Goal: Task Accomplishment & Management: Complete application form

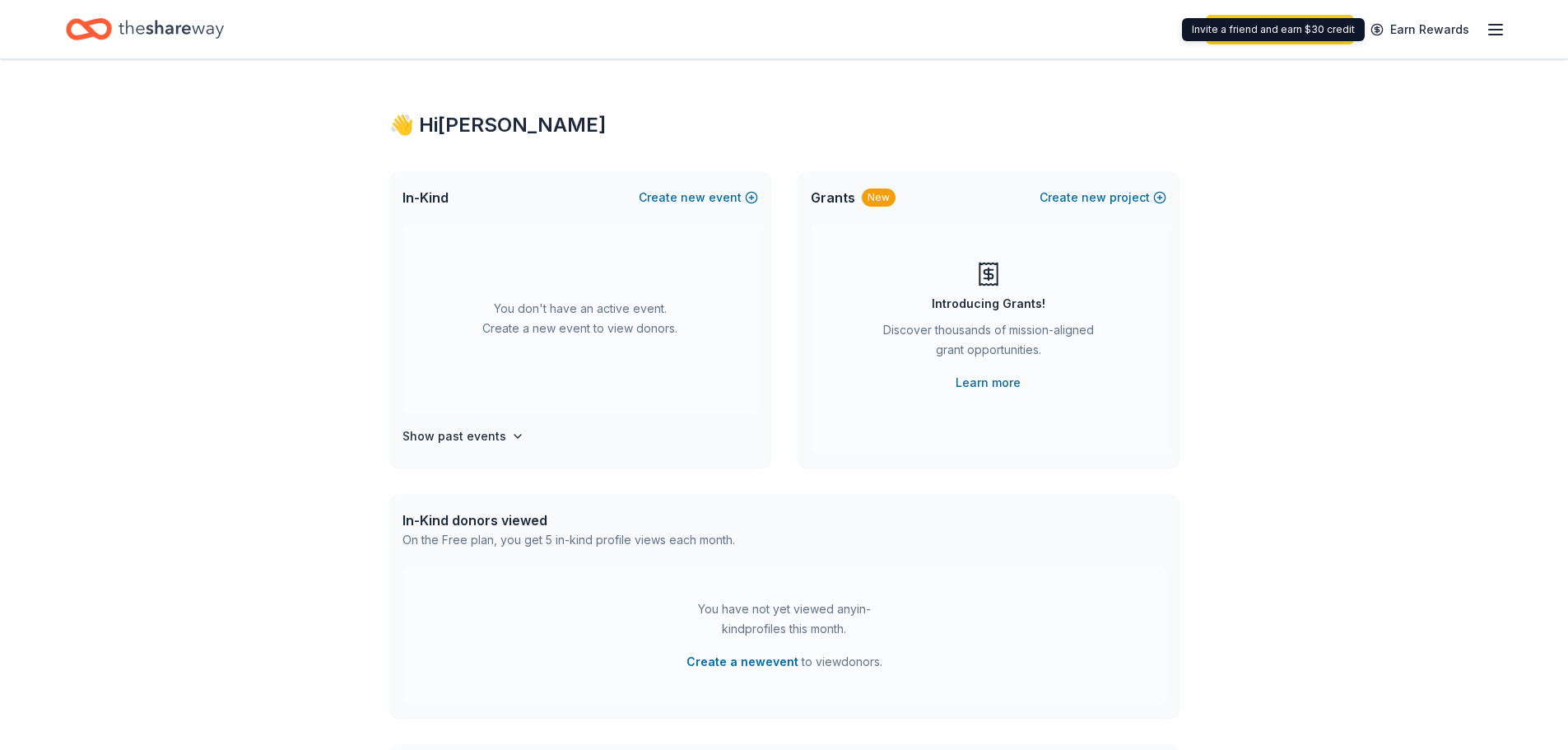
click at [1504, 26] on icon "button" at bounding box center [1496, 30] width 20 height 20
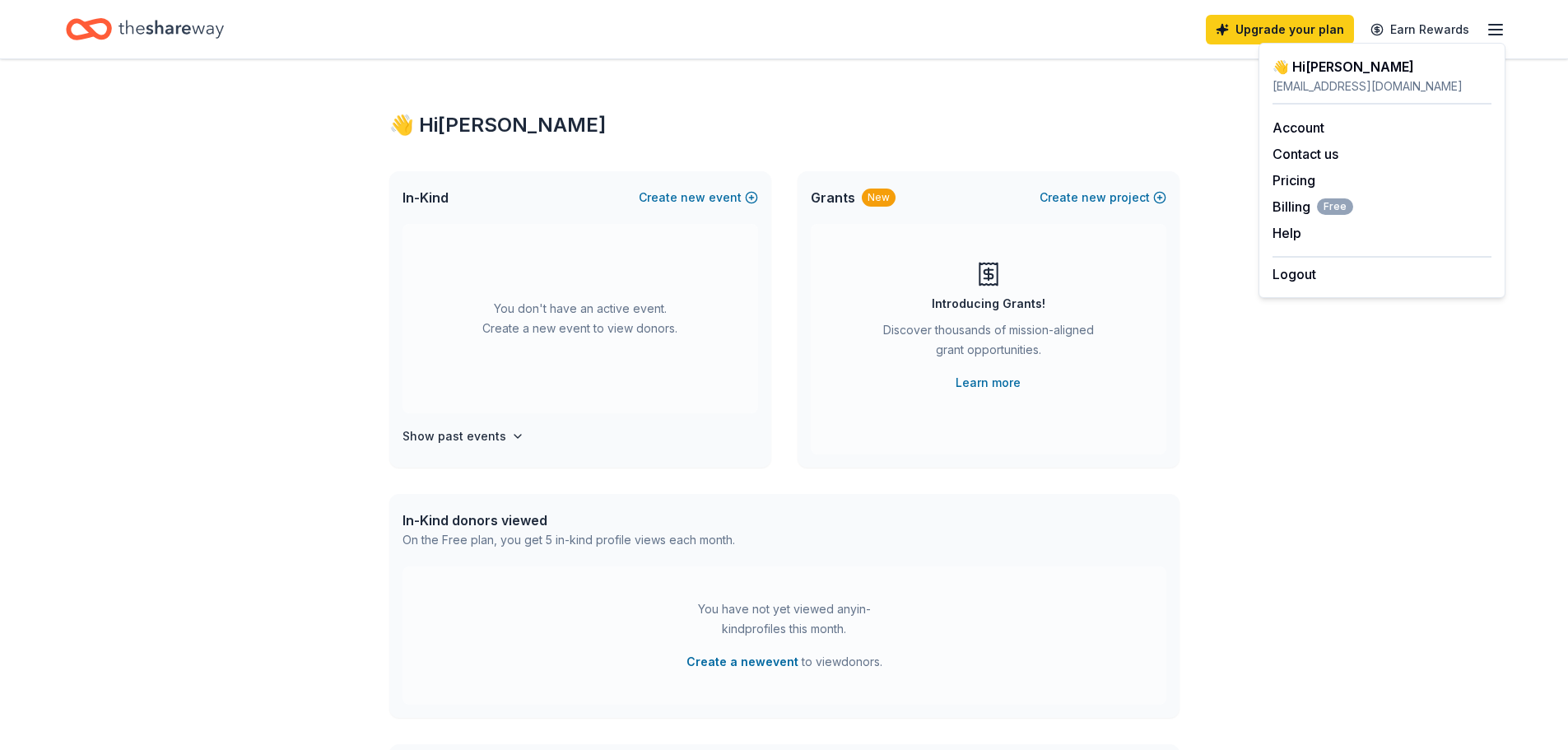
click at [1283, 13] on div "Upgrade your plan Earn Rewards" at bounding box center [1355, 29] width 300 height 38
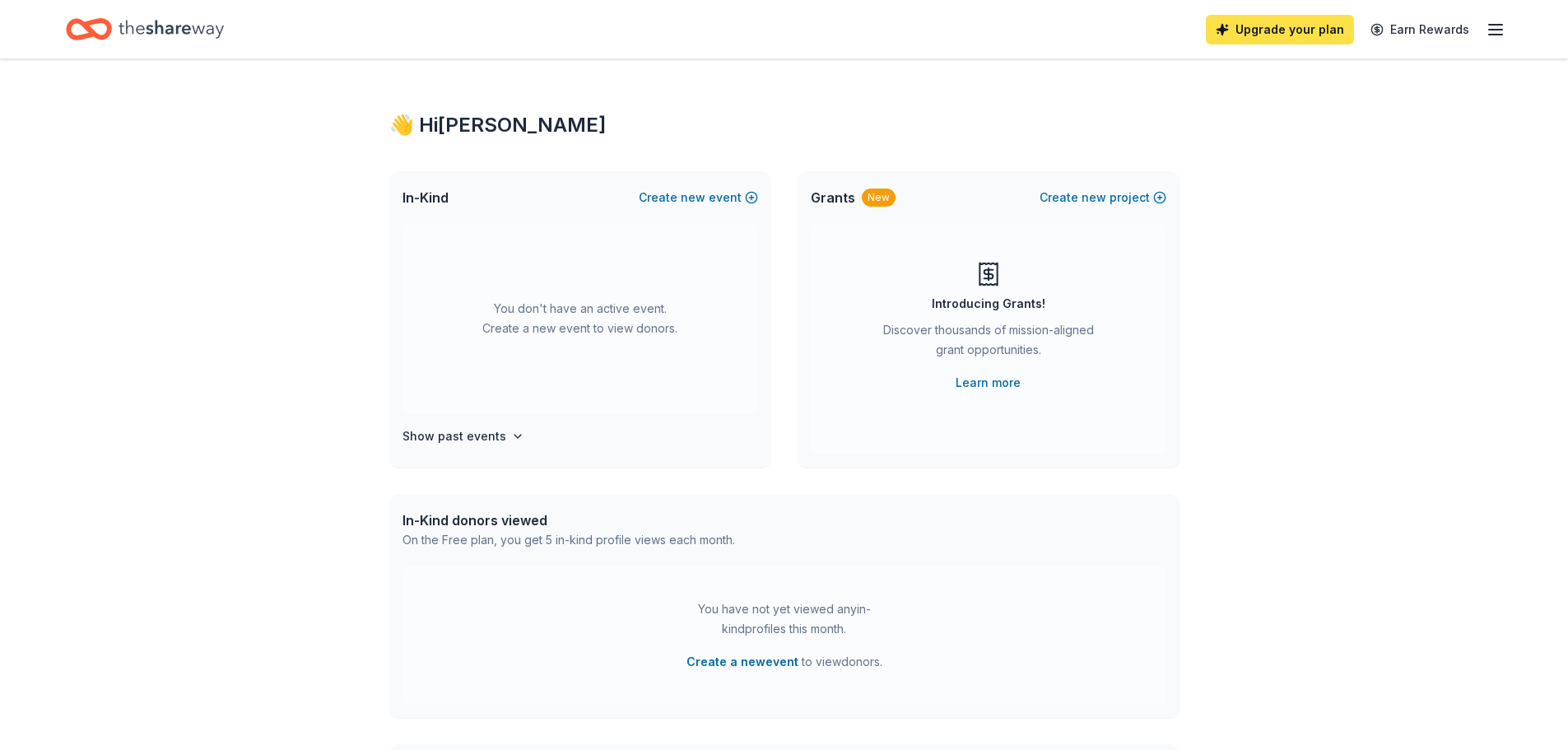
click at [1288, 31] on link "Upgrade your plan" at bounding box center [1280, 30] width 148 height 30
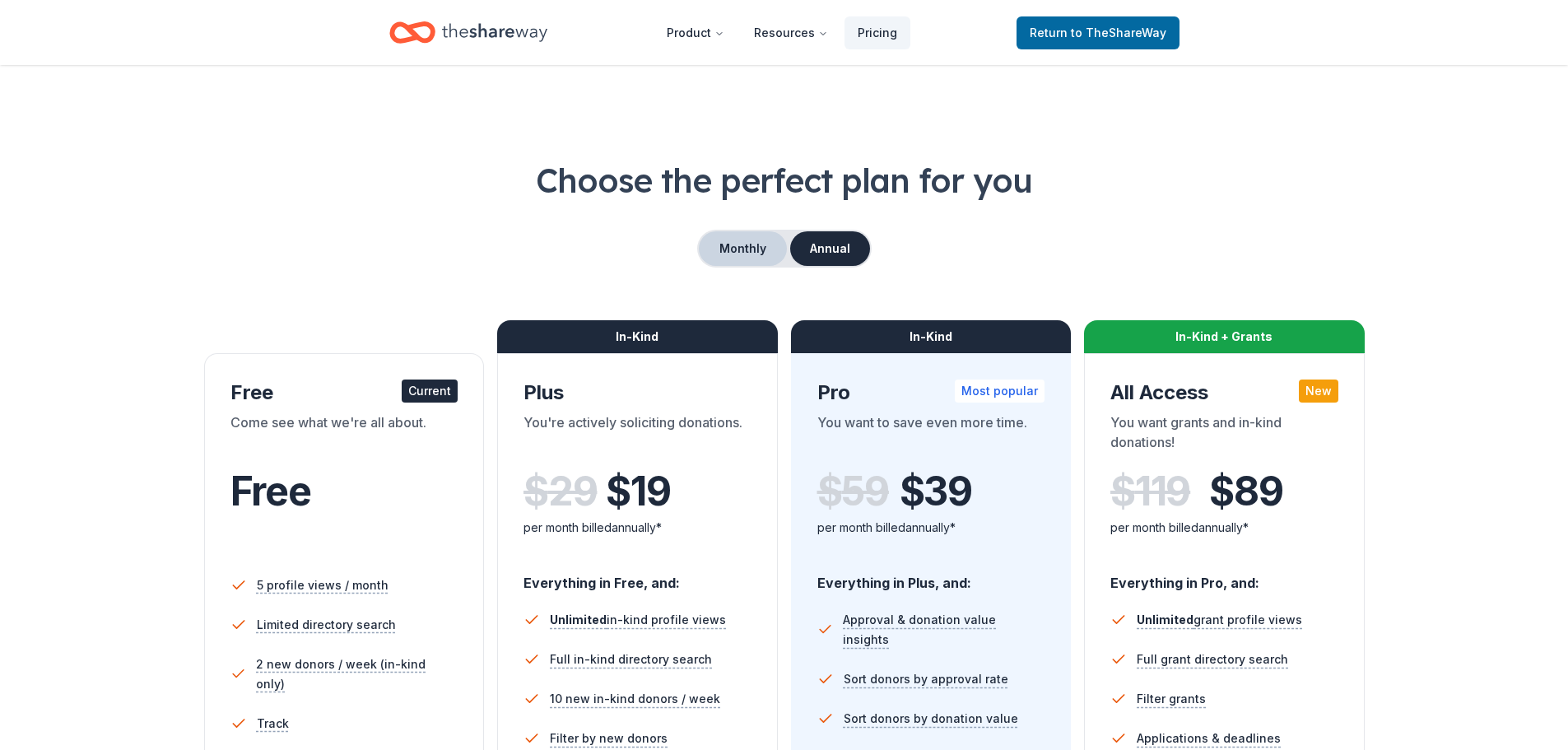
click at [768, 250] on button "Monthly" at bounding box center [742, 249] width 88 height 35
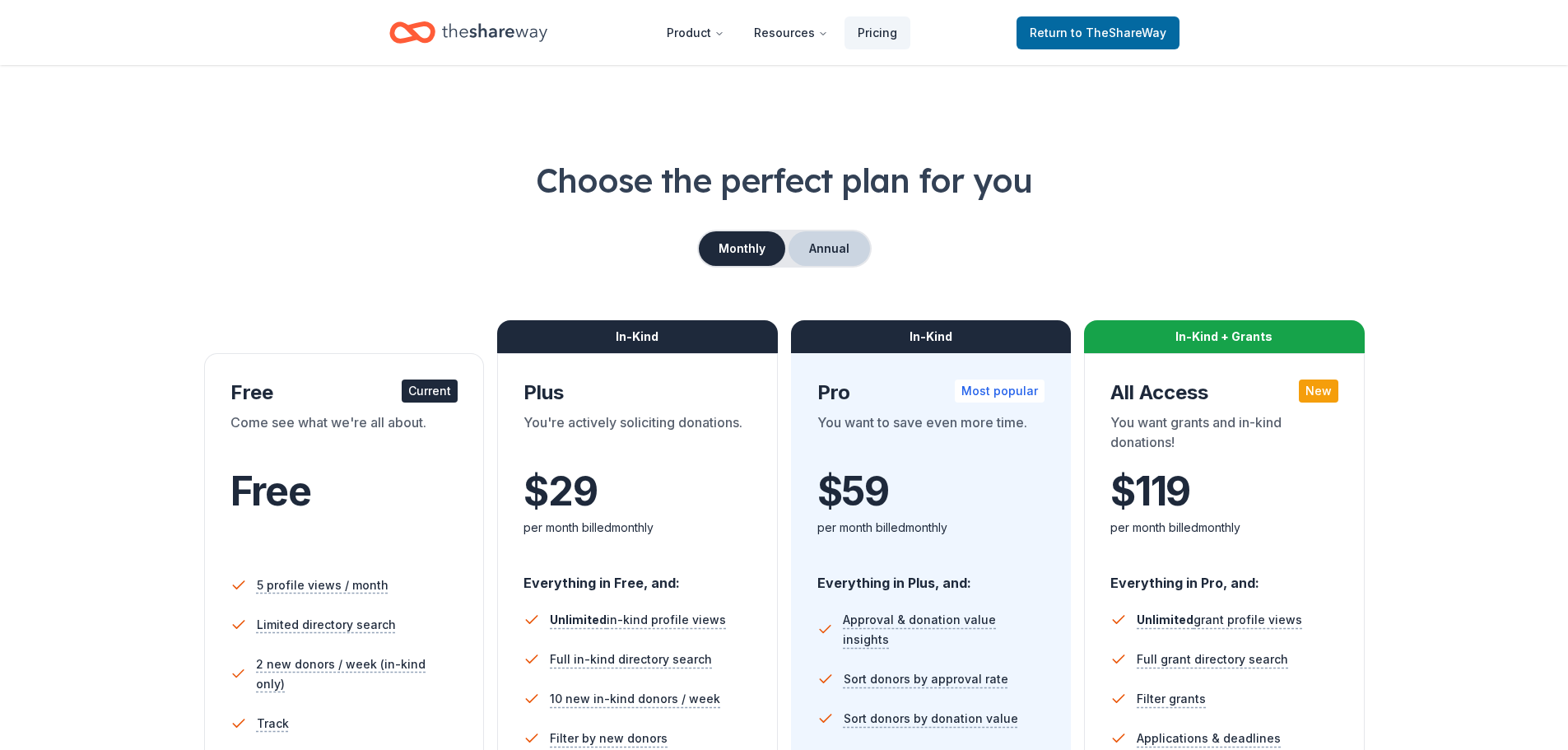
click at [851, 250] on button "Annual" at bounding box center [829, 249] width 82 height 35
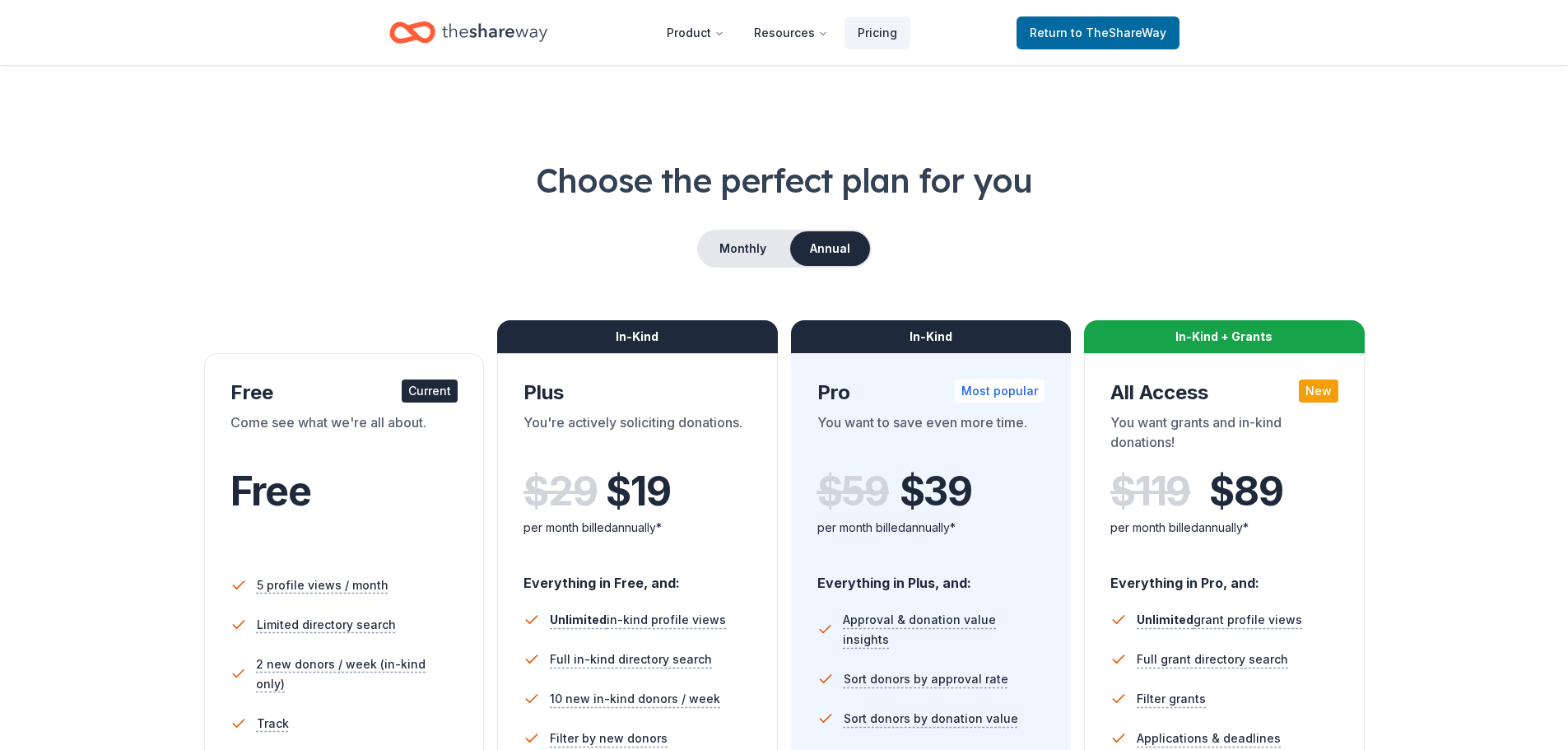
click at [469, 23] on icon "Home" at bounding box center [494, 32] width 105 height 34
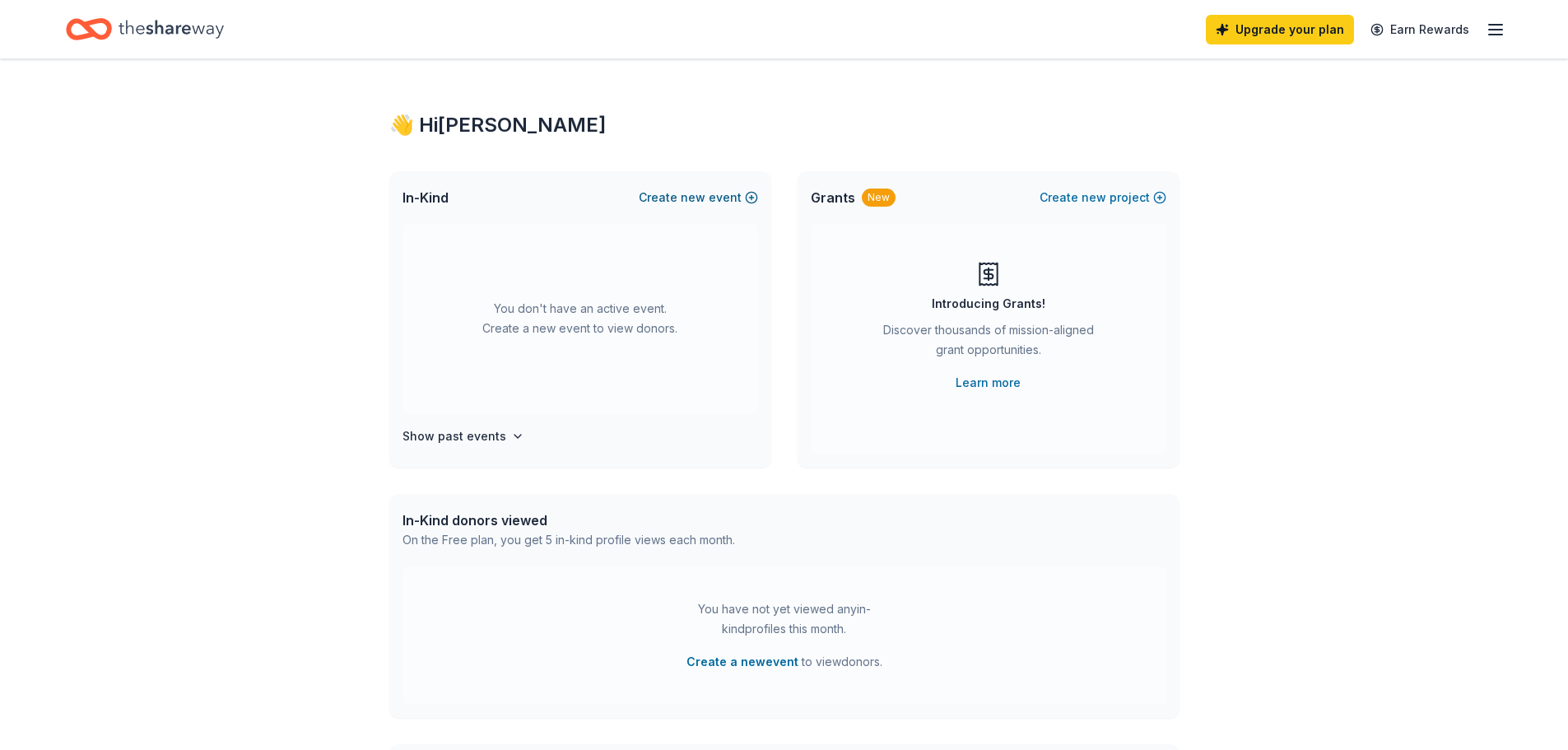
click at [730, 199] on button "Create new event" at bounding box center [698, 197] width 119 height 20
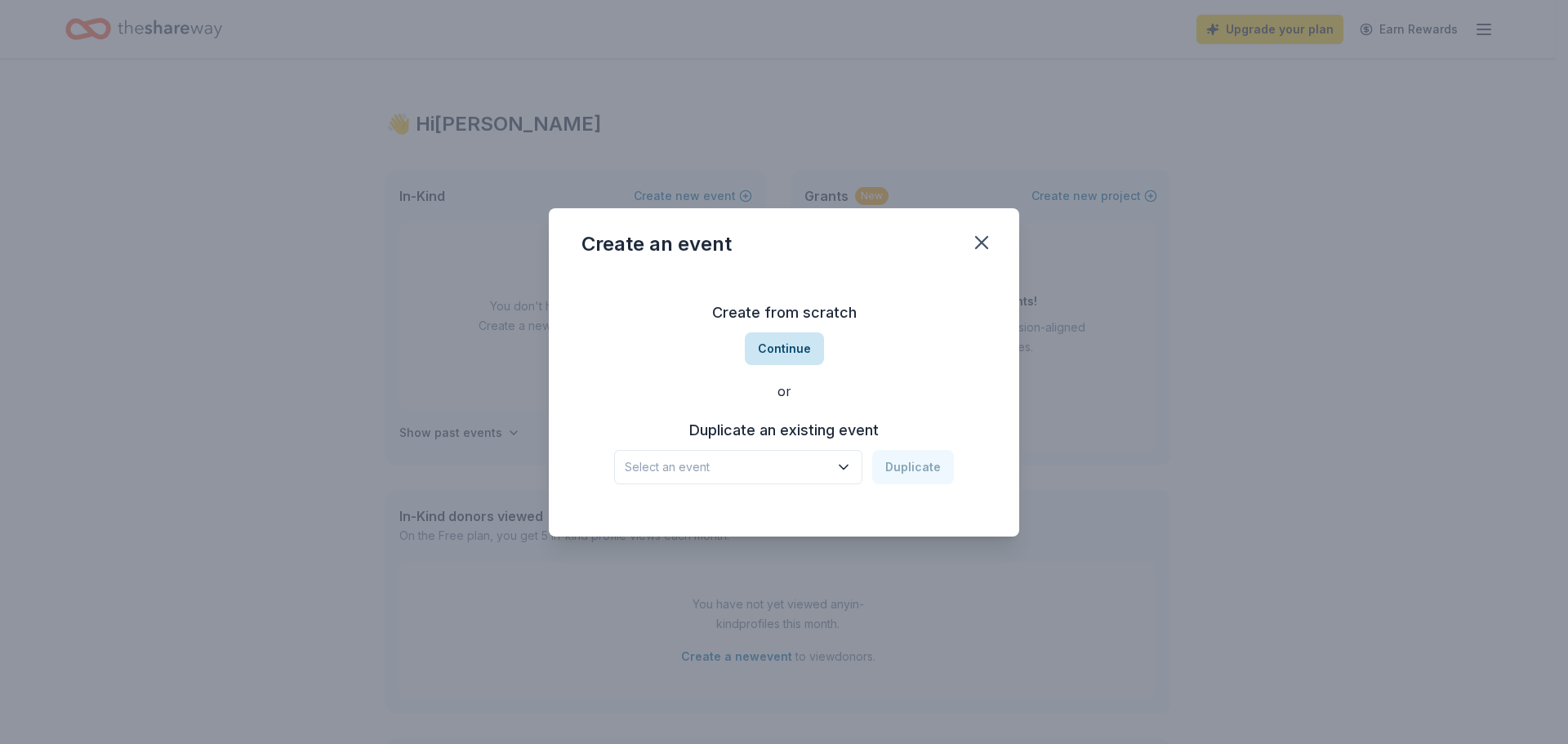
click at [801, 359] on button "Continue" at bounding box center [785, 349] width 80 height 33
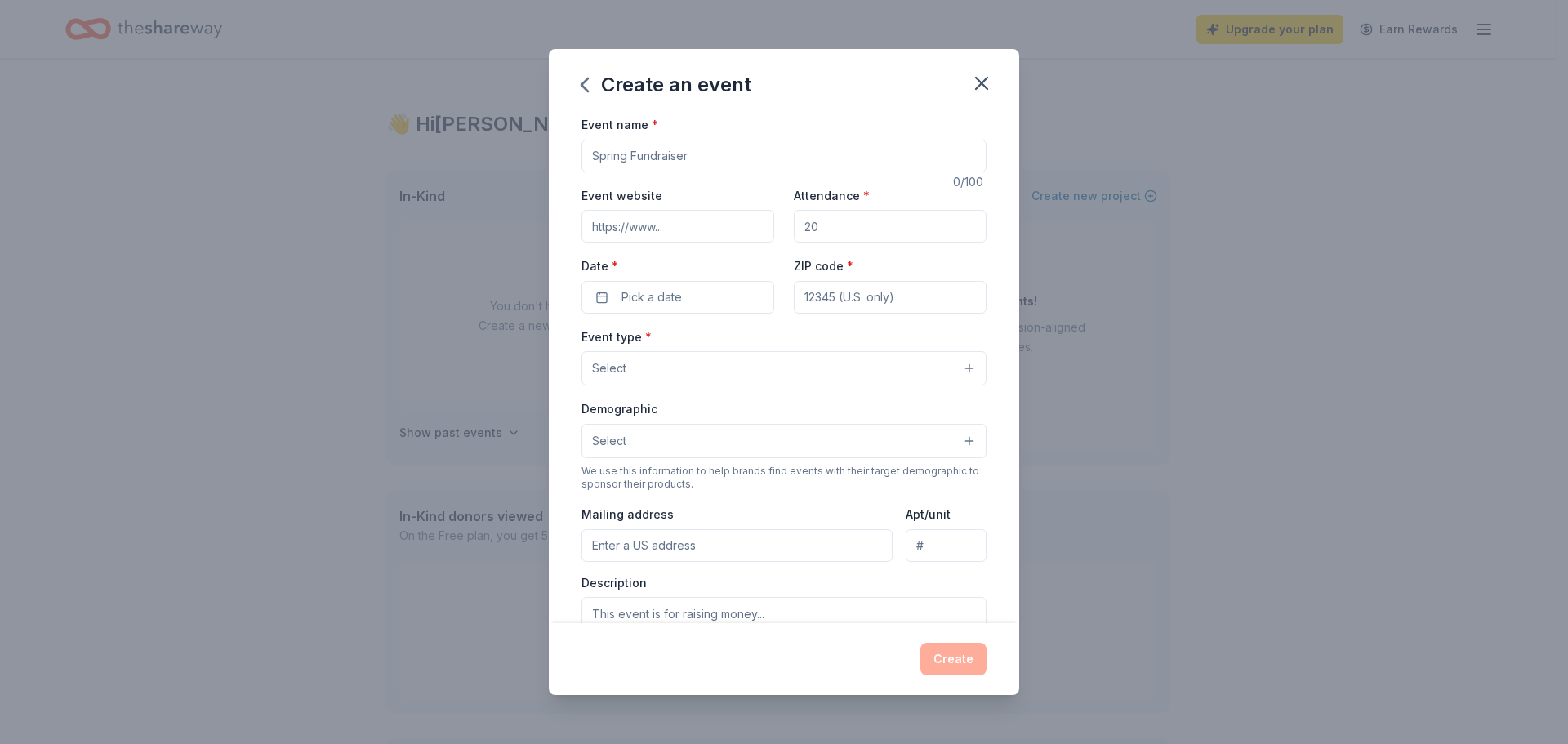
drag, startPoint x: 693, startPoint y: 152, endPoint x: 497, endPoint y: 166, distance: 196.5
click at [497, 166] on div "Create an event Event name * 0 /100 Event website Attendance * Date * Pick a da…" at bounding box center [784, 372] width 1568 height 744
type input "d"
type input "PTO Auction"
type input "400"
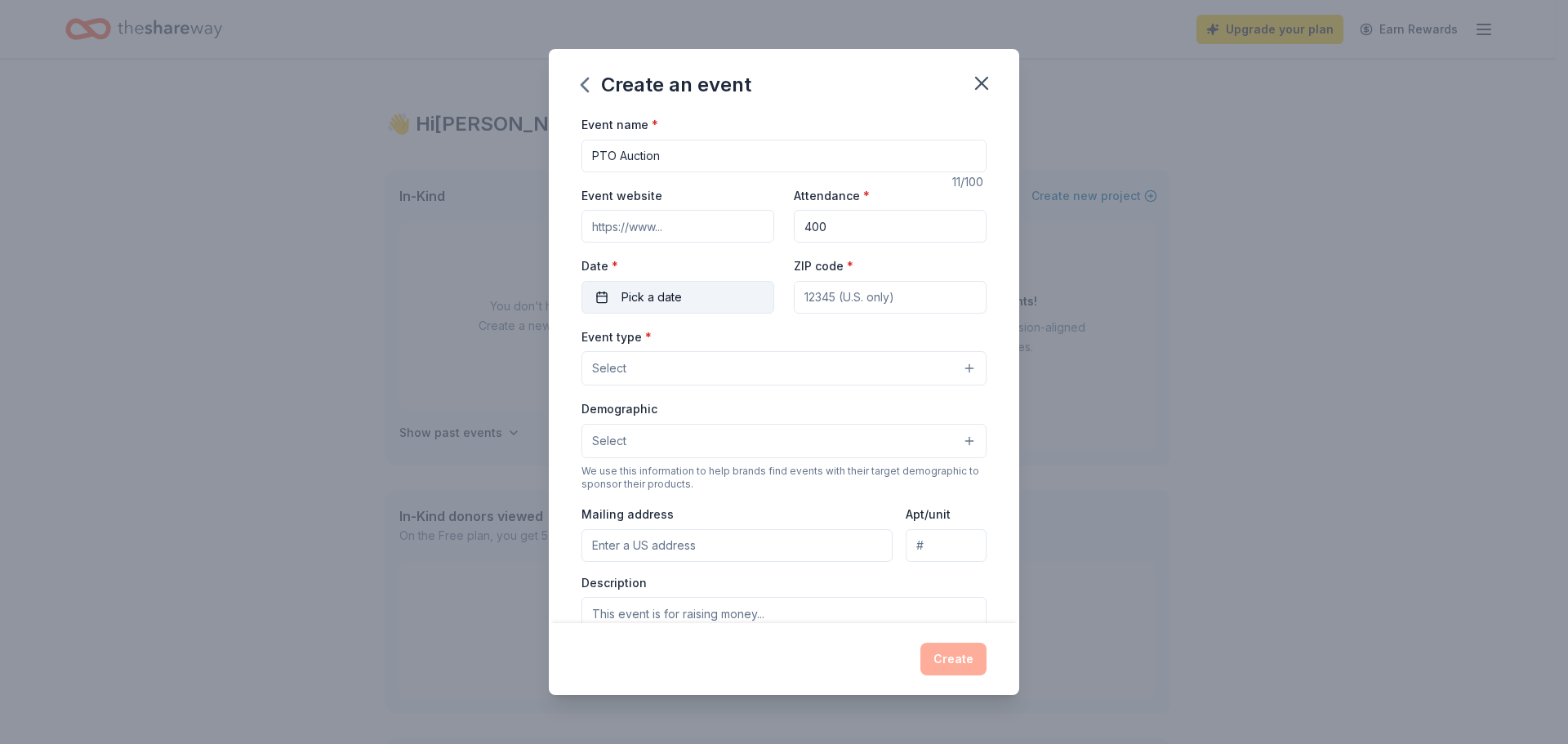
click at [690, 297] on button "Pick a date" at bounding box center [678, 297] width 193 height 33
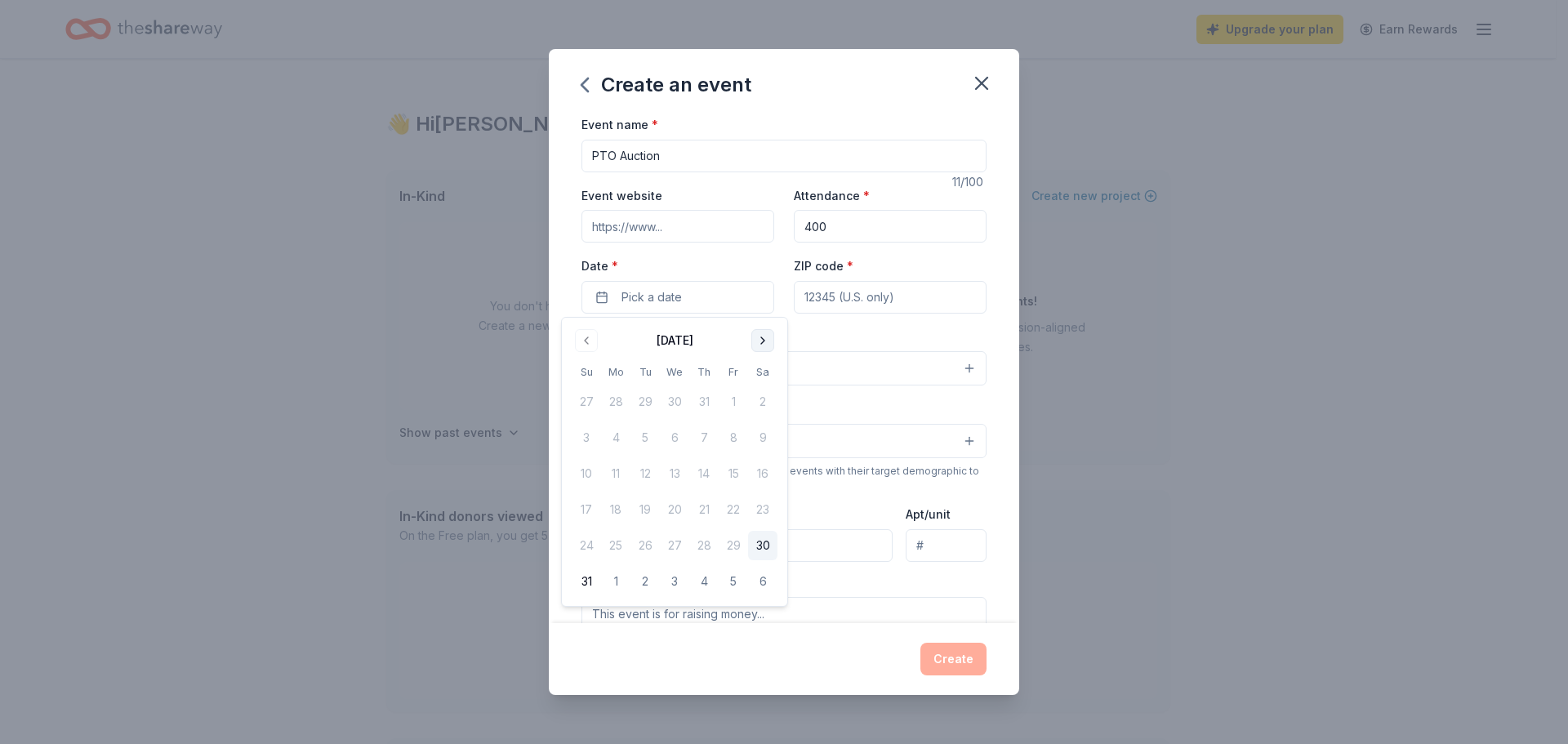
click at [761, 334] on button "Go to next month" at bounding box center [762, 340] width 22 height 22
click at [762, 334] on button "Go to next month" at bounding box center [762, 340] width 22 height 22
click at [584, 346] on button "Go to previous month" at bounding box center [586, 340] width 22 height 22
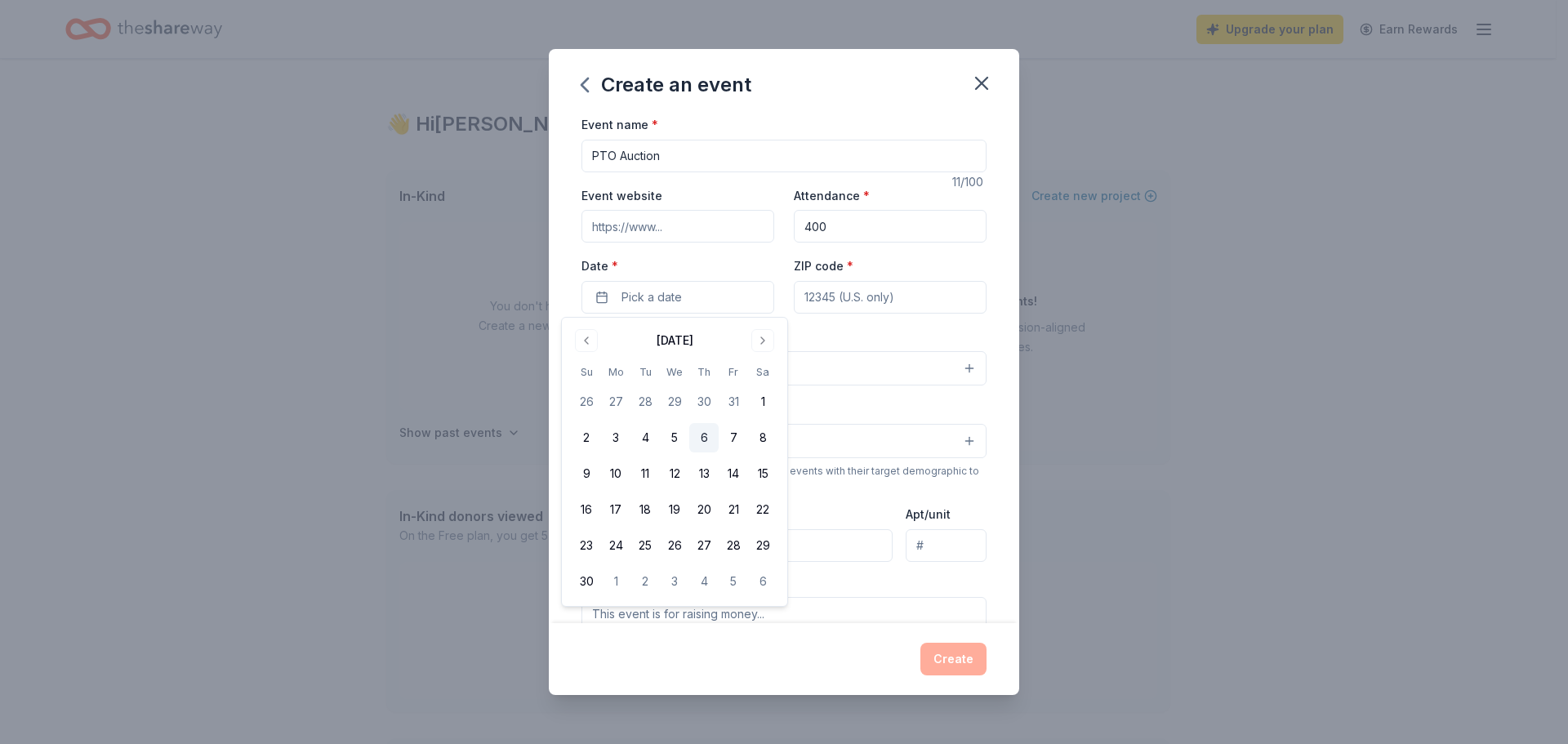
click at [706, 432] on button "6" at bounding box center [704, 437] width 29 height 29
click at [941, 289] on input "ZIP code *" at bounding box center [890, 297] width 193 height 33
type input "48430"
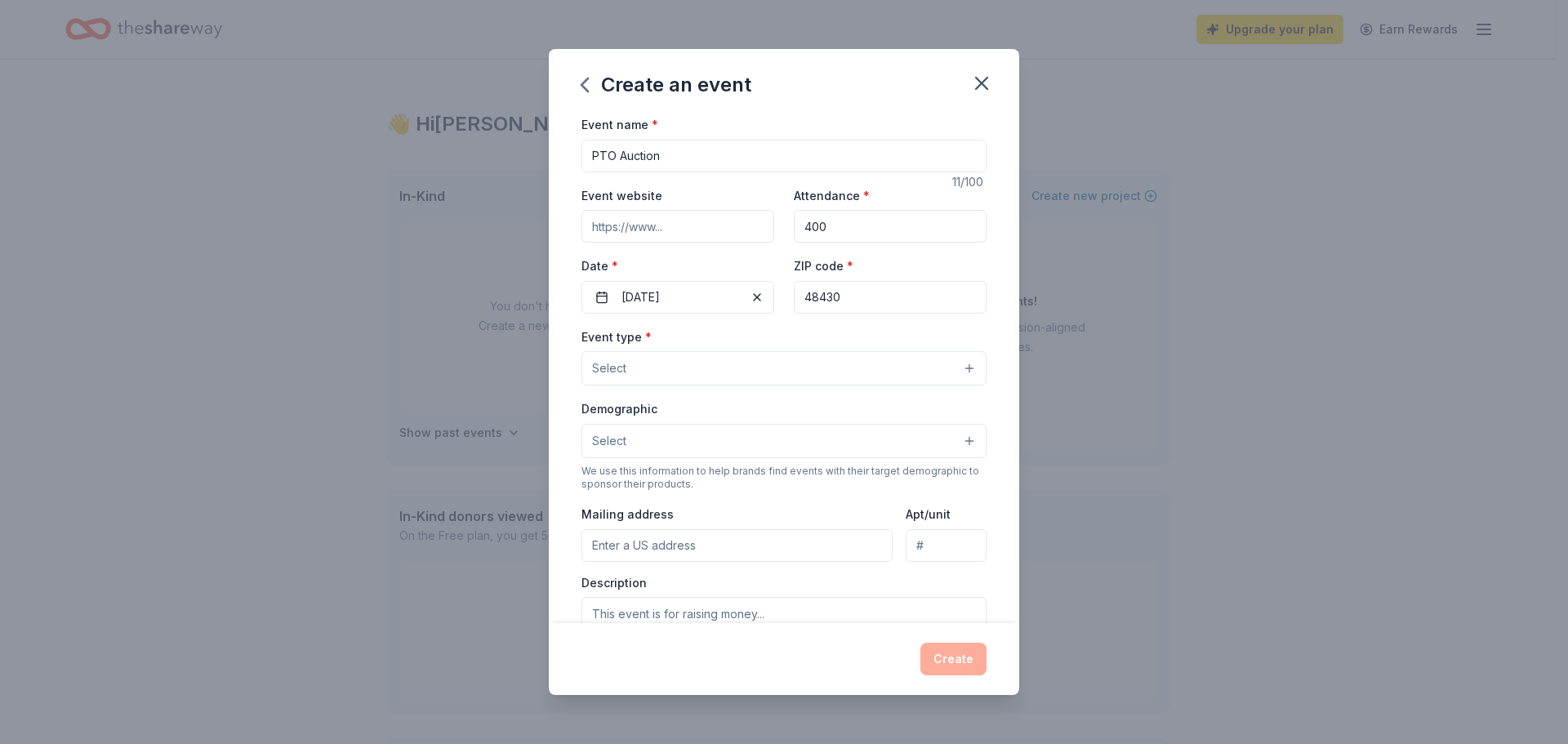
type input "600 4th St."
click at [724, 366] on button "Select" at bounding box center [784, 368] width 405 height 35
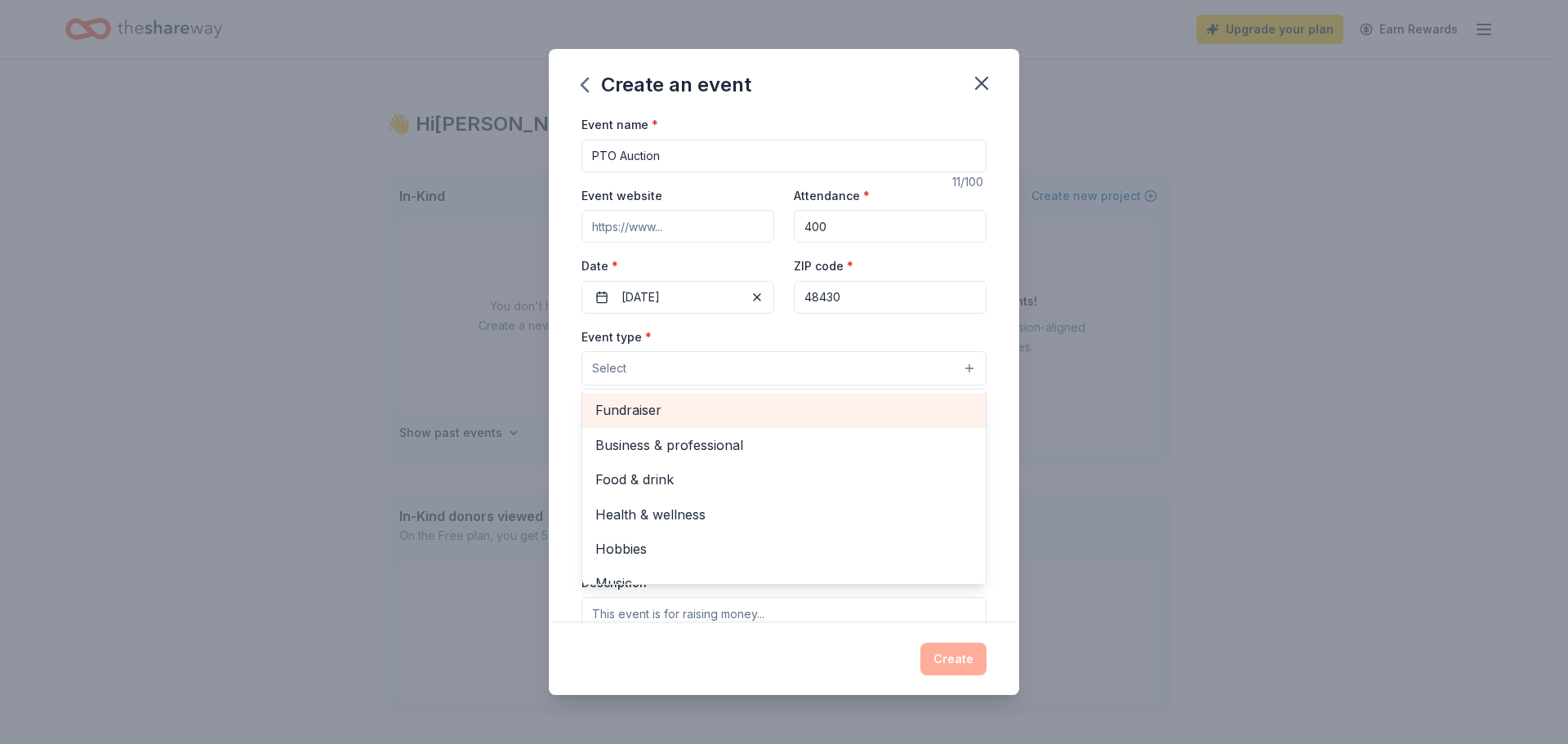
click at [722, 425] on div "Fundraiser" at bounding box center [784, 410] width 404 height 35
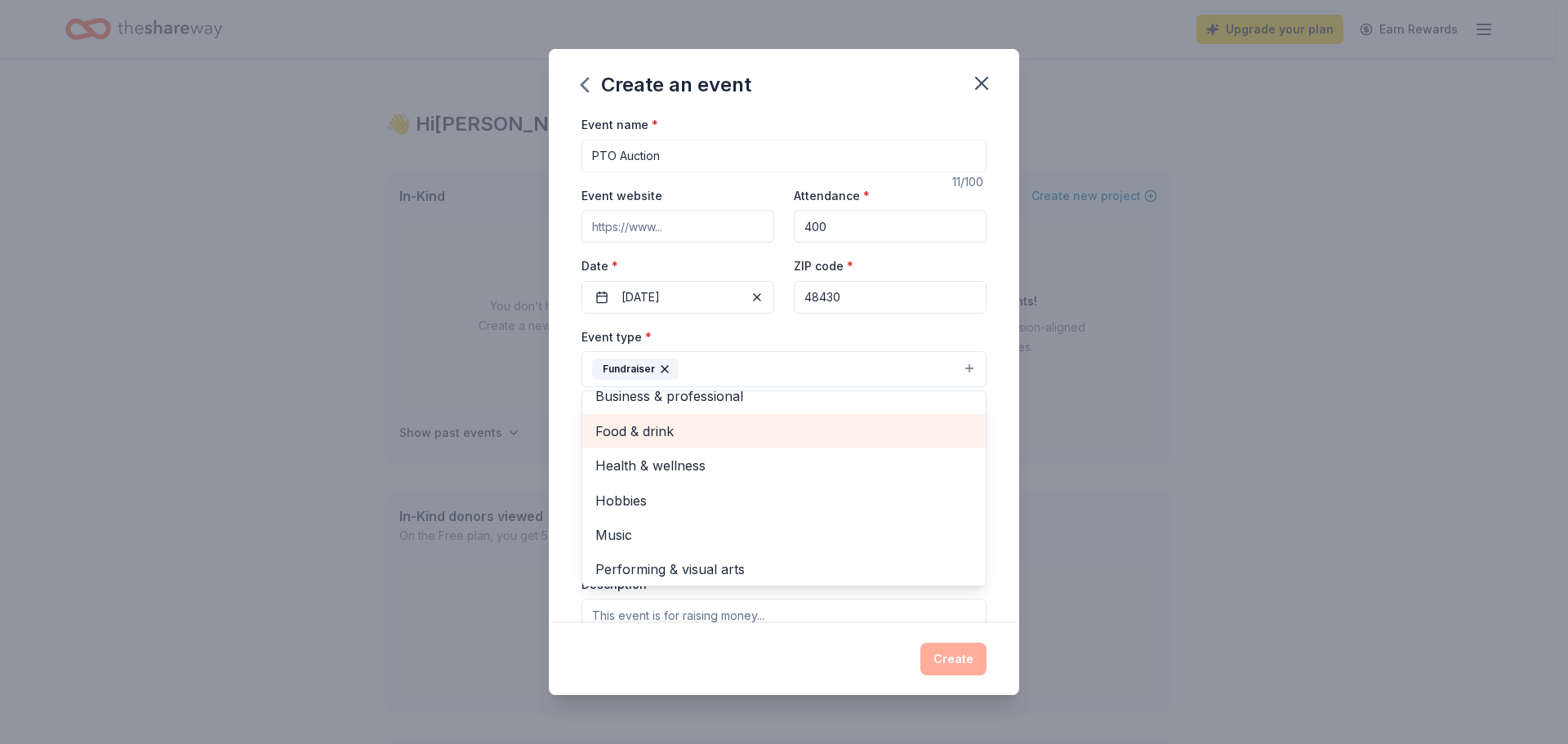
scroll to position [20, 0]
click at [999, 403] on div "Event name * PTO Auction 11 /100 Event website Attendance * 400 Date * 11/06/20…" at bounding box center [784, 368] width 470 height 509
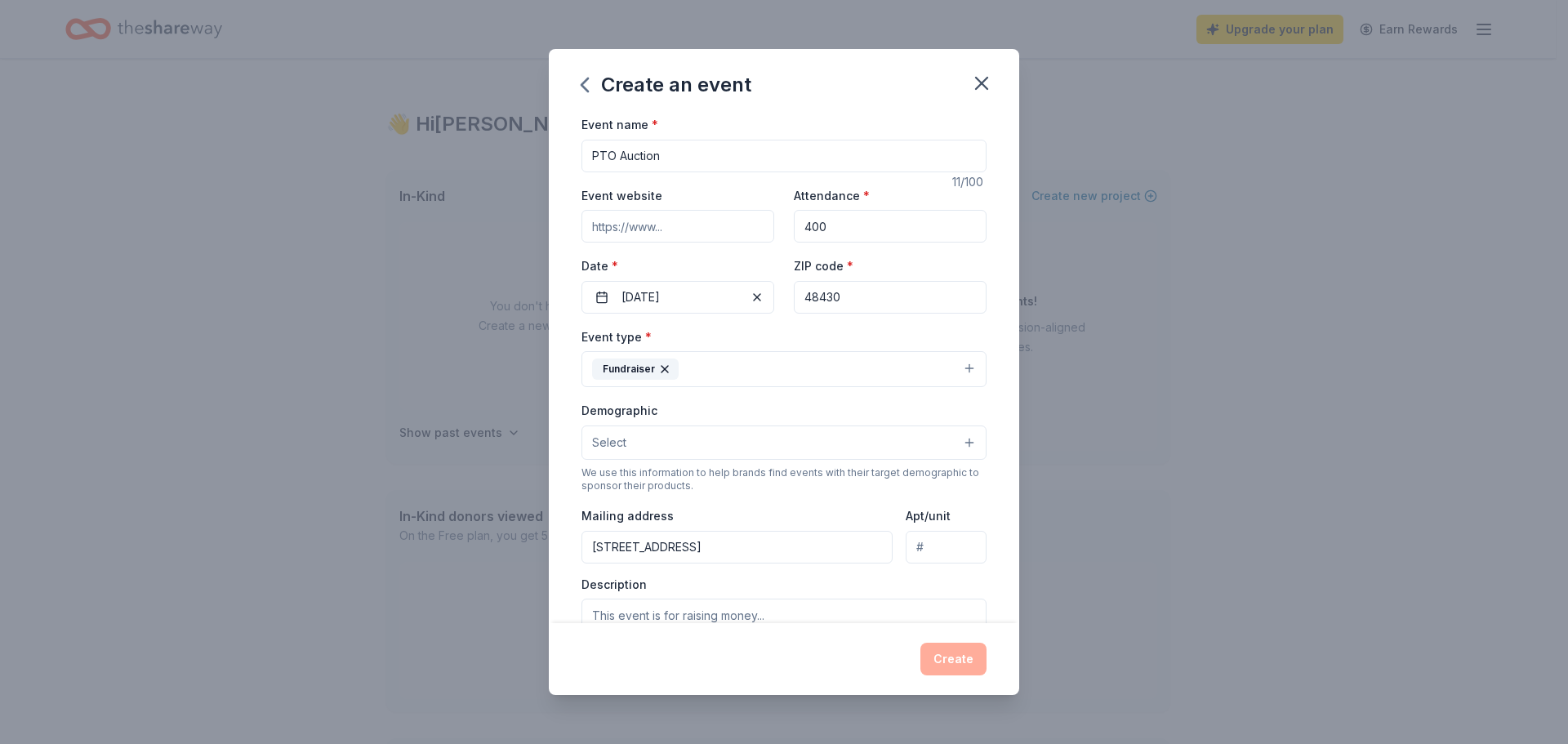
click at [829, 445] on button "Select" at bounding box center [784, 442] width 405 height 35
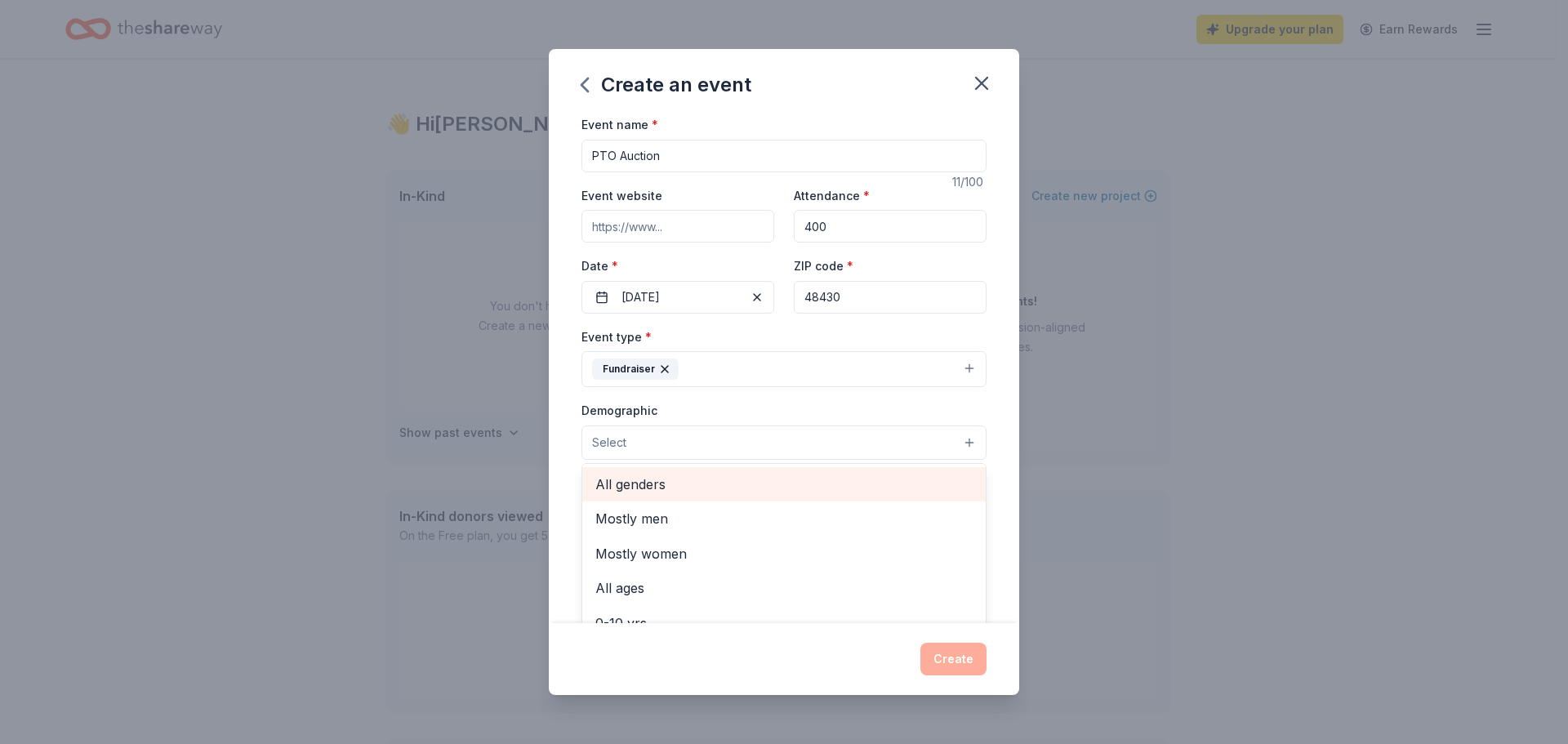
click at [678, 489] on span "All genders" at bounding box center [784, 484] width 378 height 22
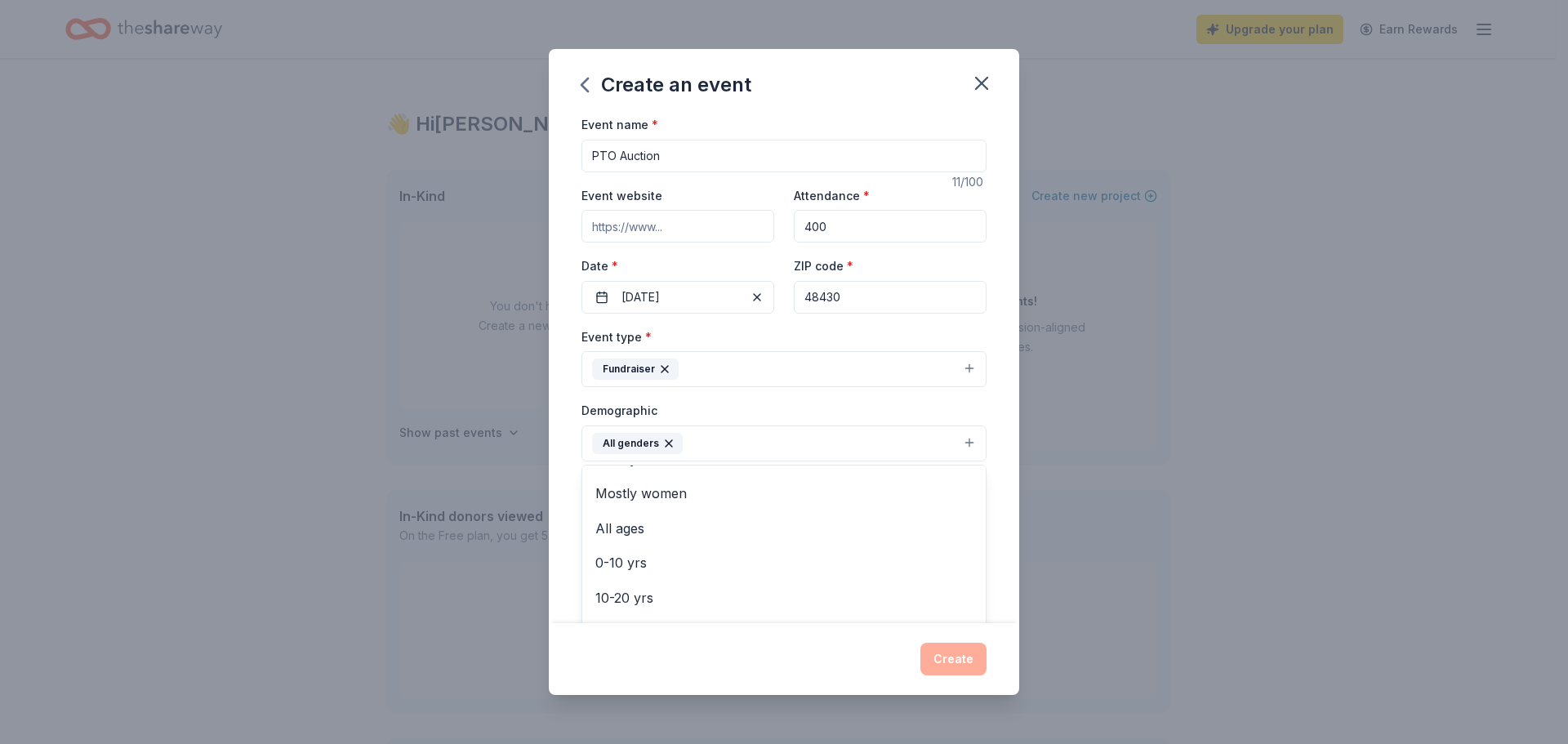
scroll to position [0, 0]
click at [626, 552] on span "All ages" at bounding box center [784, 555] width 378 height 22
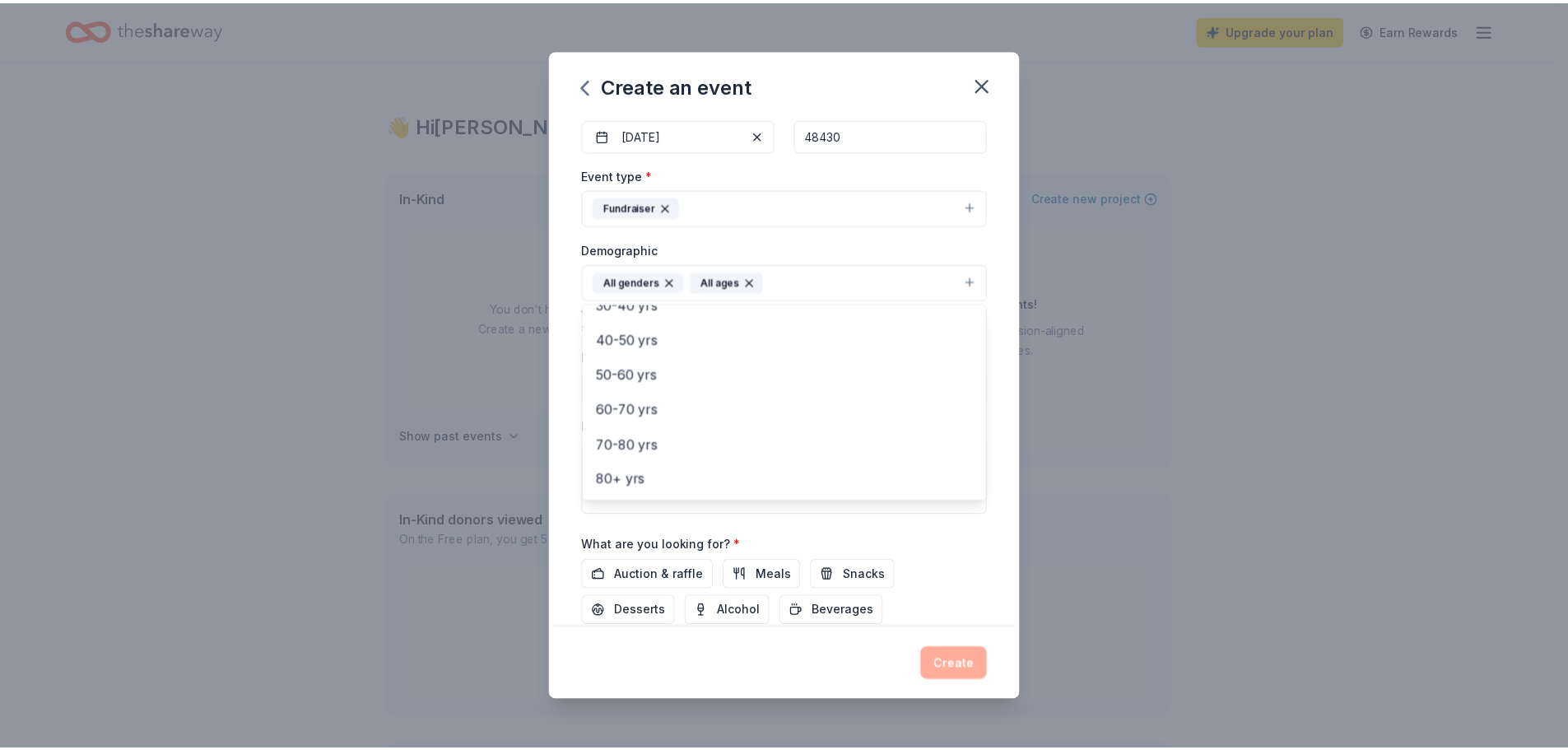
scroll to position [277, 0]
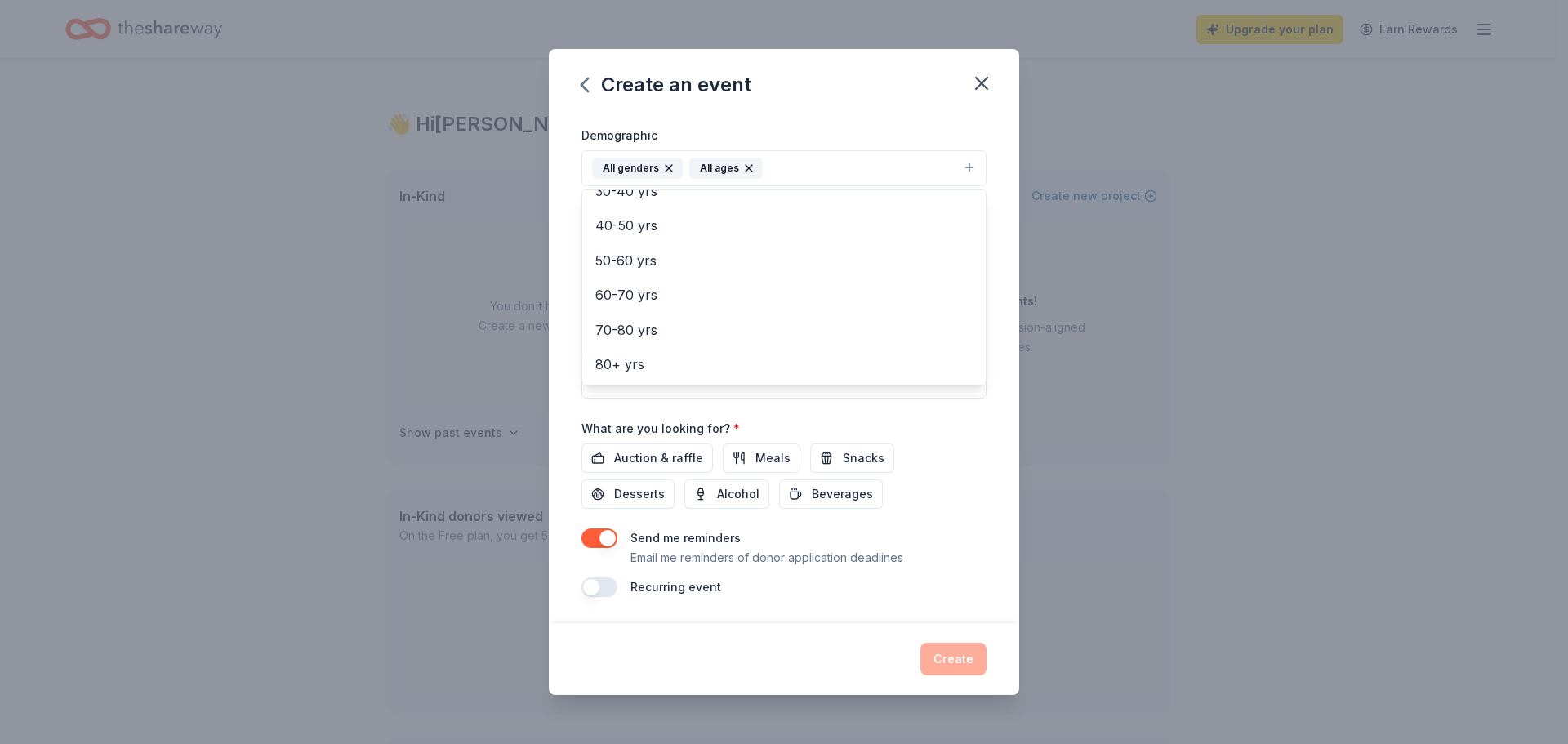
click at [666, 458] on div "Event name * PTO Auction 11 /100 Event website Attendance * 400 Date * 11/06/20…" at bounding box center [784, 218] width 405 height 758
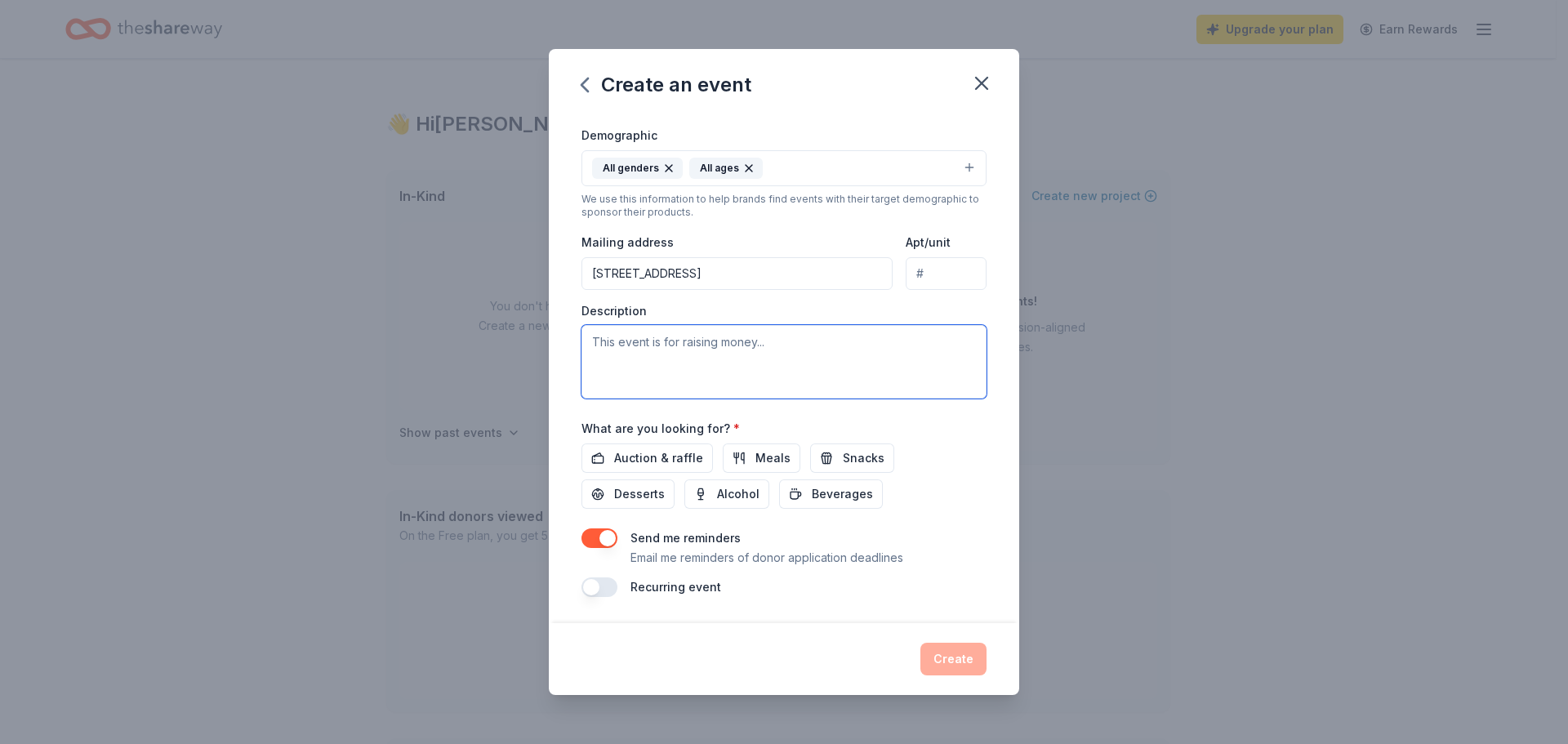
click at [653, 342] on textarea at bounding box center [784, 361] width 405 height 73
type textarea "This event is raising money for our Title 1 elementary school."
click at [660, 456] on span "Auction & raffle" at bounding box center [659, 458] width 89 height 20
click at [586, 531] on button "button" at bounding box center [600, 537] width 36 height 20
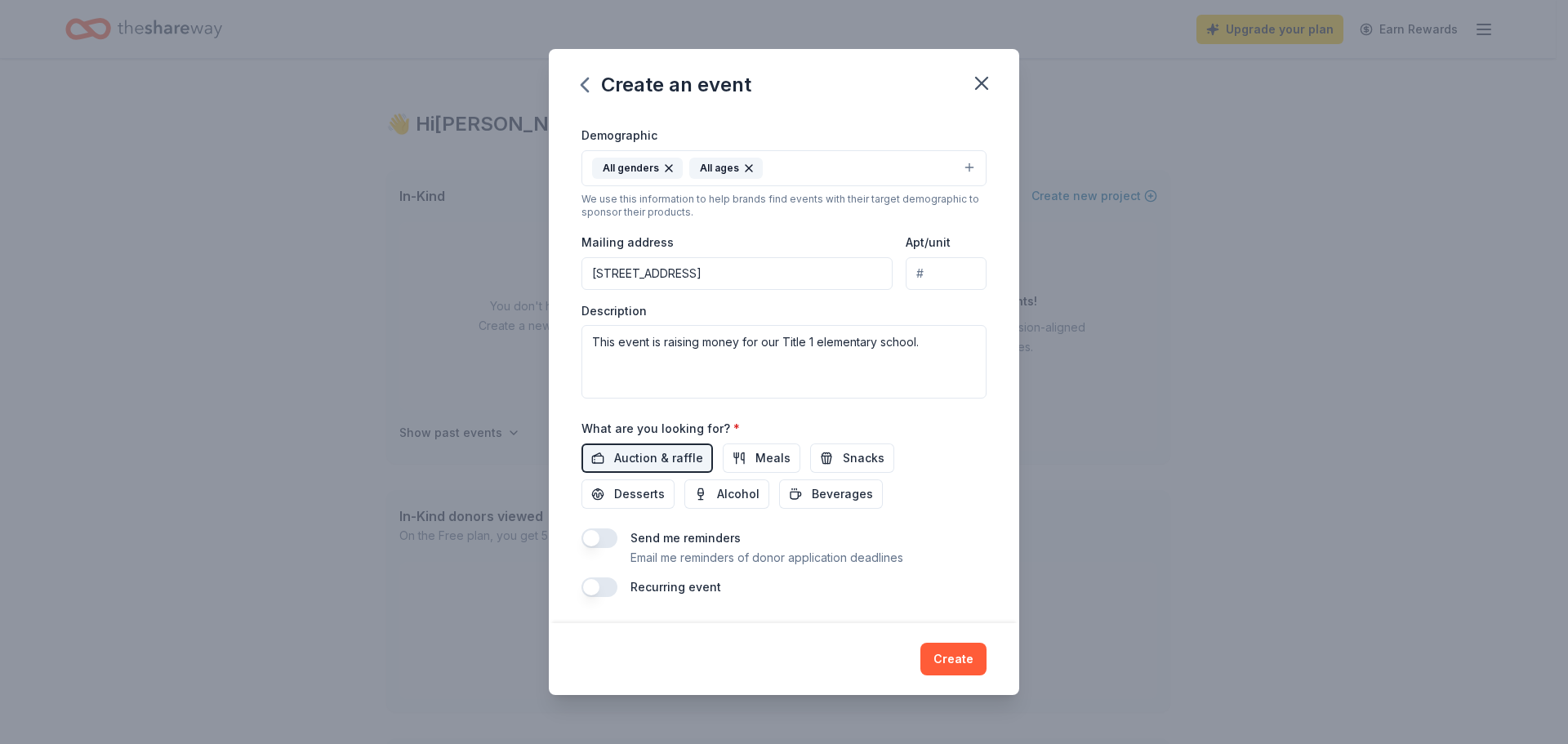
click at [600, 531] on button "button" at bounding box center [600, 537] width 36 height 20
click at [972, 658] on button "Create" at bounding box center [953, 659] width 67 height 33
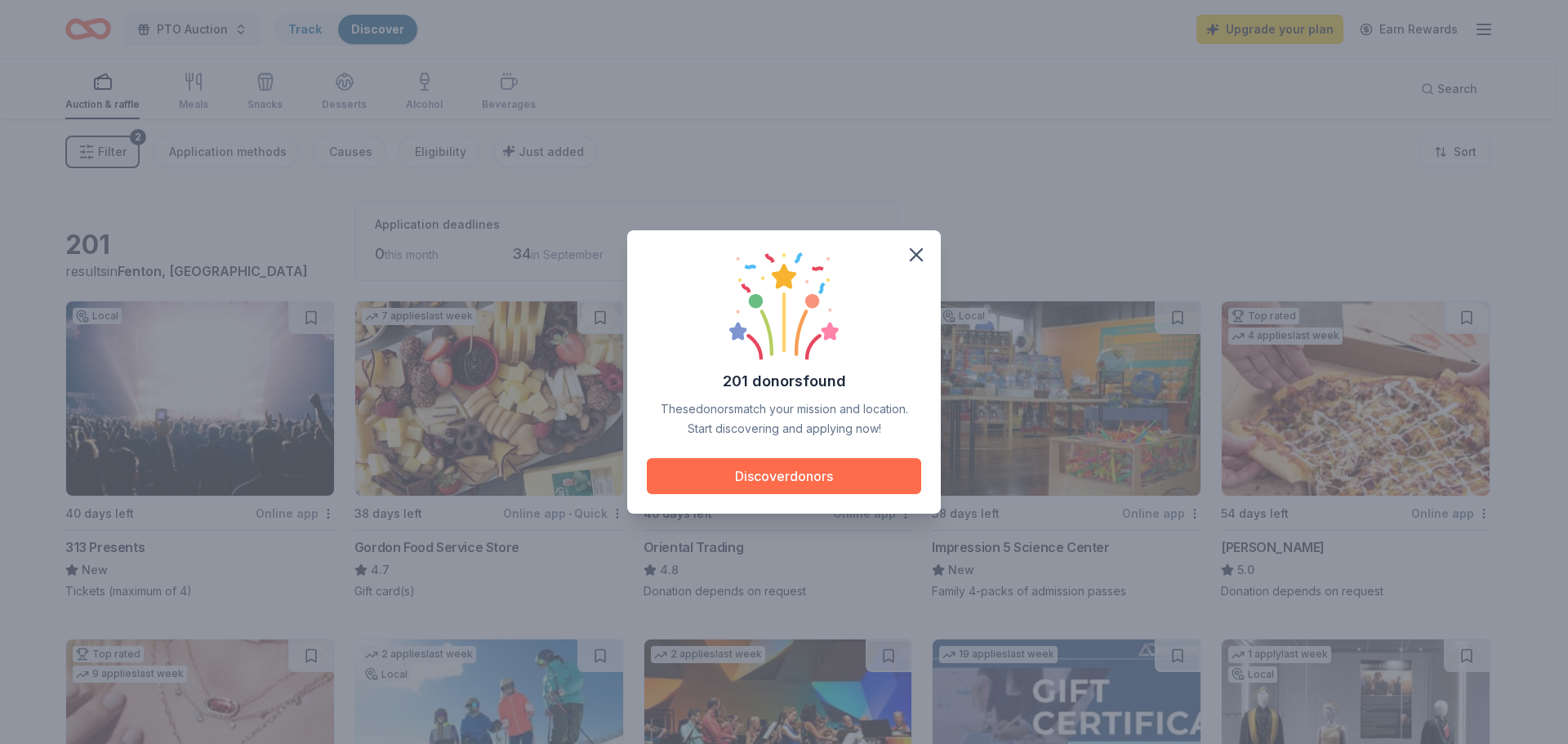
click at [765, 467] on button "Discover donors" at bounding box center [784, 476] width 275 height 36
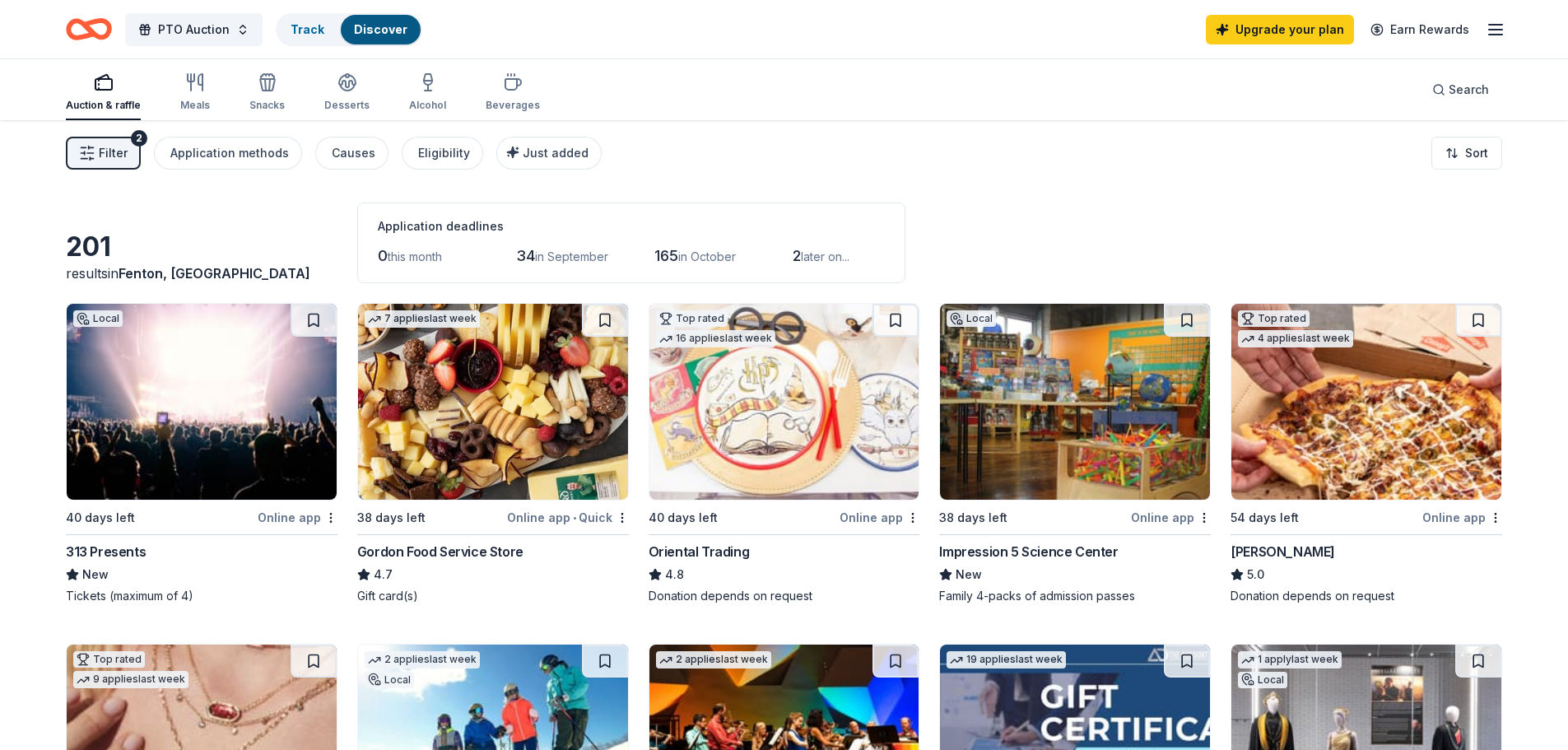
click at [231, 464] on img at bounding box center [202, 402] width 270 height 196
click at [1111, 428] on img at bounding box center [1075, 402] width 270 height 196
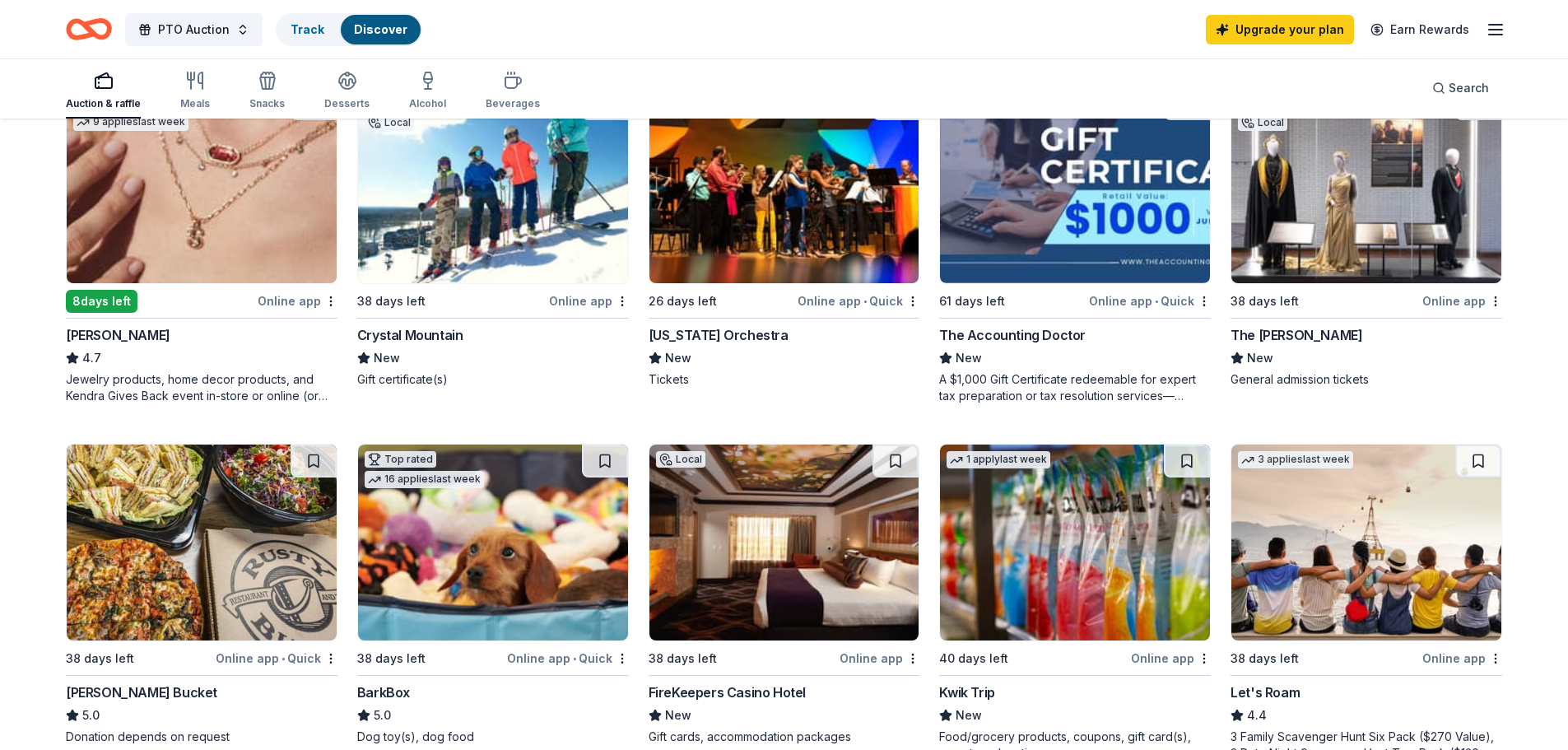
scroll to position [494, 0]
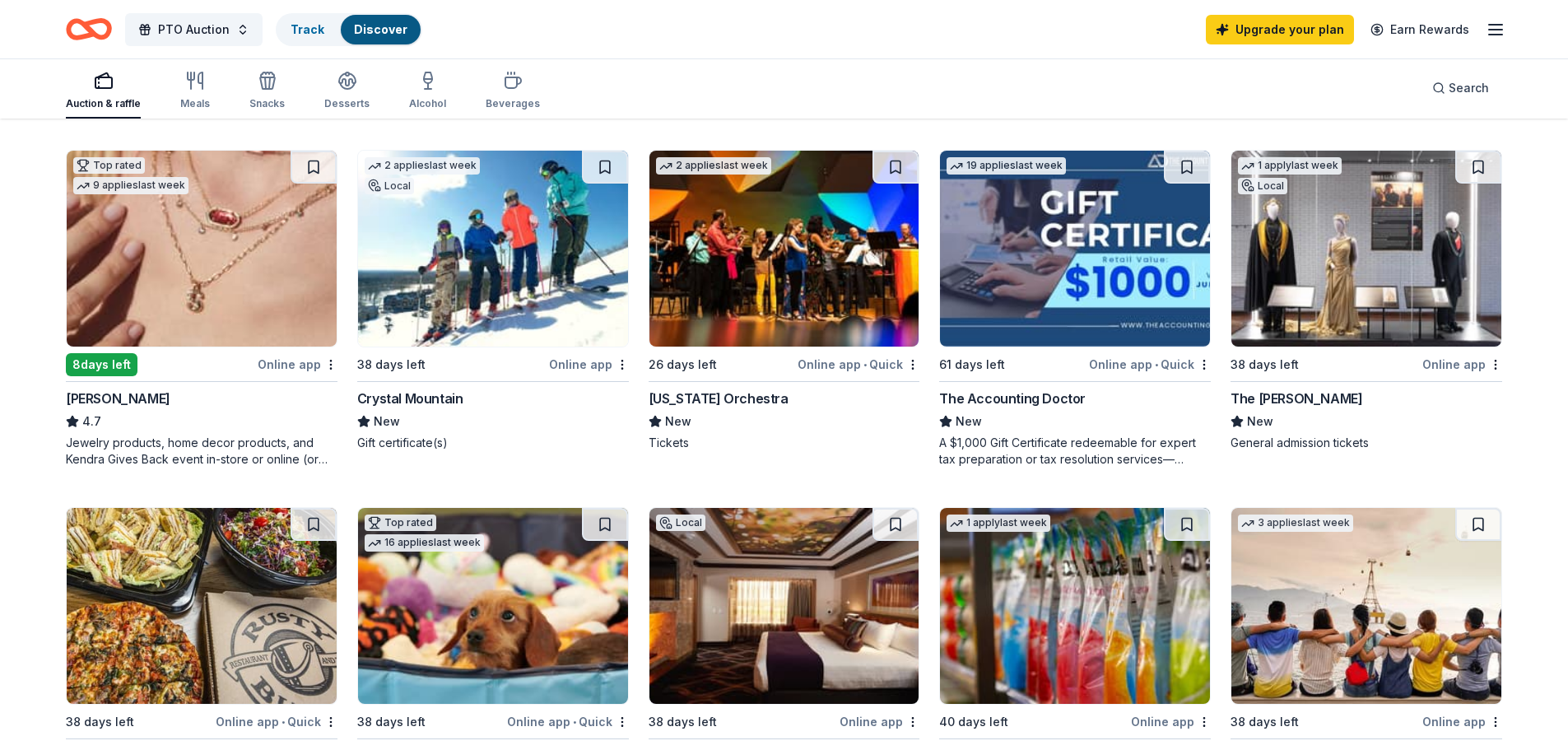
click at [233, 325] on img at bounding box center [202, 248] width 270 height 196
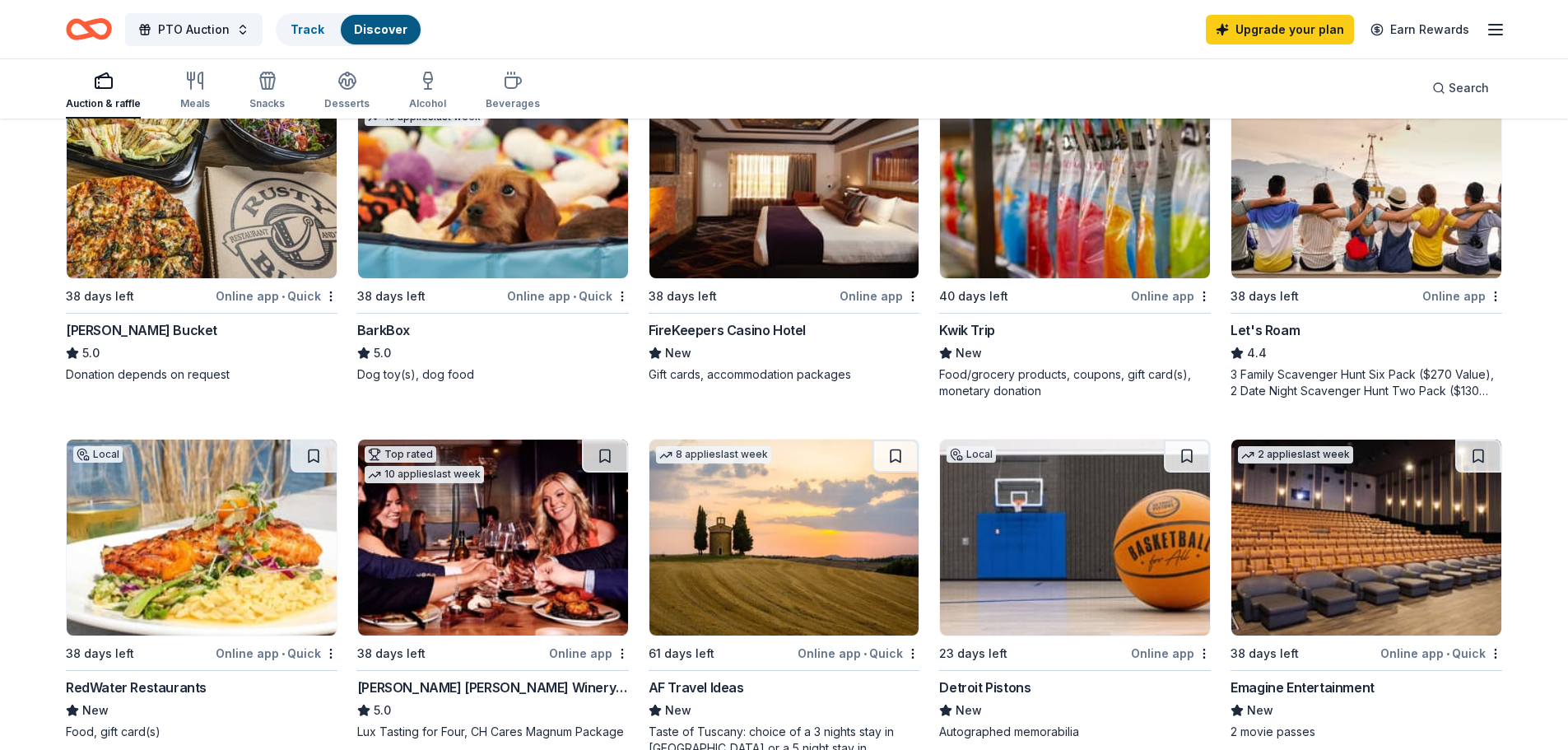
scroll to position [1070, 0]
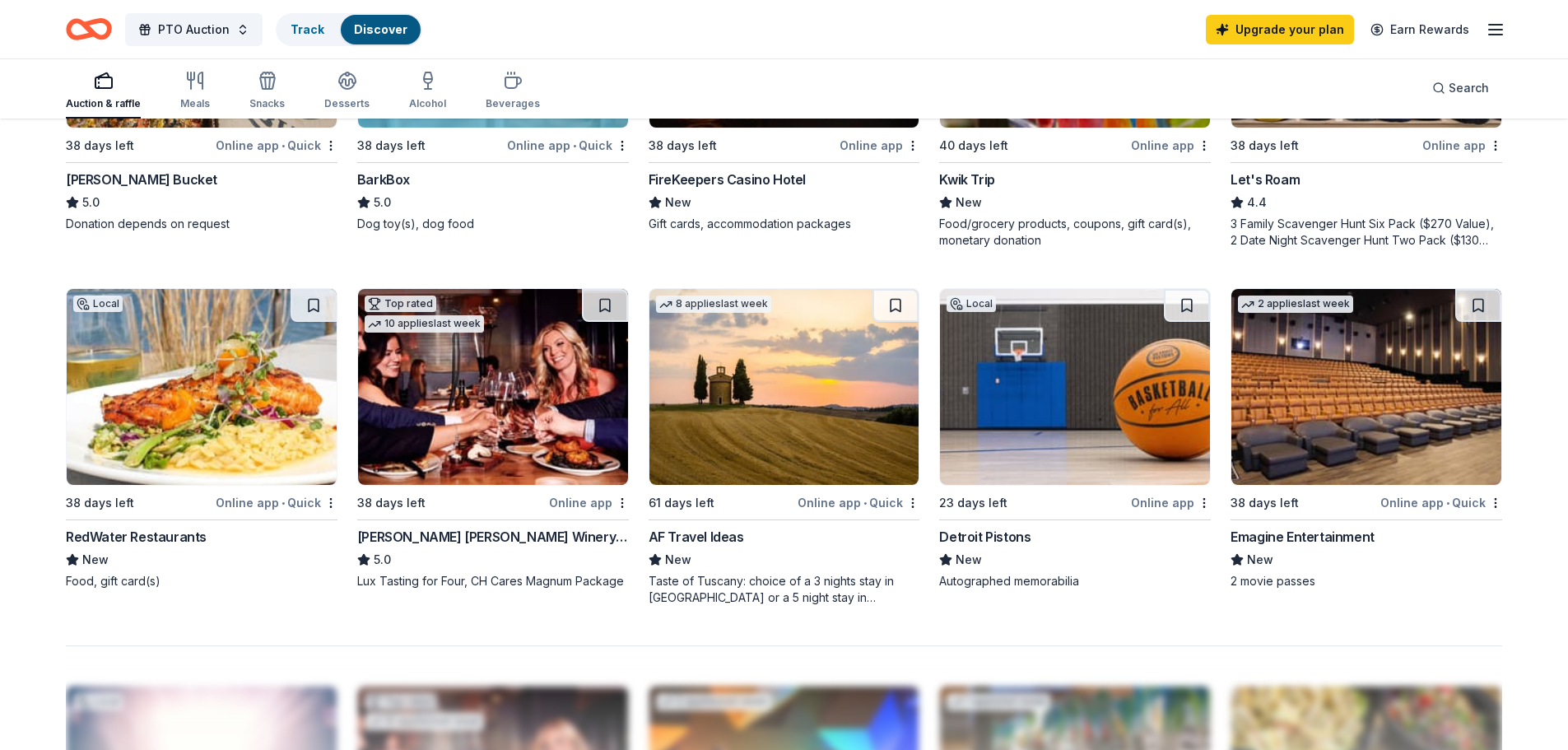
click at [1096, 439] on img at bounding box center [1075, 387] width 270 height 196
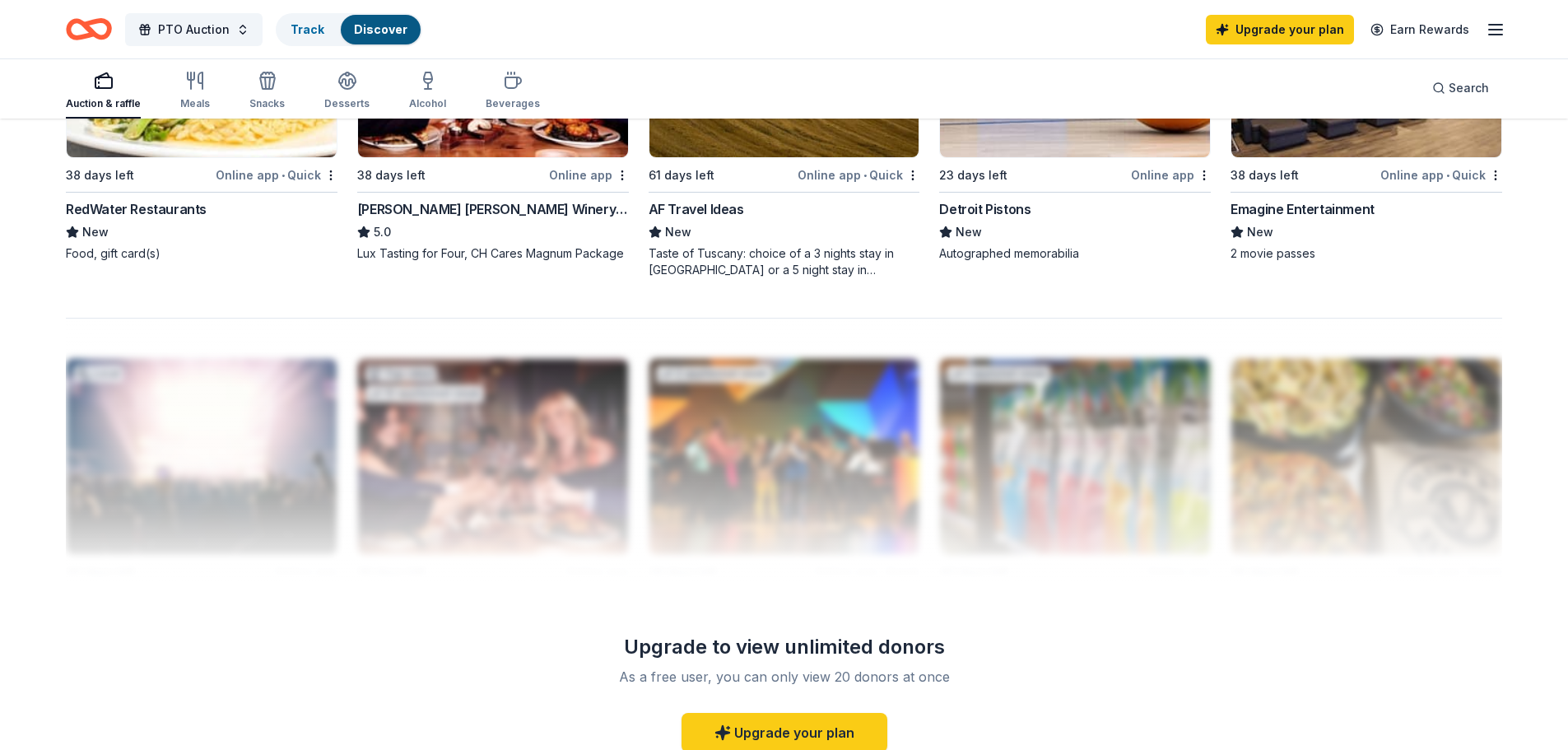
scroll to position [1482, 0]
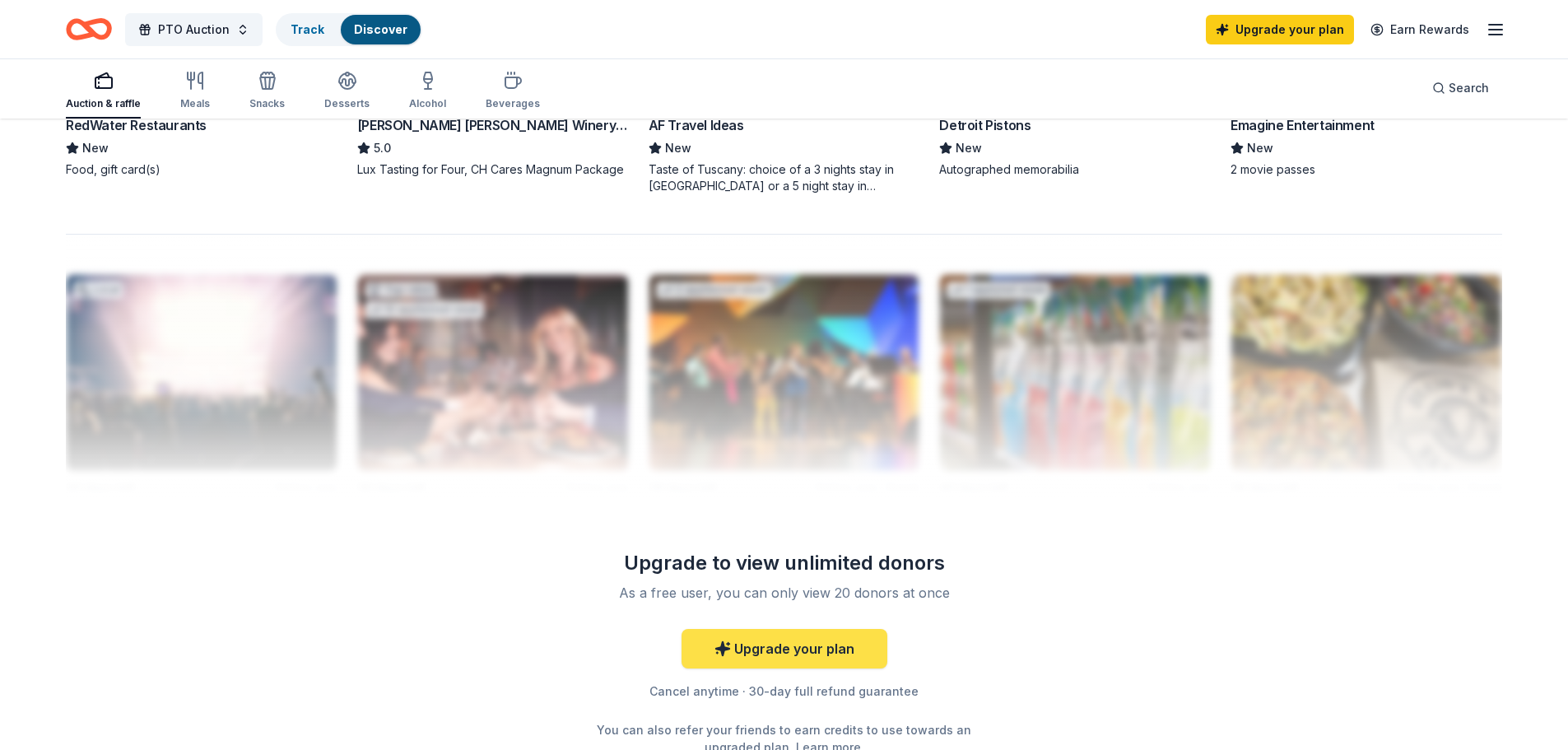
click at [802, 655] on link "Upgrade your plan" at bounding box center [784, 648] width 206 height 39
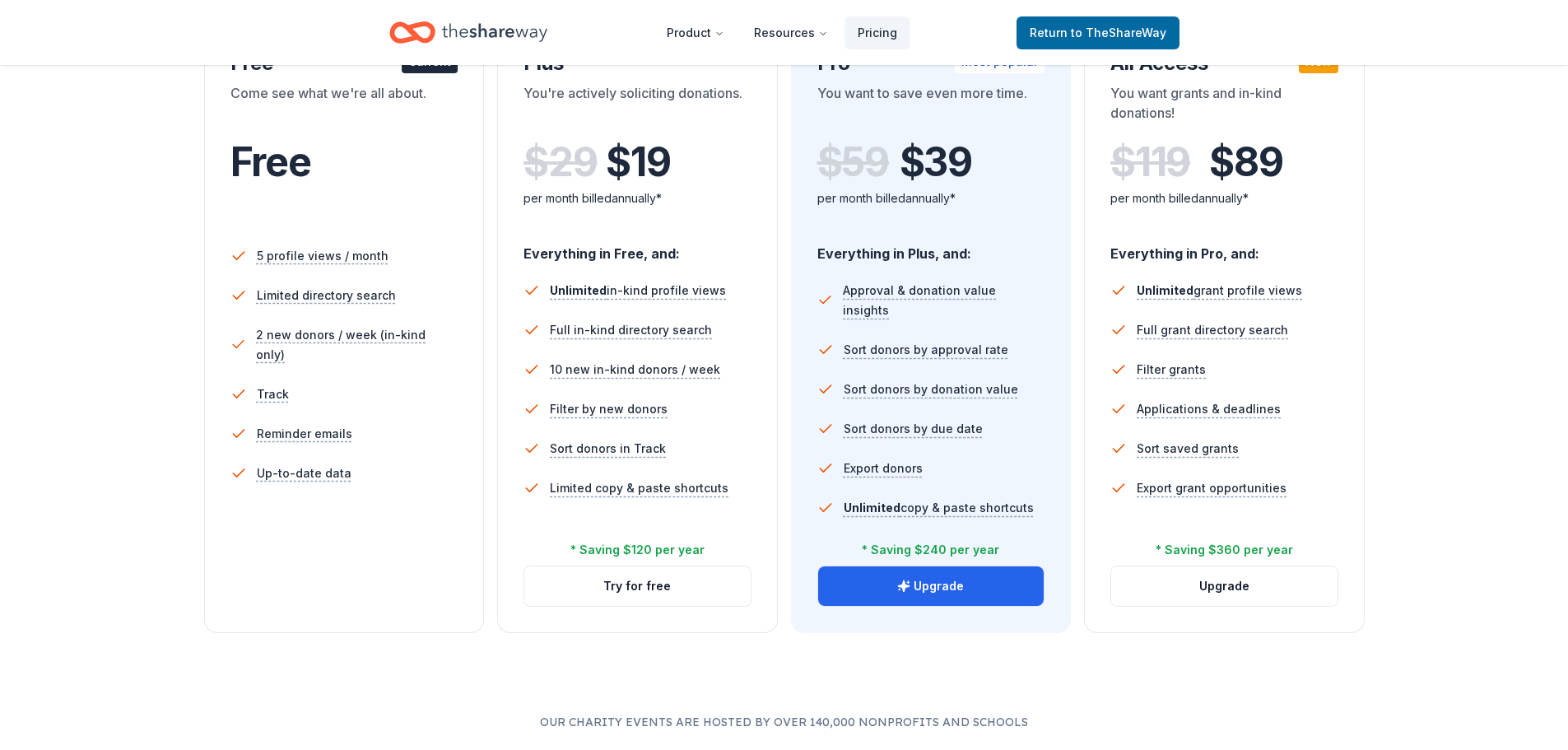
scroll to position [247, 0]
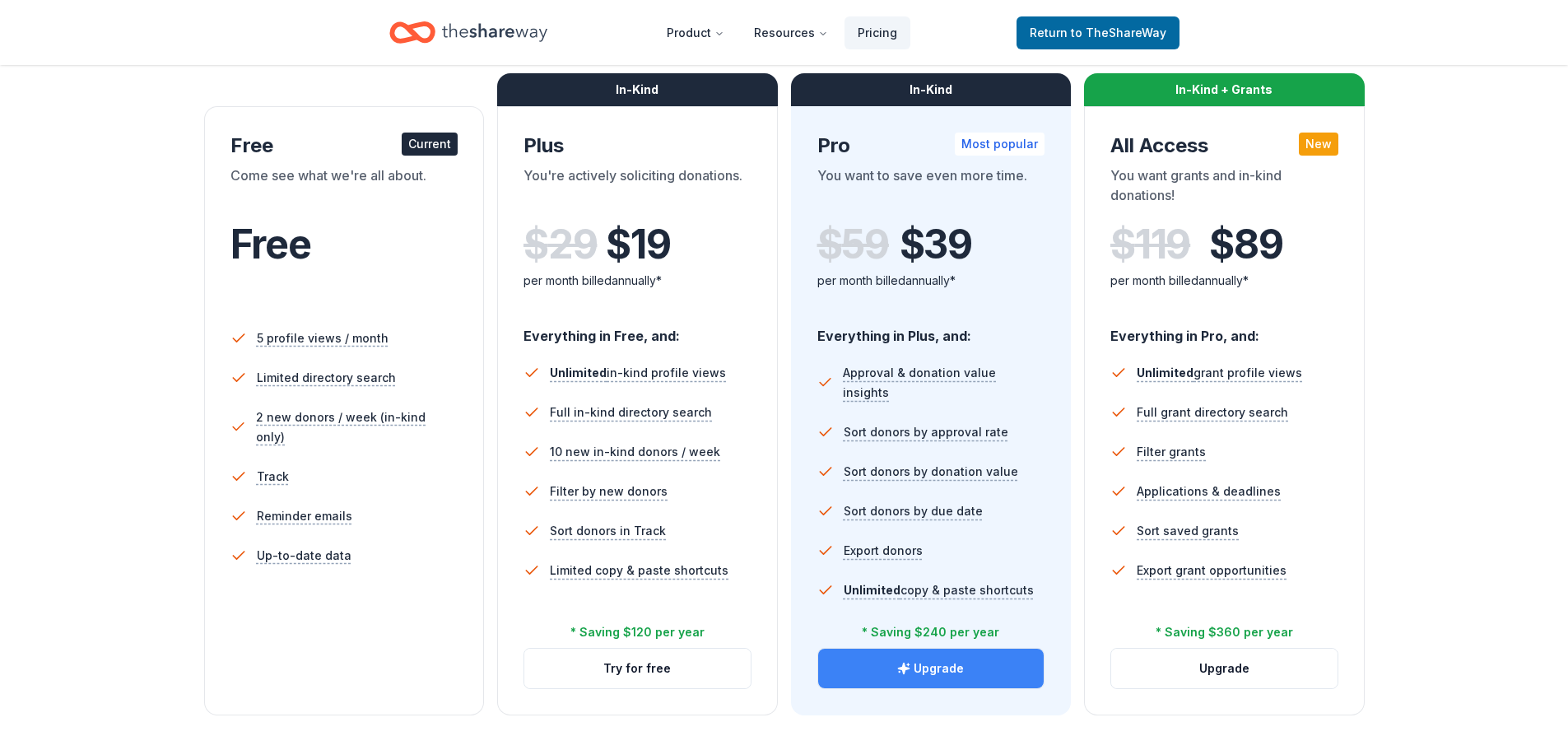
click at [929, 663] on button "Upgrade" at bounding box center [931, 668] width 226 height 39
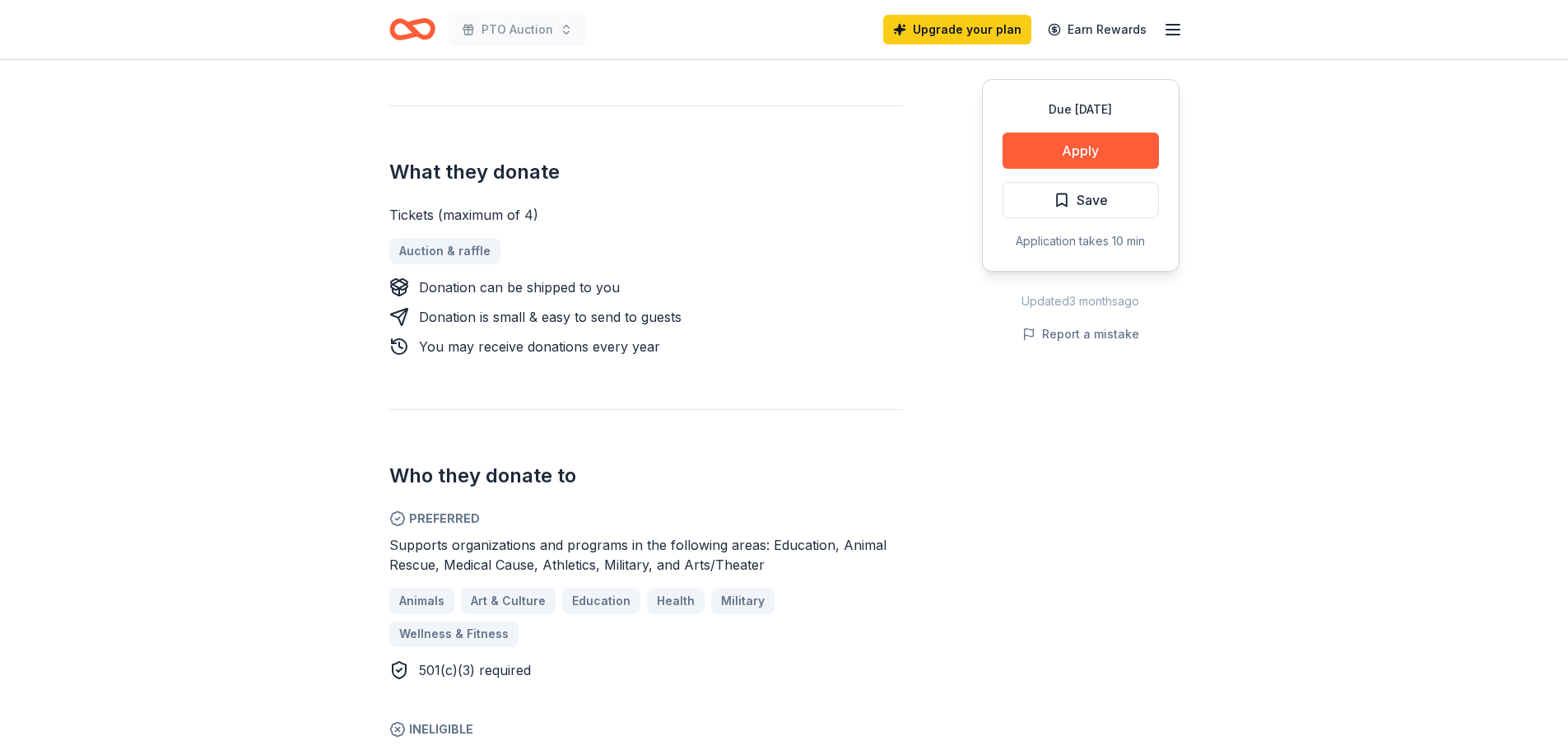
scroll to position [659, 0]
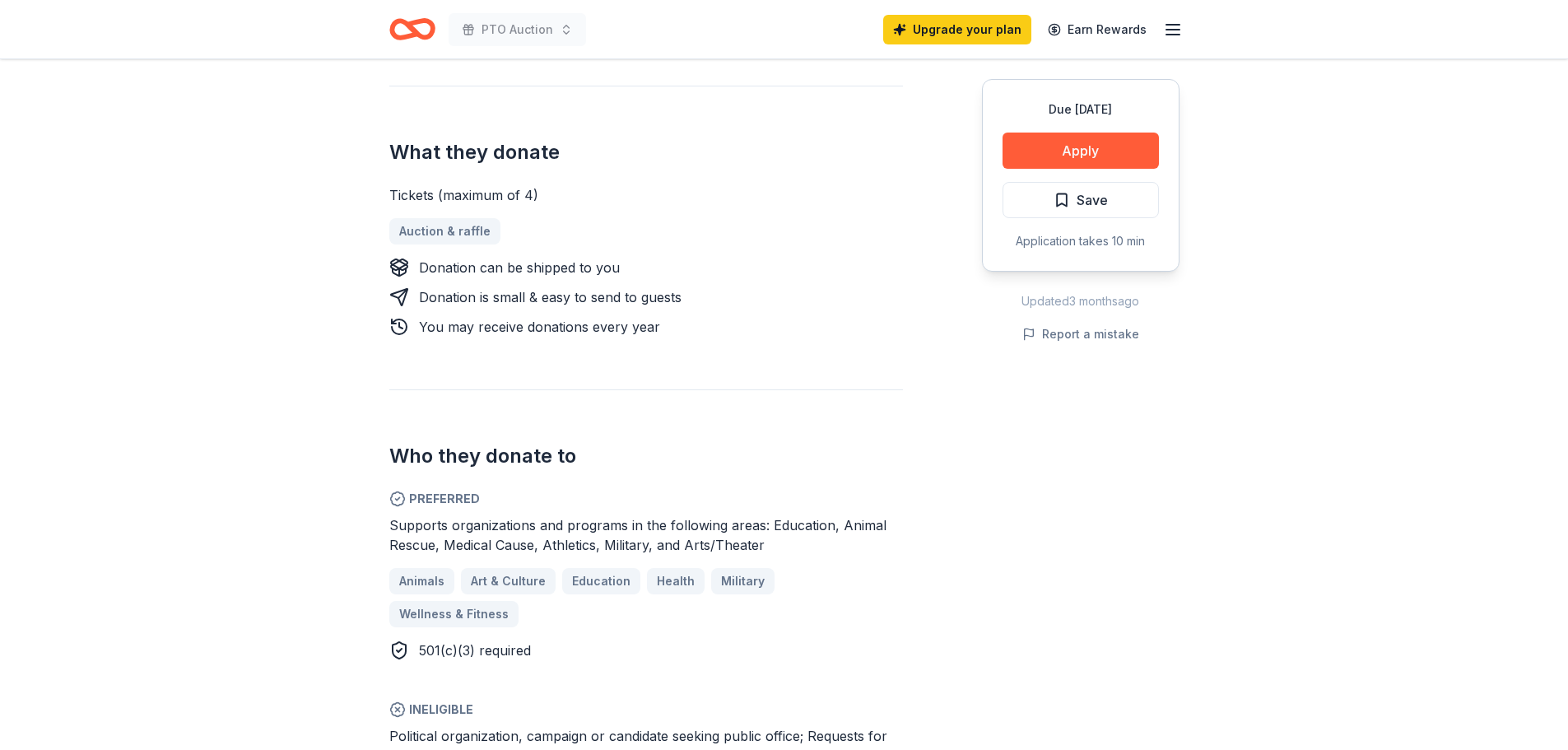
drag, startPoint x: 891, startPoint y: 591, endPoint x: 841, endPoint y: 232, distance: 362.5
click at [841, 232] on div "Auction & raffle" at bounding box center [646, 231] width 514 height 26
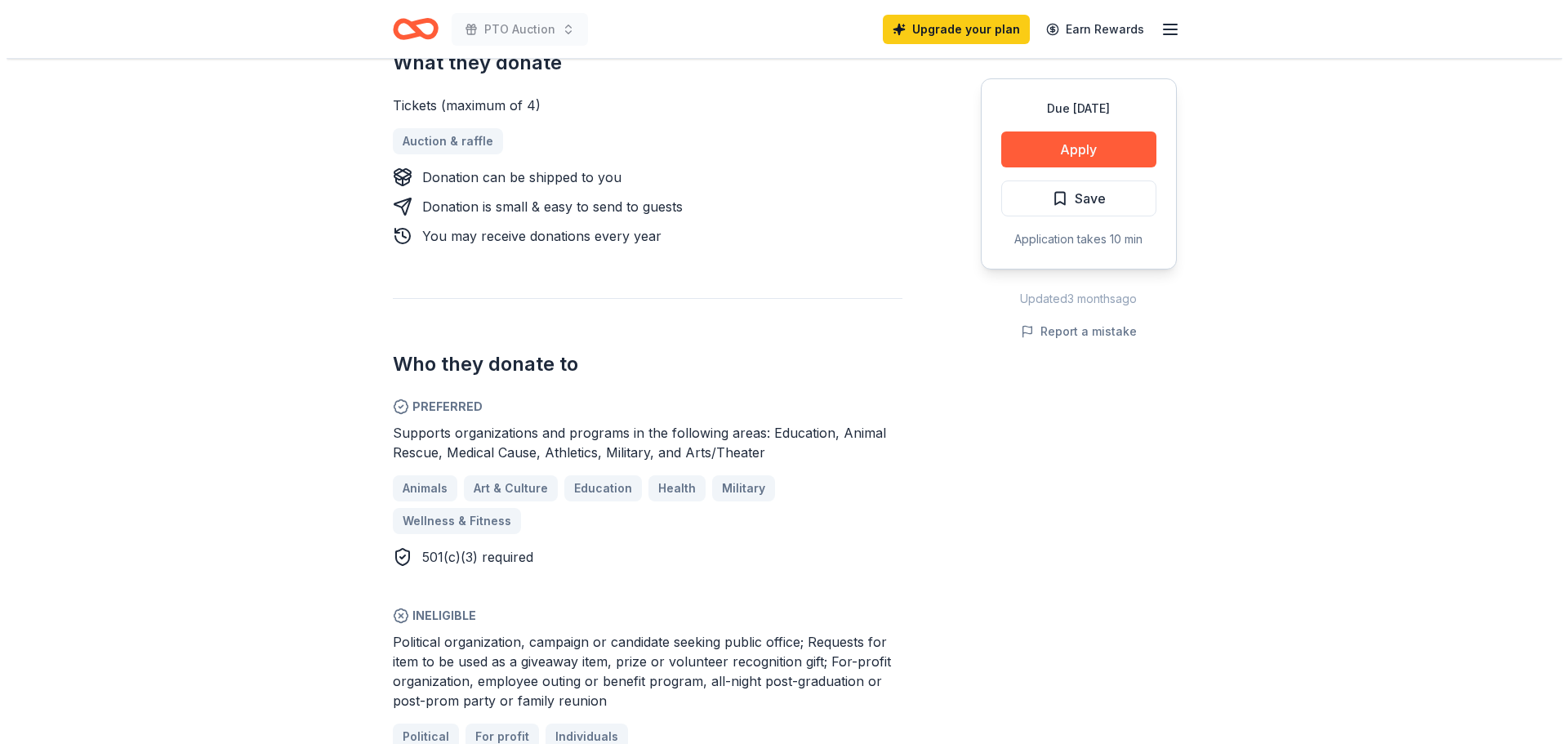
scroll to position [734, 0]
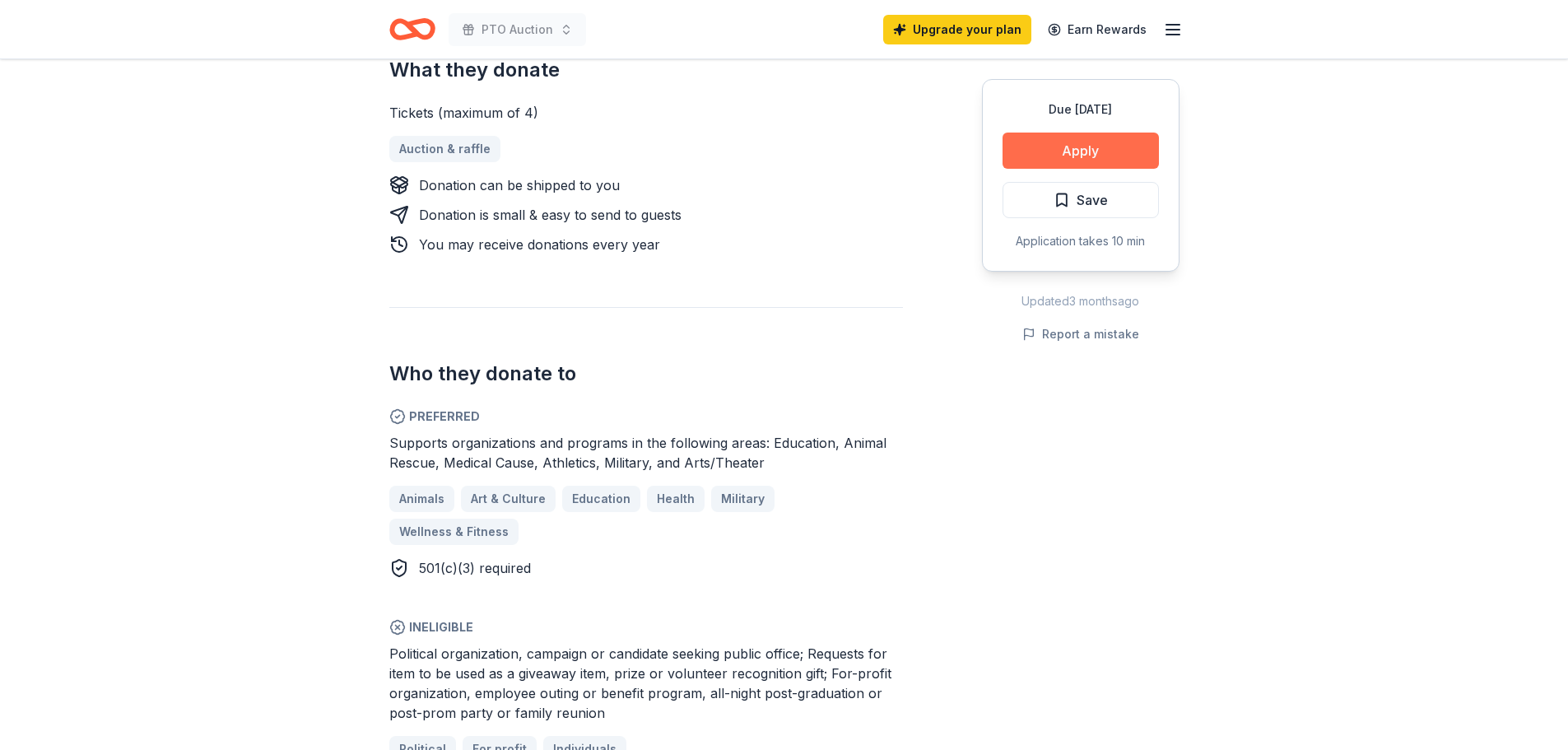
click at [1091, 139] on button "Apply" at bounding box center [1081, 151] width 157 height 37
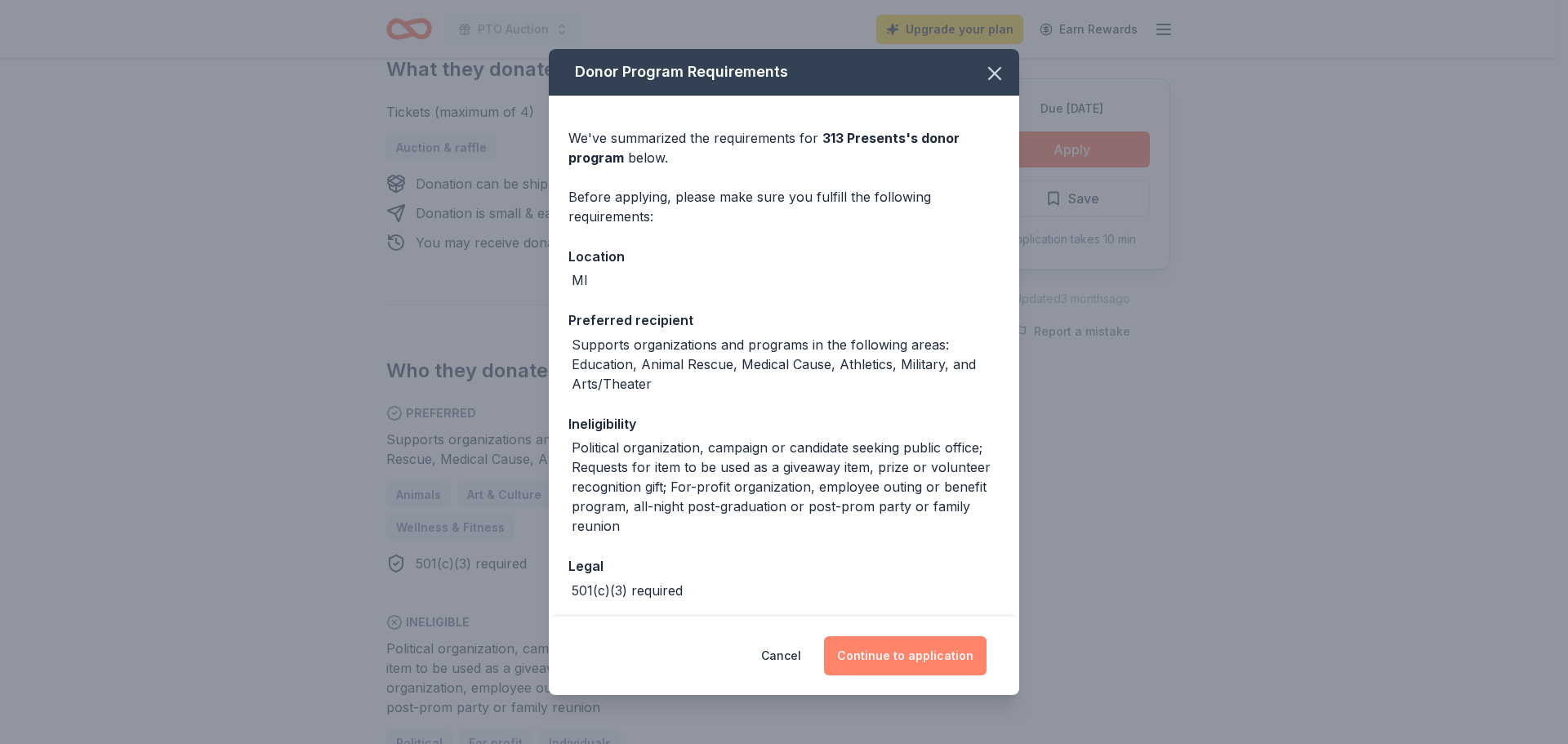
click at [889, 652] on button "Continue to application" at bounding box center [905, 655] width 163 height 39
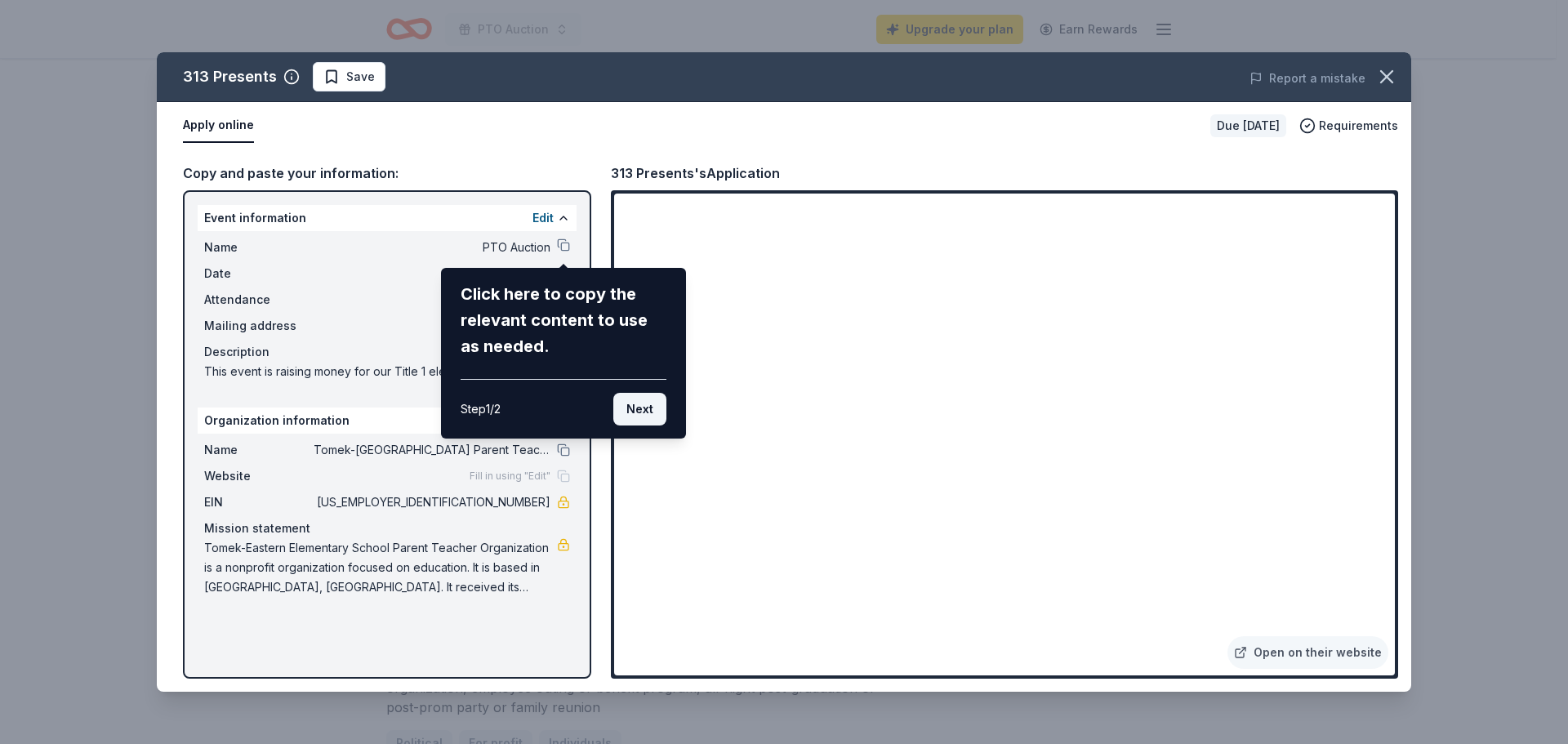
click at [641, 417] on button "Next" at bounding box center [640, 410] width 53 height 33
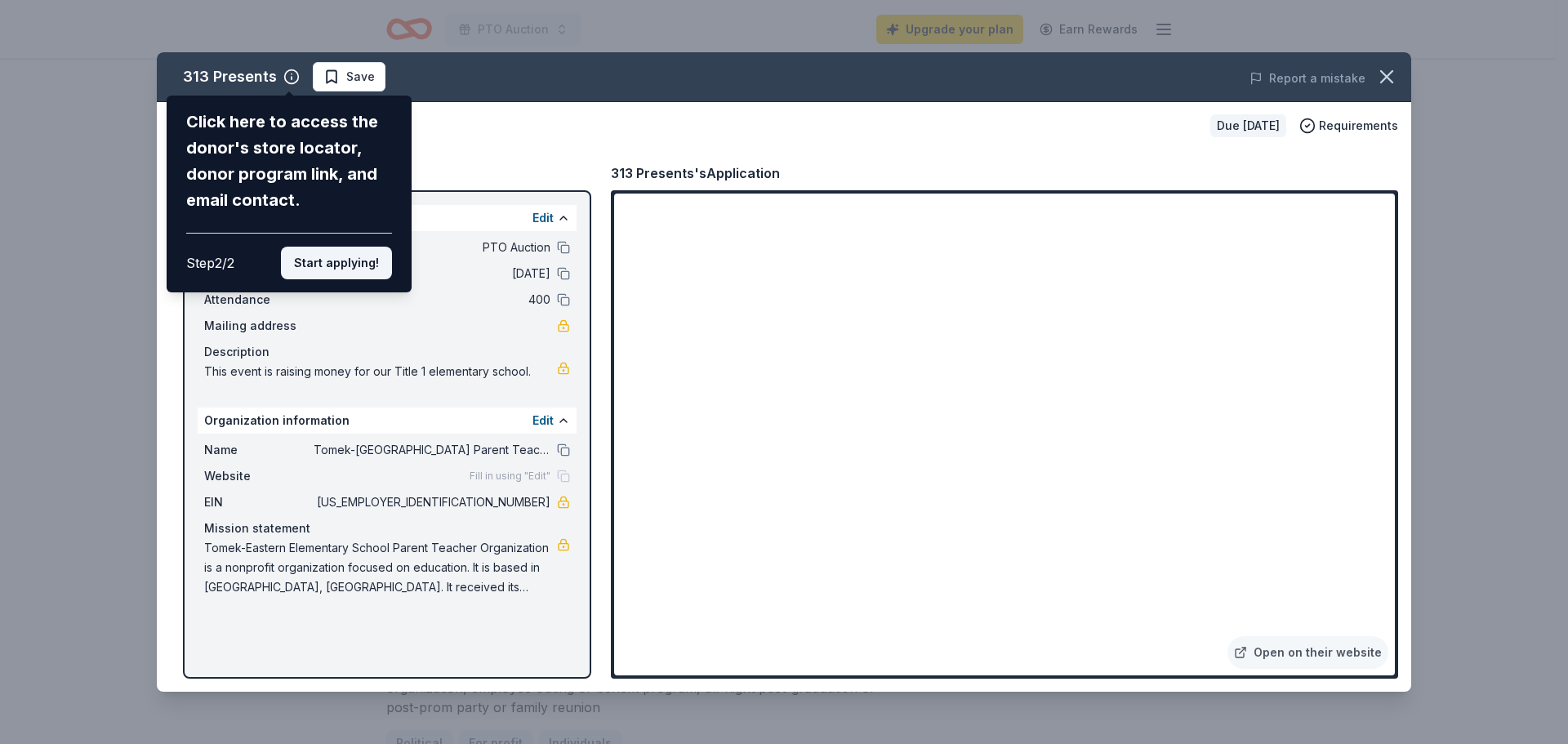
click at [309, 270] on button "Start applying!" at bounding box center [336, 263] width 112 height 33
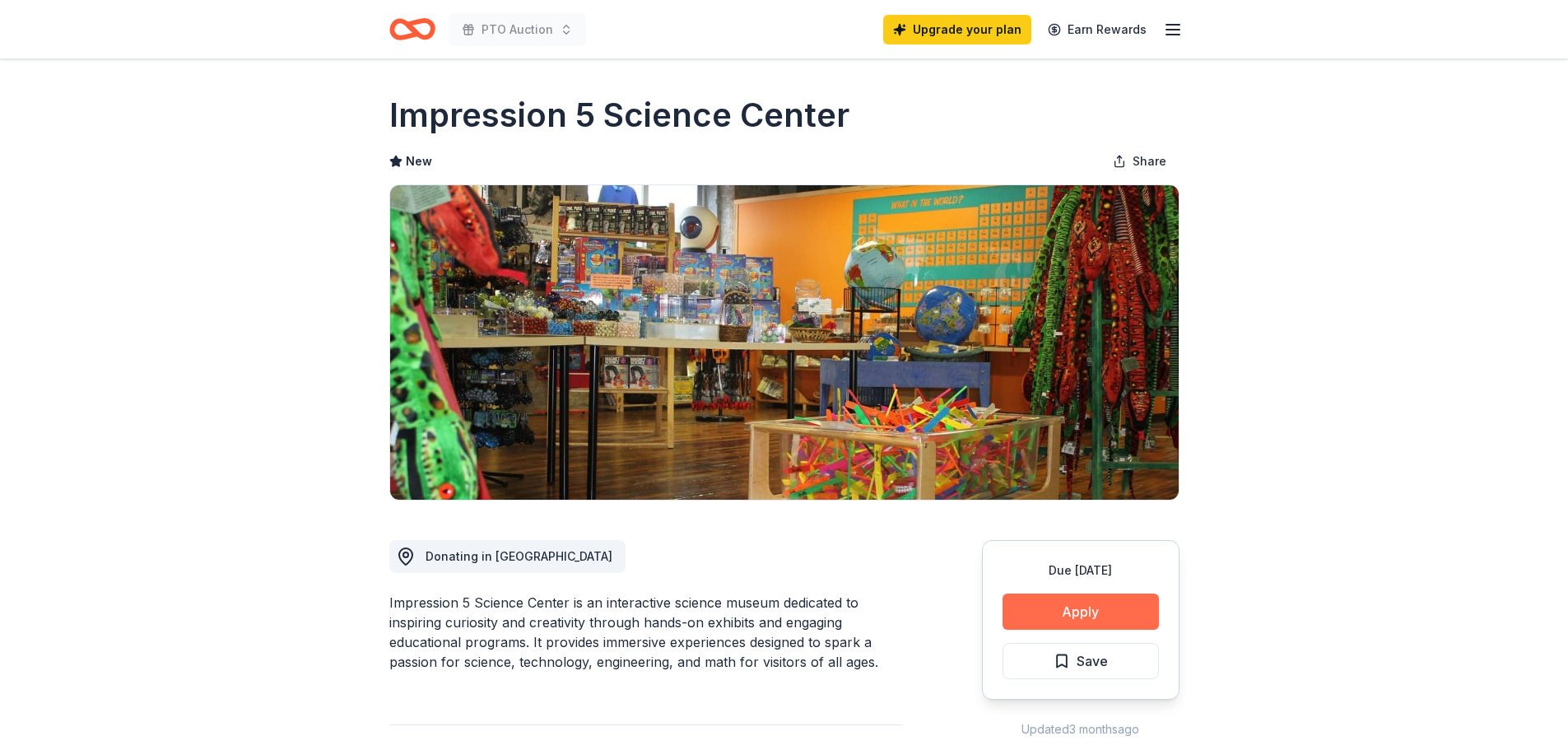
click at [1036, 606] on button "Apply" at bounding box center [1081, 611] width 157 height 37
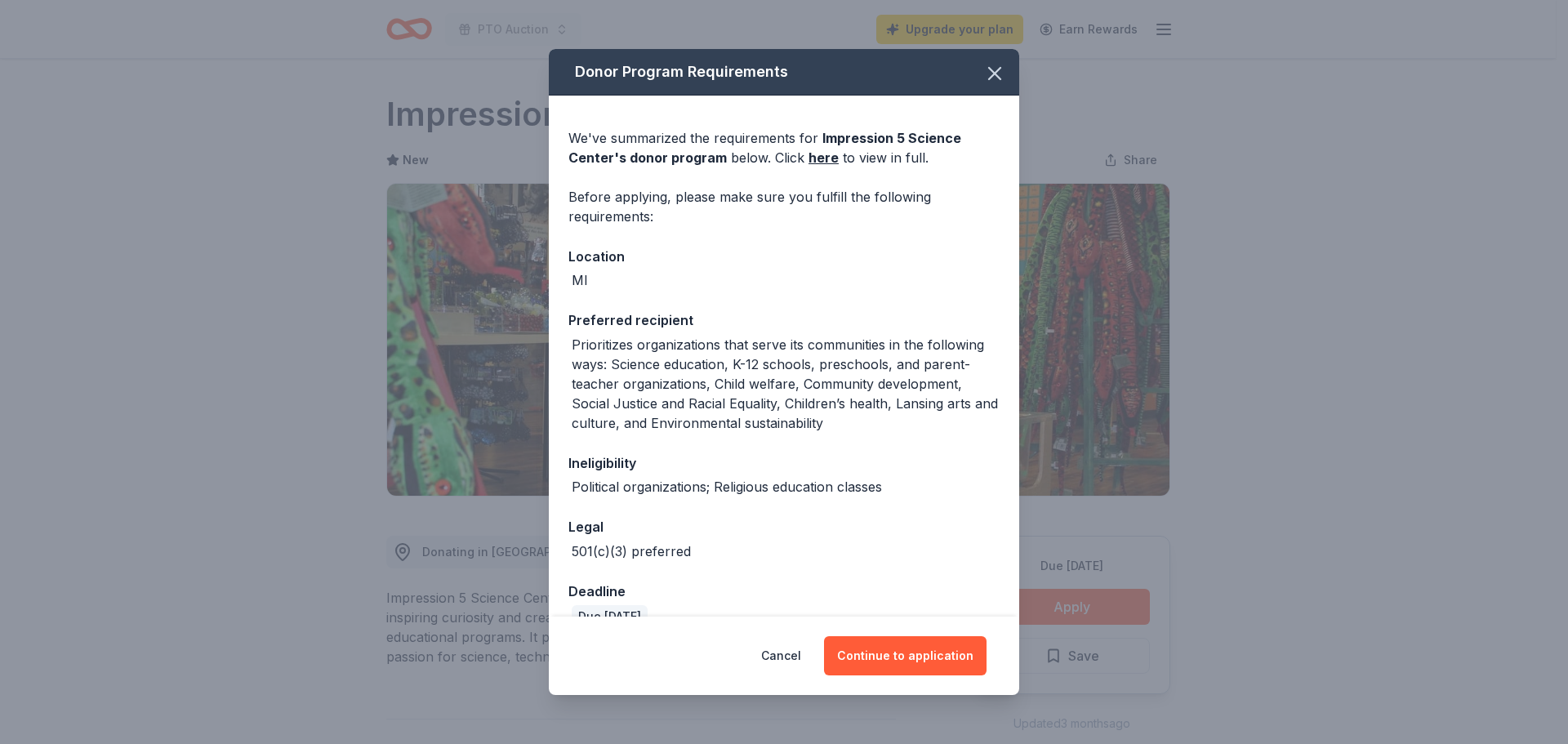
scroll to position [31, 0]
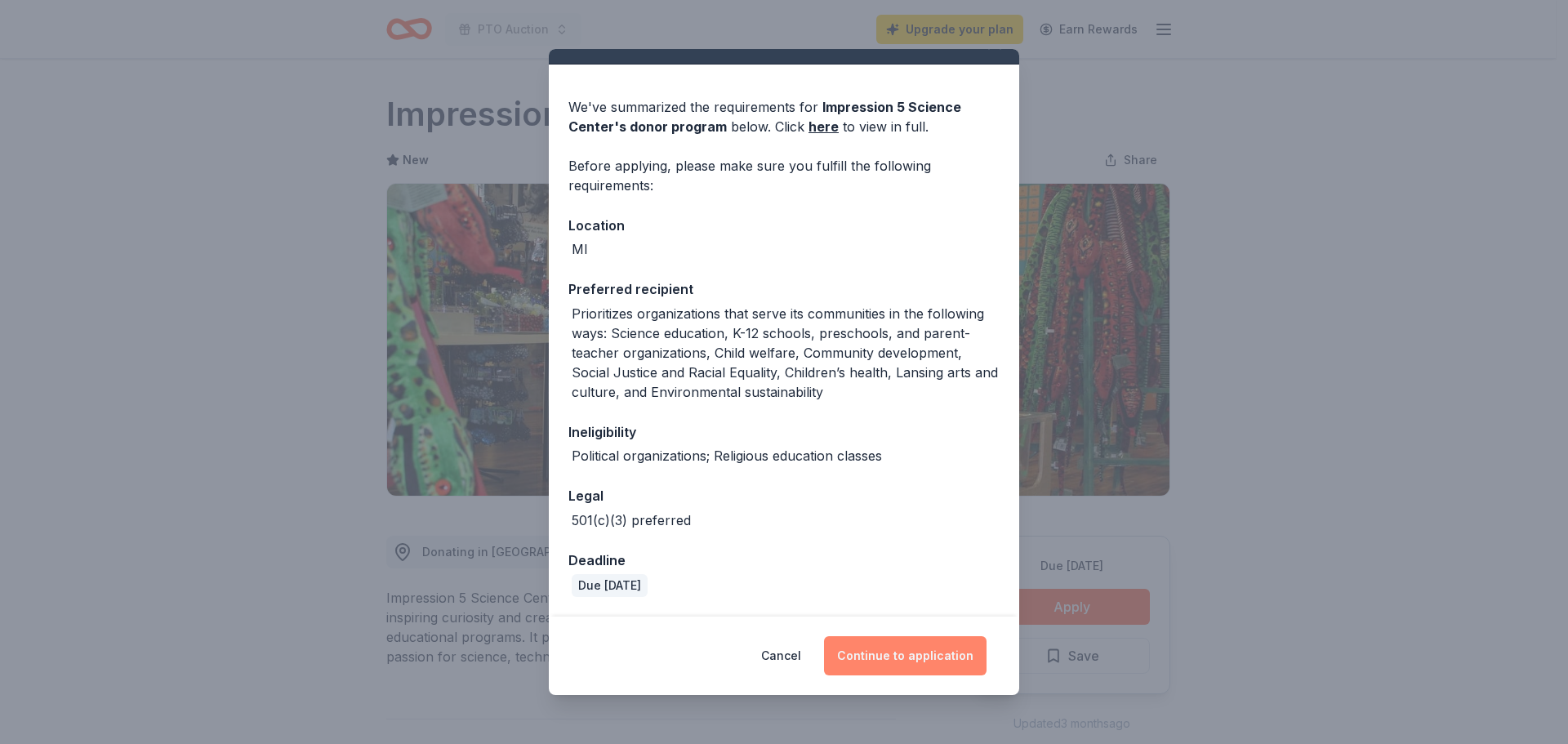
click at [911, 647] on button "Continue to application" at bounding box center [905, 655] width 163 height 39
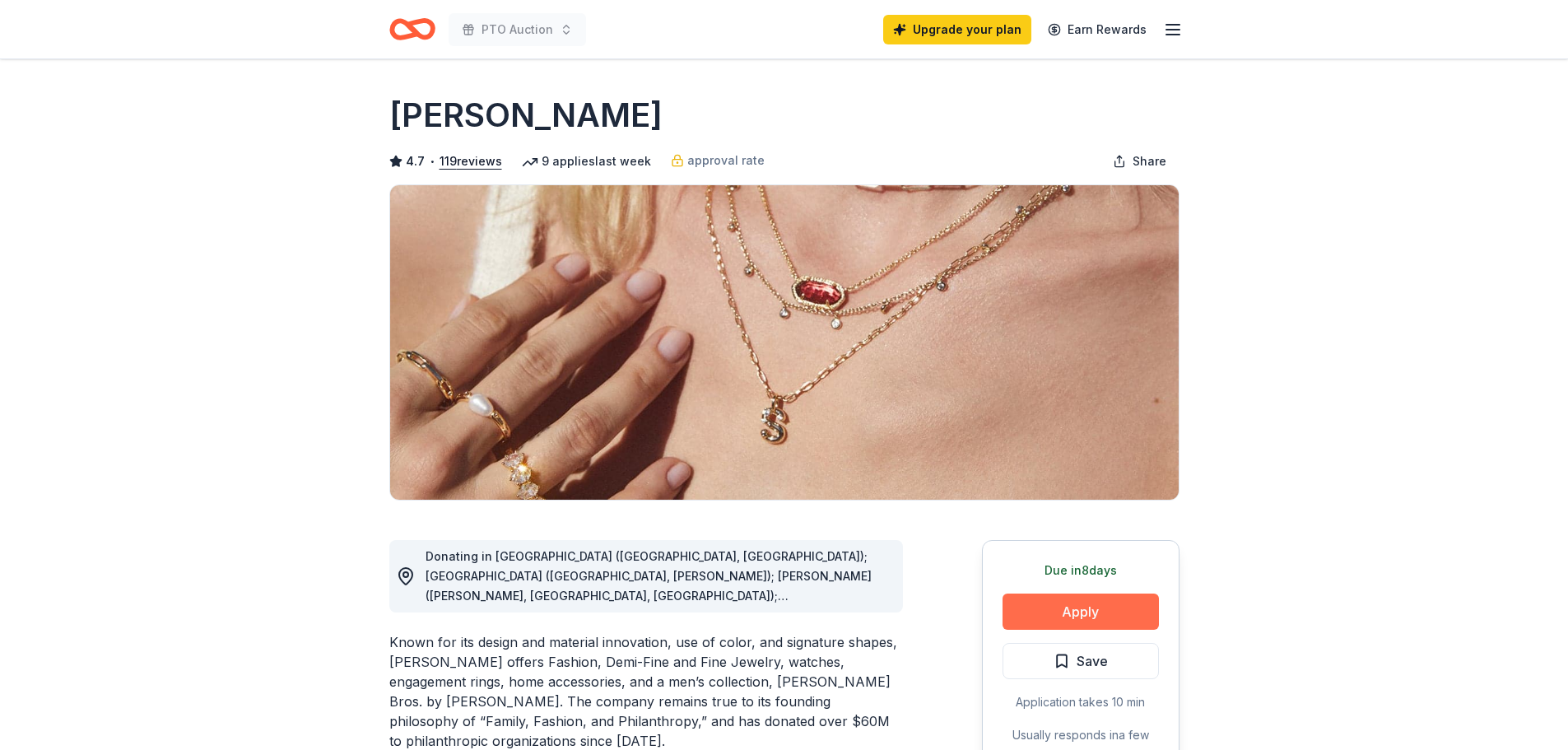
click at [1078, 611] on button "Apply" at bounding box center [1081, 611] width 157 height 37
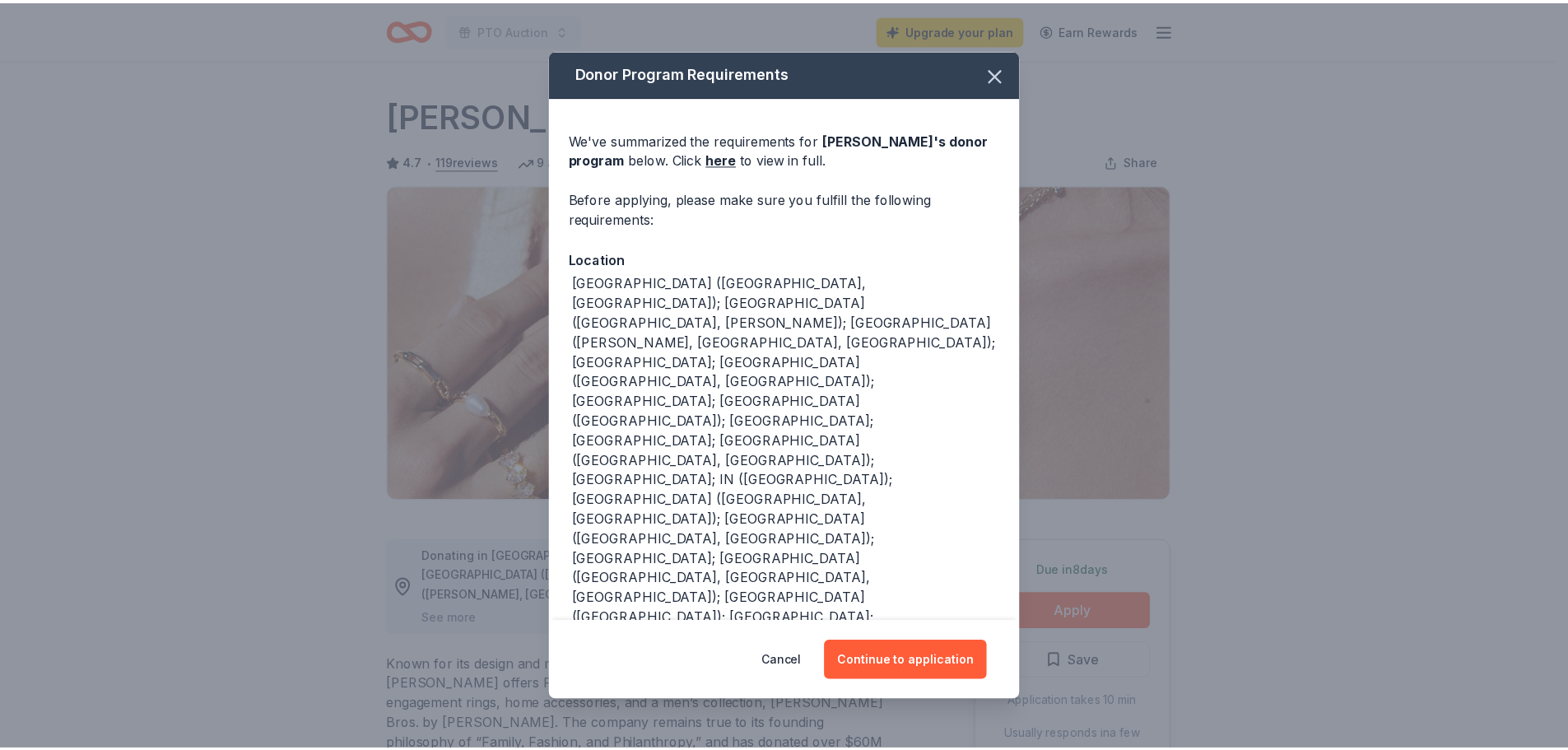
scroll to position [69, 0]
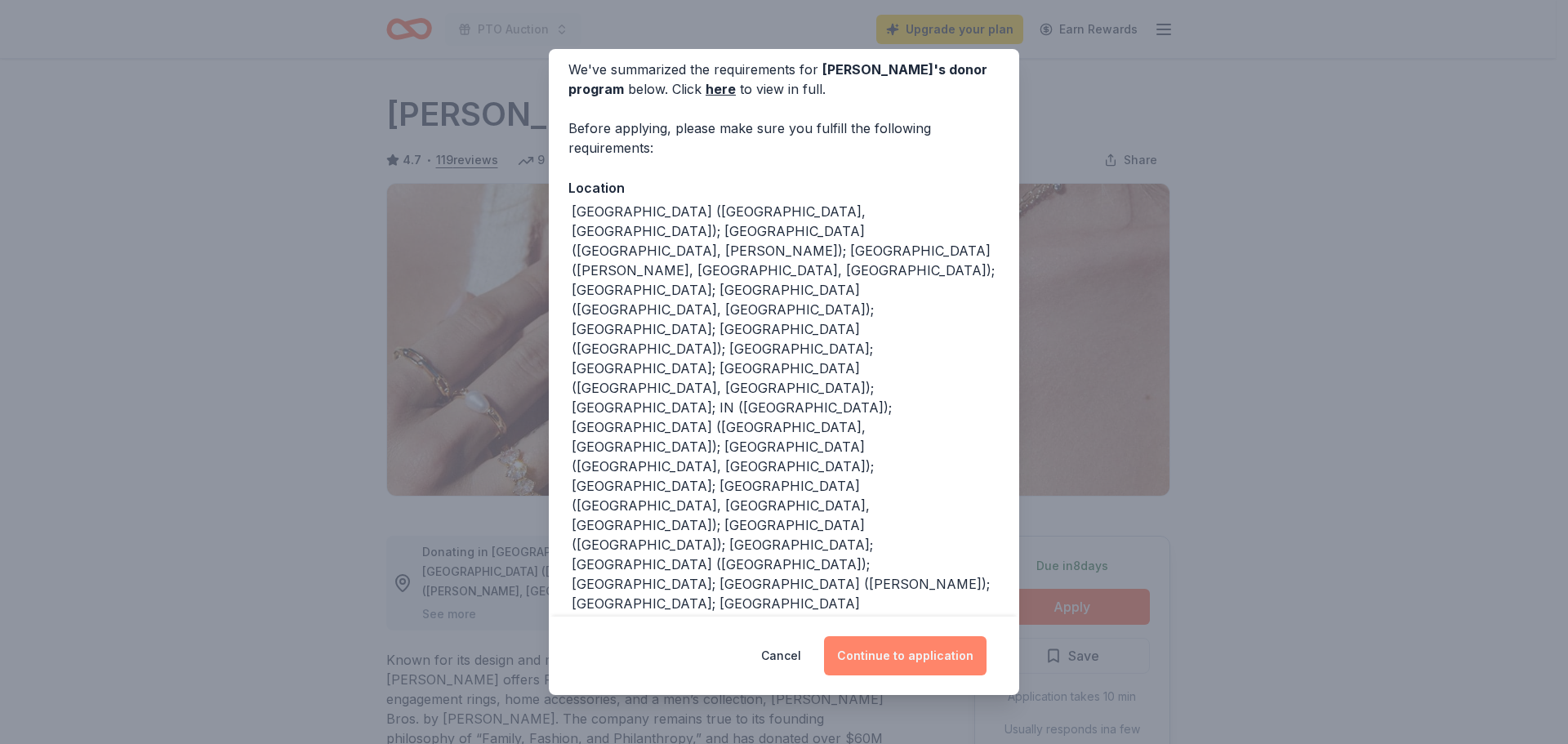
click at [899, 665] on button "Continue to application" at bounding box center [905, 655] width 163 height 39
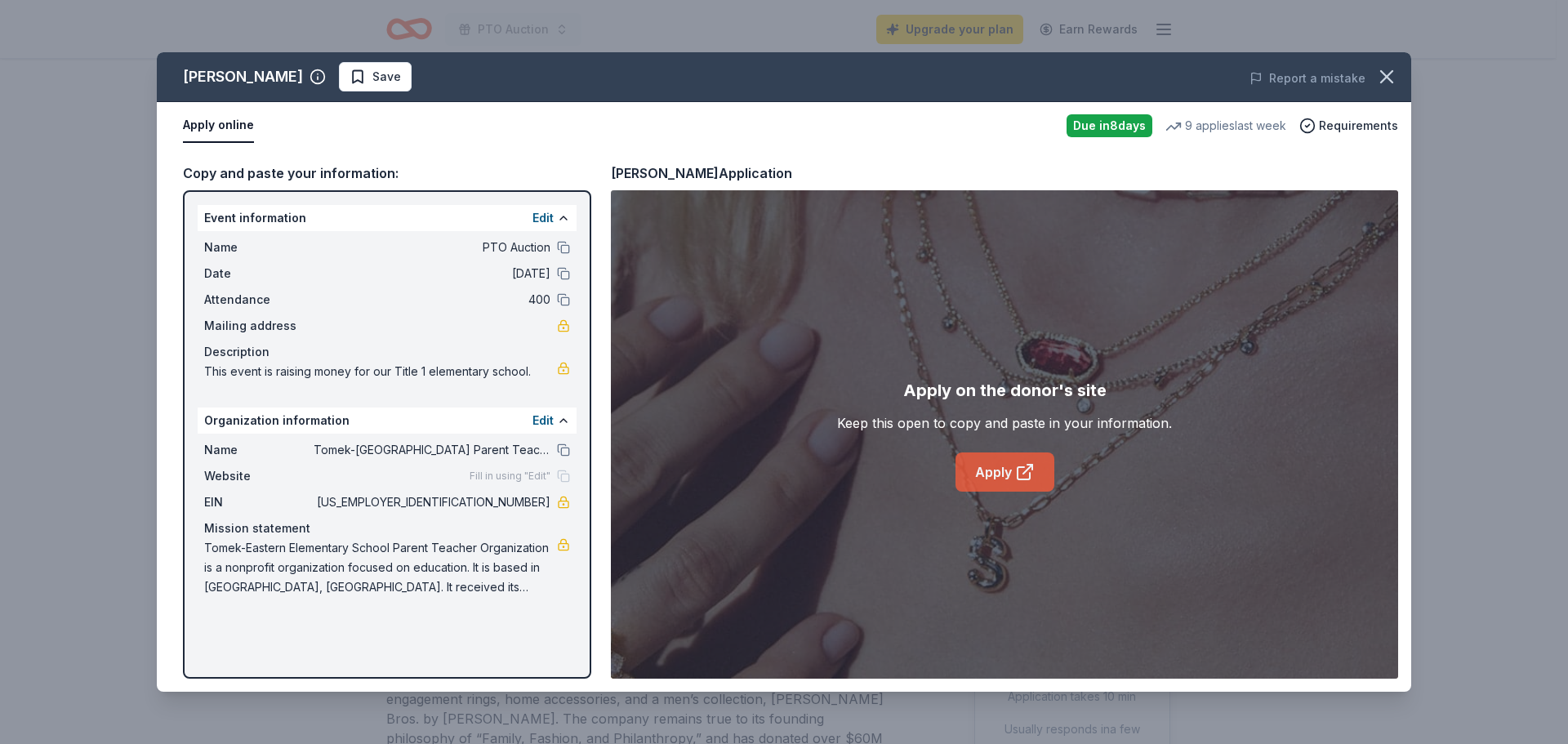
click at [1016, 471] on icon at bounding box center [1025, 472] width 20 height 20
click at [1393, 73] on icon "button" at bounding box center [1386, 77] width 22 height 22
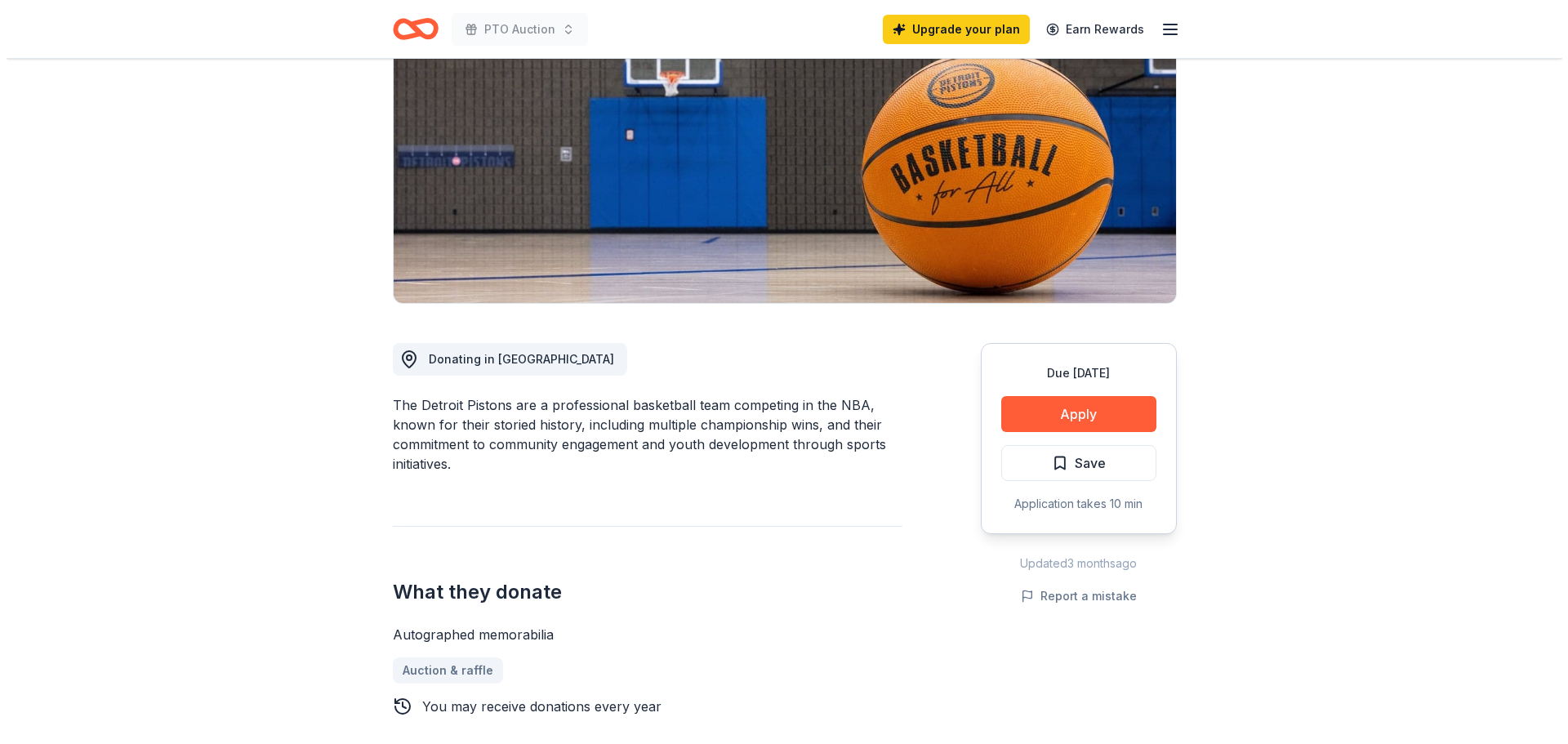
scroll to position [245, 0]
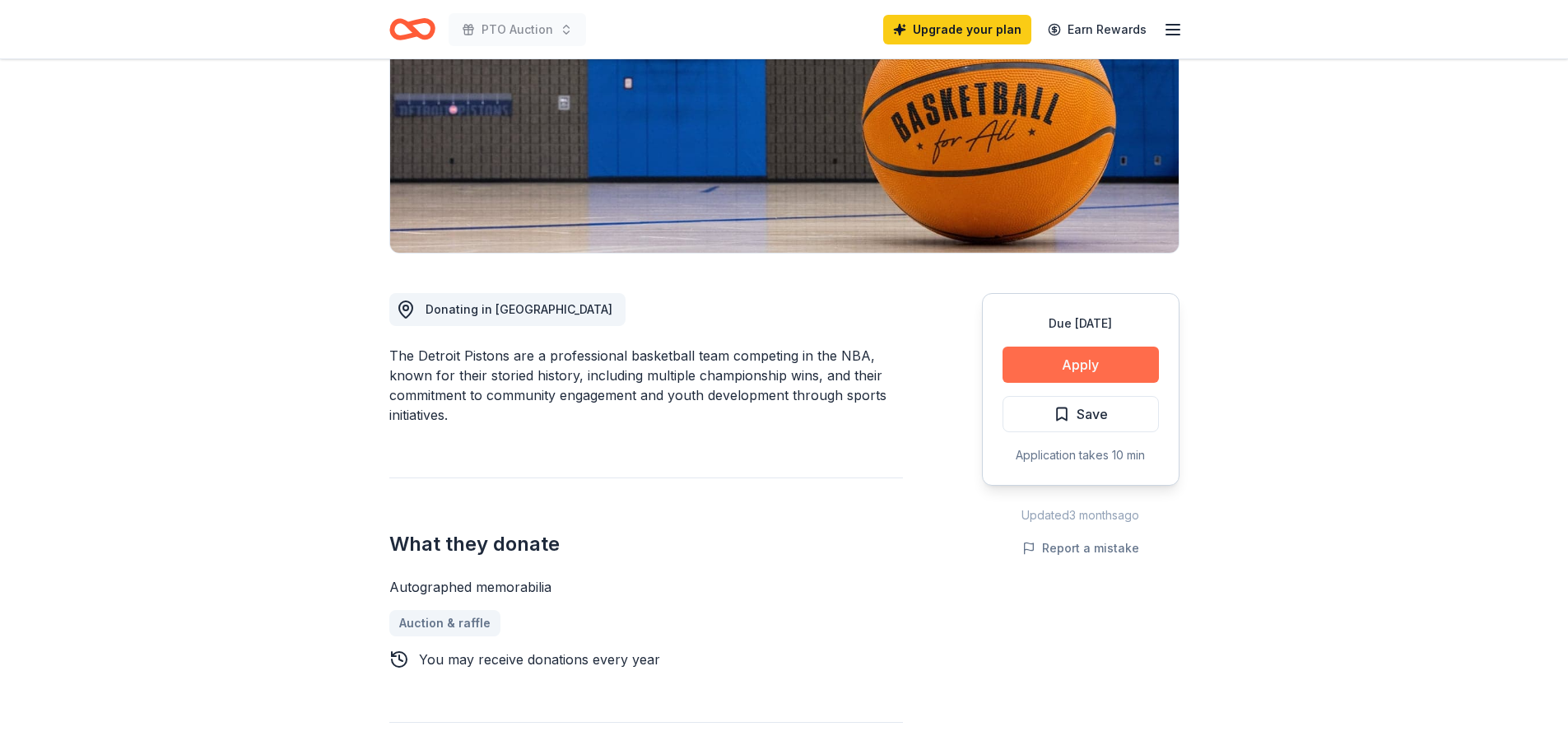
click at [1077, 360] on button "Apply" at bounding box center [1081, 365] width 157 height 37
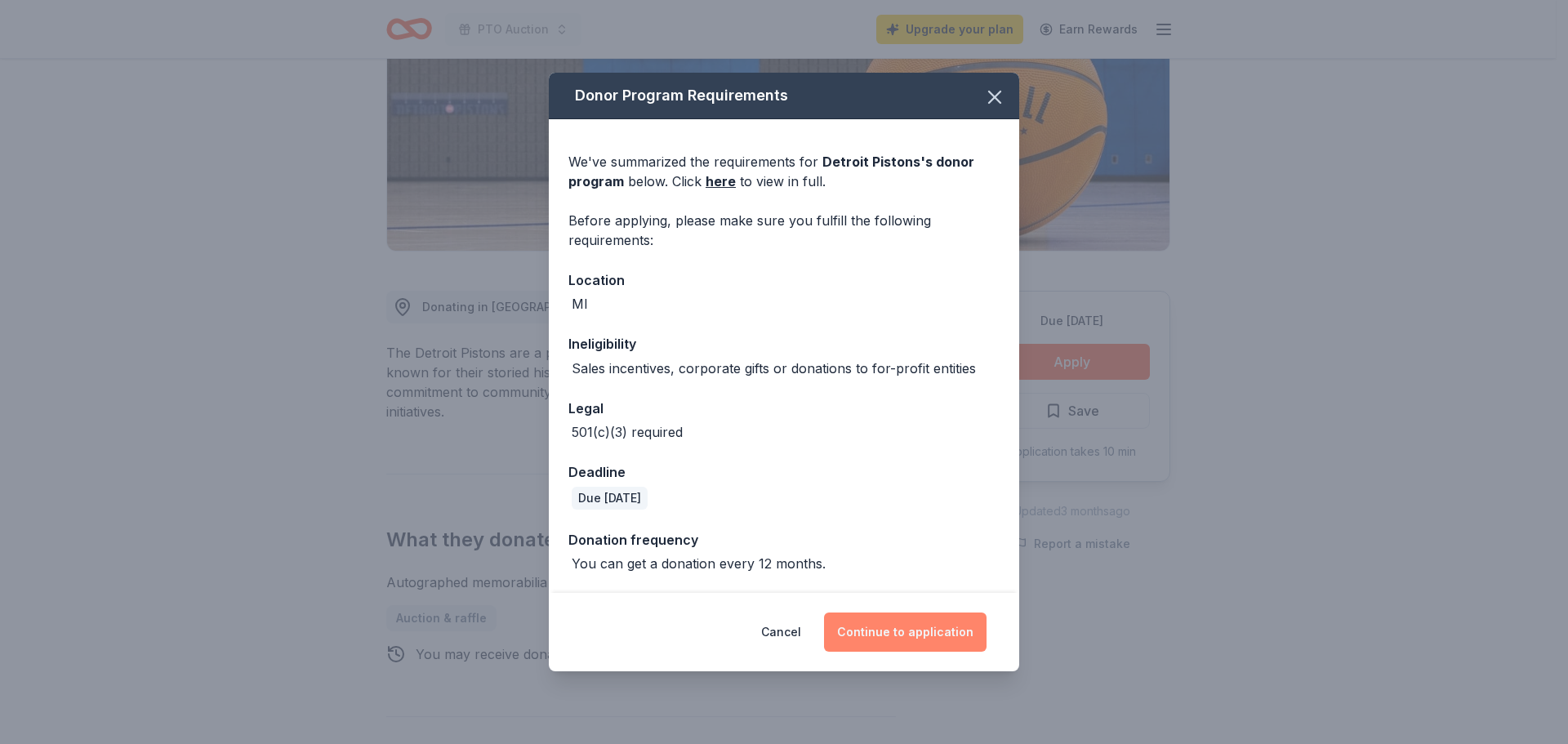
click at [898, 638] on button "Continue to application" at bounding box center [905, 632] width 163 height 39
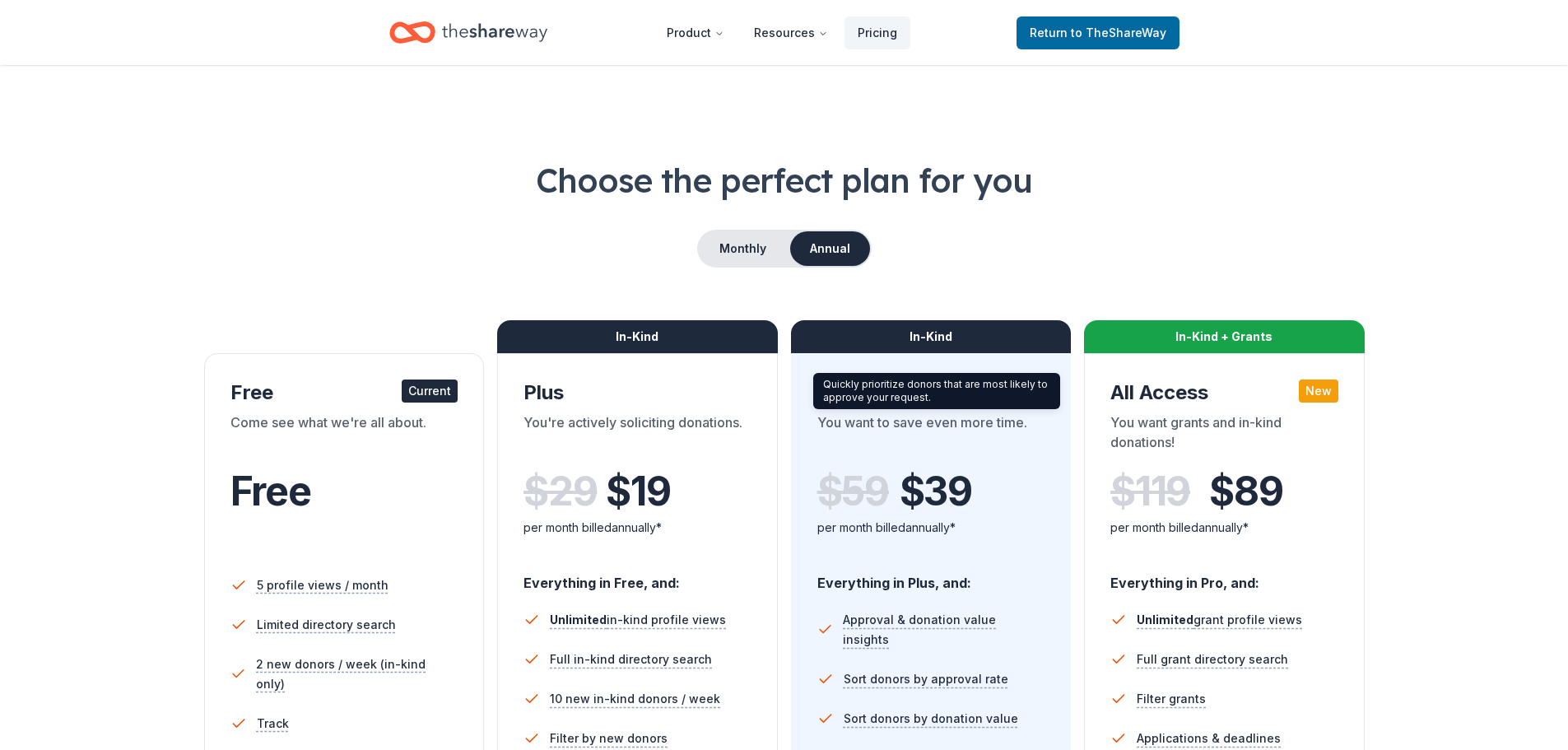
scroll to position [237, 0]
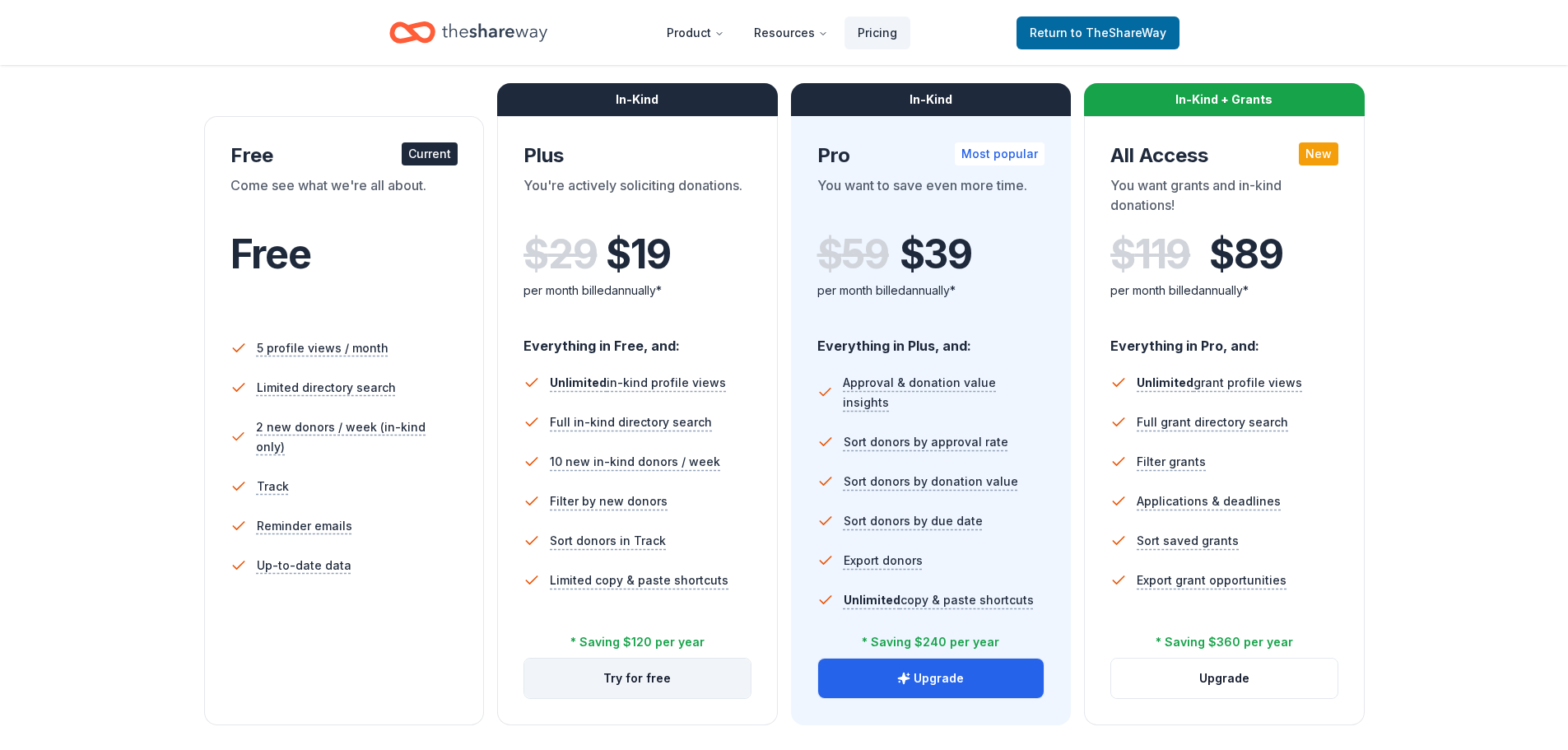
click at [649, 680] on button "Try for free" at bounding box center [638, 678] width 226 height 39
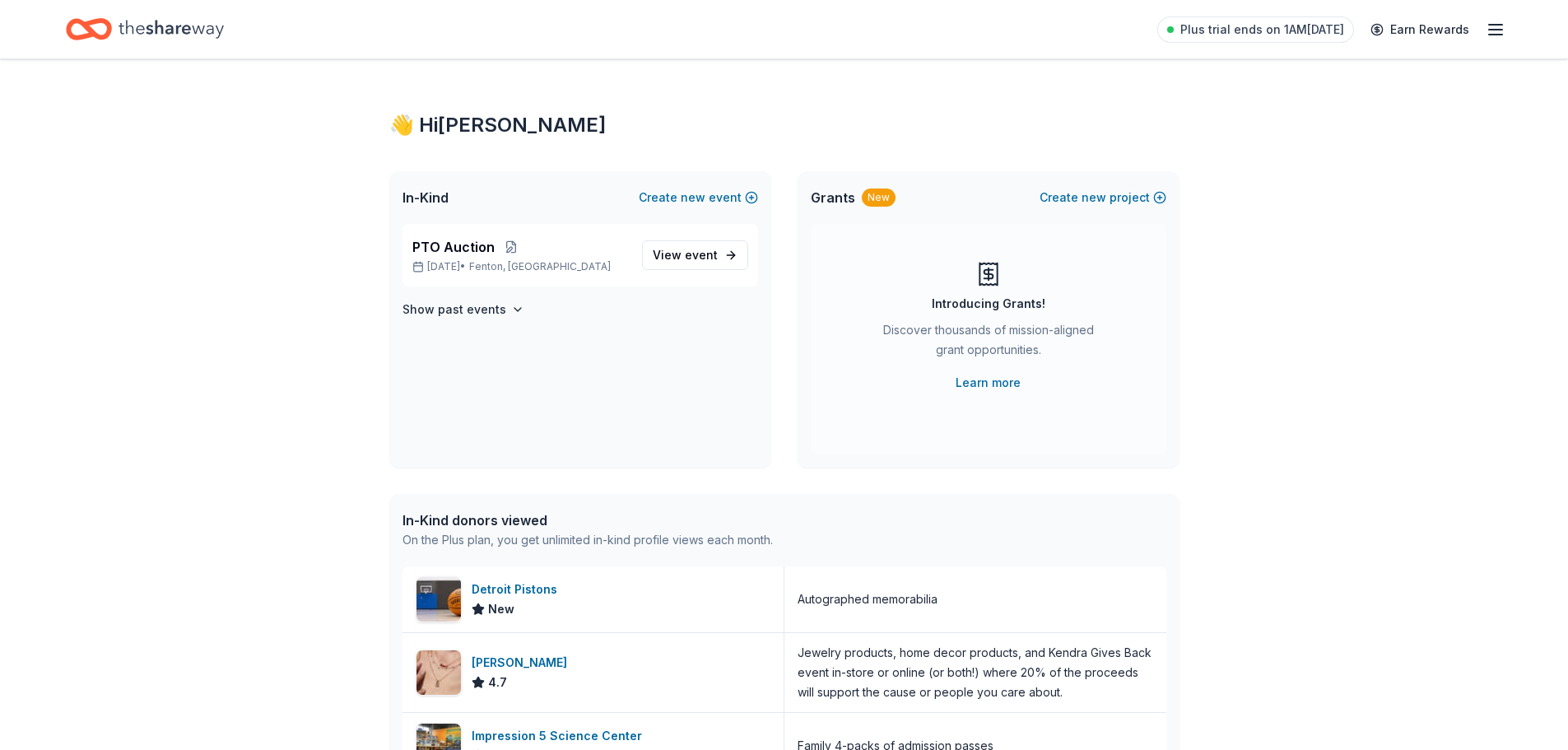
click at [1331, 132] on div "👋 Hi Ann In-Kind Create new event PTO Auction Nov 06, 2025 • Fenton, MI View ev…" at bounding box center [784, 610] width 1568 height 1102
click at [1330, 38] on span "Plus trial ends on 1AM, 9/7" at bounding box center [1262, 30] width 164 height 20
click at [124, 41] on icon "Home" at bounding box center [171, 29] width 105 height 34
click at [219, 19] on icon "Home" at bounding box center [171, 29] width 105 height 34
click at [461, 121] on div "👋 Hi Ann" at bounding box center [784, 125] width 790 height 26
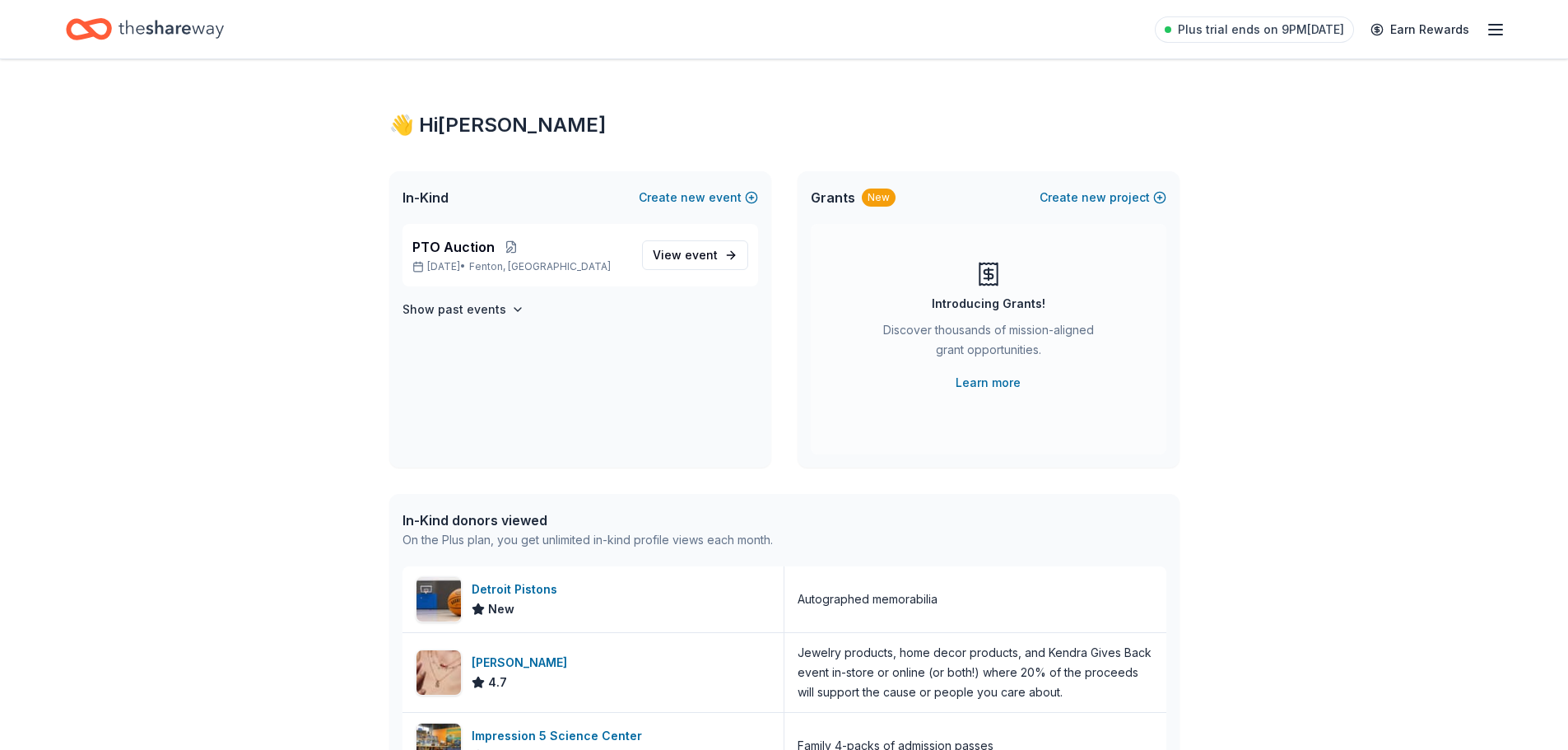
click at [939, 335] on div "Discover thousands of mission-aligned grant opportunities." at bounding box center [988, 343] width 224 height 46
click at [705, 252] on span "event" at bounding box center [701, 254] width 33 height 14
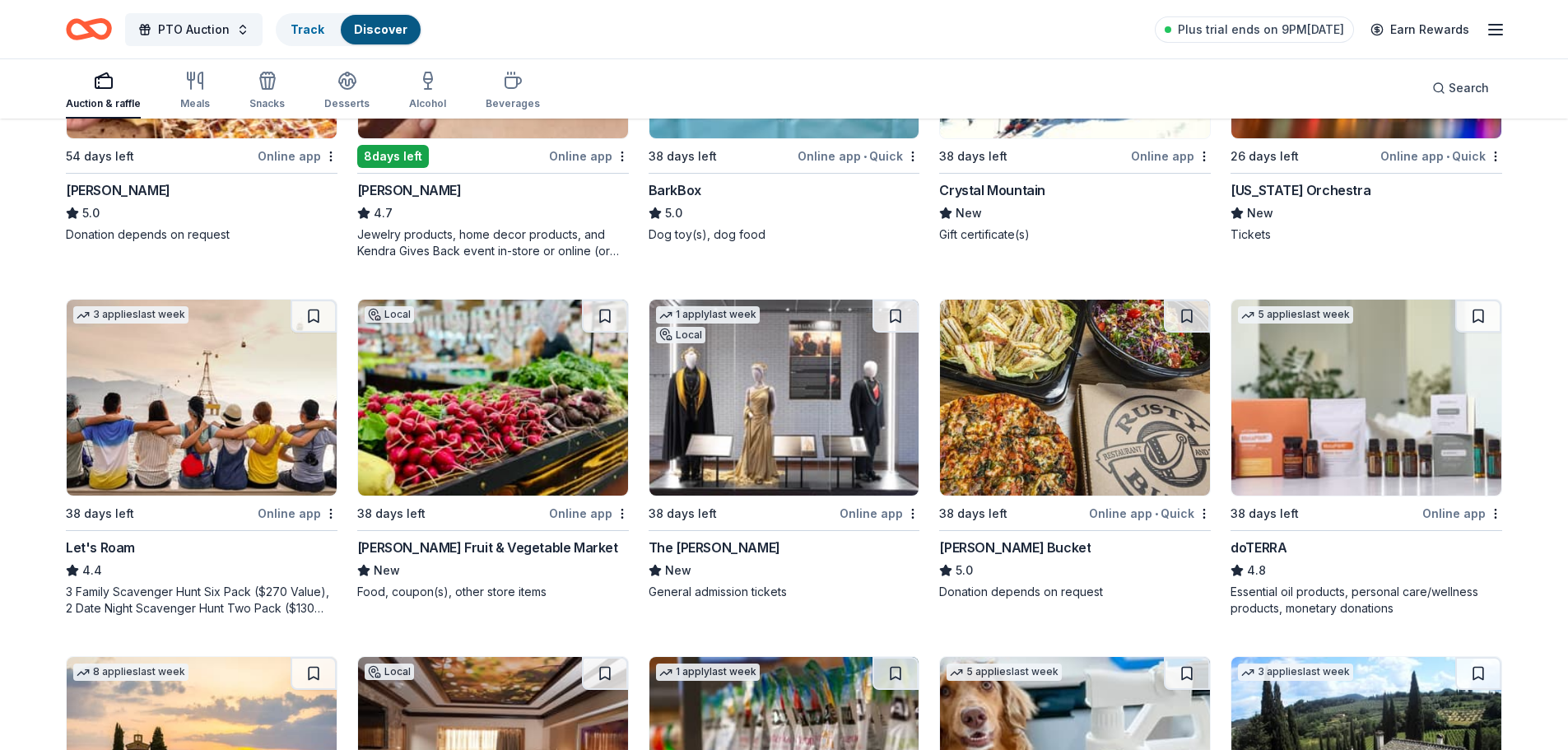
scroll to position [823, 0]
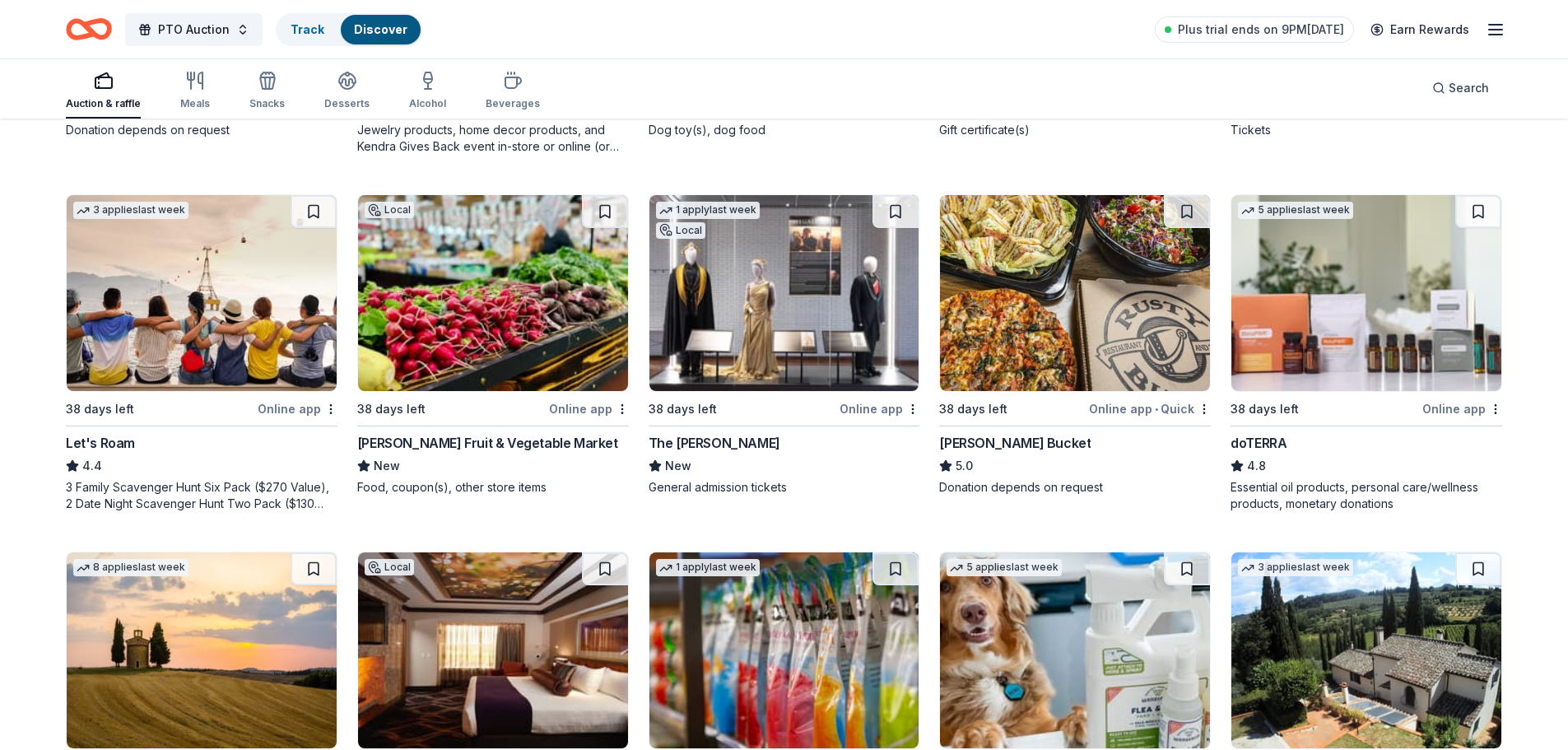
click at [781, 293] on img at bounding box center [785, 293] width 270 height 196
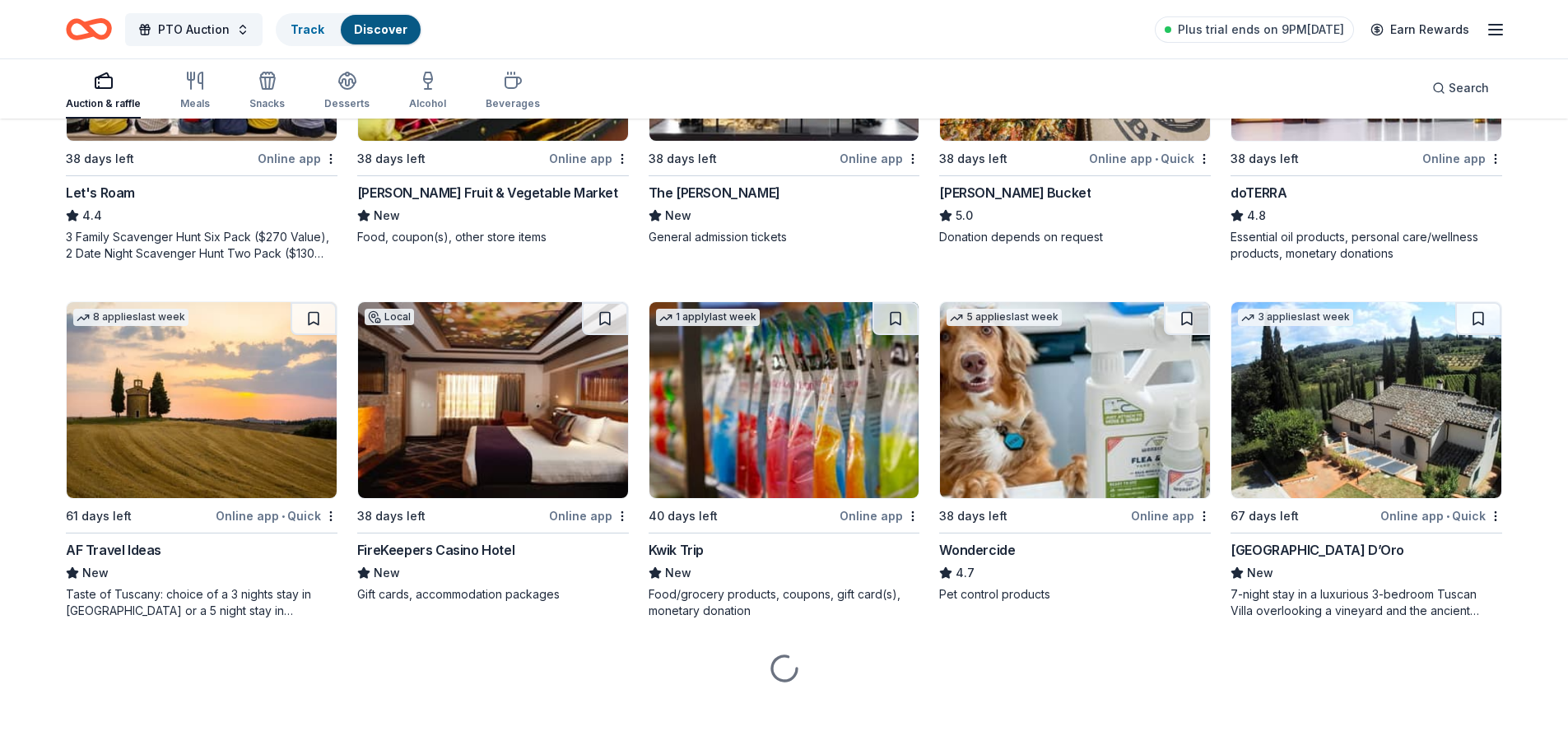
scroll to position [1074, 0]
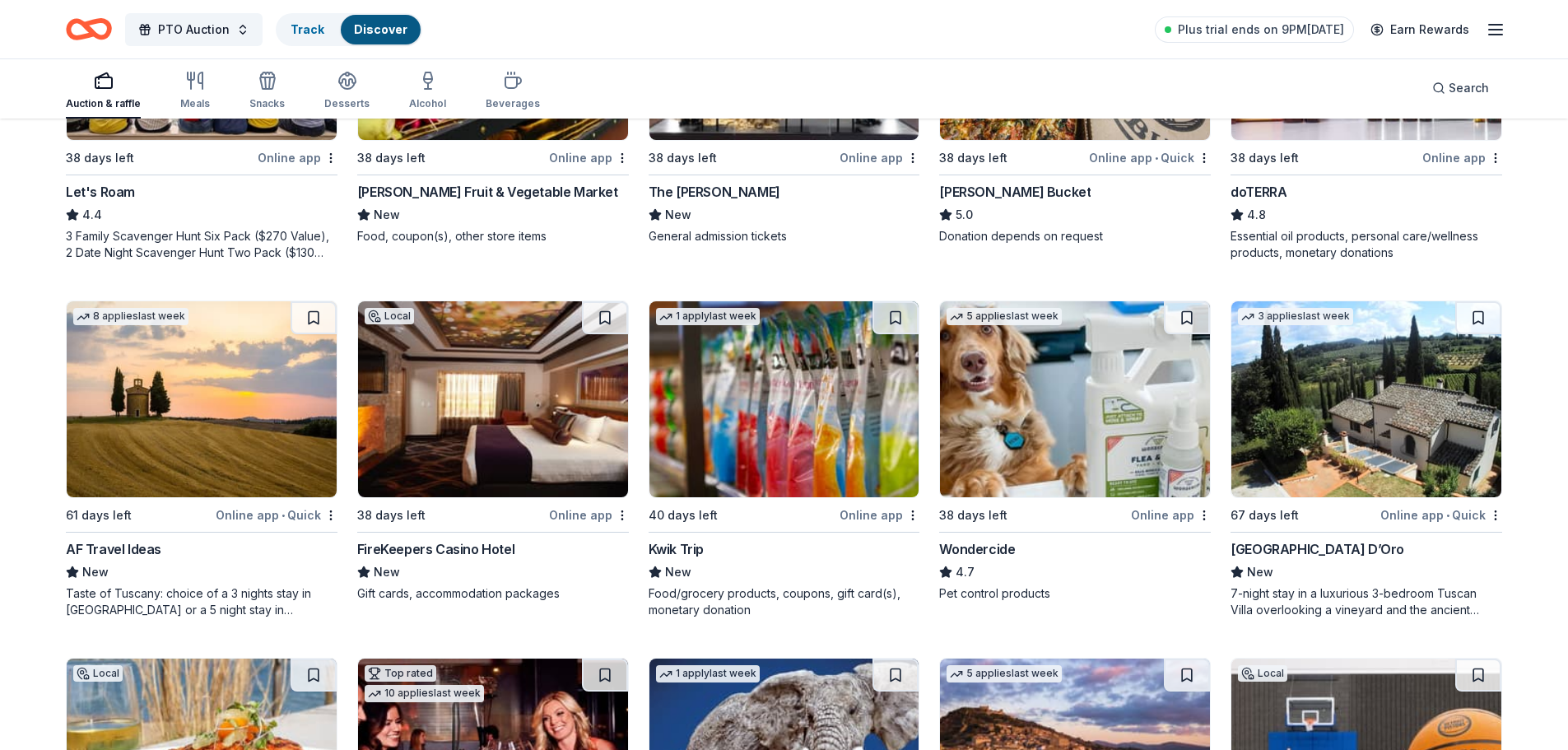
click at [559, 455] on img at bounding box center [493, 399] width 270 height 196
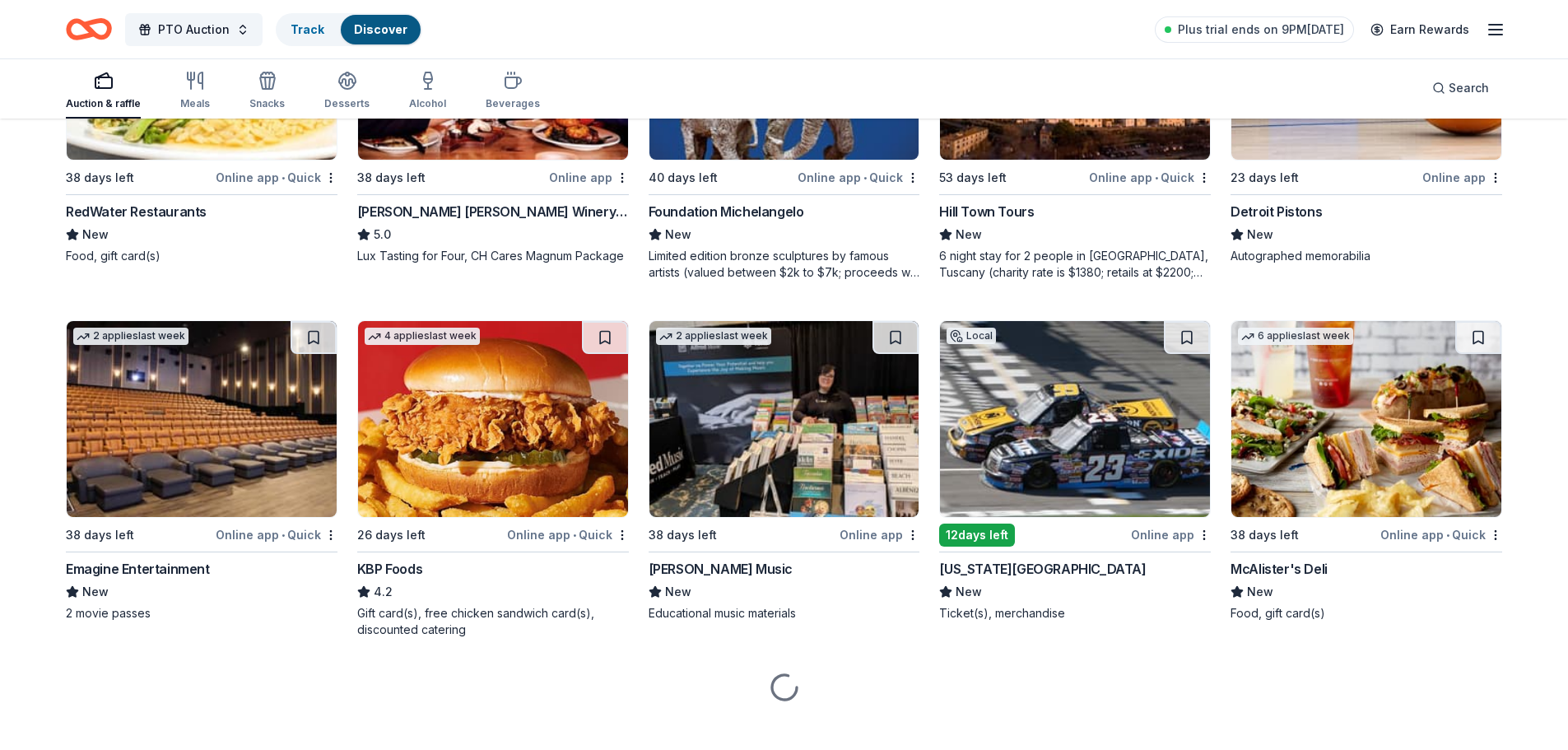
scroll to position [1788, 0]
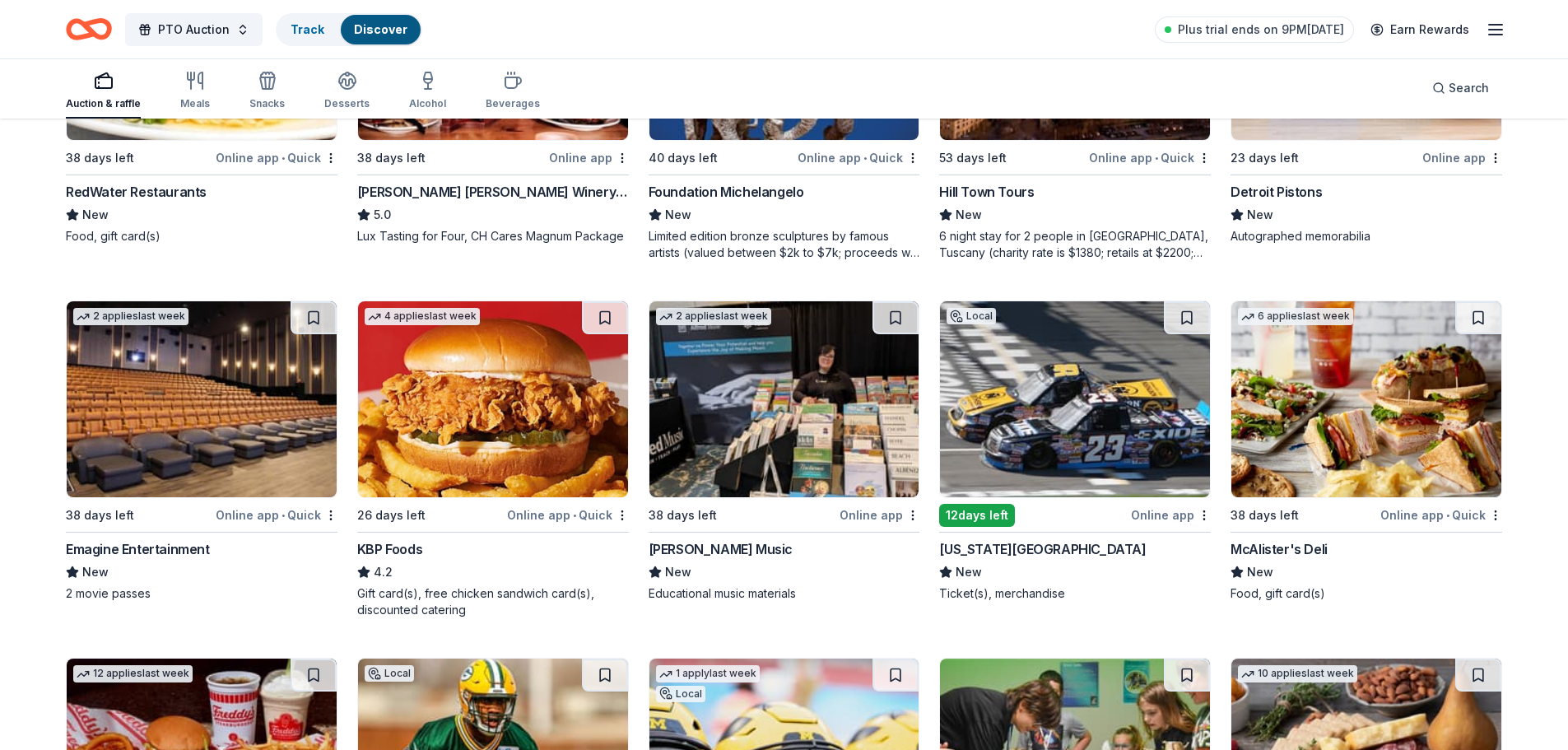
click at [1064, 423] on img at bounding box center [1075, 399] width 270 height 196
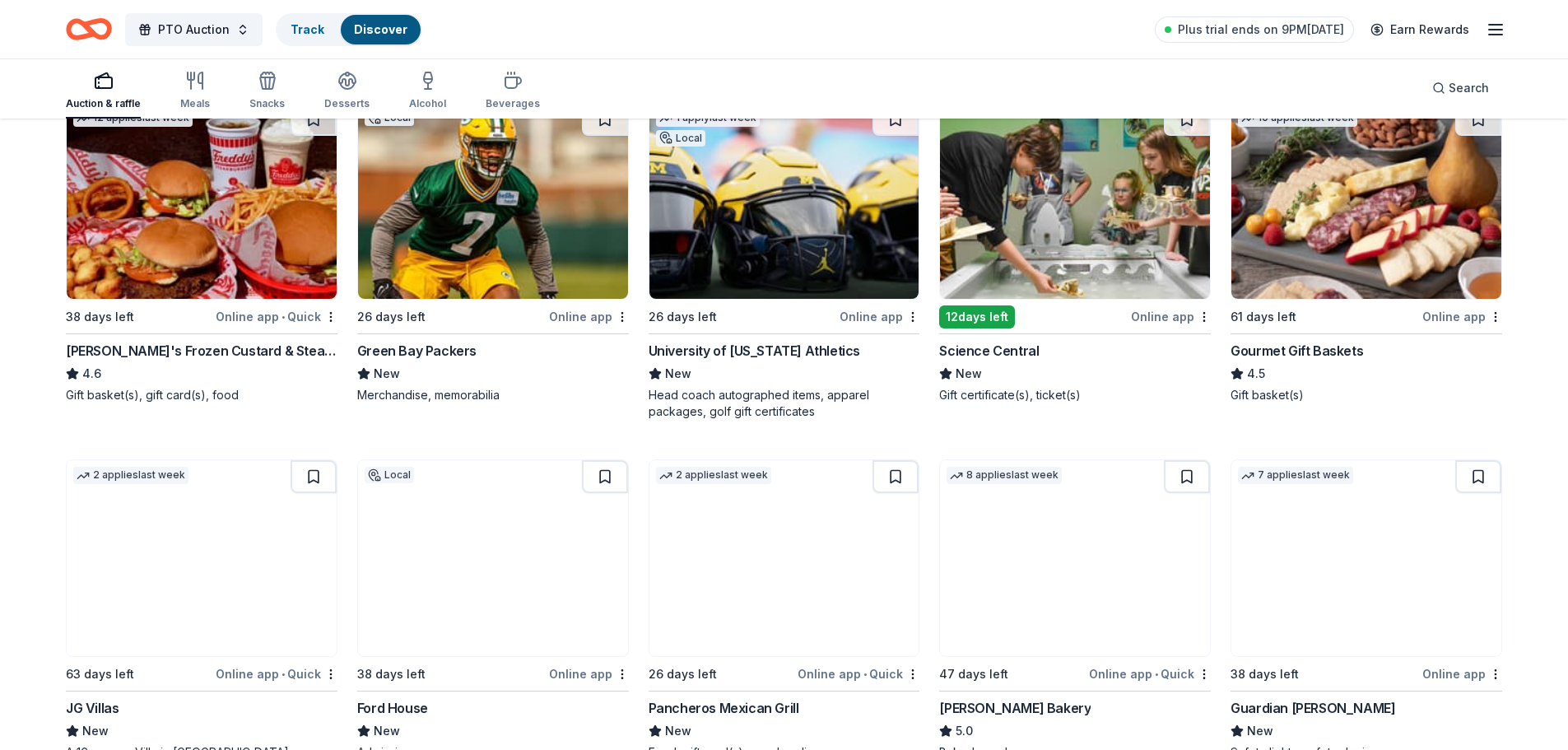
scroll to position [2365, 0]
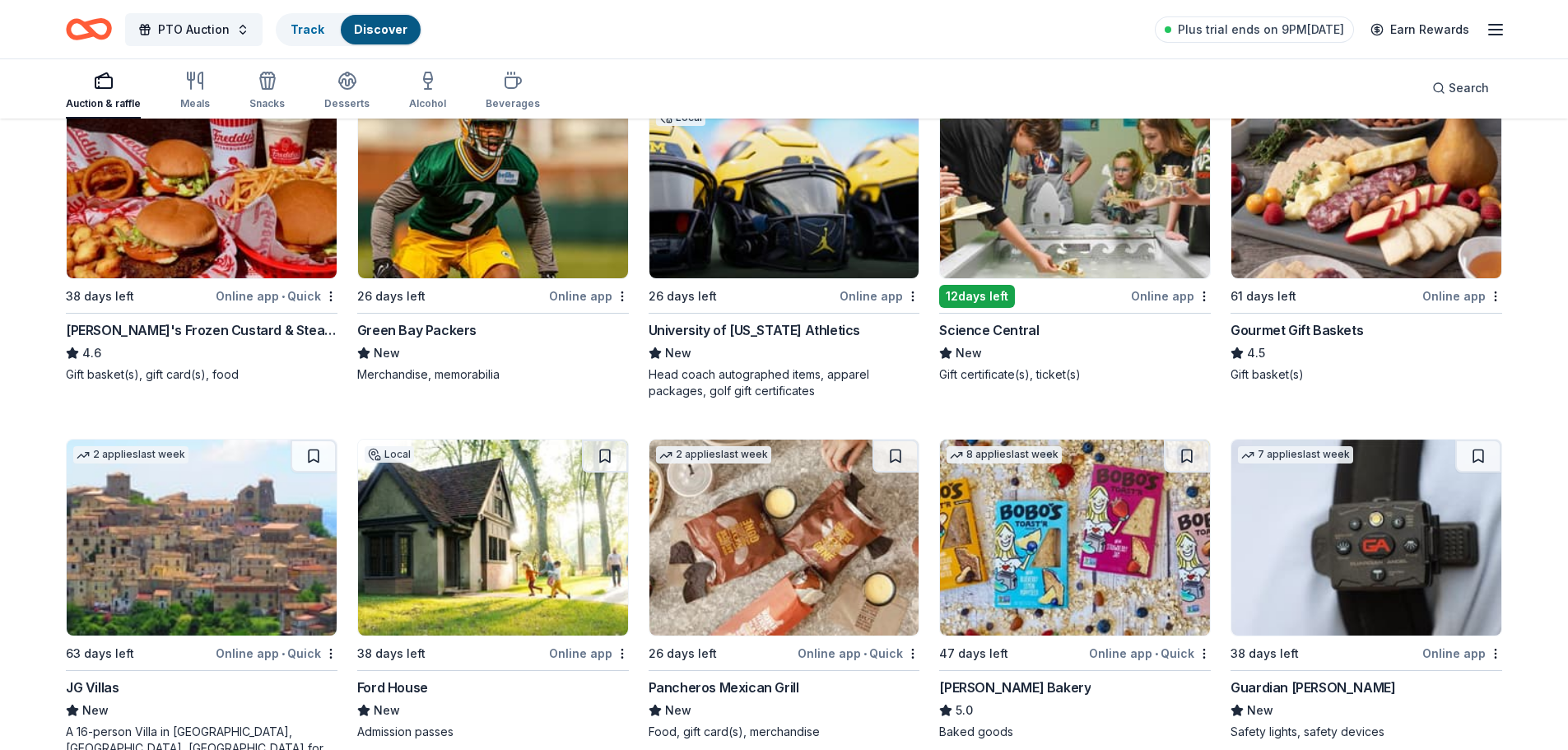
click at [1078, 220] on img at bounding box center [1075, 179] width 270 height 196
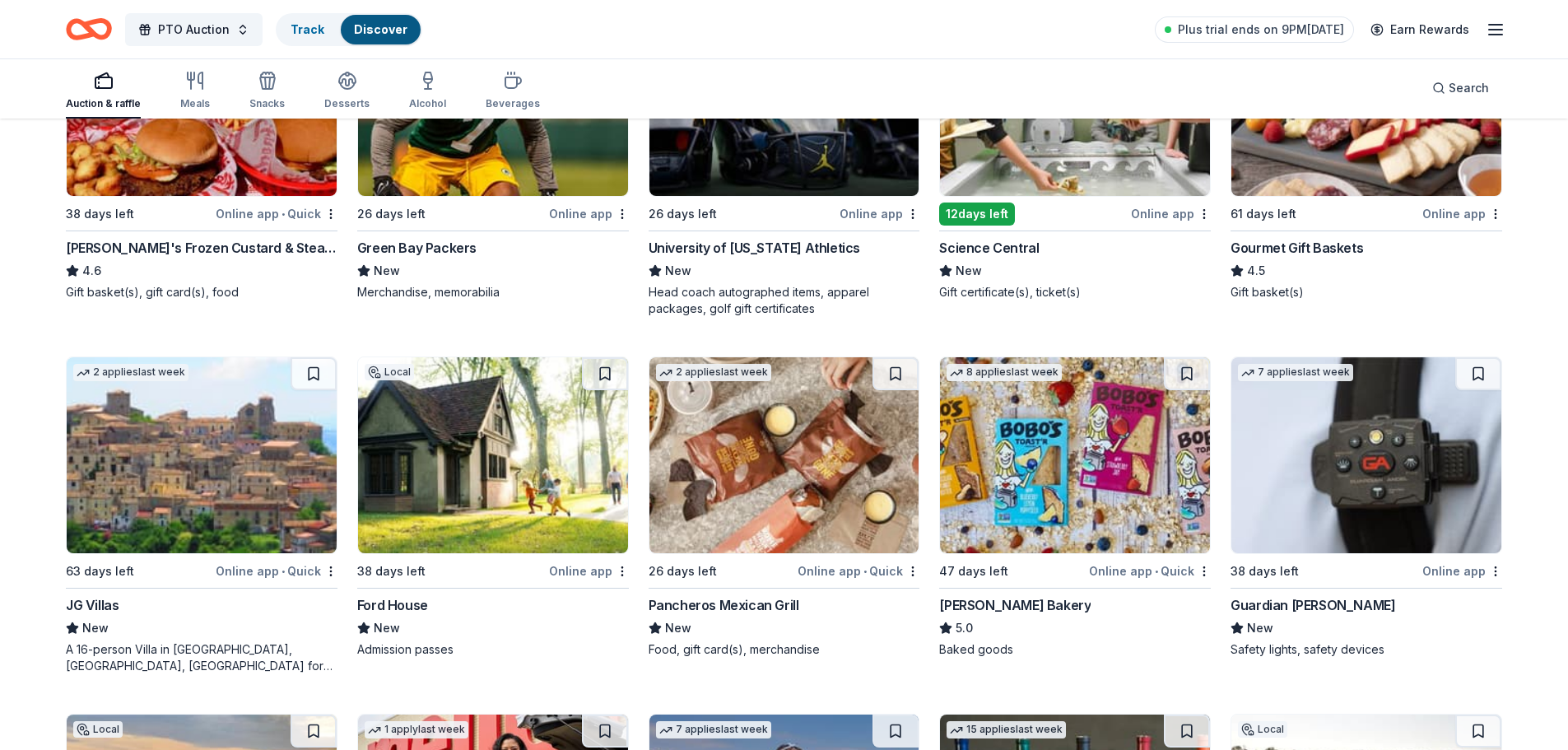
click at [518, 474] on img at bounding box center [493, 455] width 270 height 196
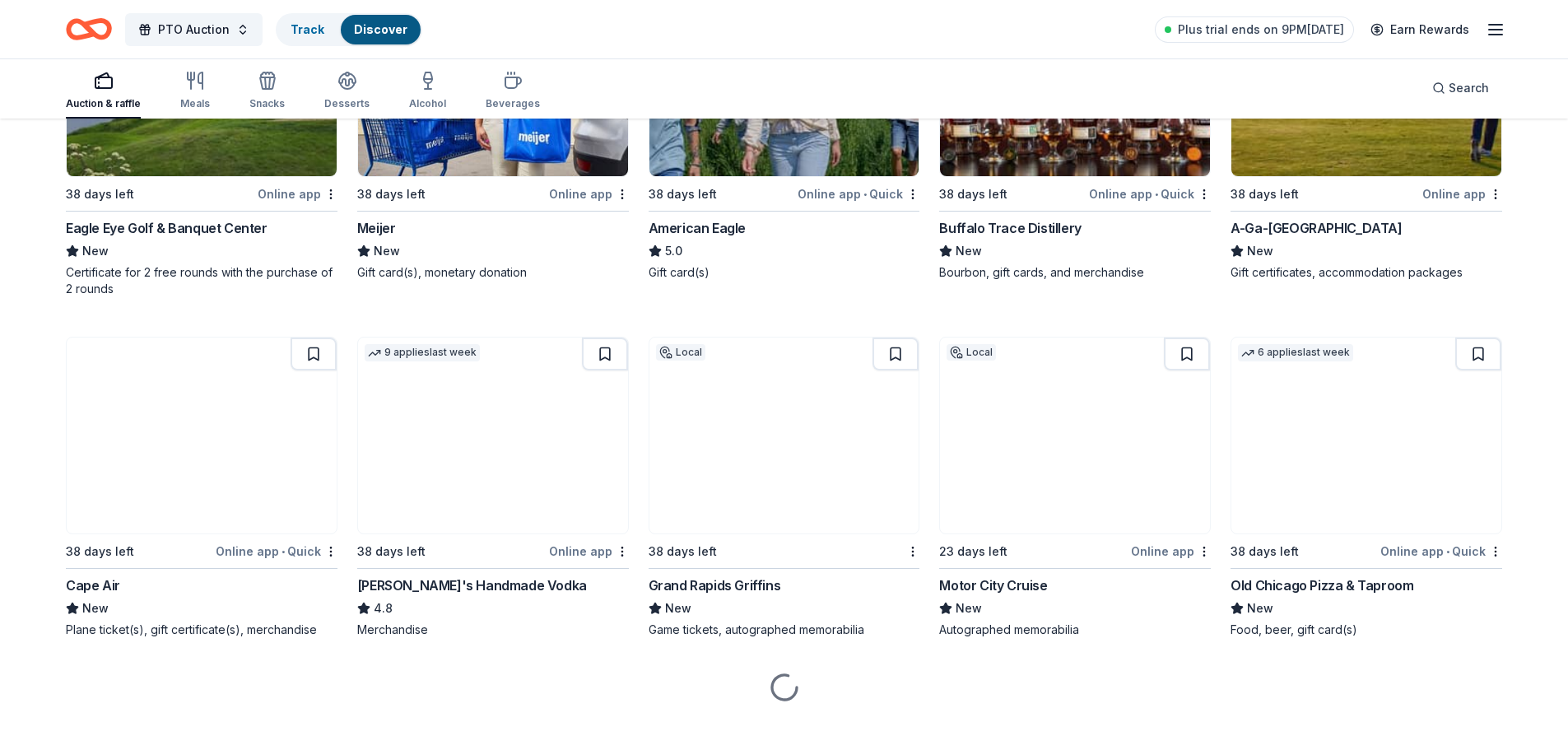
scroll to position [3188, 0]
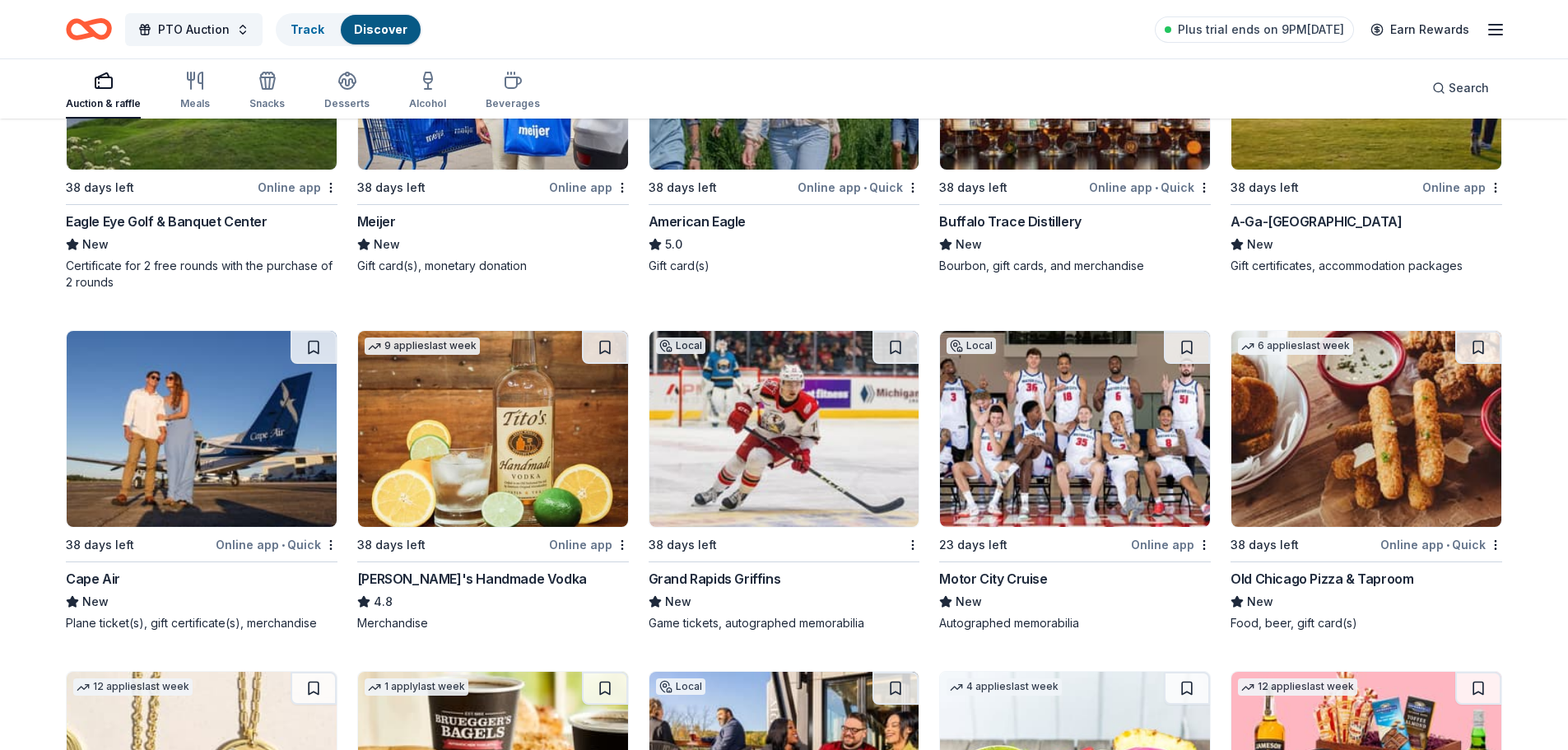
click at [846, 401] on img at bounding box center [785, 429] width 270 height 196
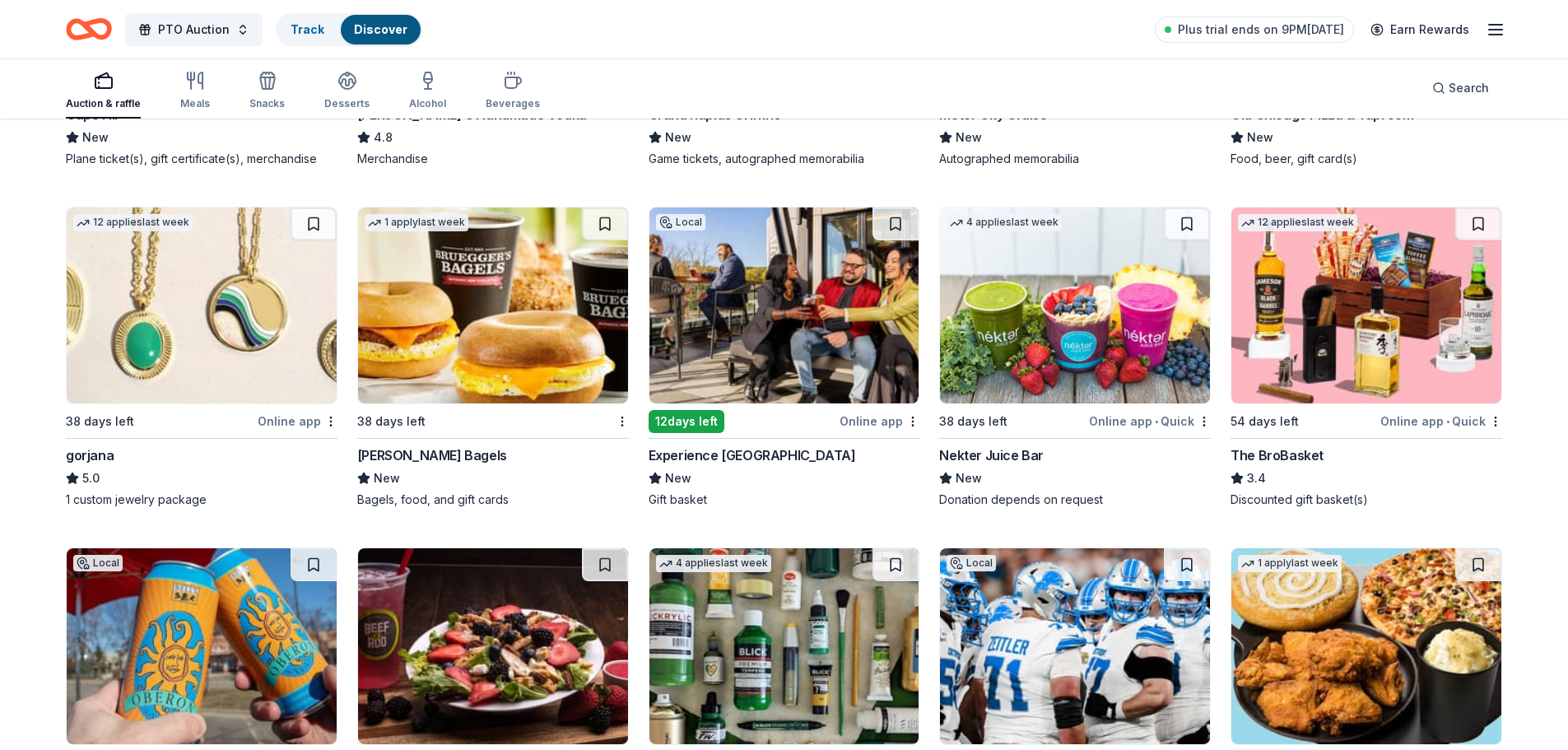
scroll to position [3682, 0]
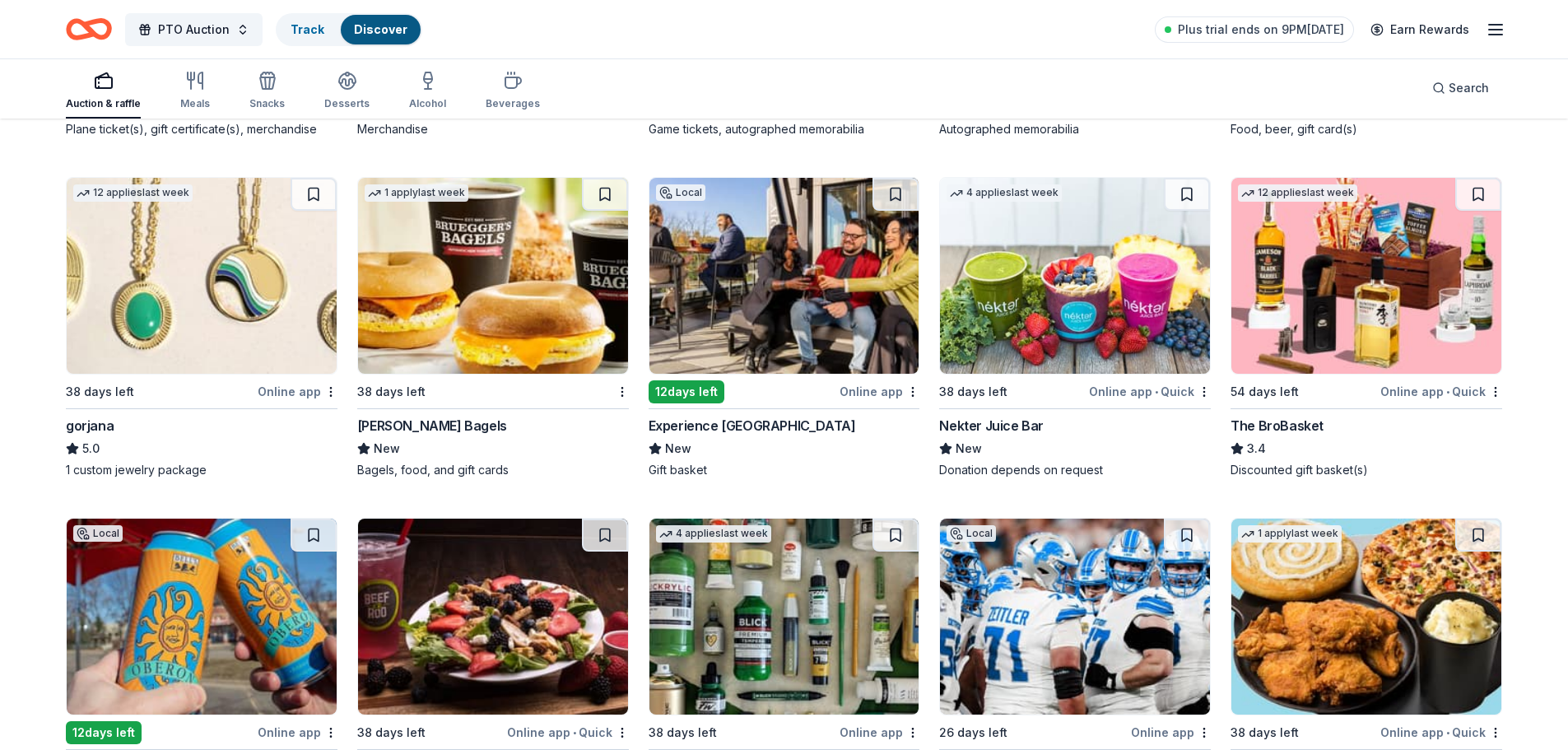
click at [849, 312] on img at bounding box center [785, 275] width 270 height 196
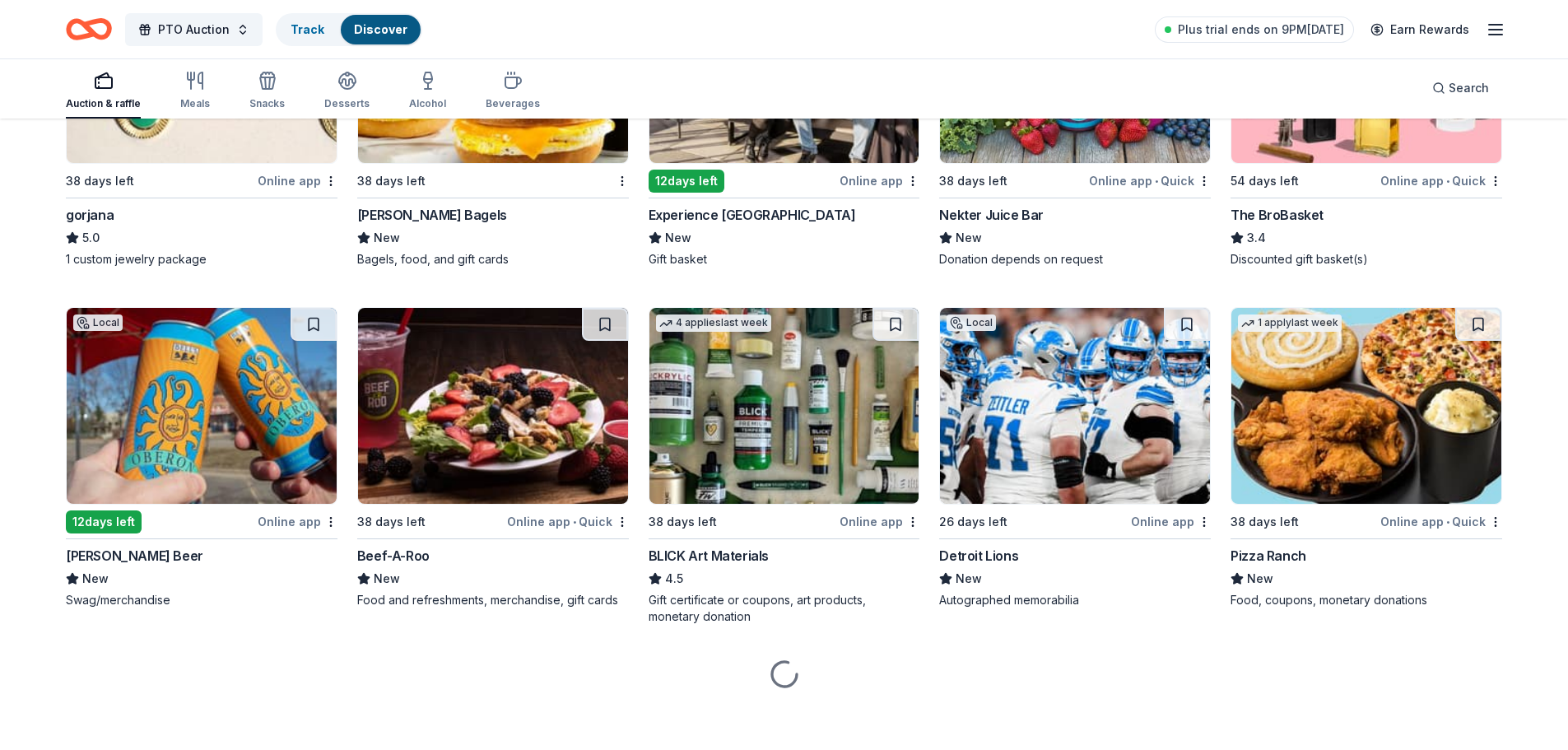
scroll to position [3899, 0]
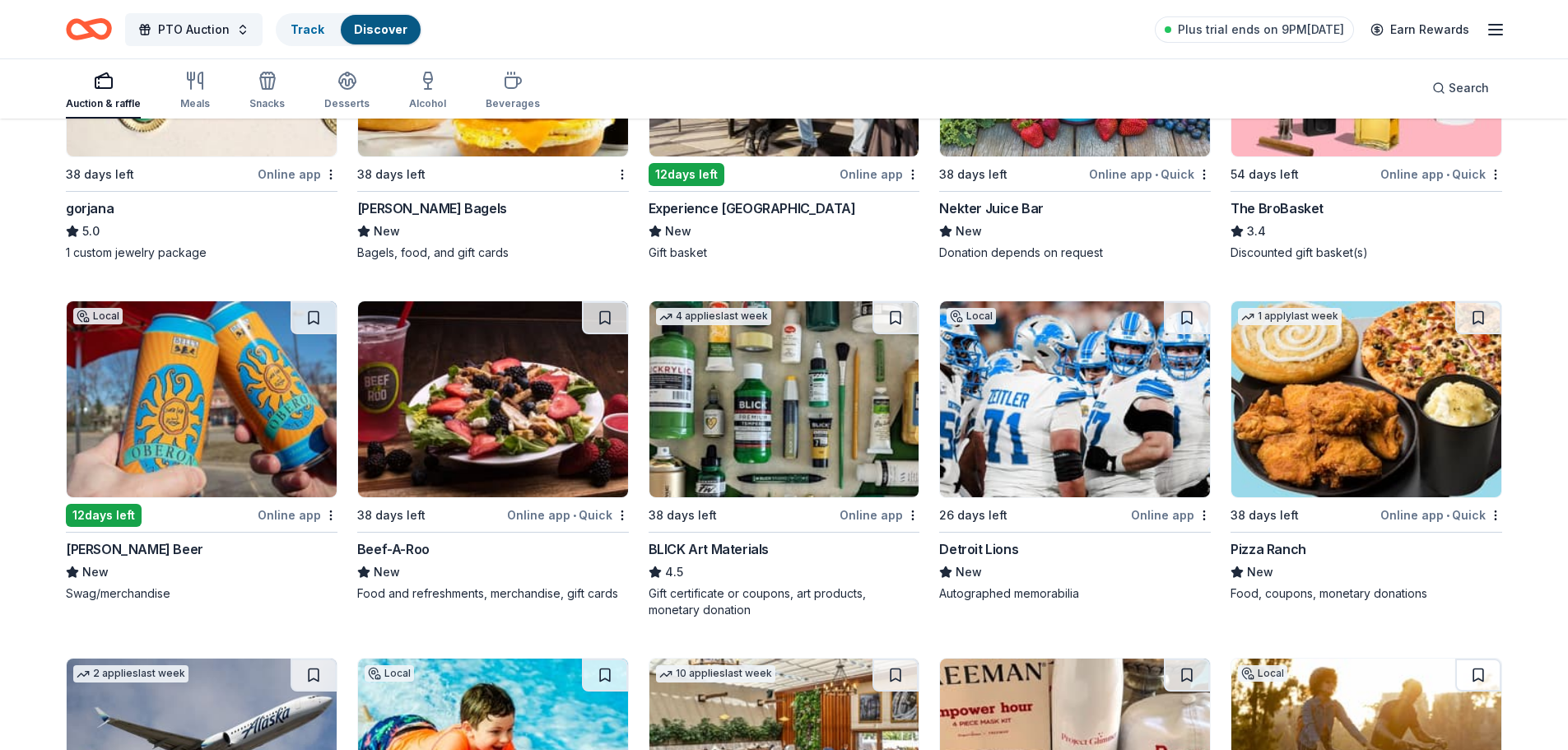
click at [1115, 406] on img at bounding box center [1075, 399] width 270 height 196
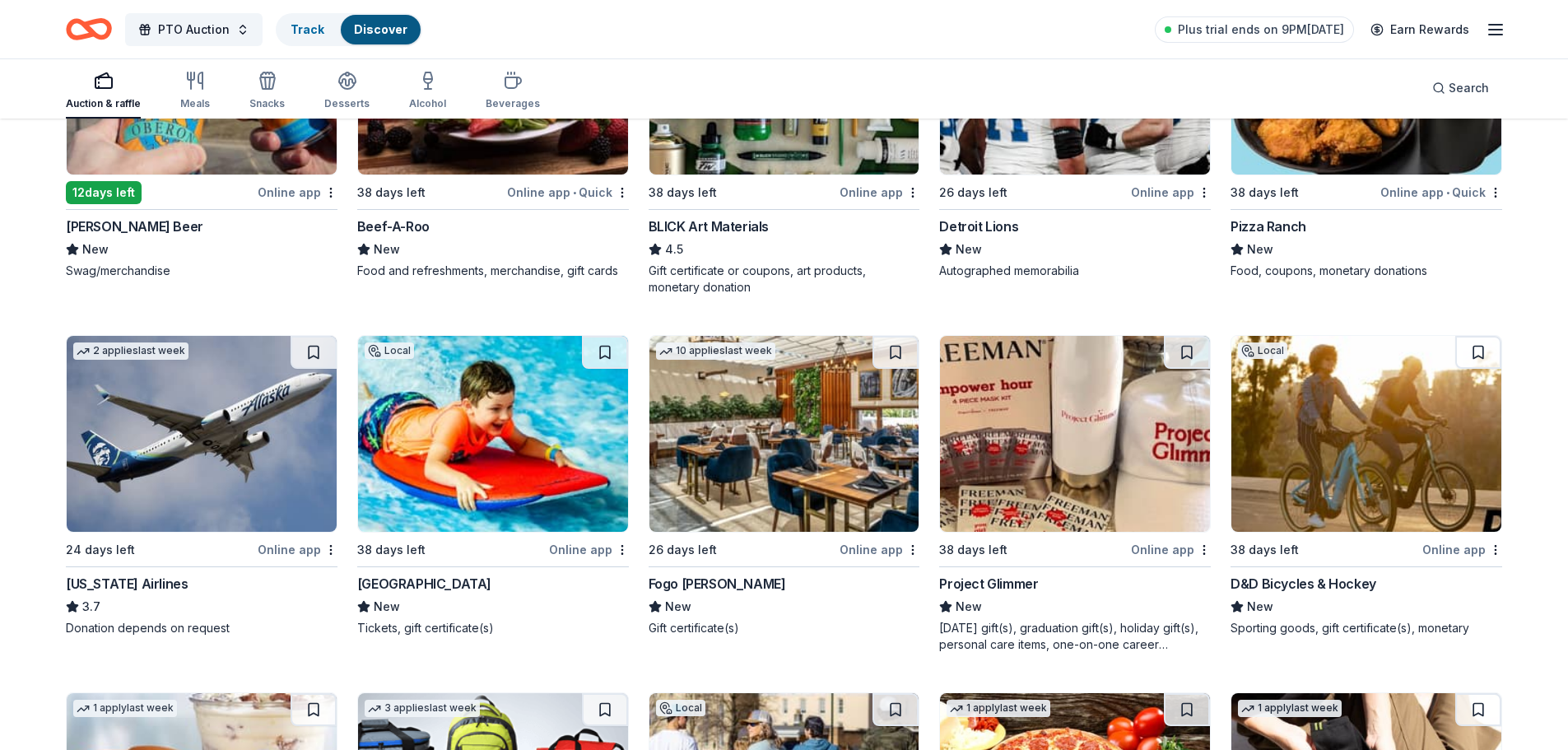
scroll to position [4228, 0]
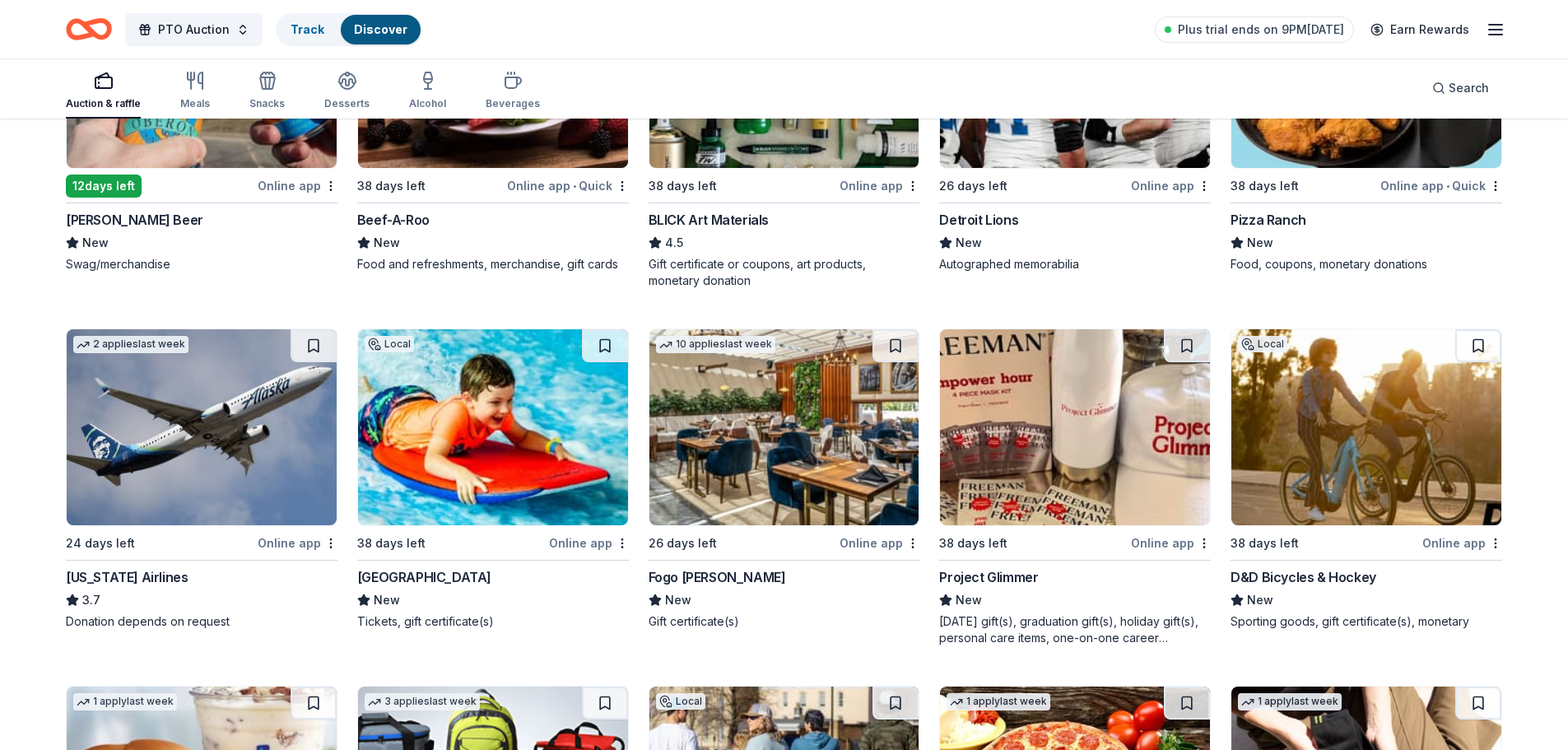
click at [549, 463] on img at bounding box center [493, 427] width 270 height 196
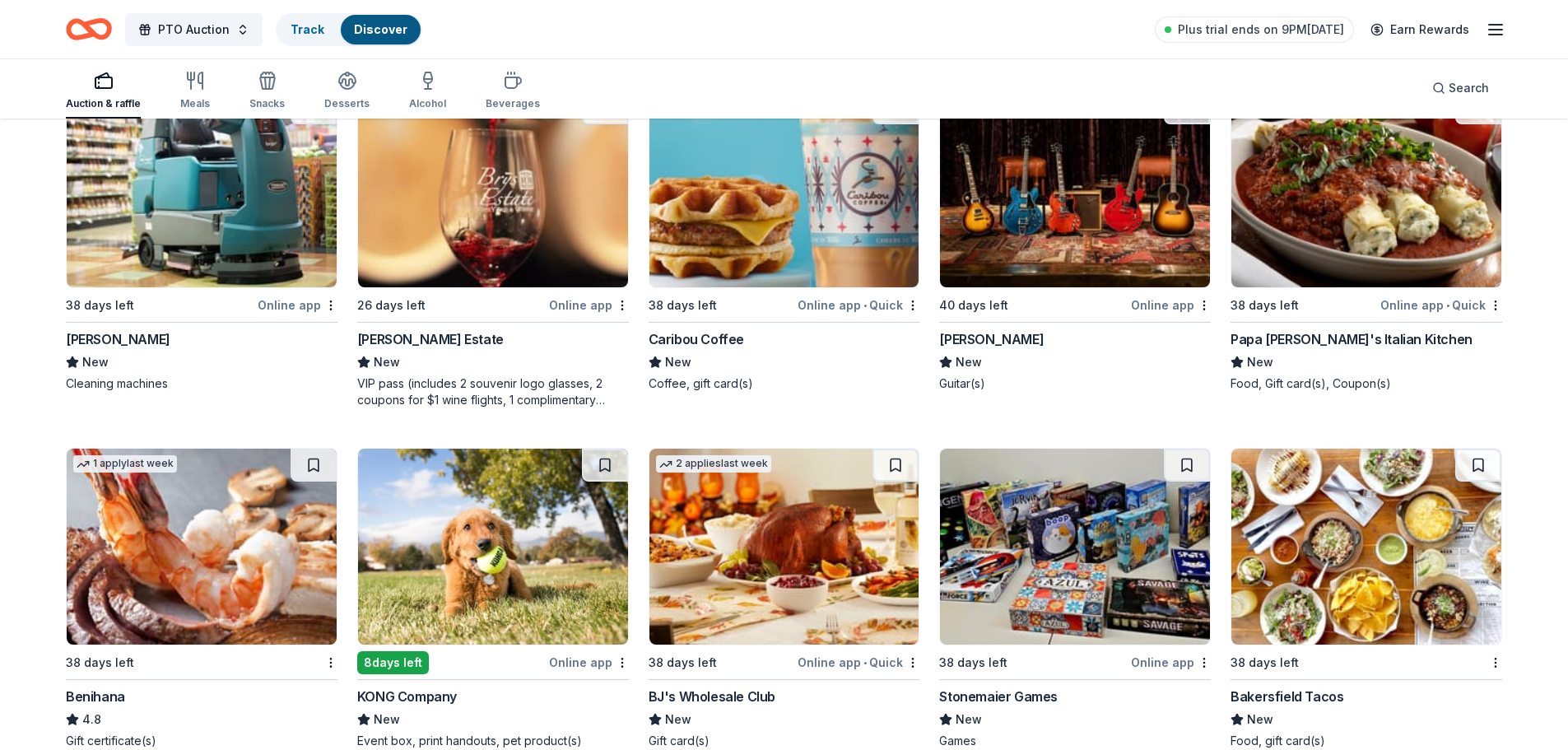
scroll to position [5460, 0]
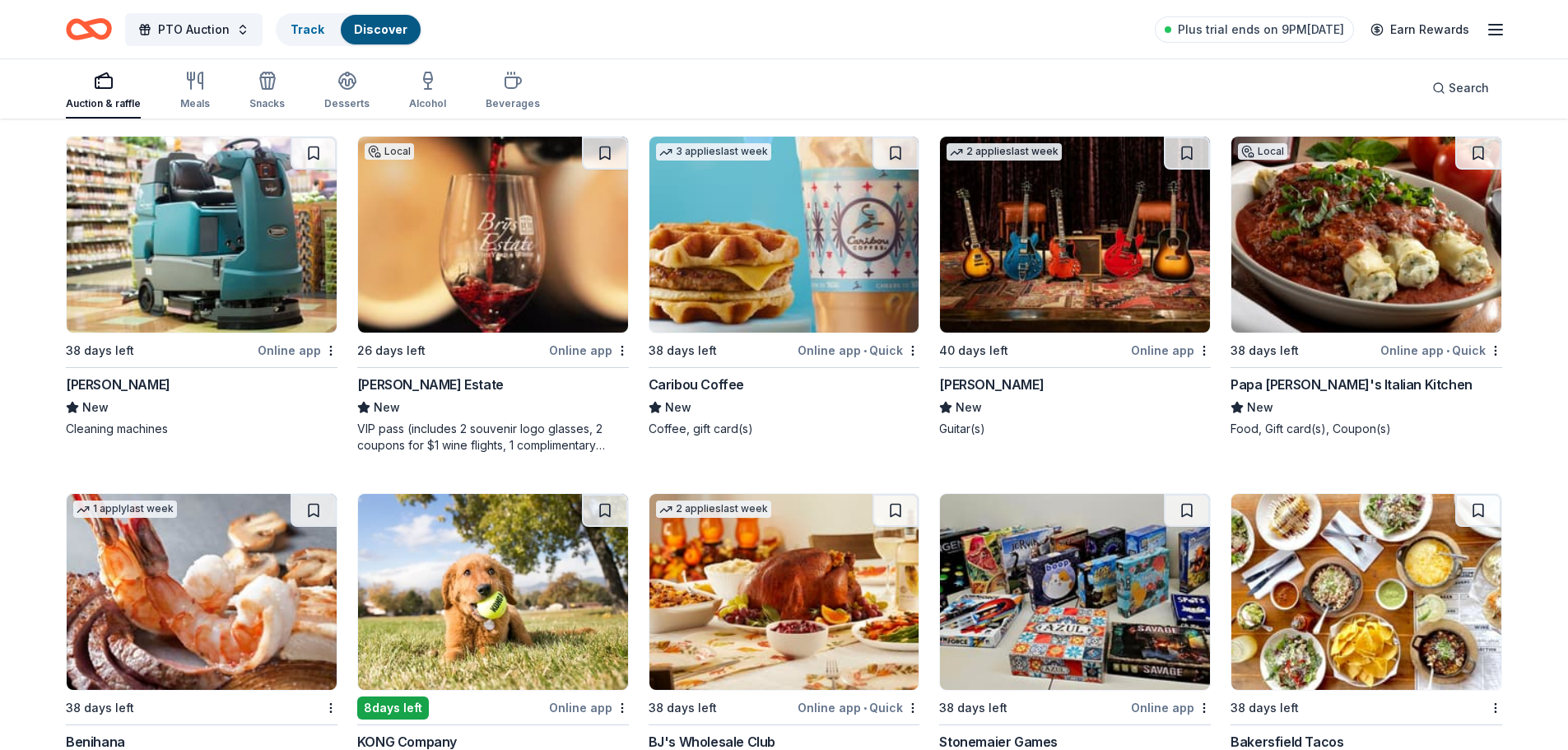
click at [1084, 220] on img at bounding box center [1075, 234] width 270 height 196
click at [1194, 152] on button at bounding box center [1186, 153] width 46 height 33
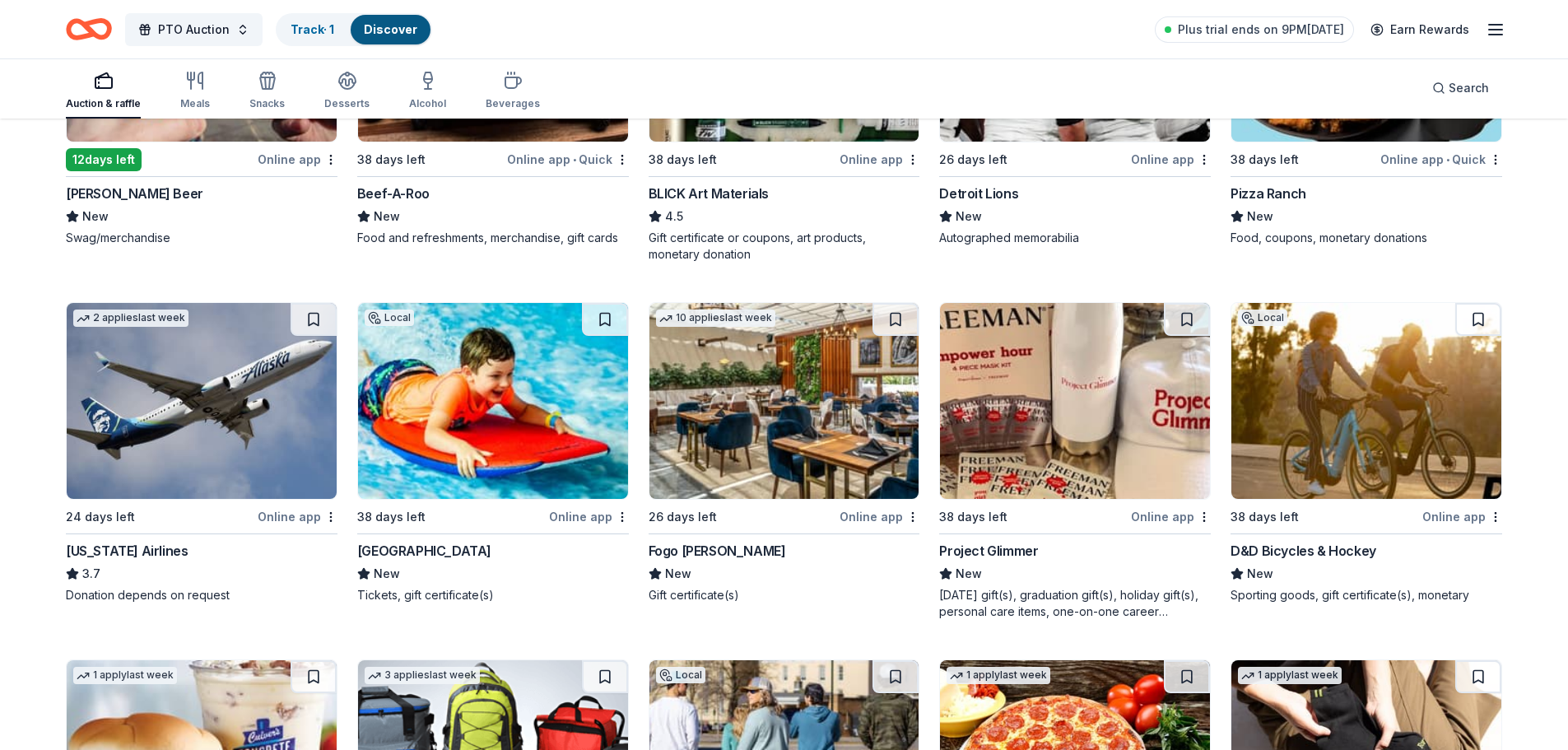
scroll to position [4226, 0]
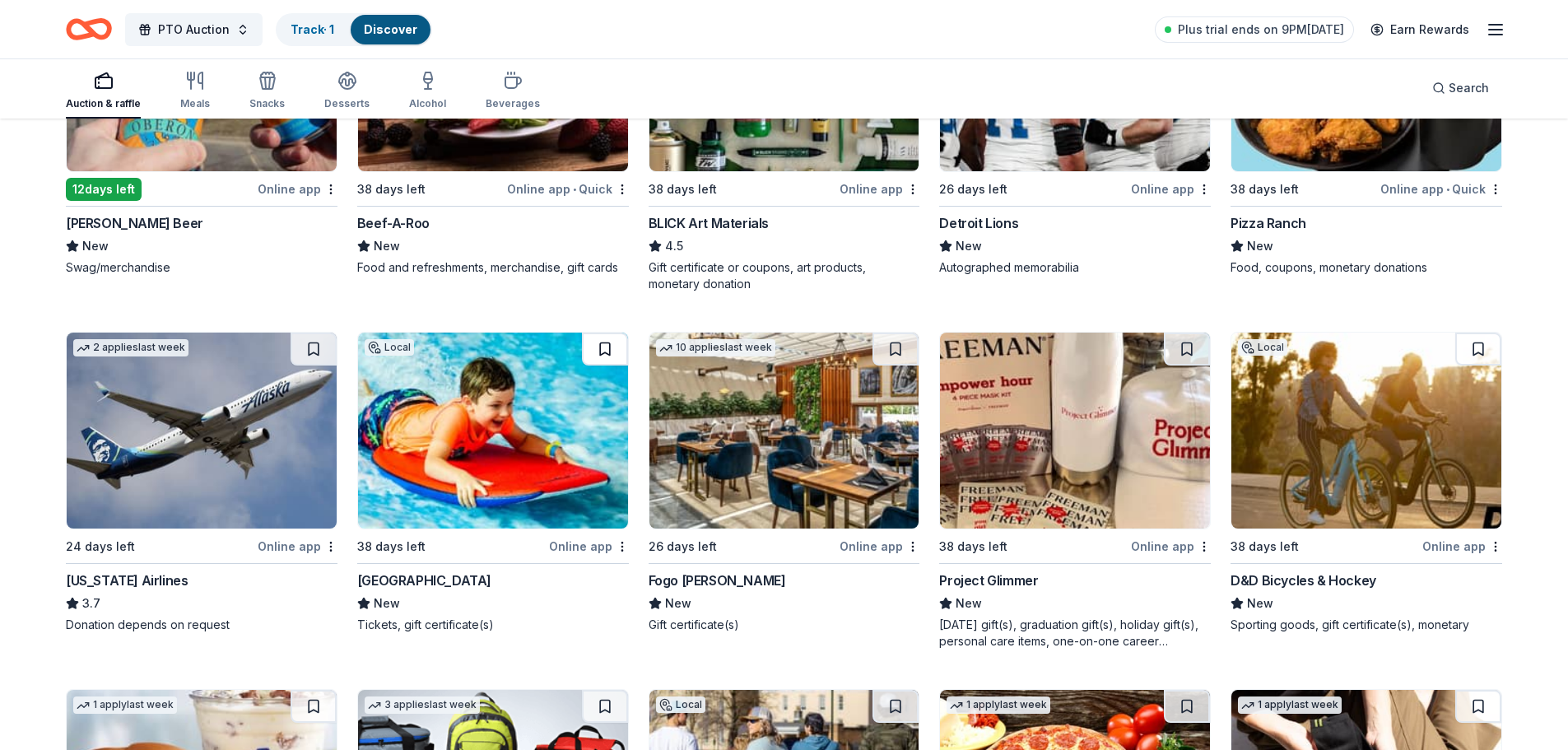
click at [621, 353] on button at bounding box center [605, 349] width 46 height 33
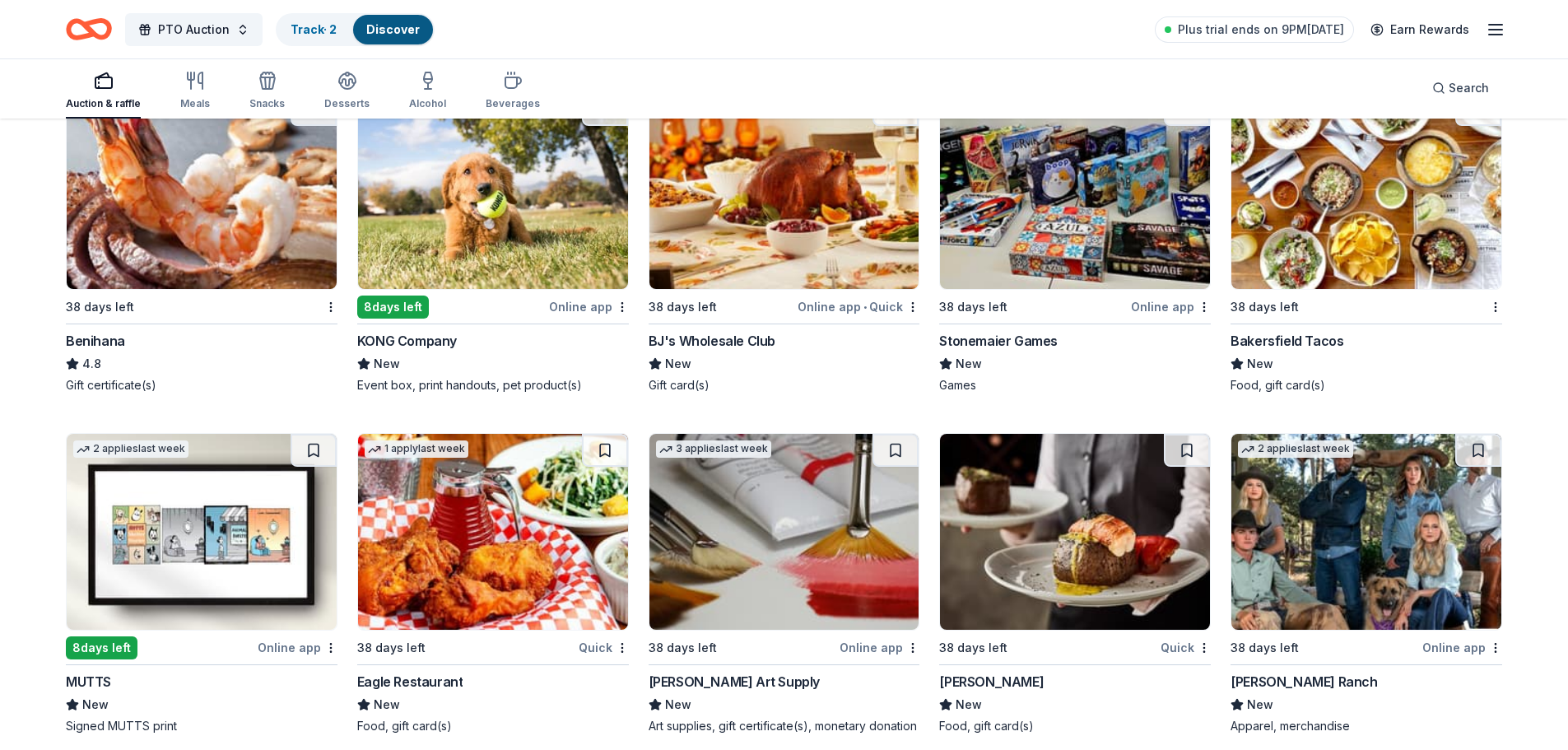
scroll to position [5976, 0]
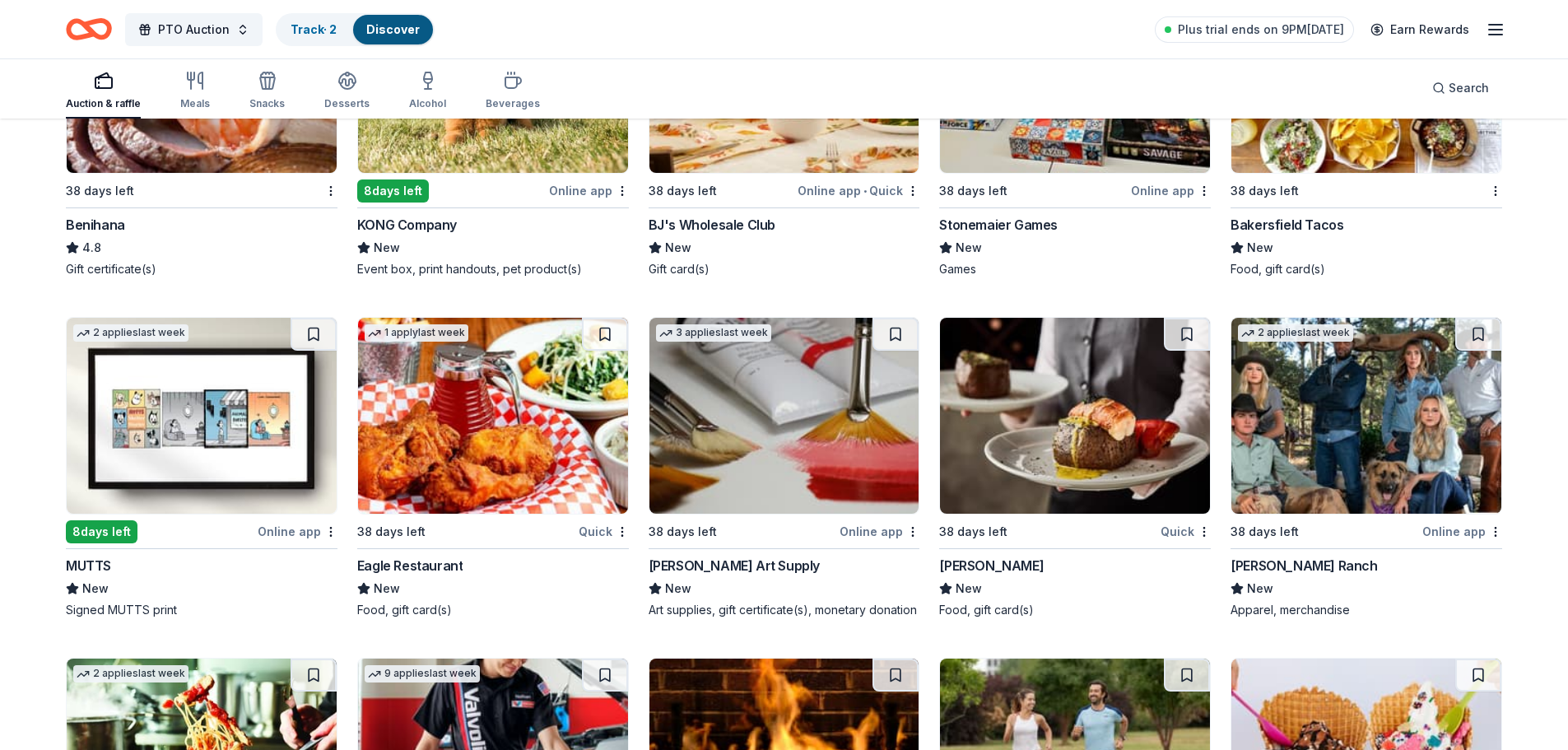
click at [262, 397] on img at bounding box center [202, 416] width 270 height 196
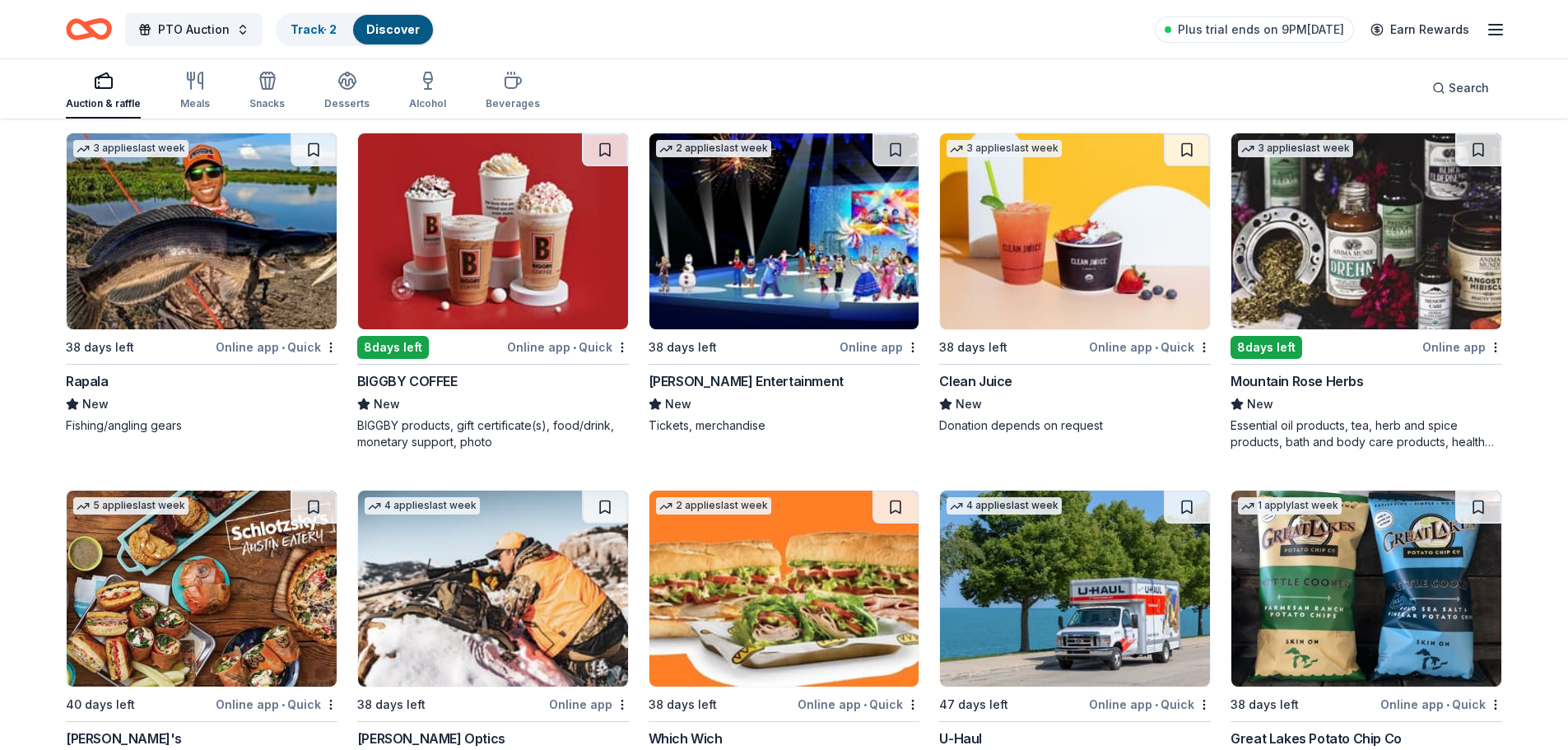
scroll to position [7580, 0]
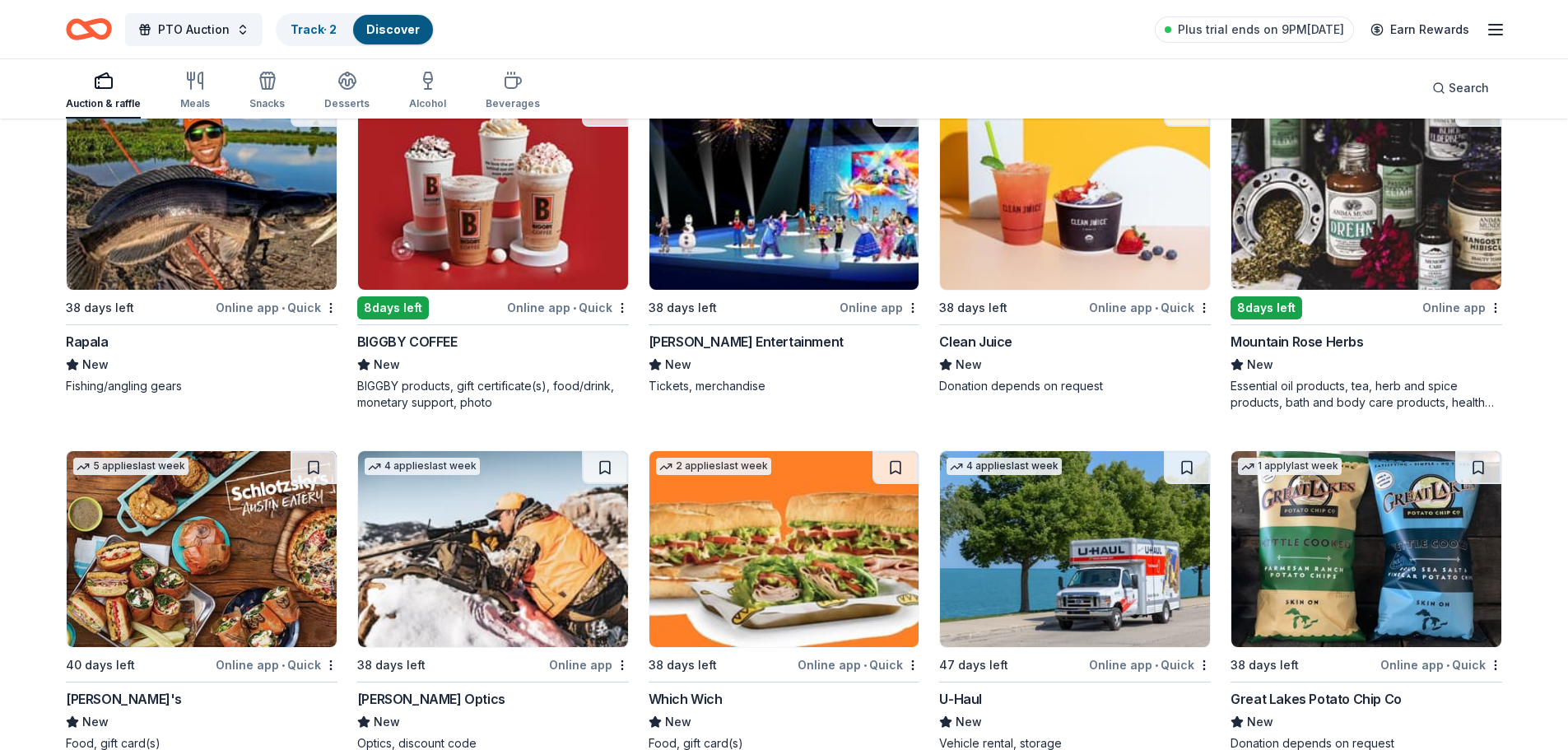
click at [1386, 264] on img at bounding box center [1367, 192] width 270 height 196
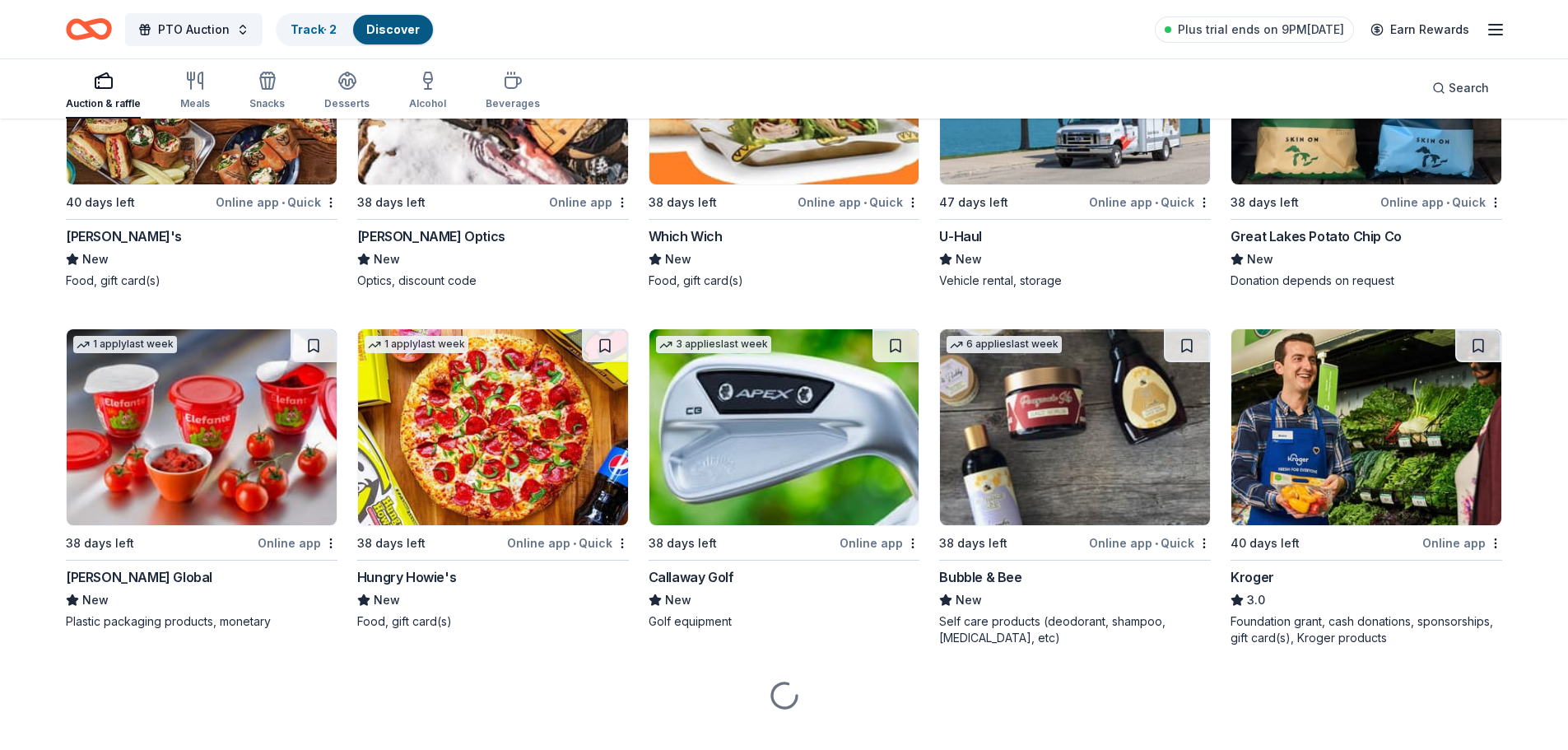
scroll to position [8071, 0]
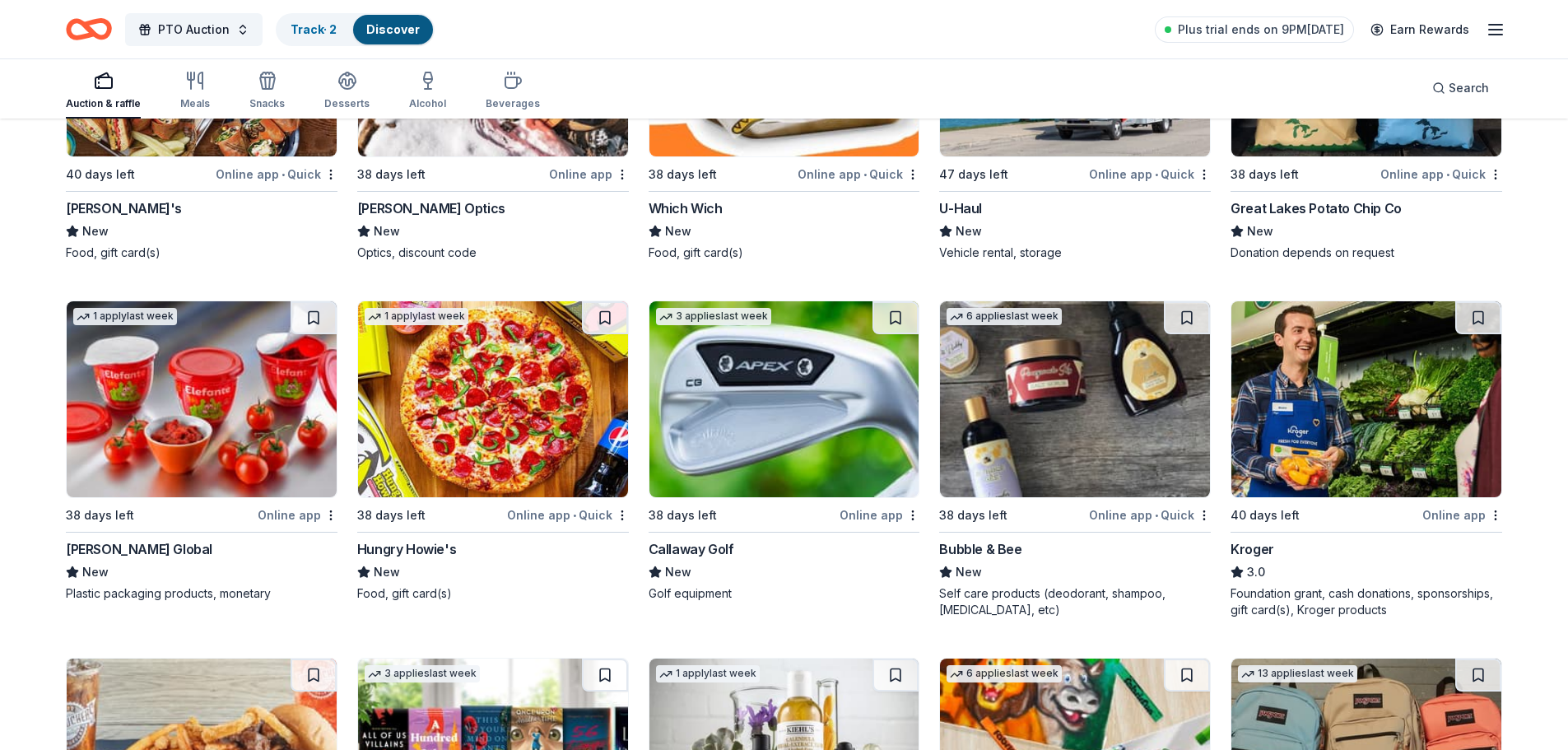
click at [876, 441] on img at bounding box center [785, 399] width 270 height 196
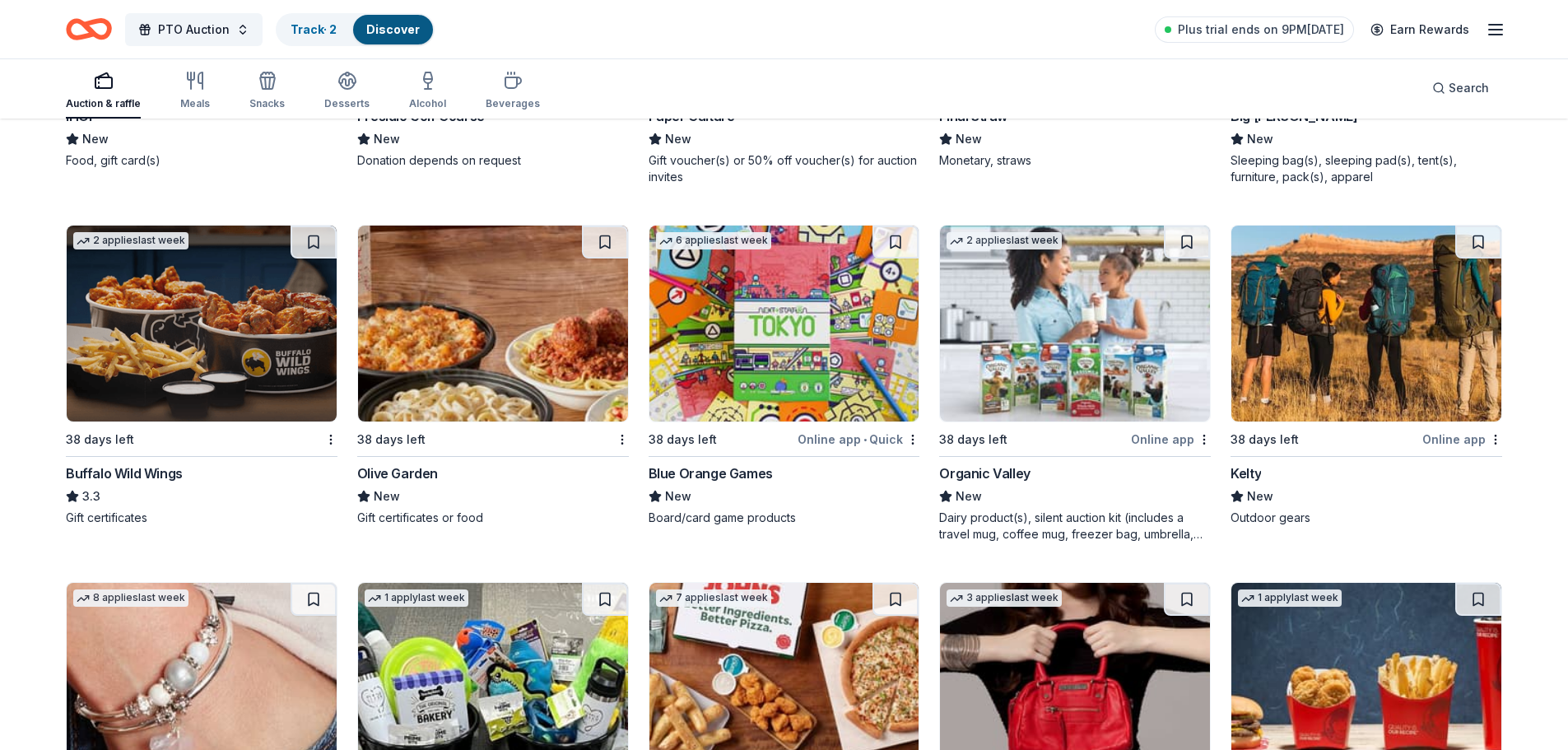
scroll to position [9565, 0]
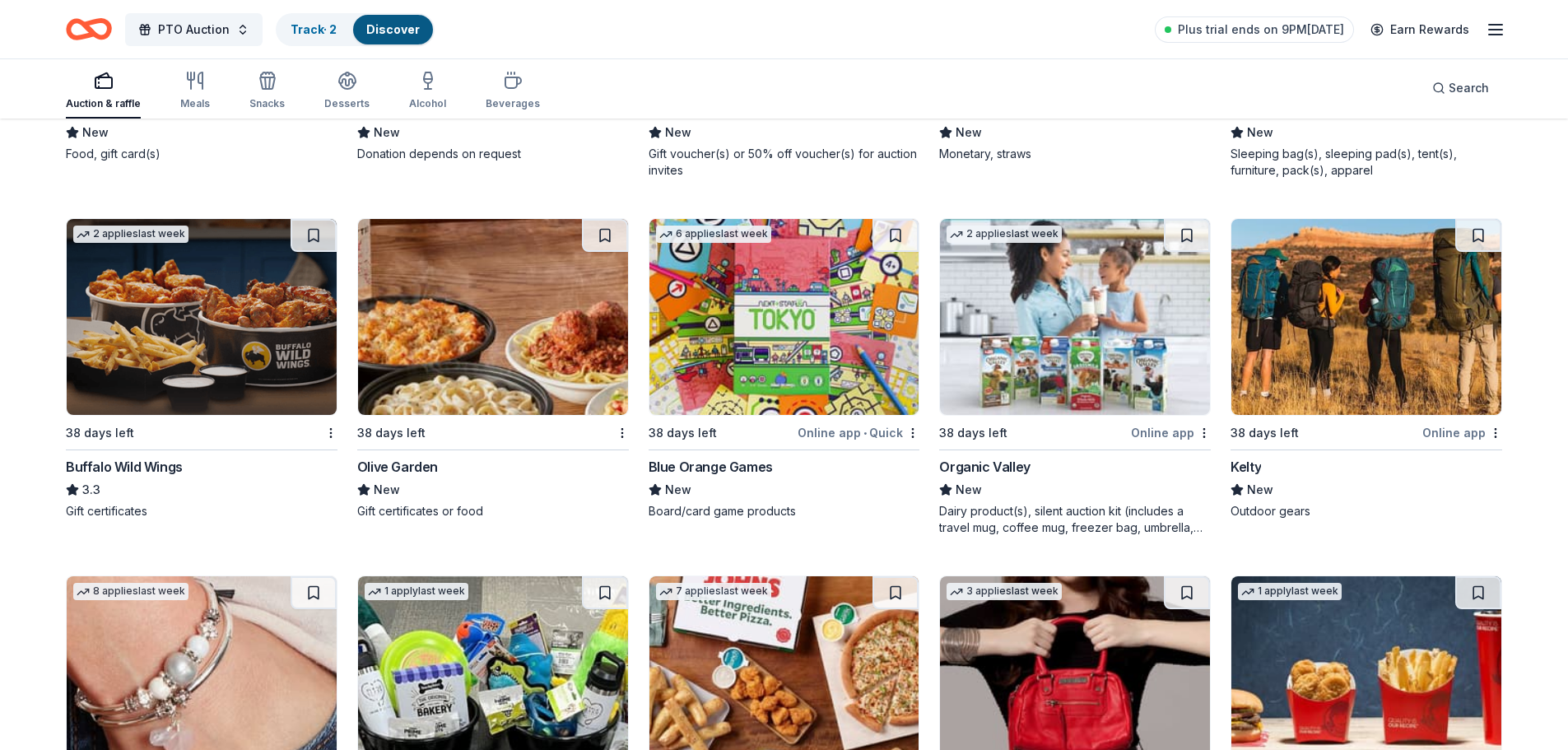
click at [846, 321] on img at bounding box center [785, 316] width 270 height 196
click at [889, 234] on button at bounding box center [896, 235] width 46 height 33
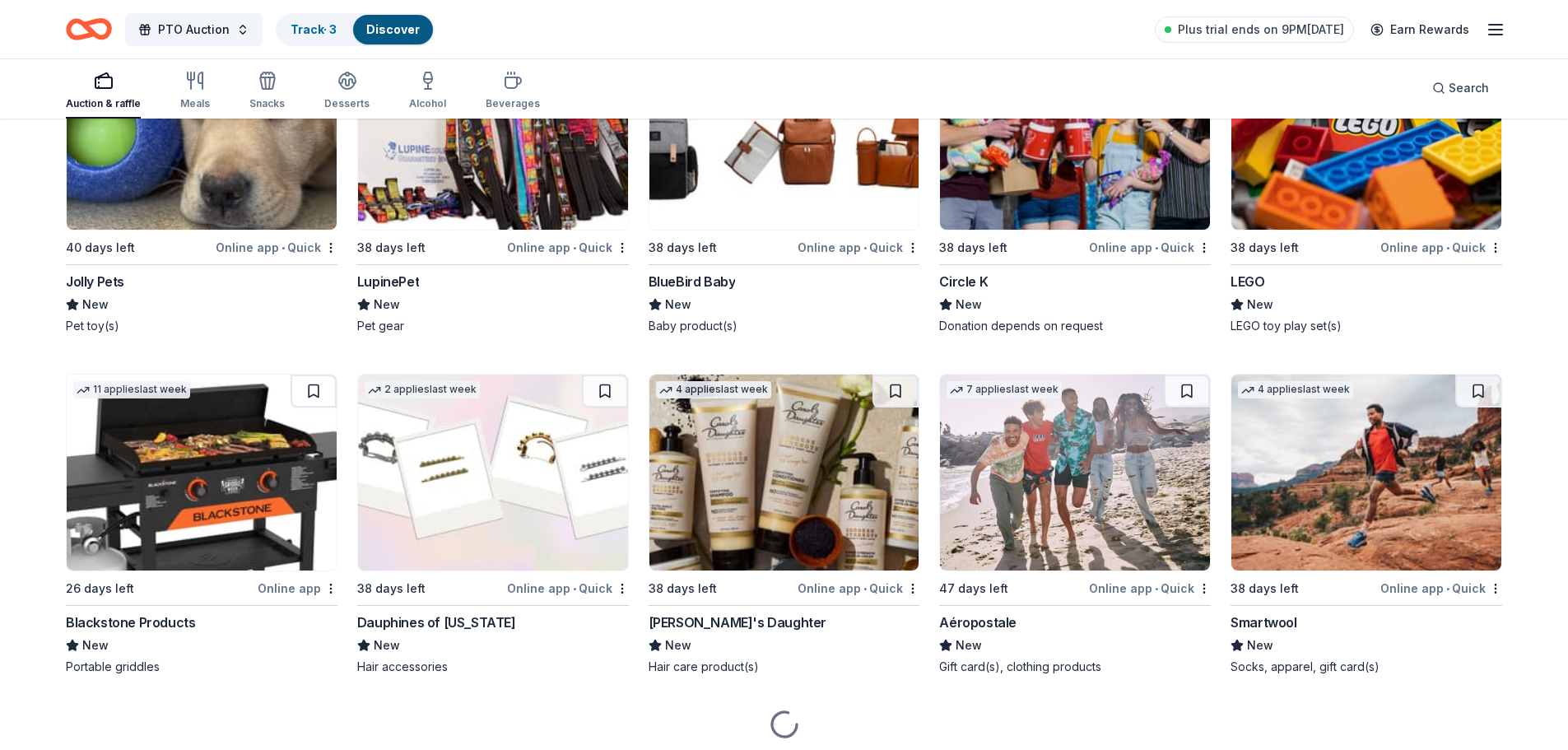
scroll to position [12826, 0]
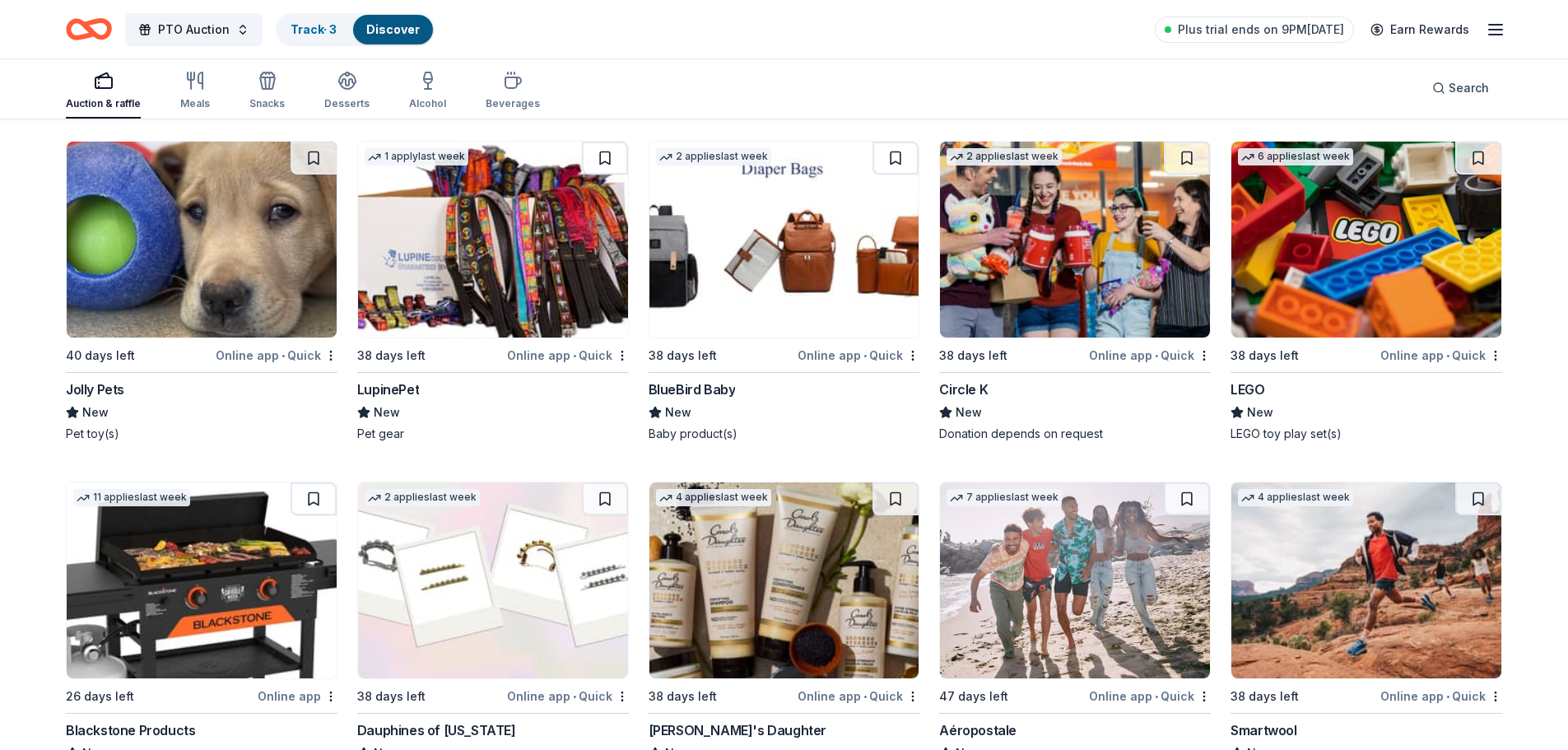
click at [1315, 253] on img at bounding box center [1367, 240] width 270 height 196
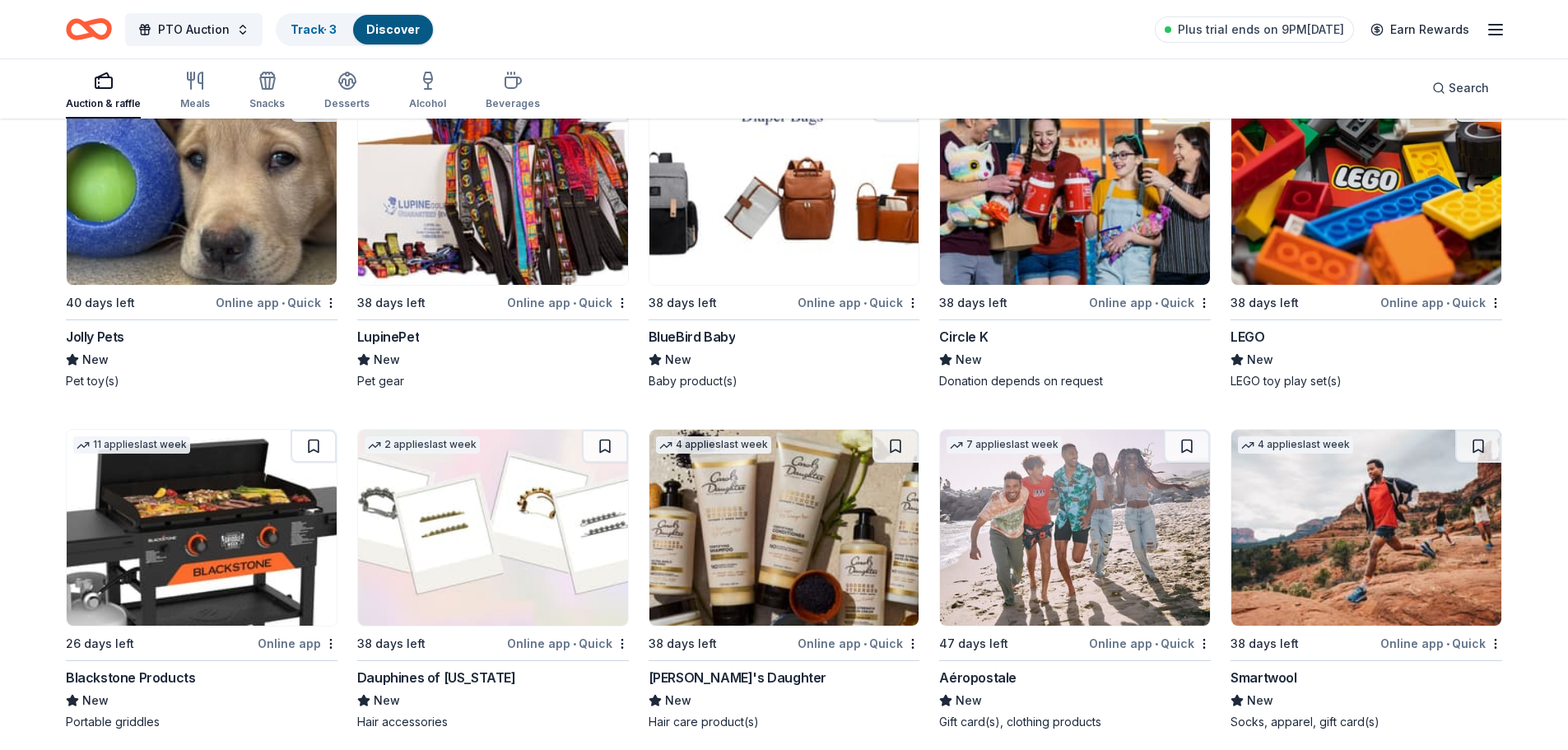
scroll to position [13072, 0]
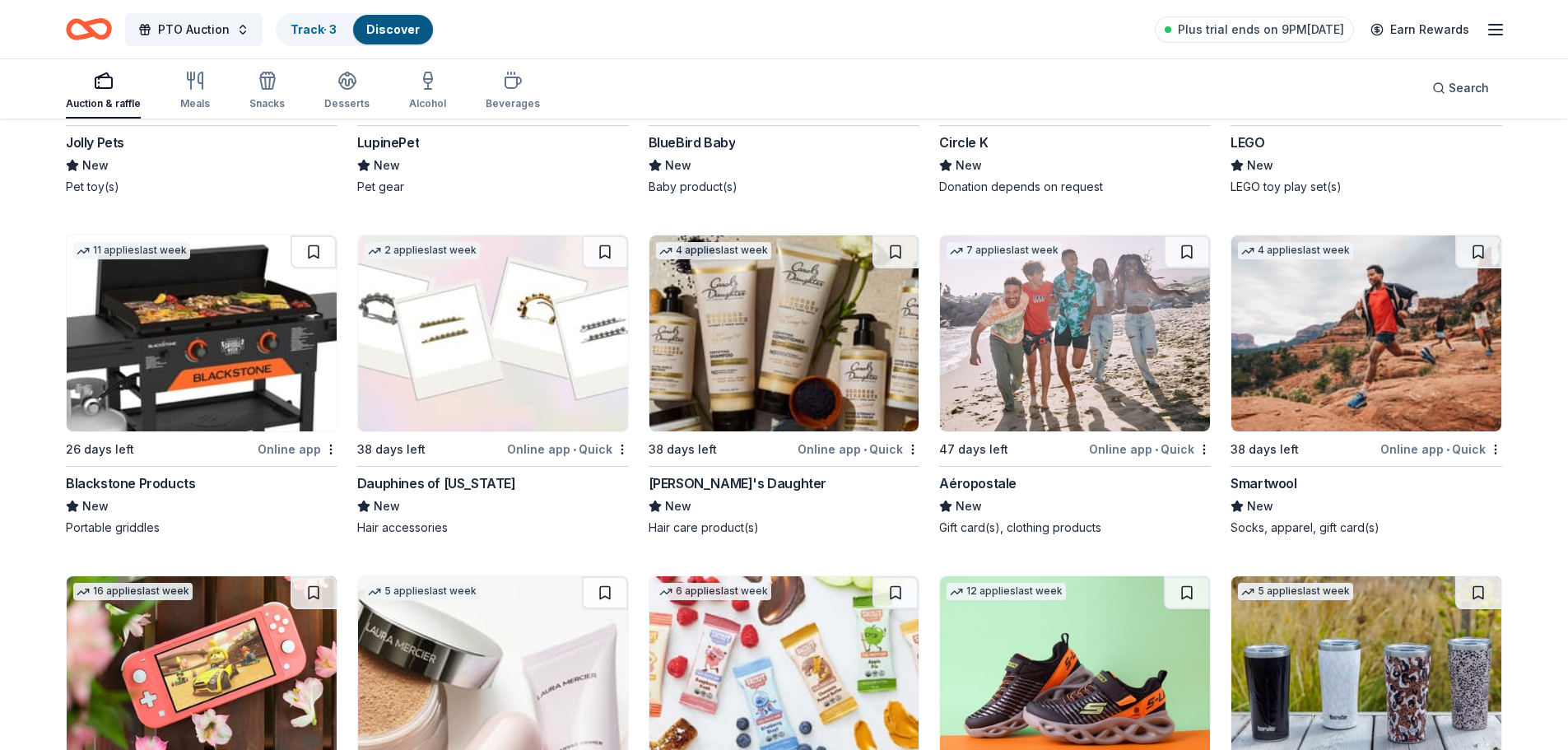
click at [271, 354] on img at bounding box center [202, 333] width 270 height 196
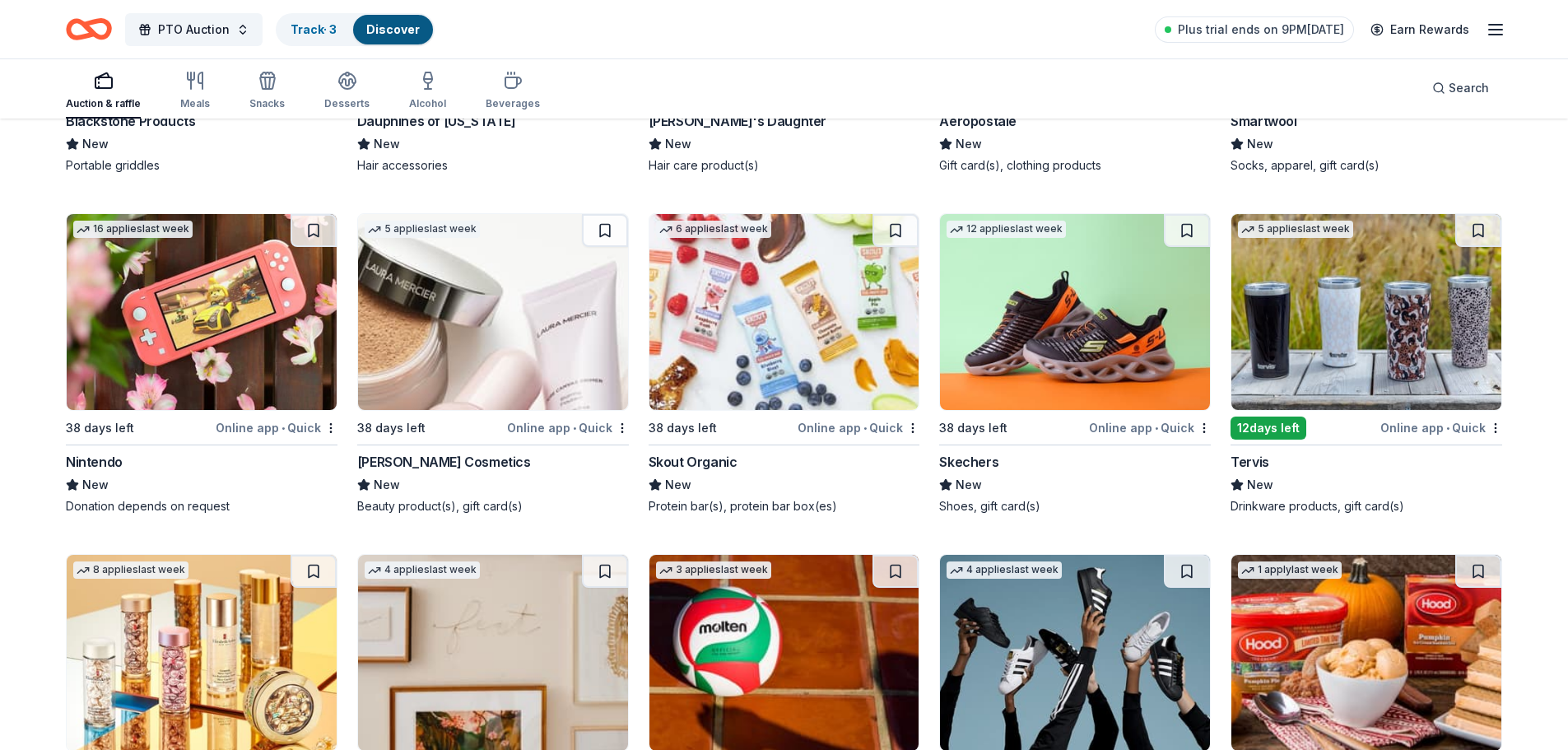
scroll to position [13484, 0]
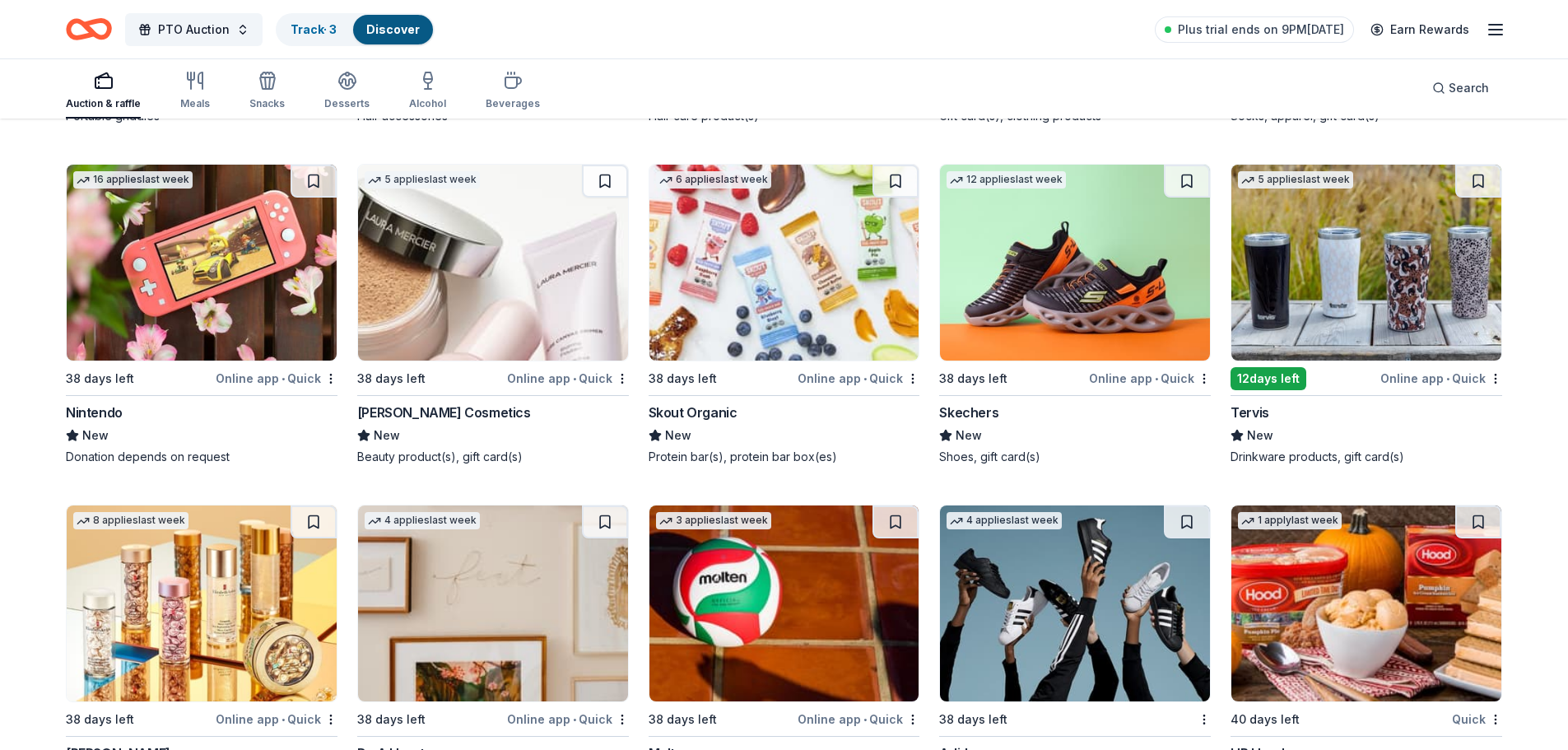
click at [271, 269] on img at bounding box center [202, 262] width 270 height 196
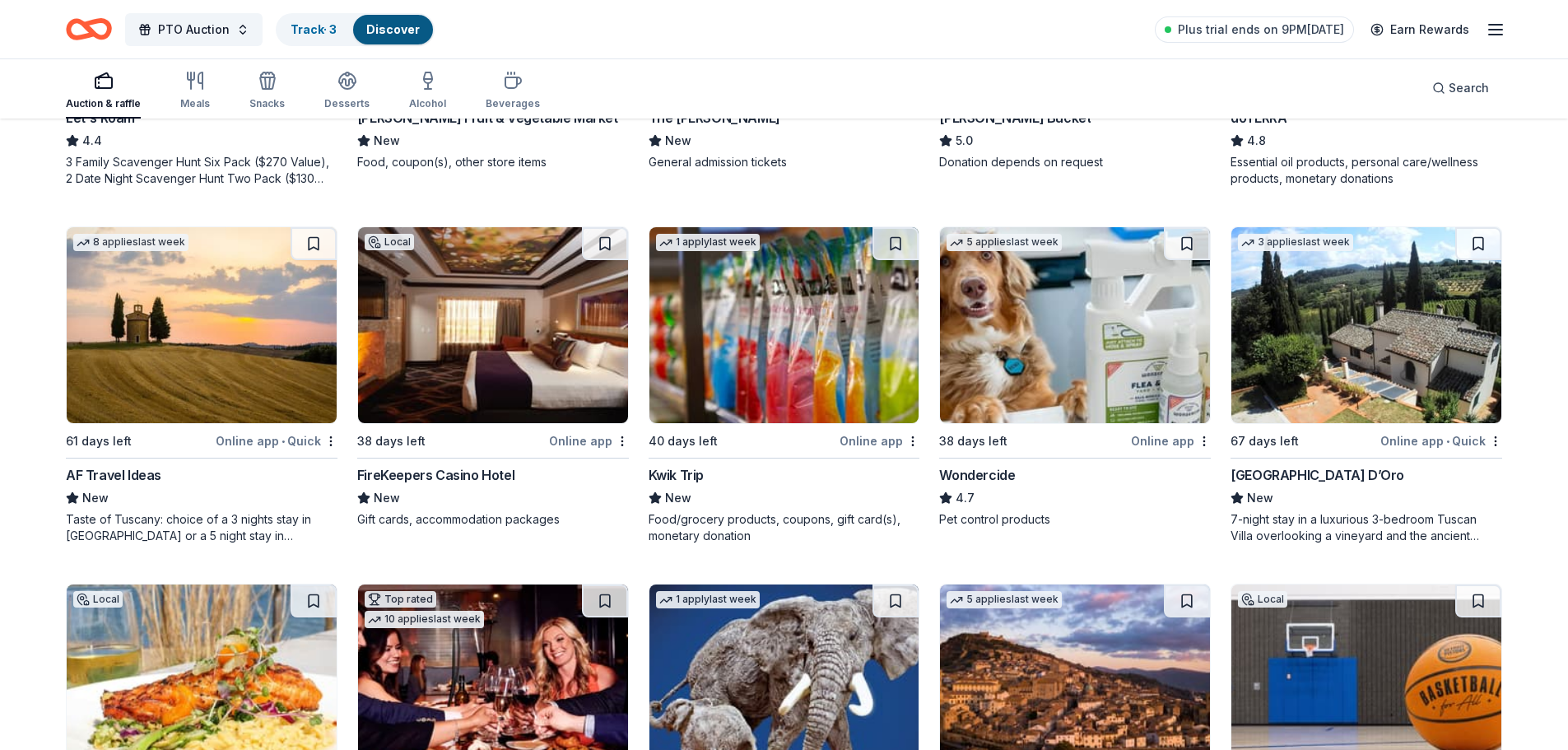
scroll to position [0, 0]
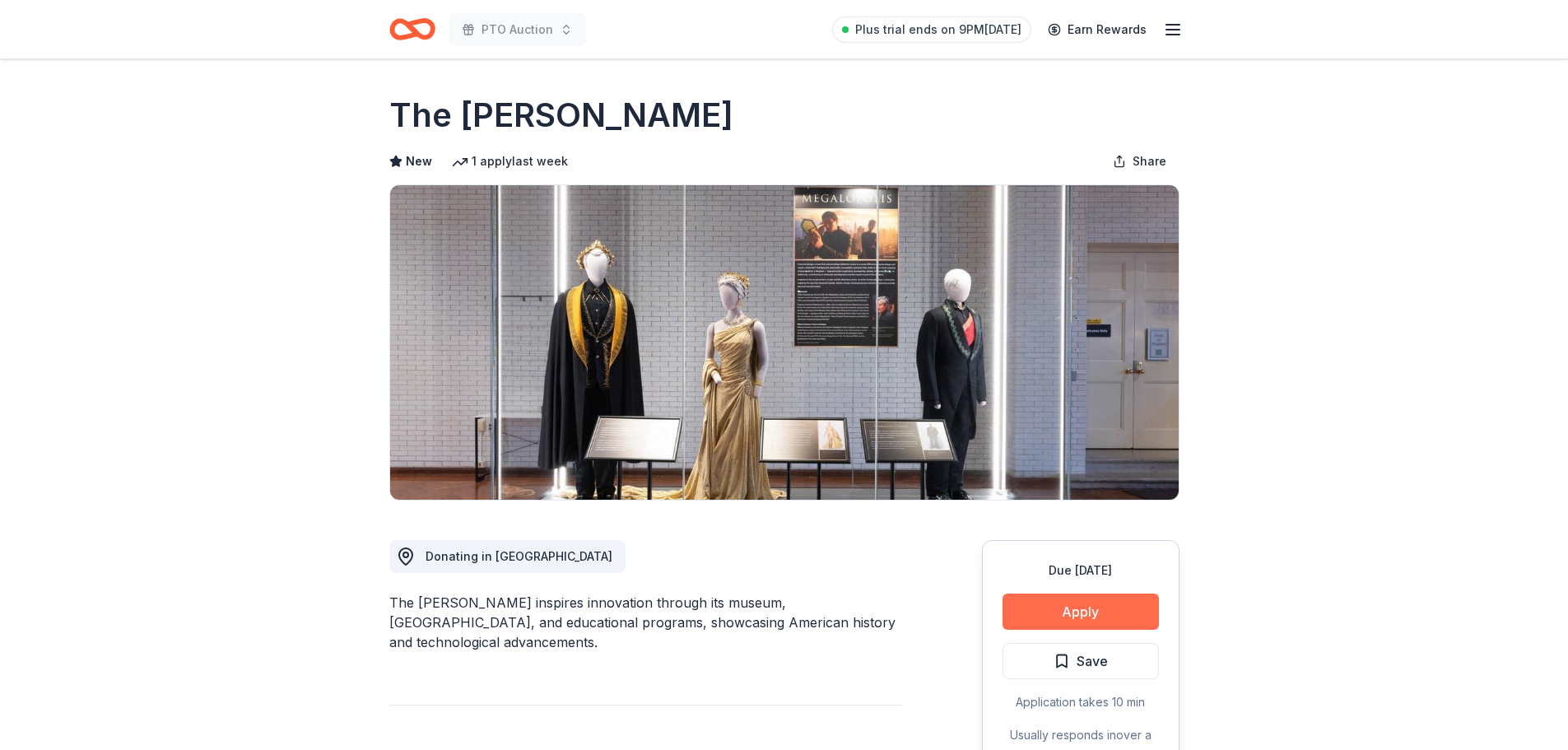
click at [1091, 606] on button "Apply" at bounding box center [1081, 611] width 157 height 37
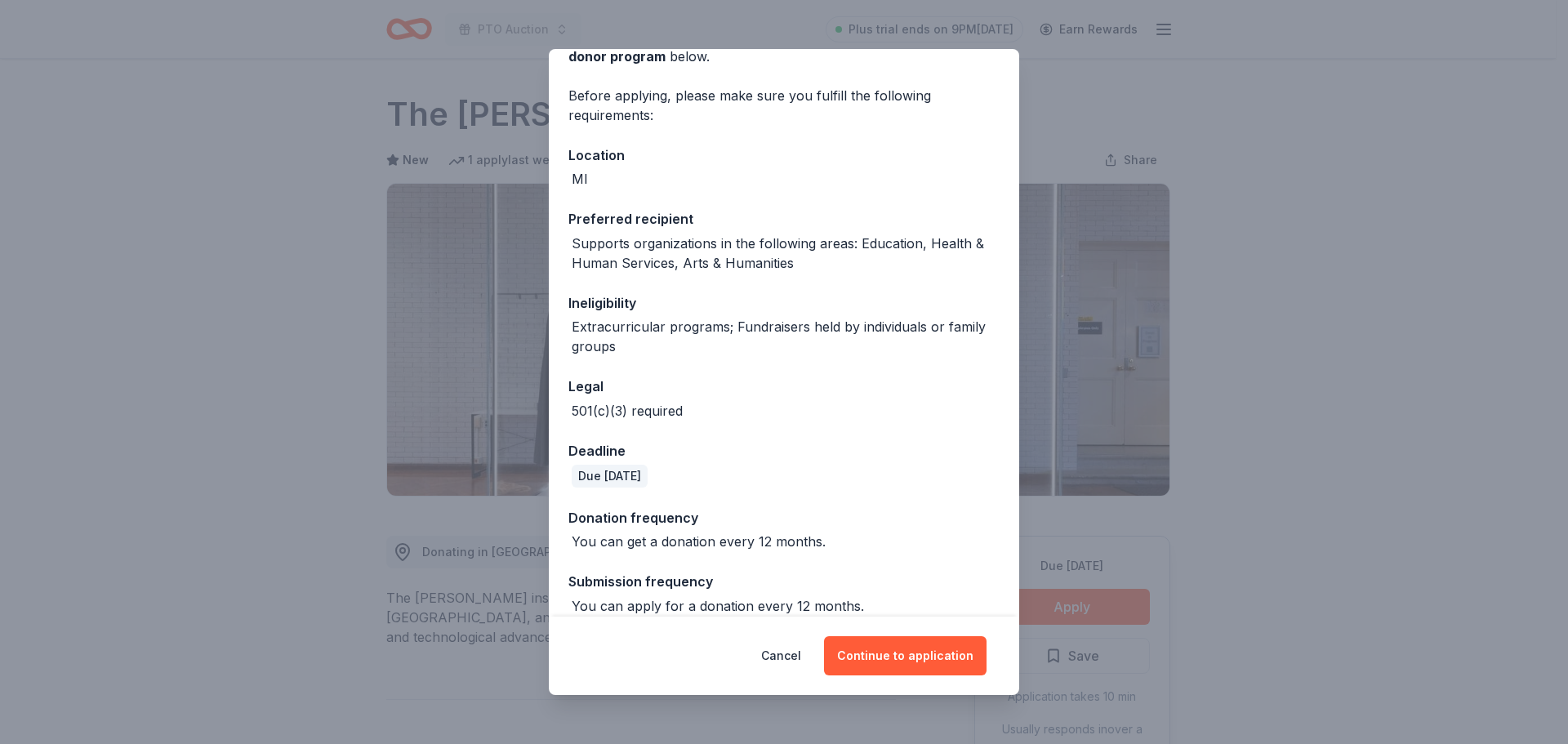
scroll to position [120, 0]
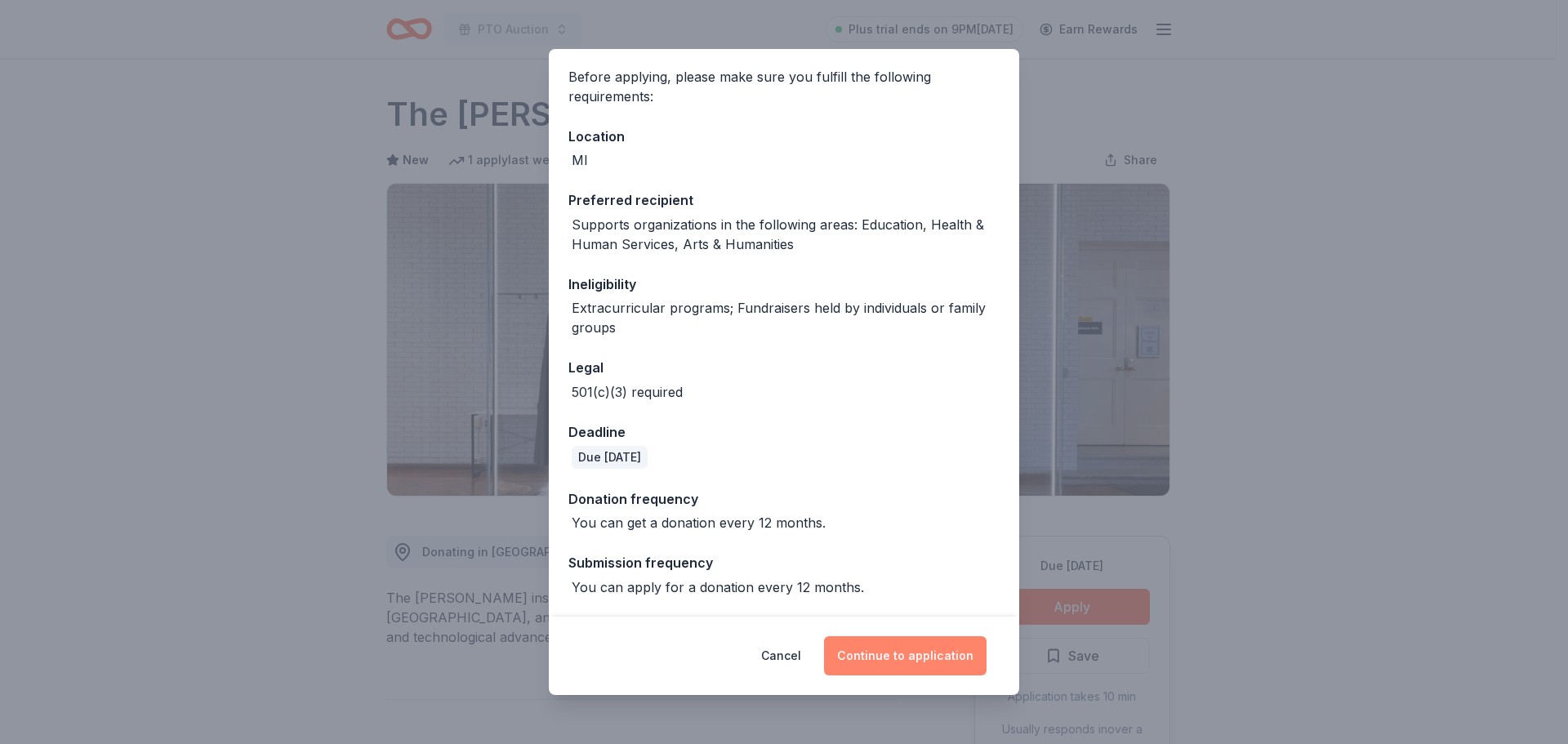
click at [903, 645] on button "Continue to application" at bounding box center [905, 655] width 163 height 39
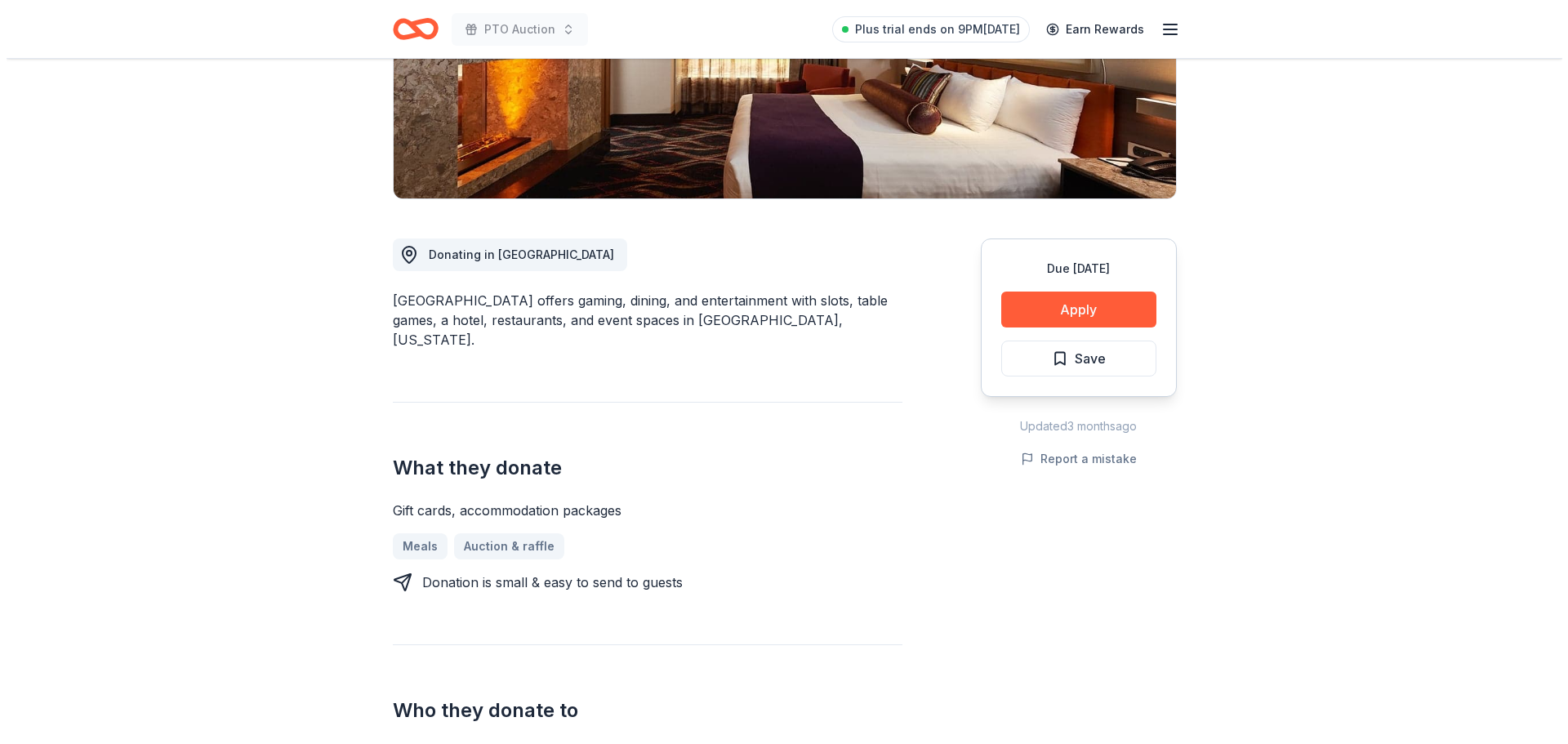
scroll to position [327, 0]
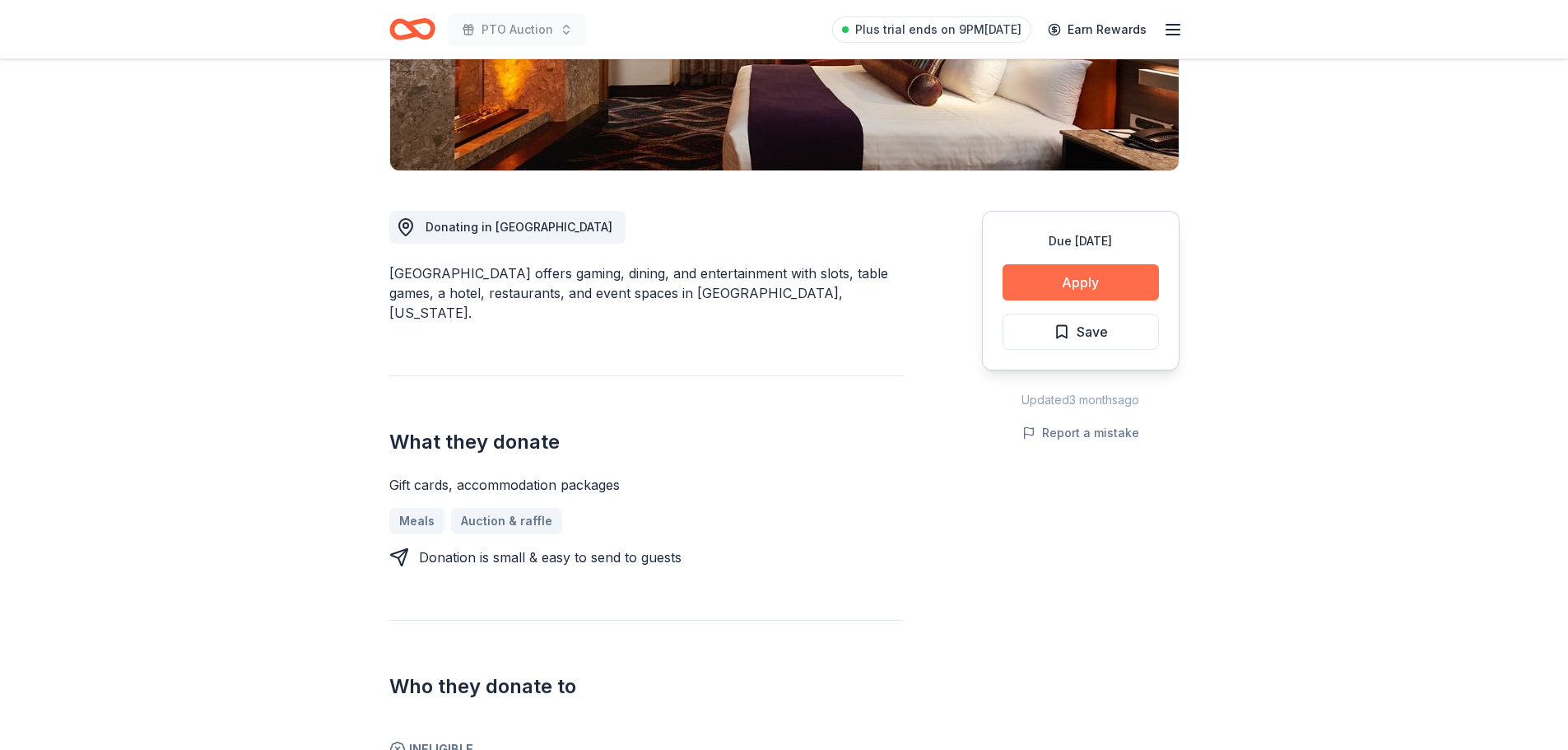
click at [1107, 273] on button "Apply" at bounding box center [1081, 282] width 157 height 37
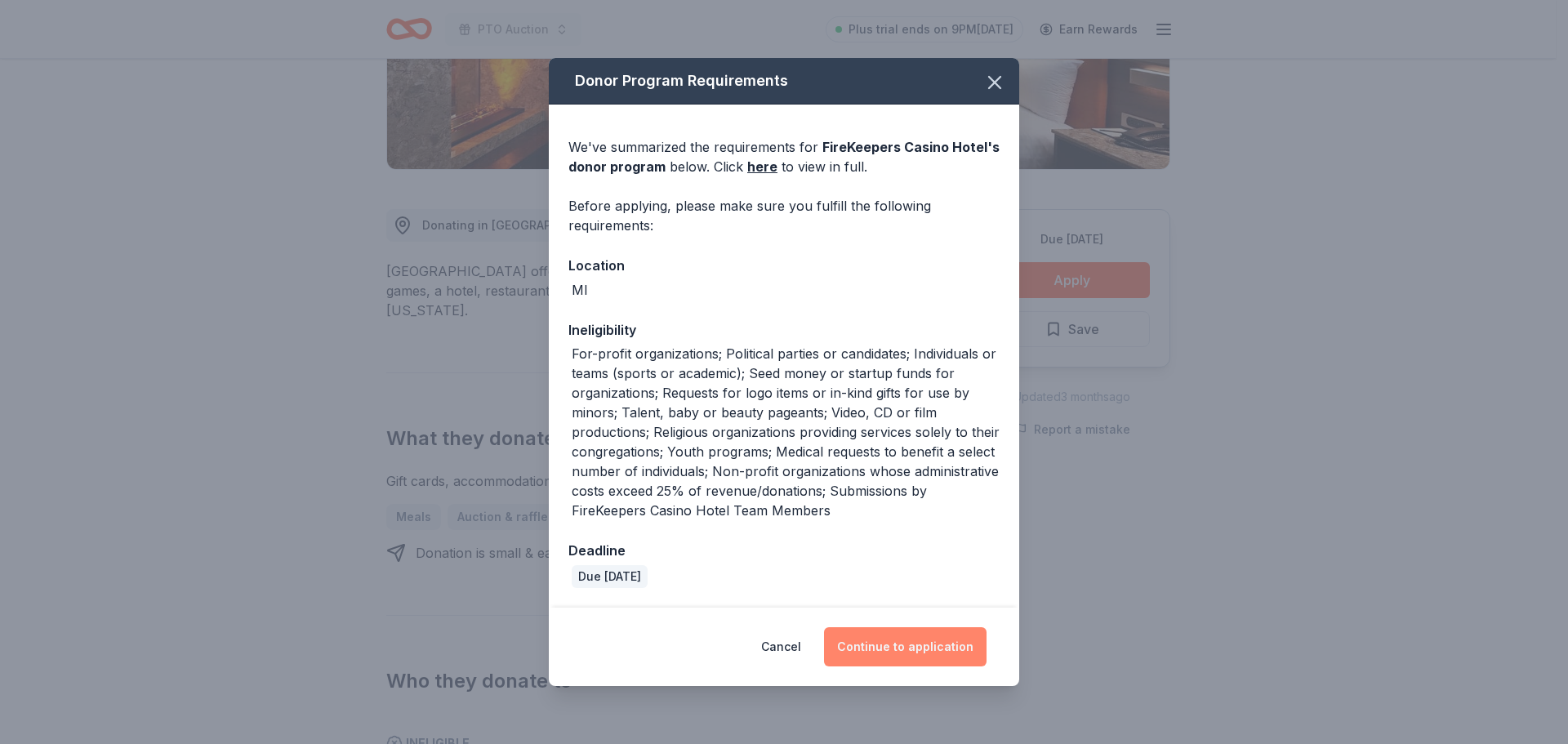
click at [923, 652] on button "Continue to application" at bounding box center [905, 646] width 163 height 39
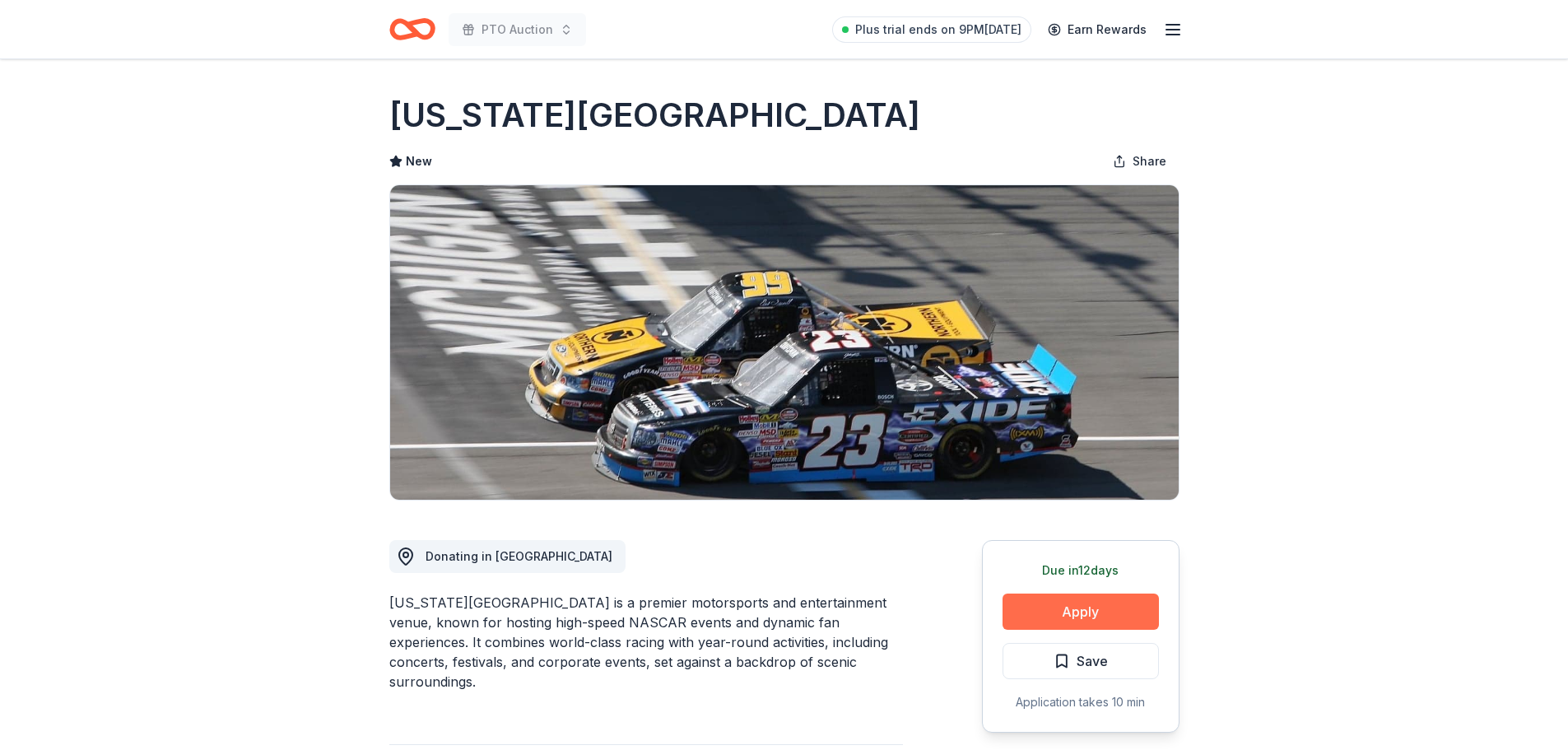
click at [1072, 594] on button "Apply" at bounding box center [1081, 611] width 157 height 37
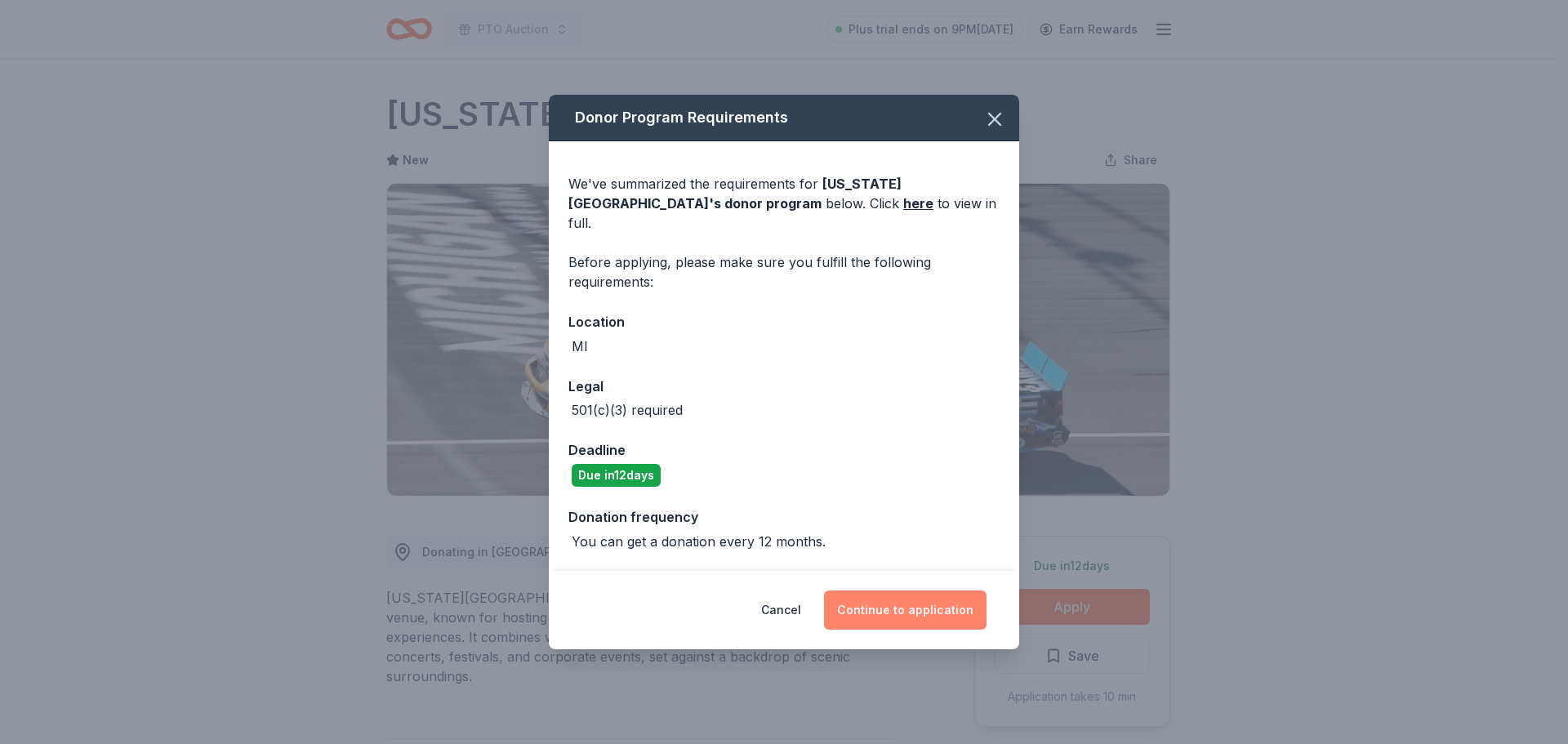
click at [907, 602] on button "Continue to application" at bounding box center [905, 609] width 163 height 39
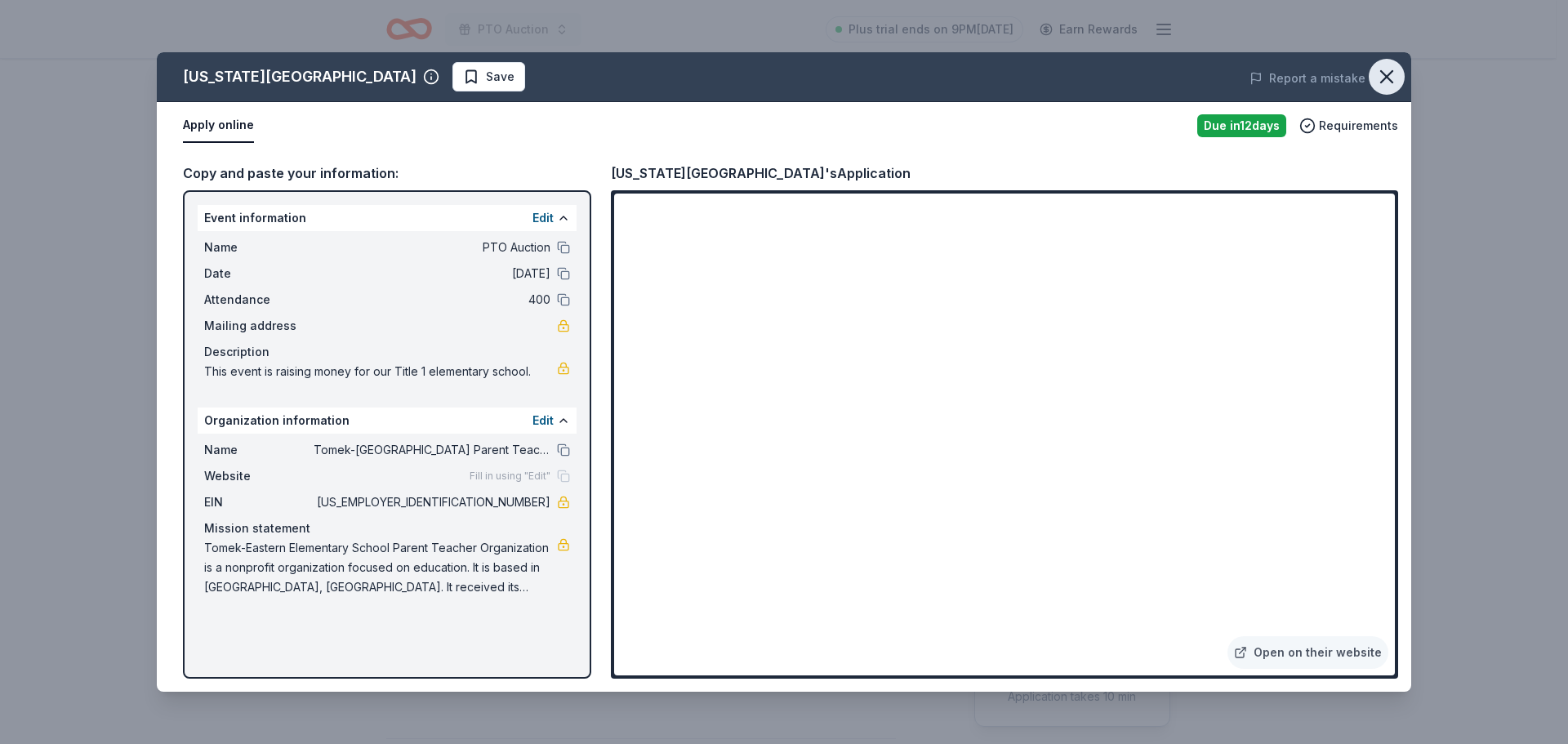
click at [1399, 70] on button "button" at bounding box center [1387, 77] width 36 height 36
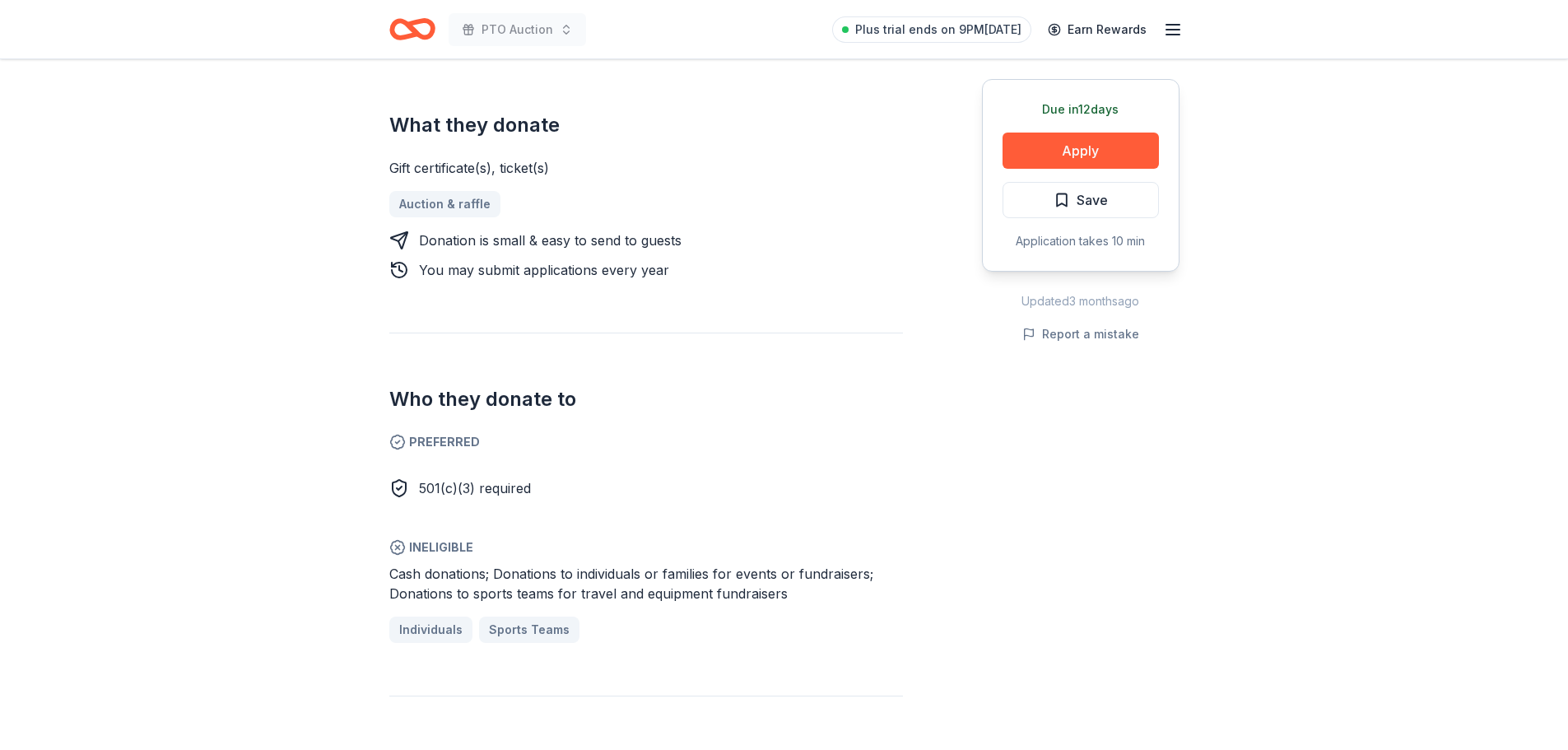
scroll to position [740, 0]
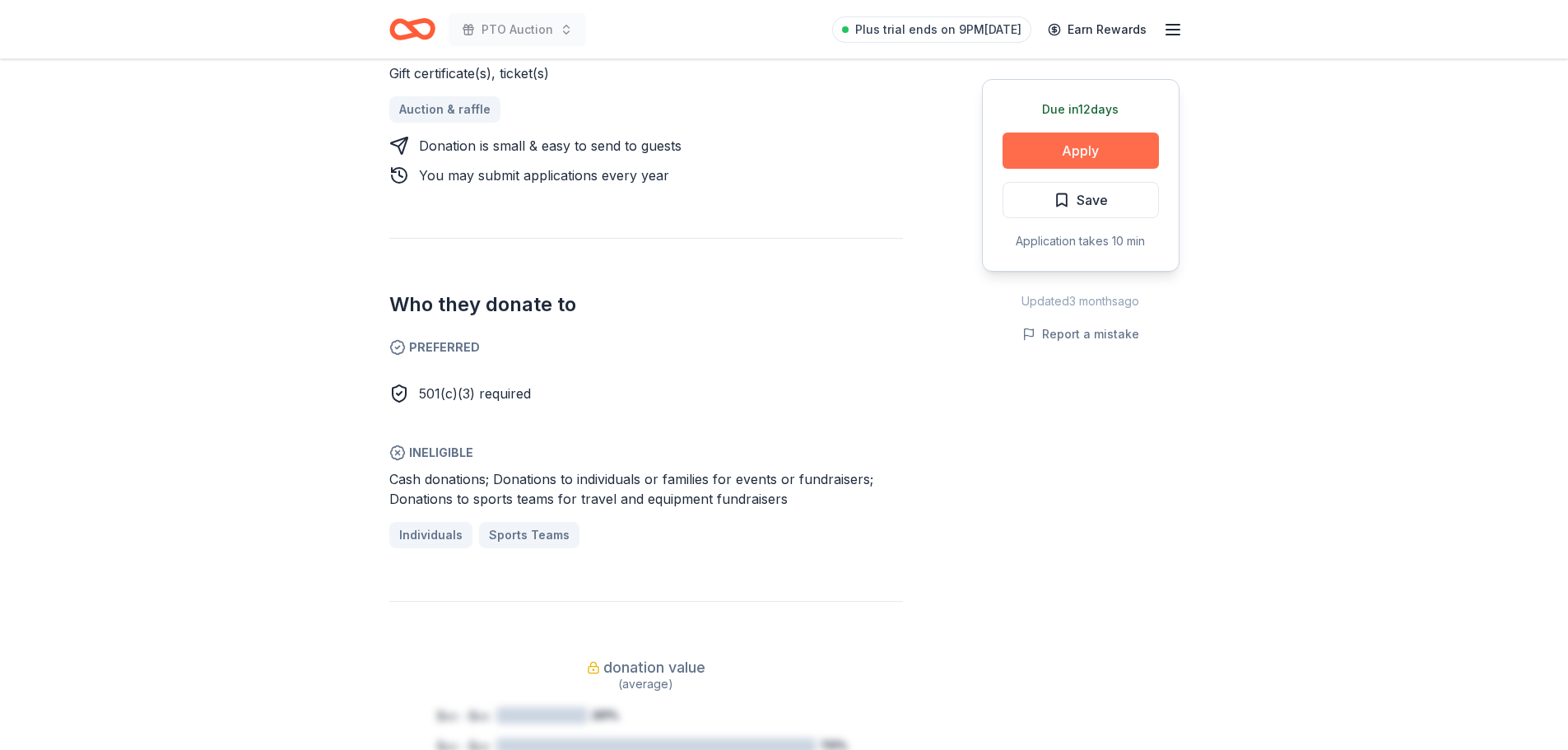
click at [1124, 152] on button "Apply" at bounding box center [1081, 151] width 157 height 37
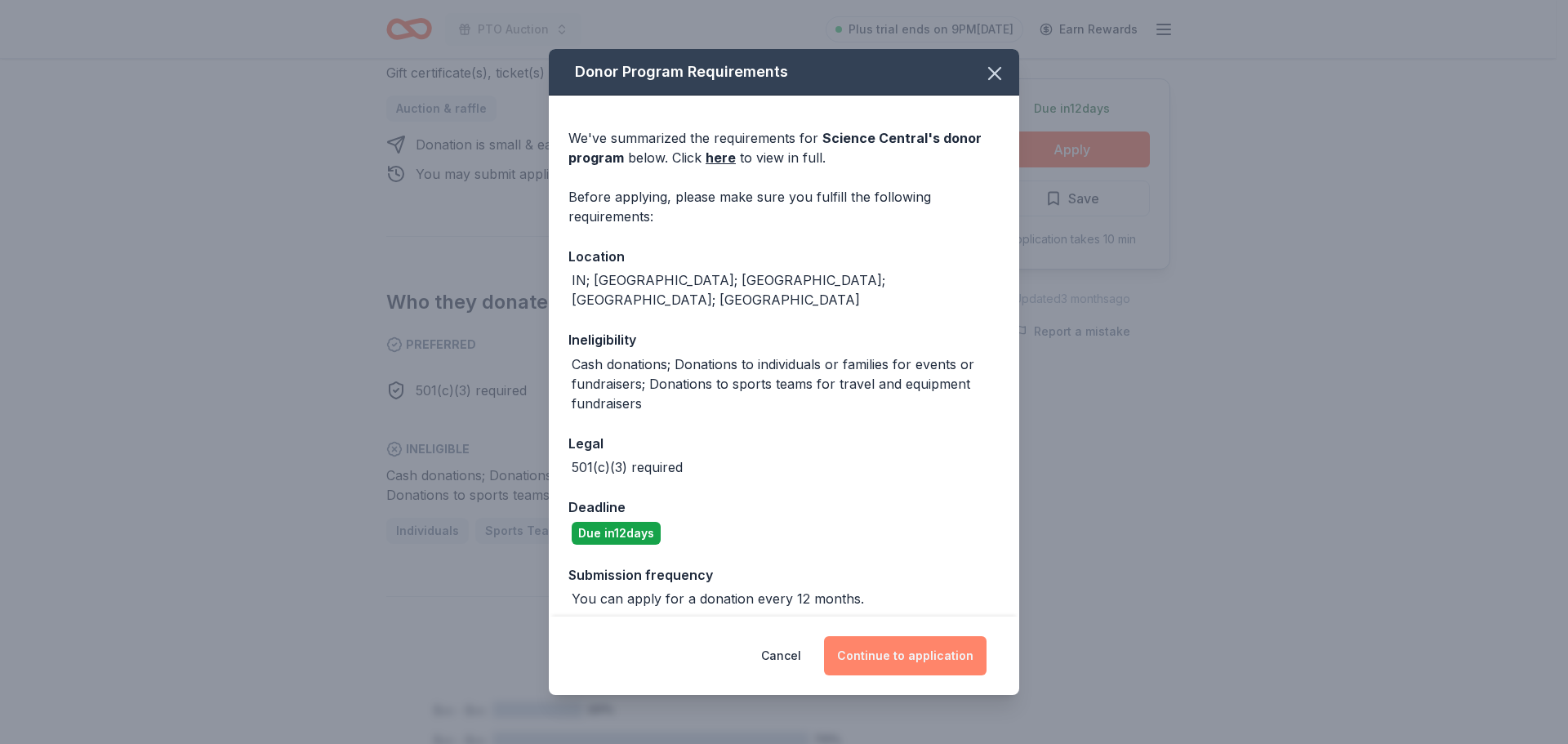
click at [941, 664] on button "Continue to application" at bounding box center [905, 655] width 163 height 39
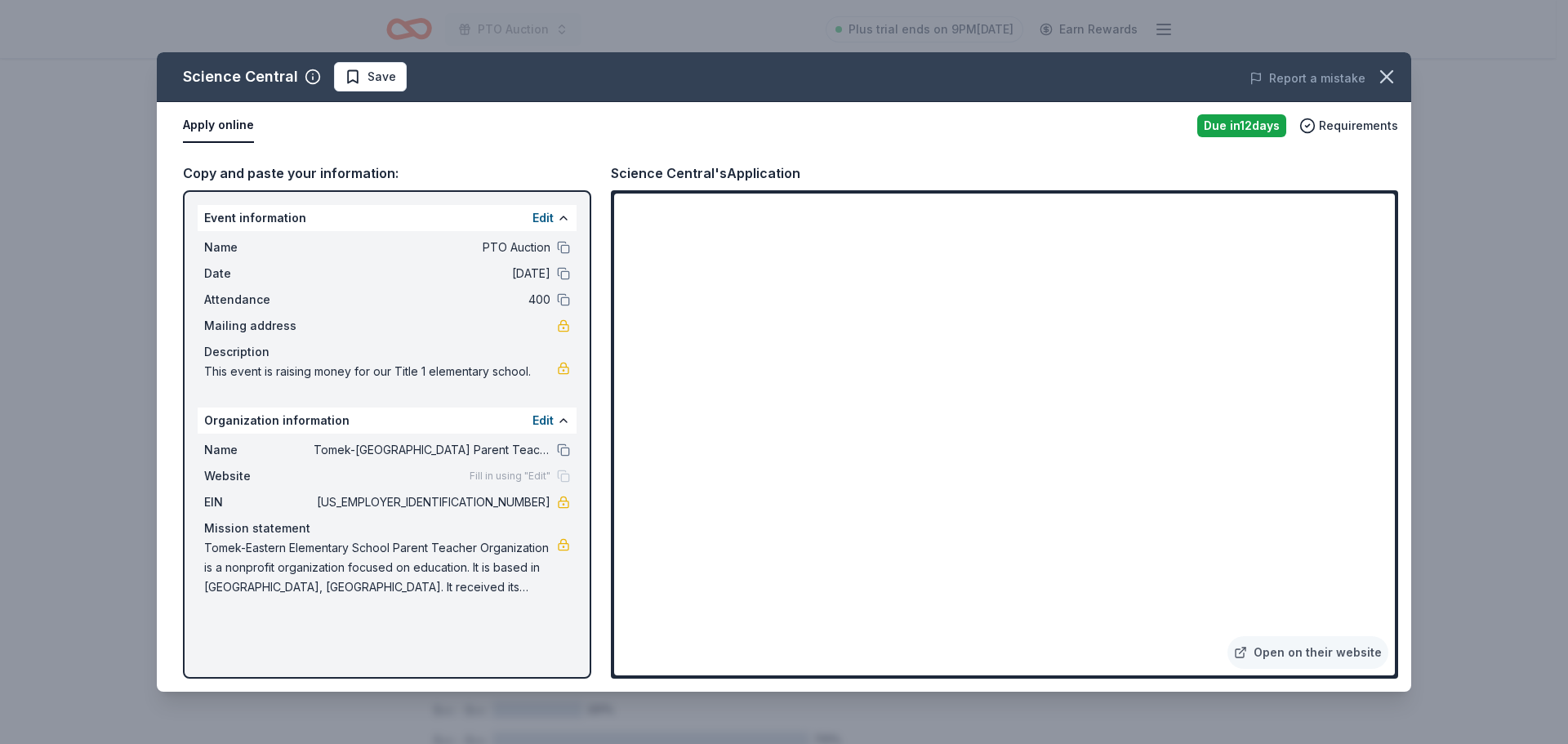
click at [1382, 57] on div "Report a mistake" at bounding box center [1167, 78] width 488 height 46
click at [1387, 76] on icon "button" at bounding box center [1386, 76] width 11 height 11
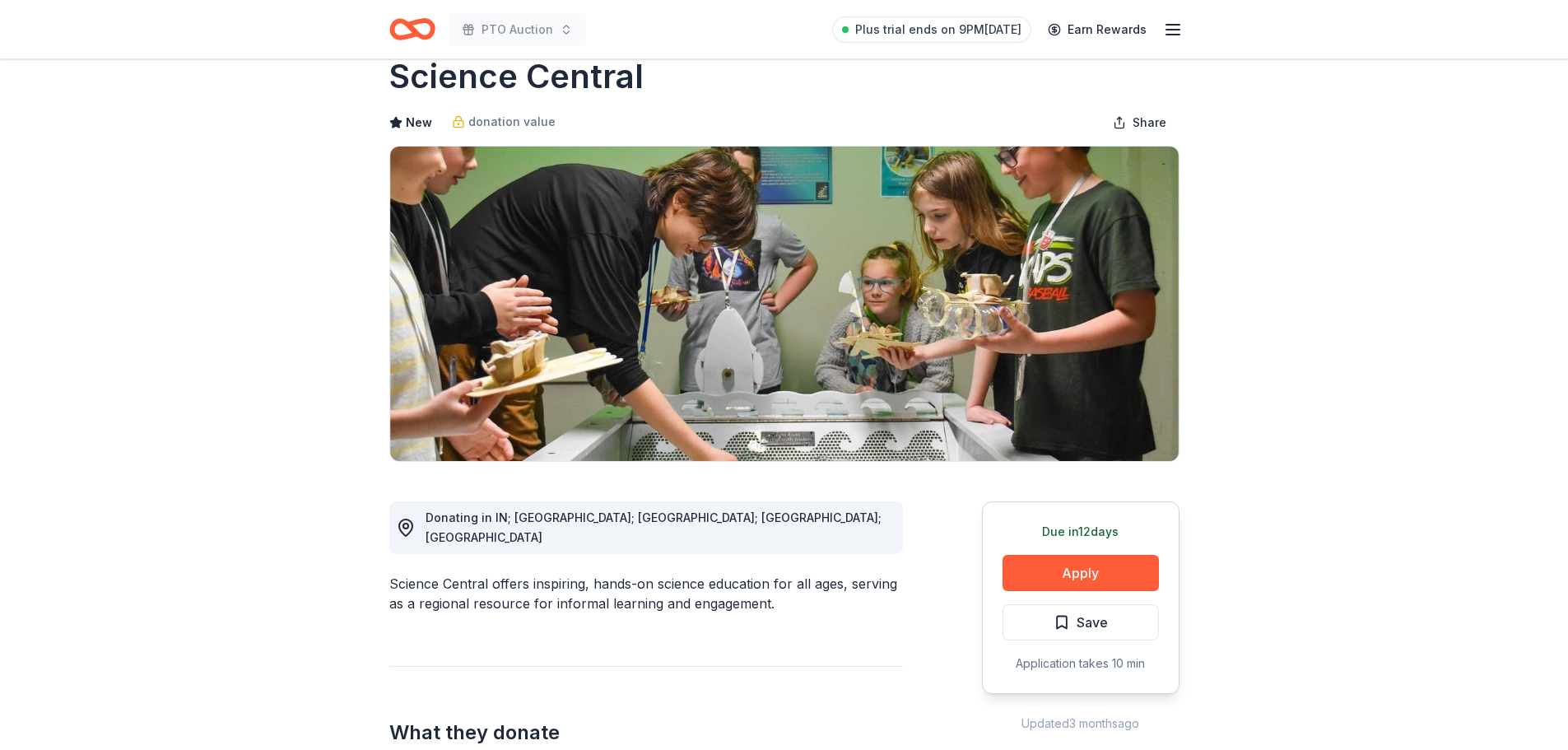
scroll to position [0, 0]
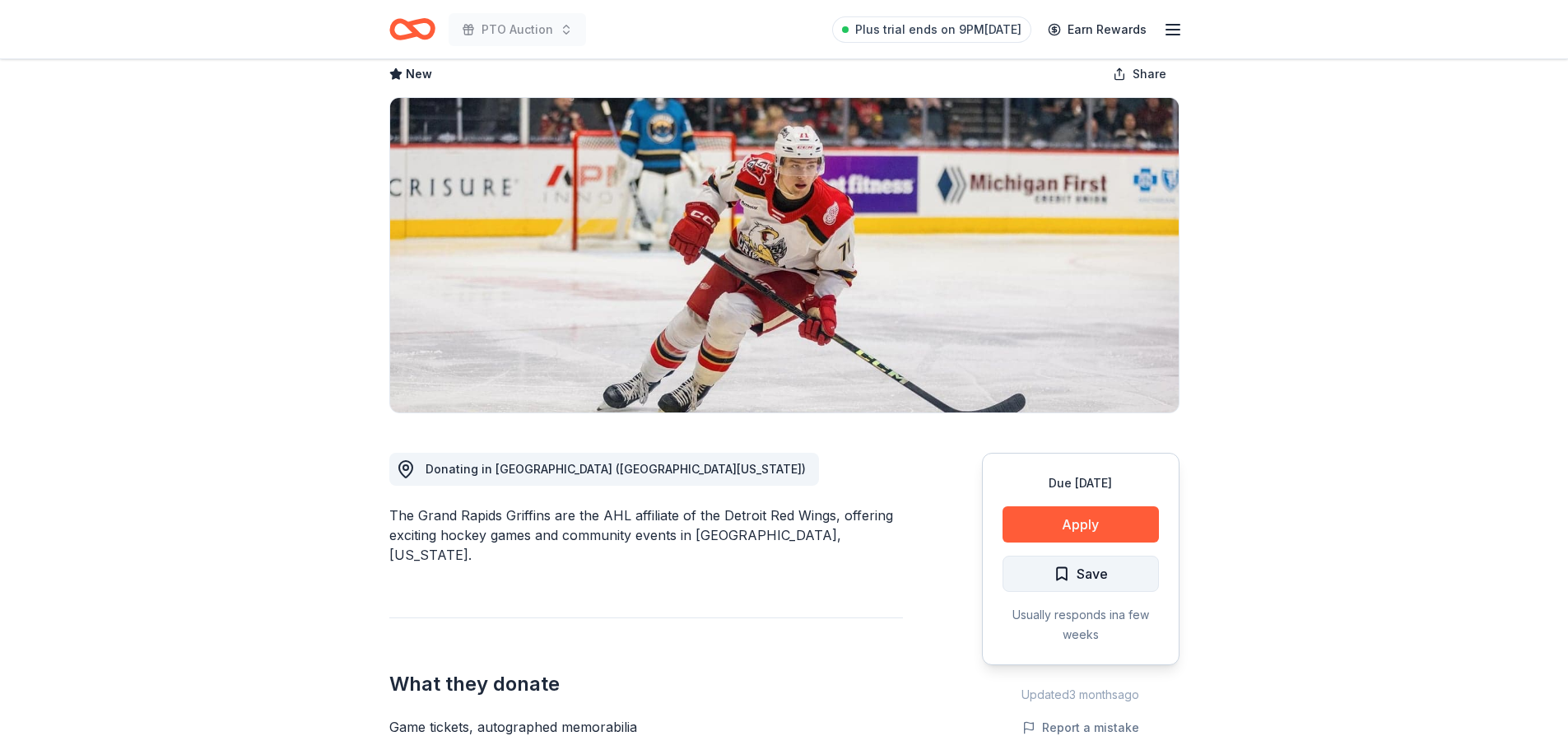
scroll to position [165, 0]
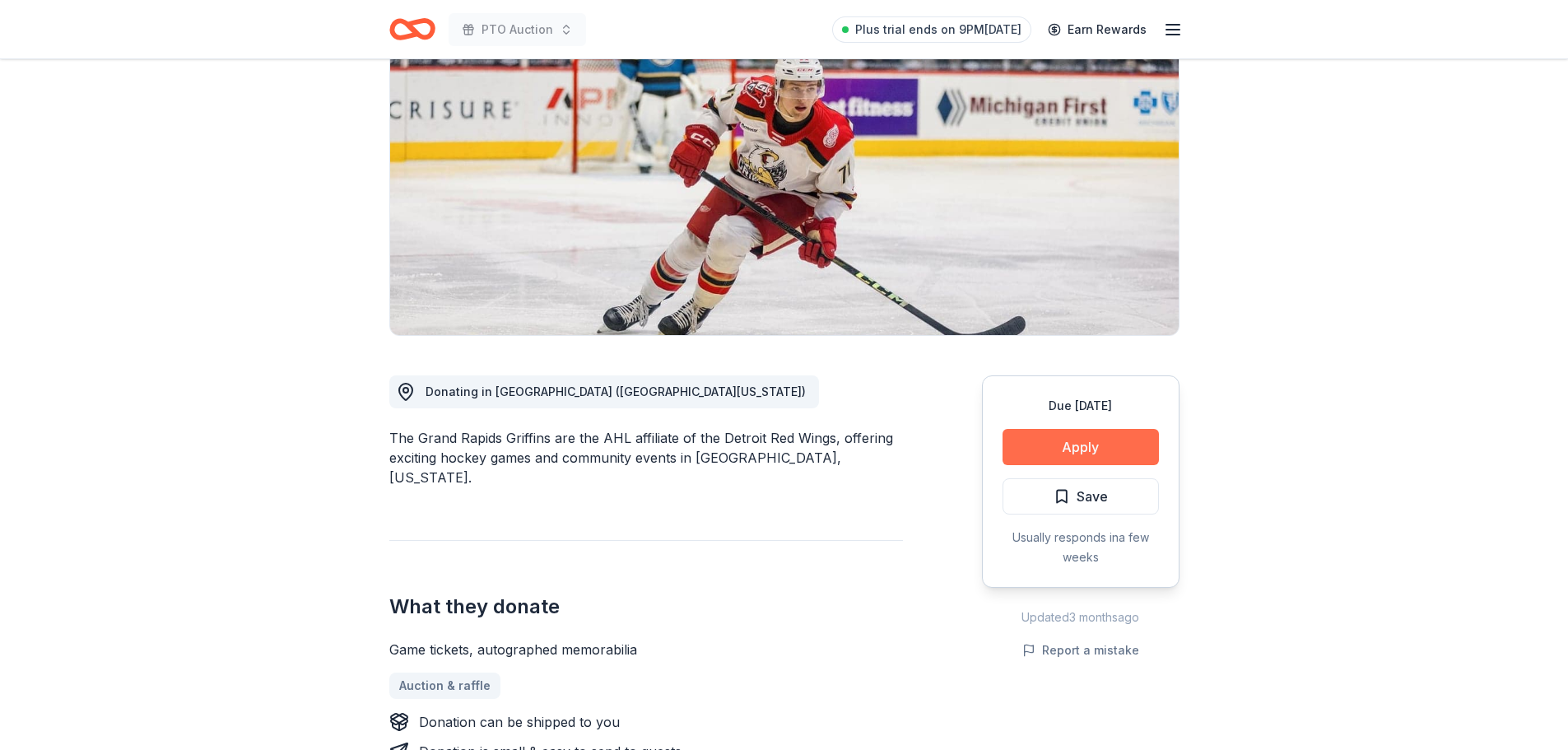
click at [1071, 443] on button "Apply" at bounding box center [1081, 447] width 157 height 37
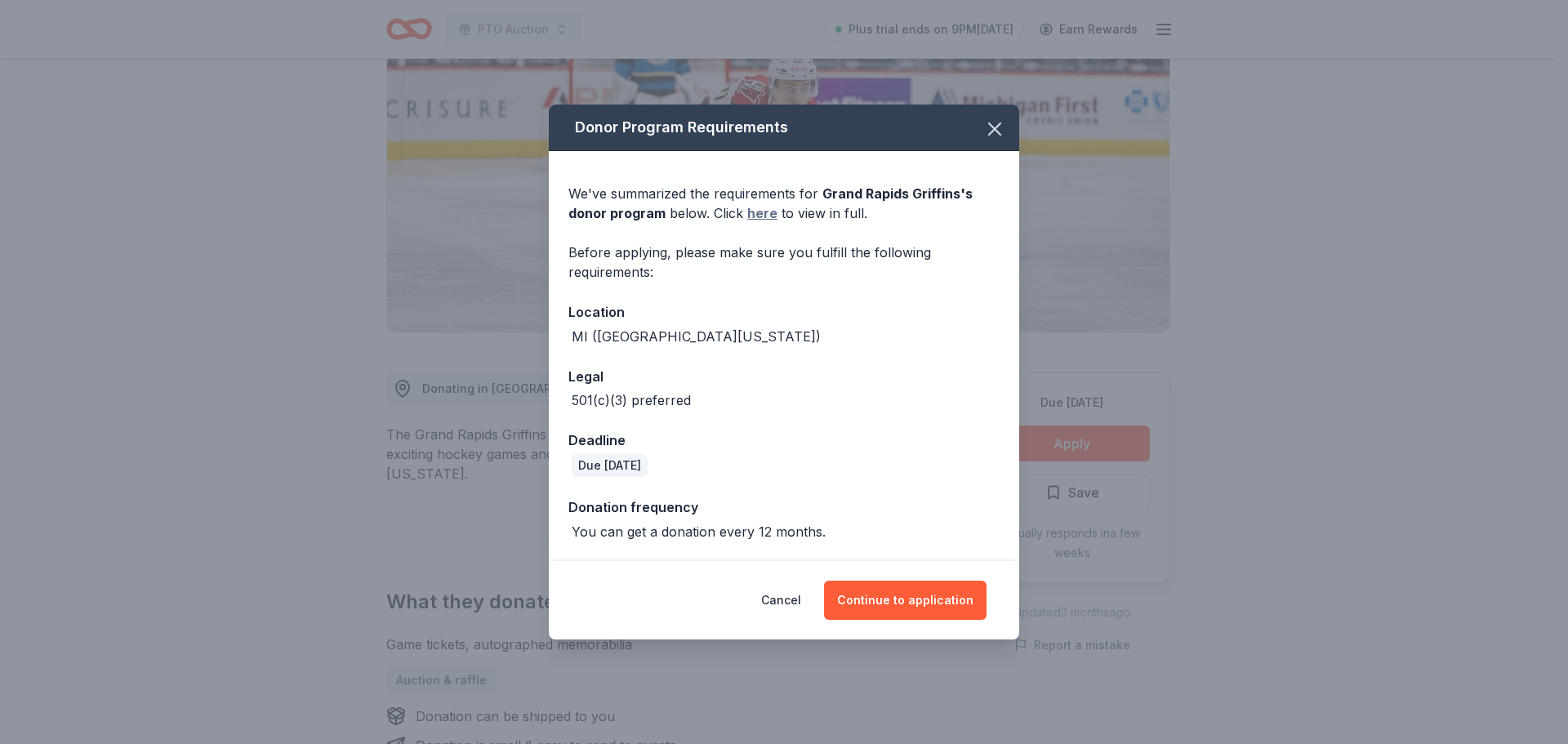
click at [764, 217] on link "here" at bounding box center [762, 213] width 30 height 20
click at [996, 133] on icon "button" at bounding box center [995, 129] width 22 height 22
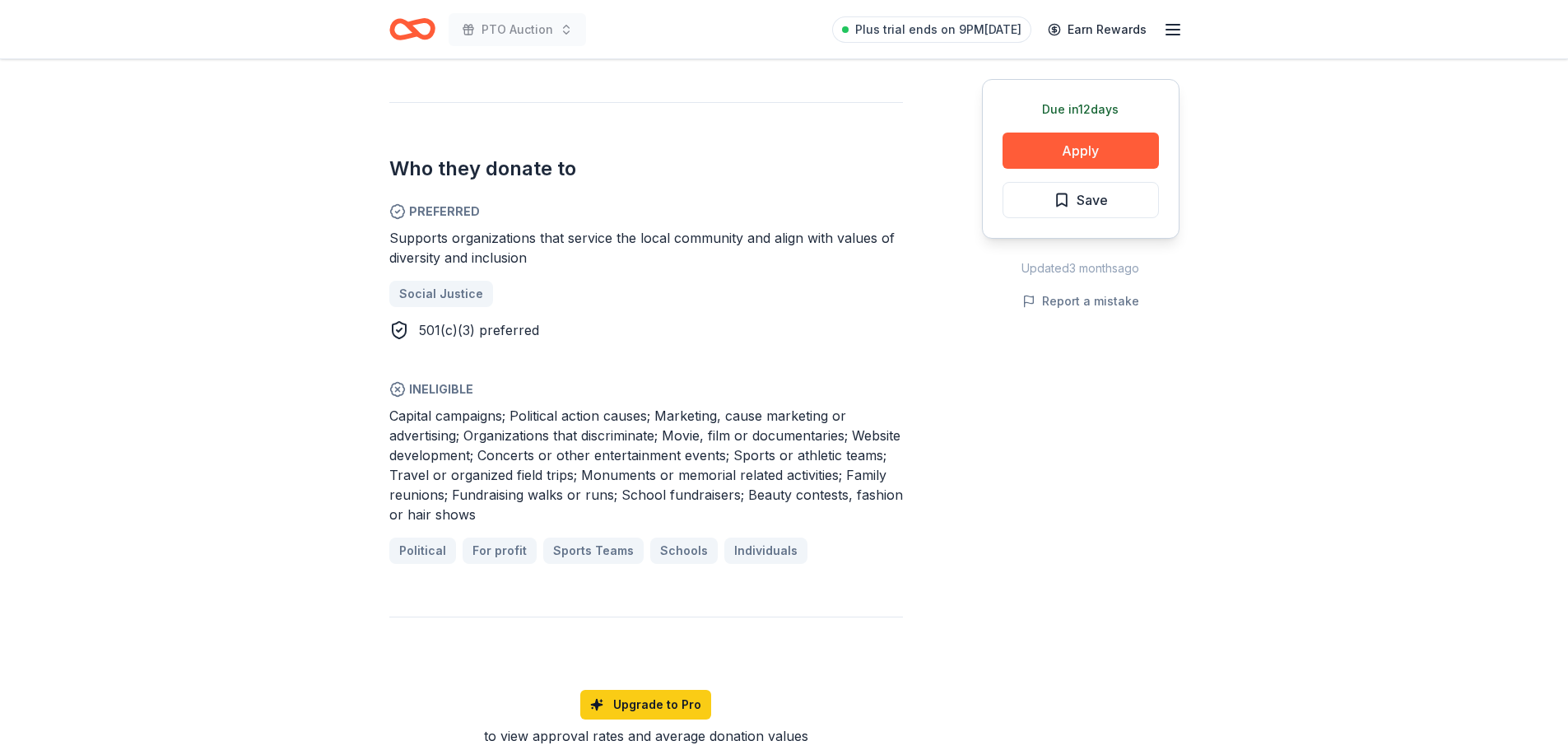
scroll to position [905, 0]
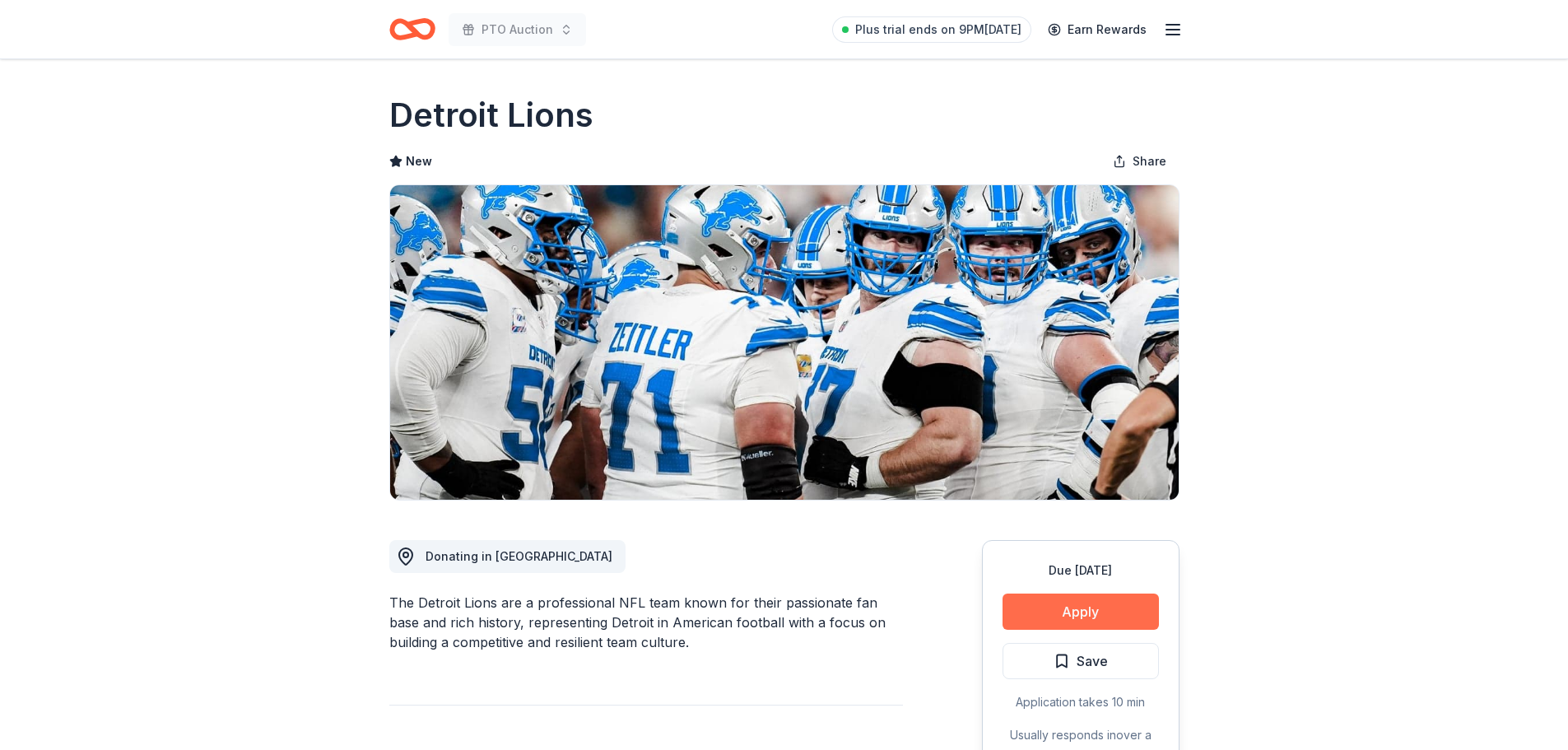
click at [1096, 598] on button "Apply" at bounding box center [1081, 611] width 157 height 37
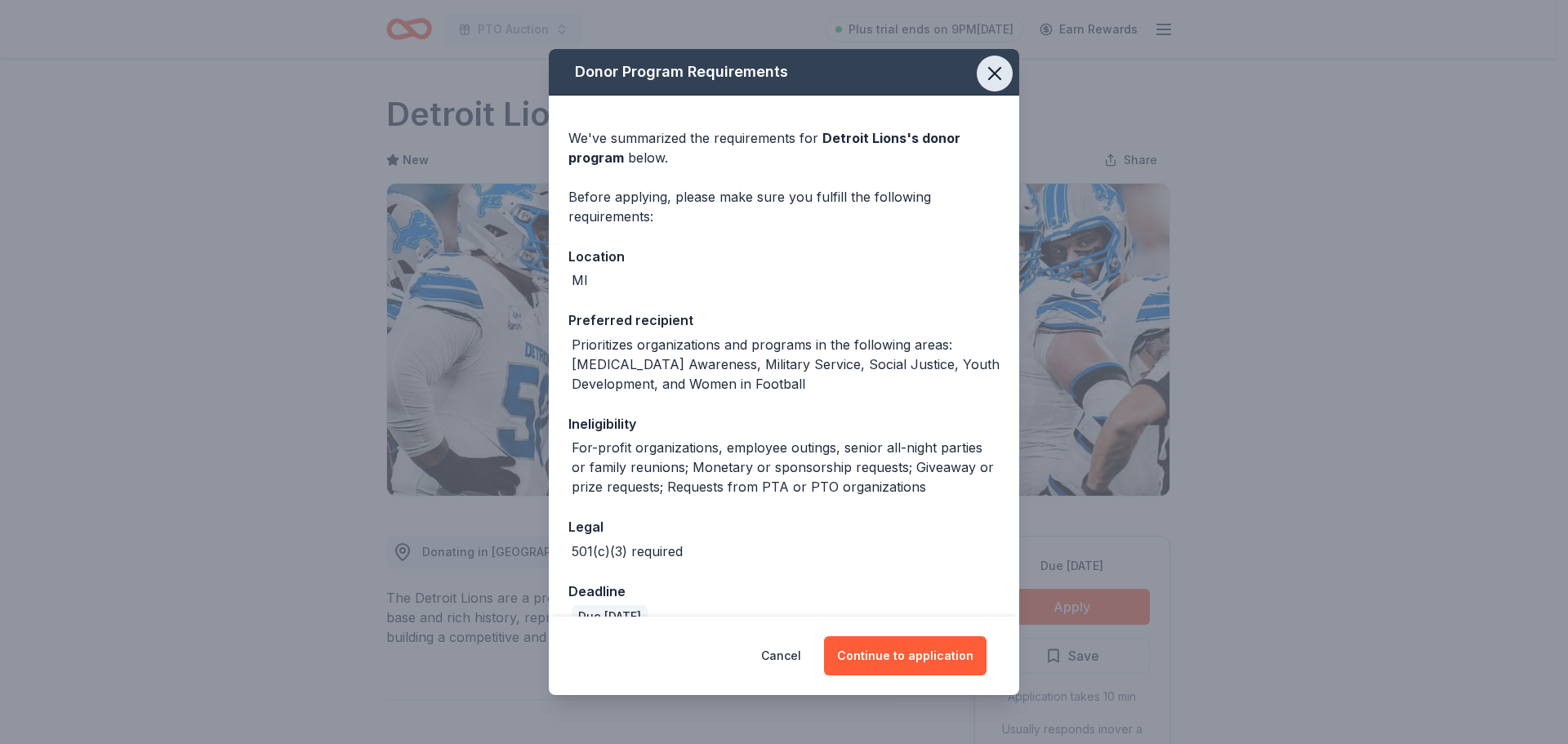
click at [985, 60] on button "button" at bounding box center [995, 73] width 36 height 36
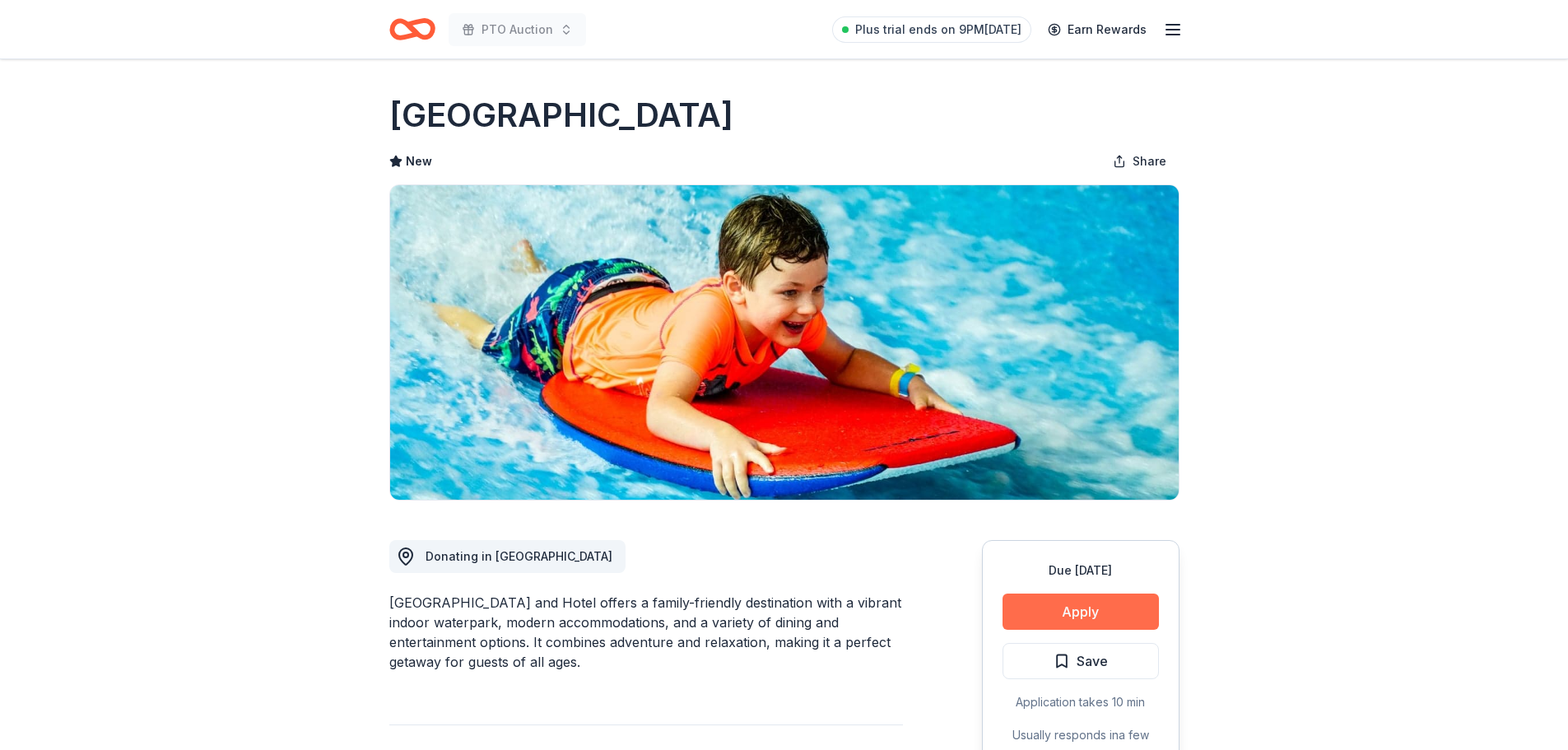
click at [1089, 605] on button "Apply" at bounding box center [1081, 611] width 157 height 37
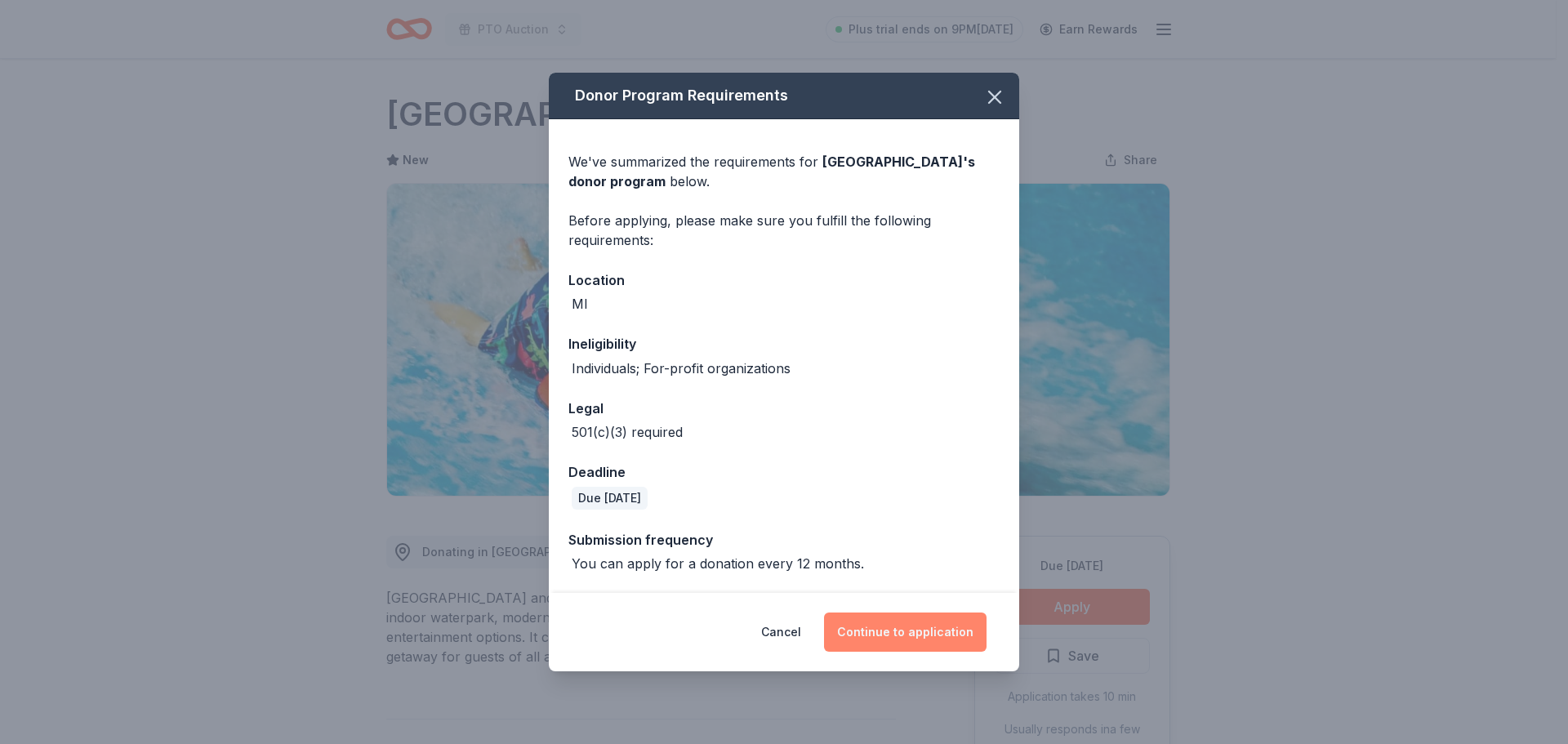
click at [915, 634] on button "Continue to application" at bounding box center [905, 632] width 163 height 39
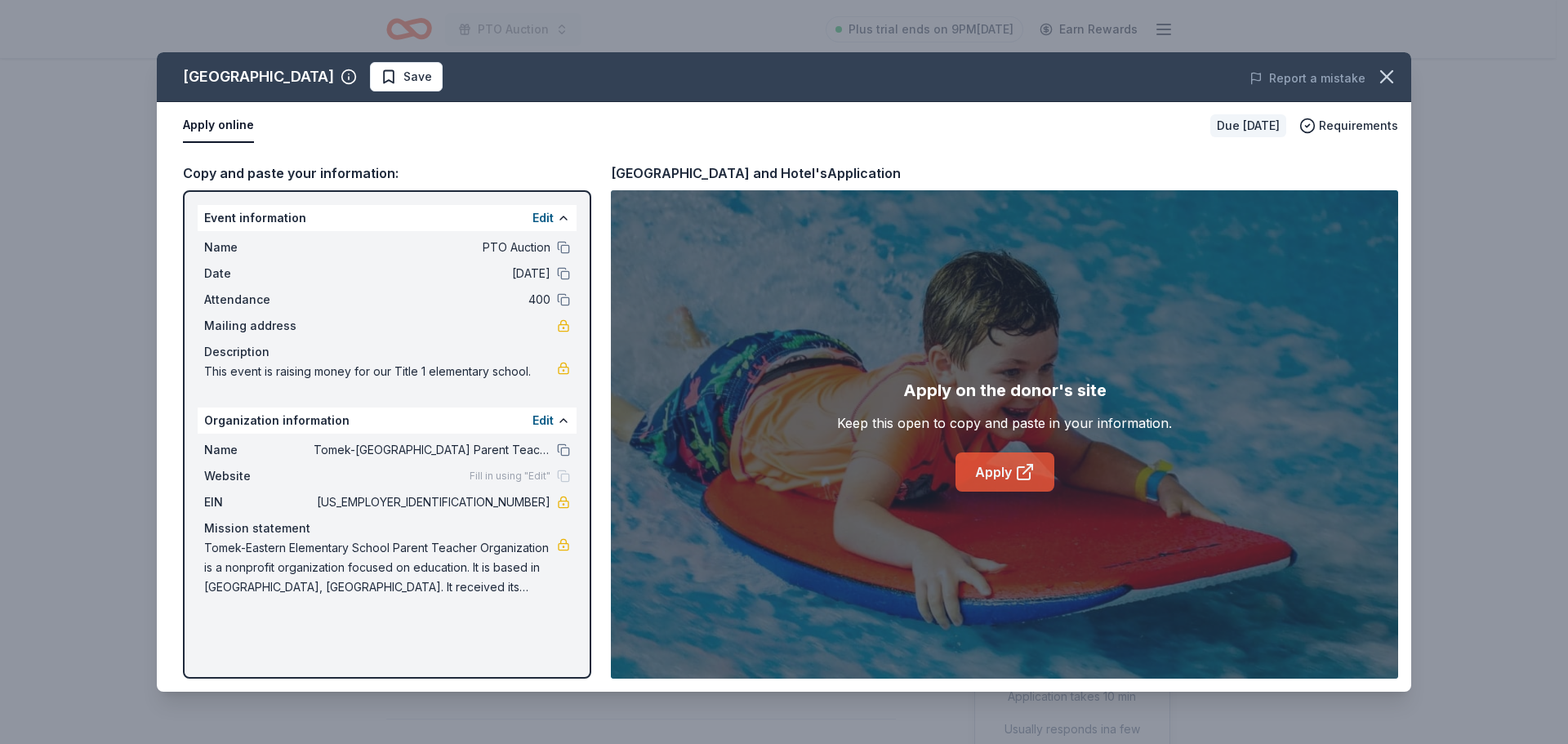
click at [987, 470] on link "Apply" at bounding box center [1005, 472] width 99 height 39
click at [1382, 75] on icon "button" at bounding box center [1386, 77] width 22 height 22
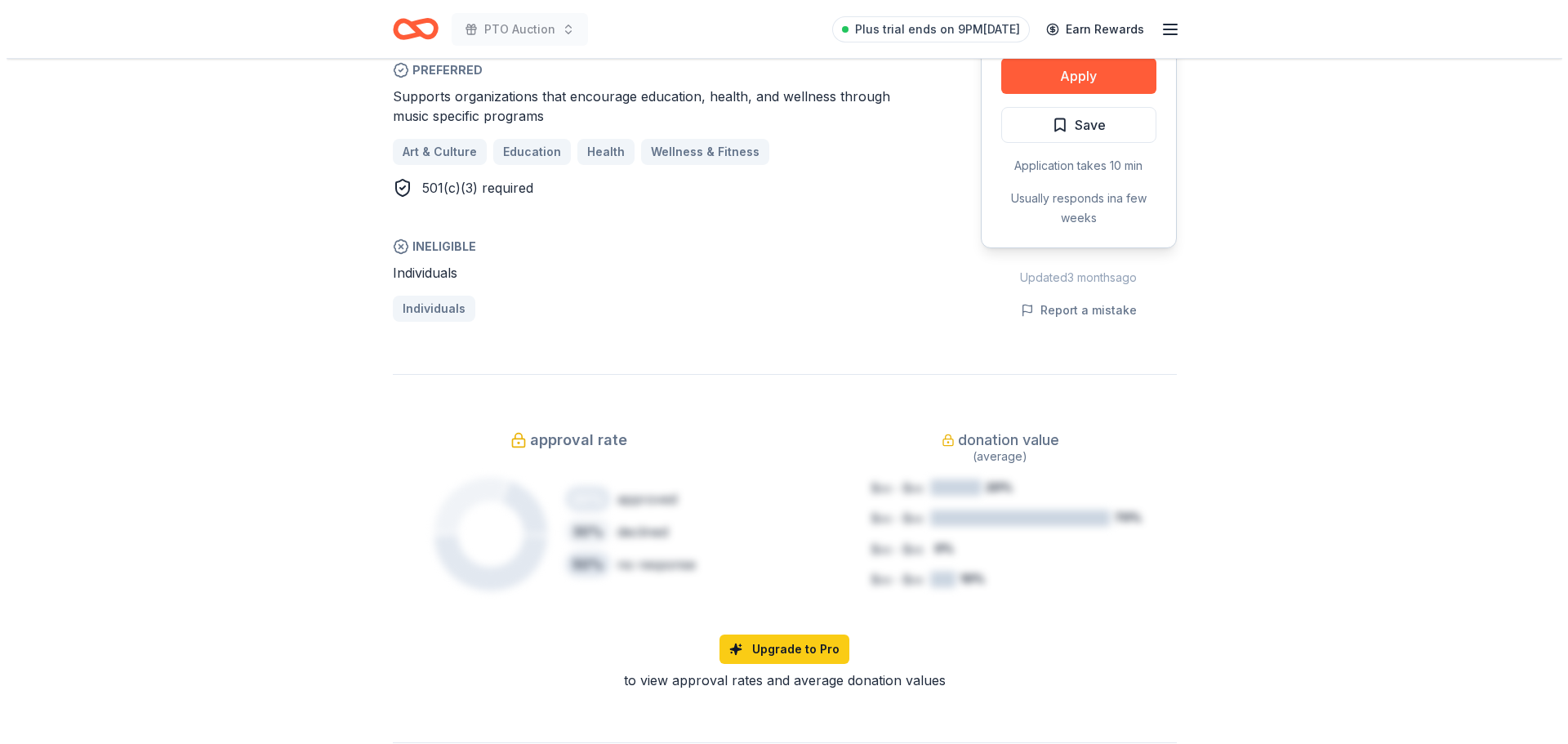
scroll to position [653, 0]
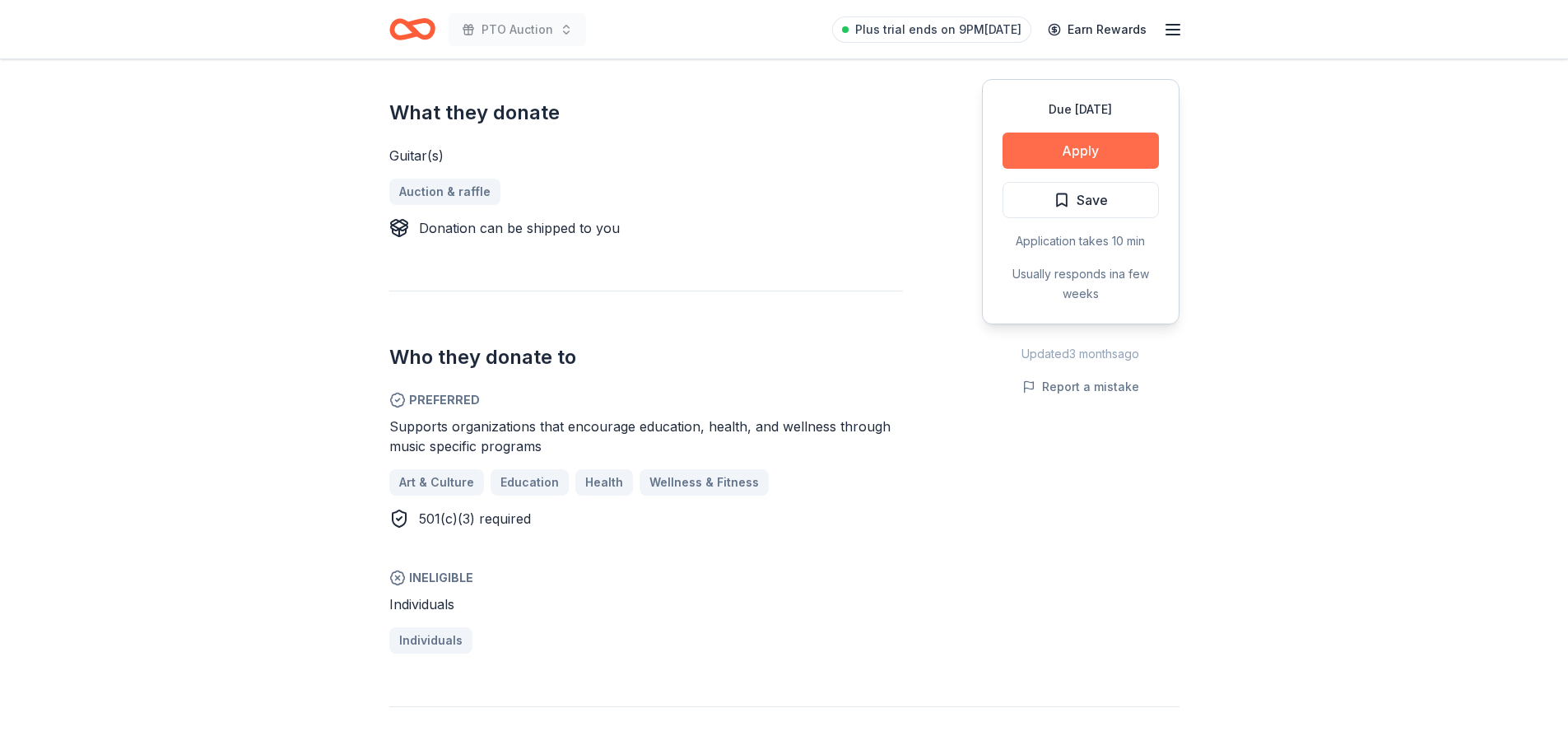
click at [1097, 151] on button "Apply" at bounding box center [1081, 151] width 157 height 37
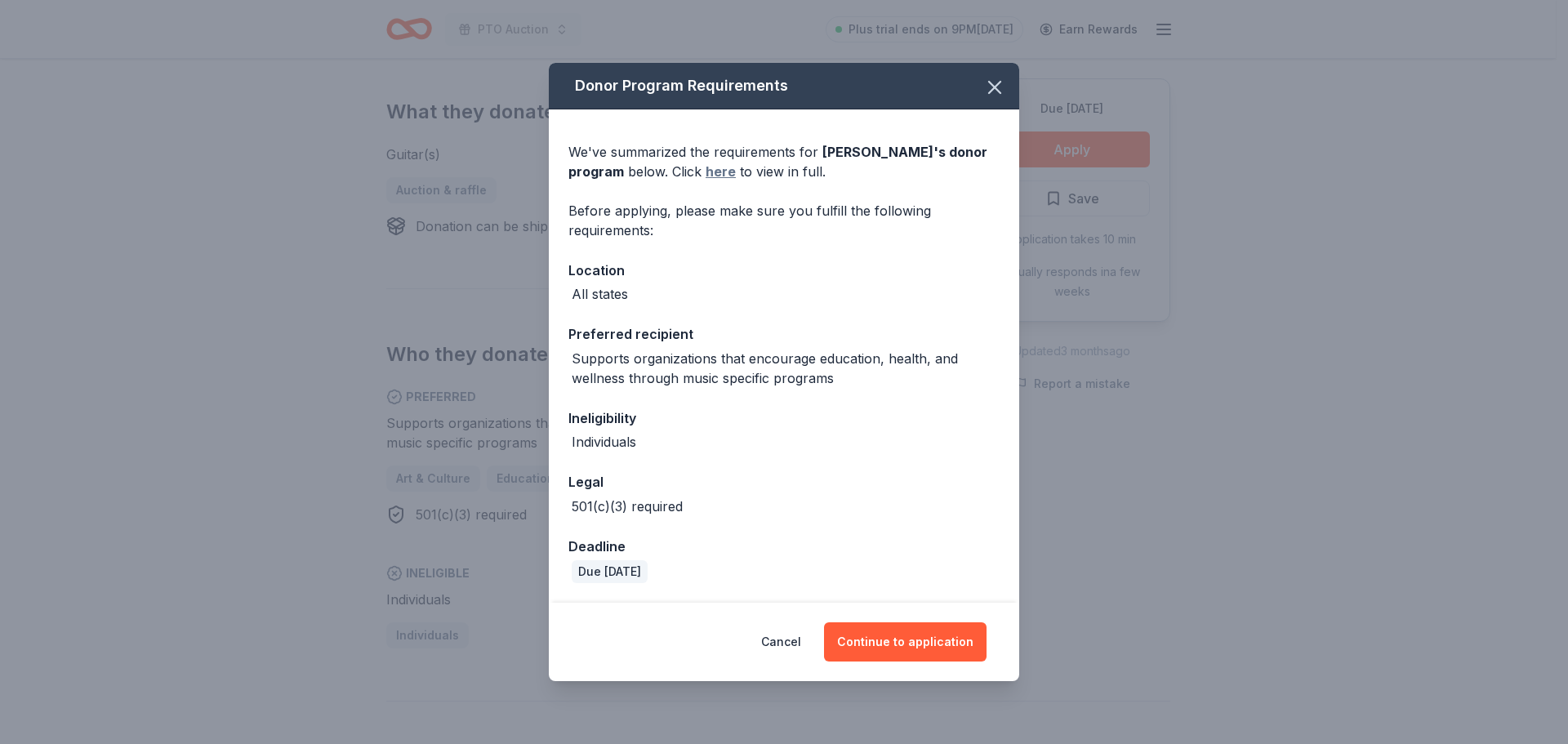
click at [705, 170] on link "here" at bounding box center [720, 171] width 30 height 20
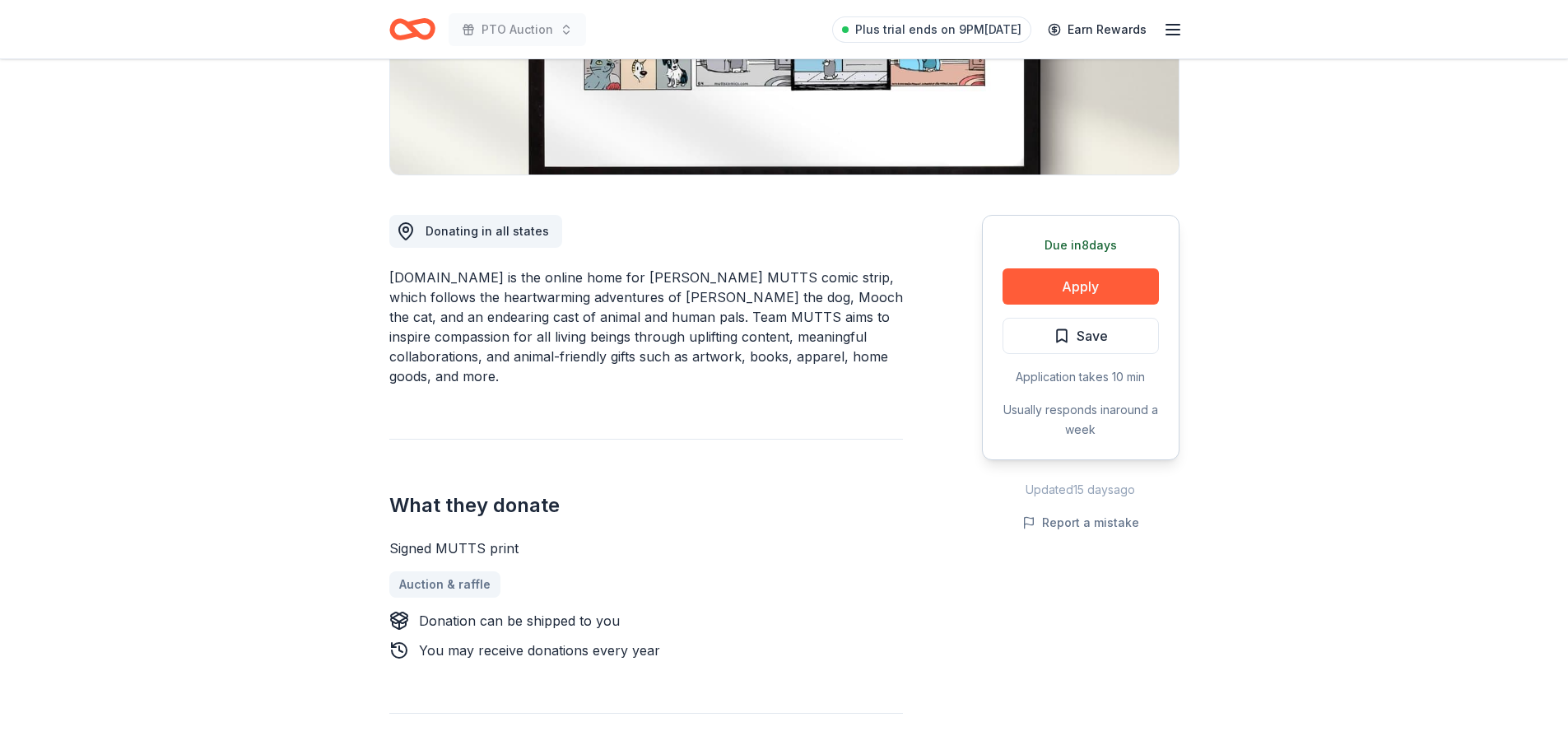
scroll to position [329, 0]
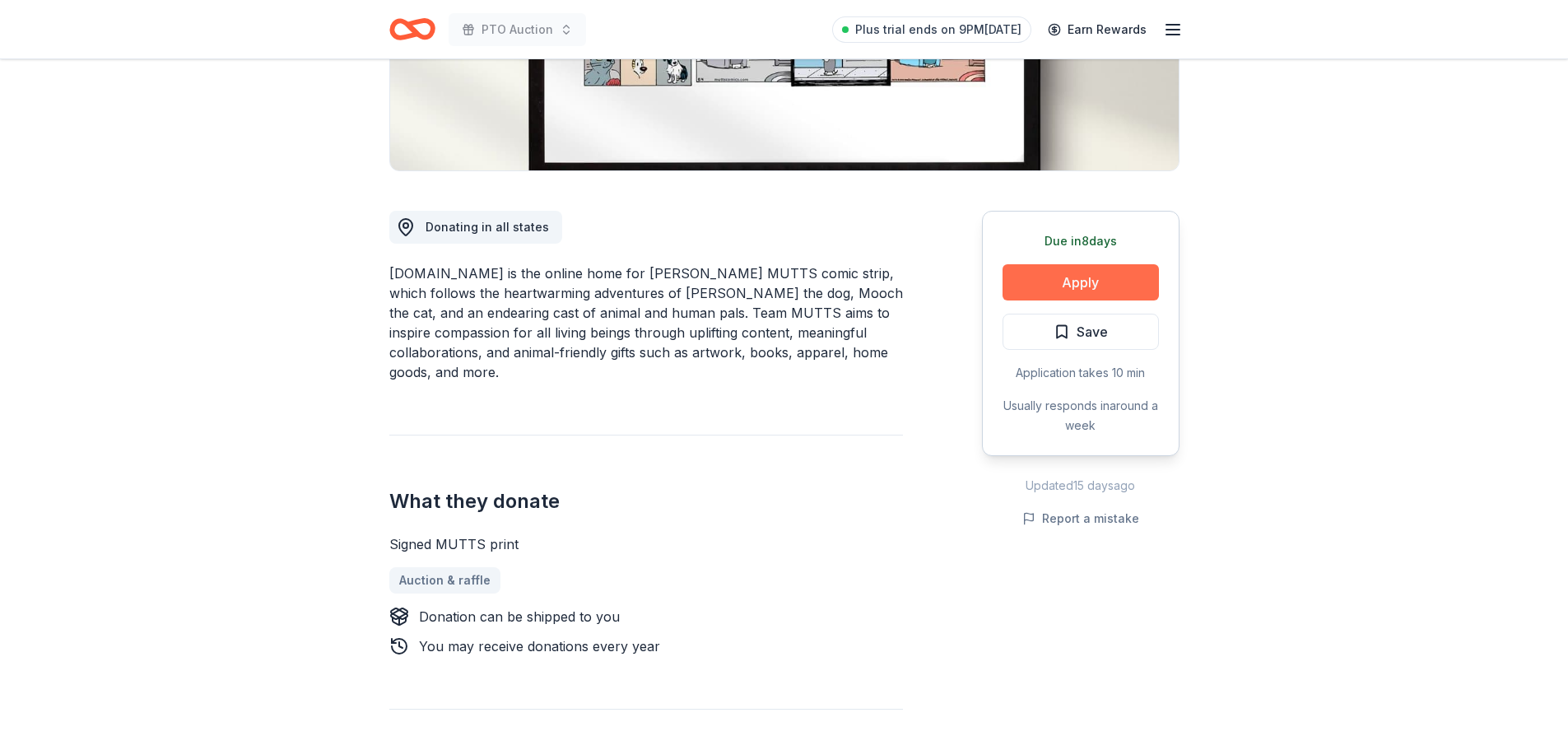
click at [1110, 292] on button "Apply" at bounding box center [1081, 282] width 157 height 37
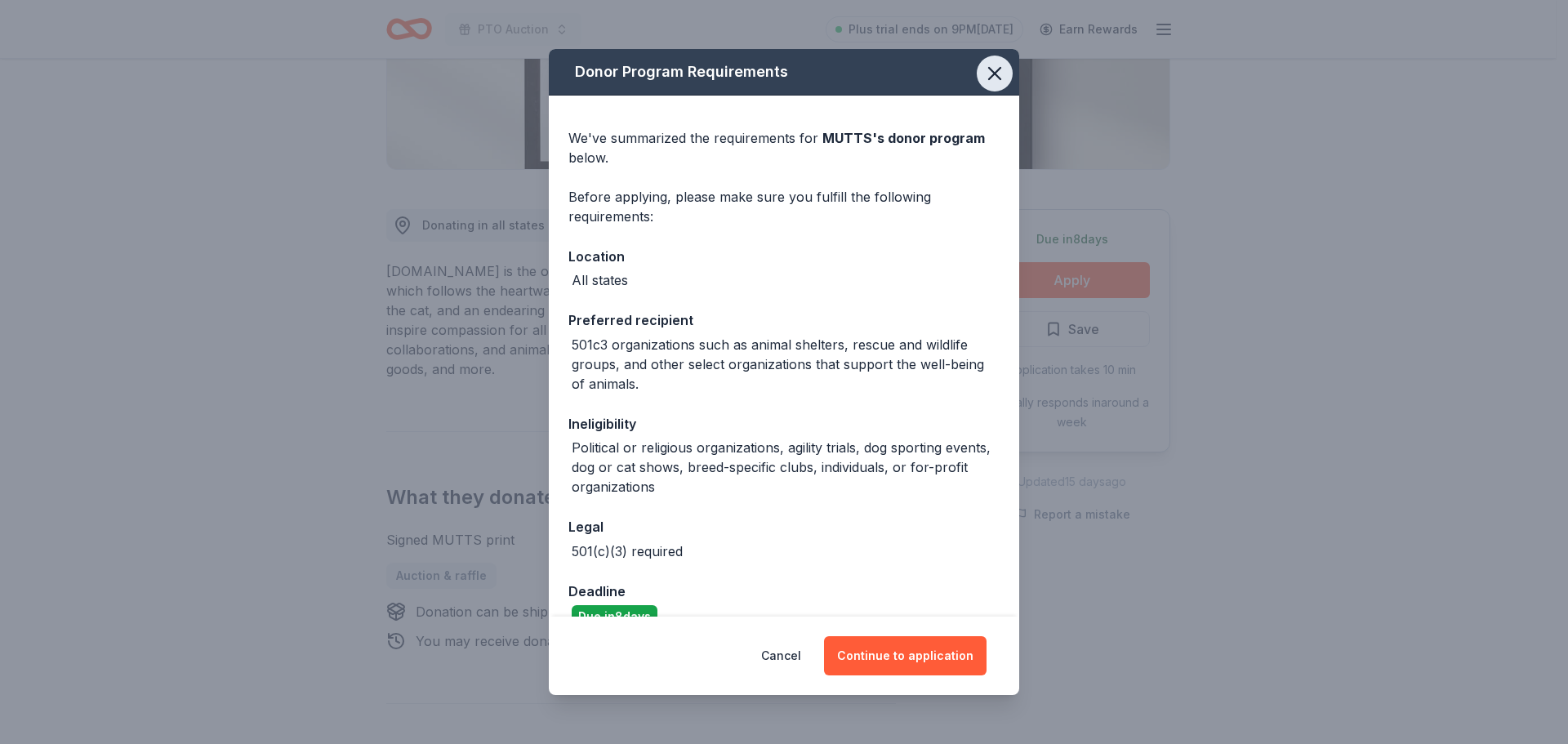
click at [991, 75] on icon "button" at bounding box center [995, 73] width 22 height 22
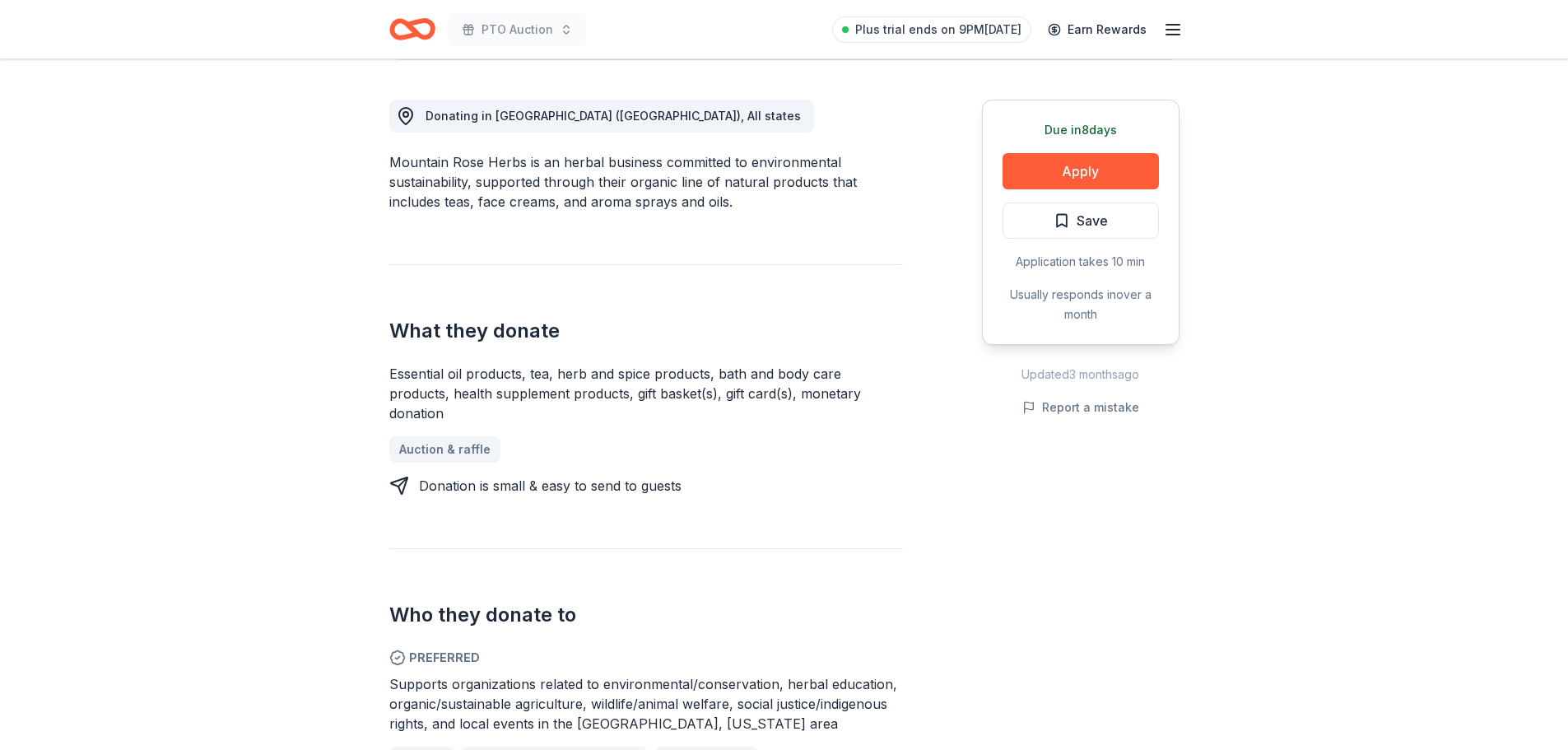
scroll to position [576, 0]
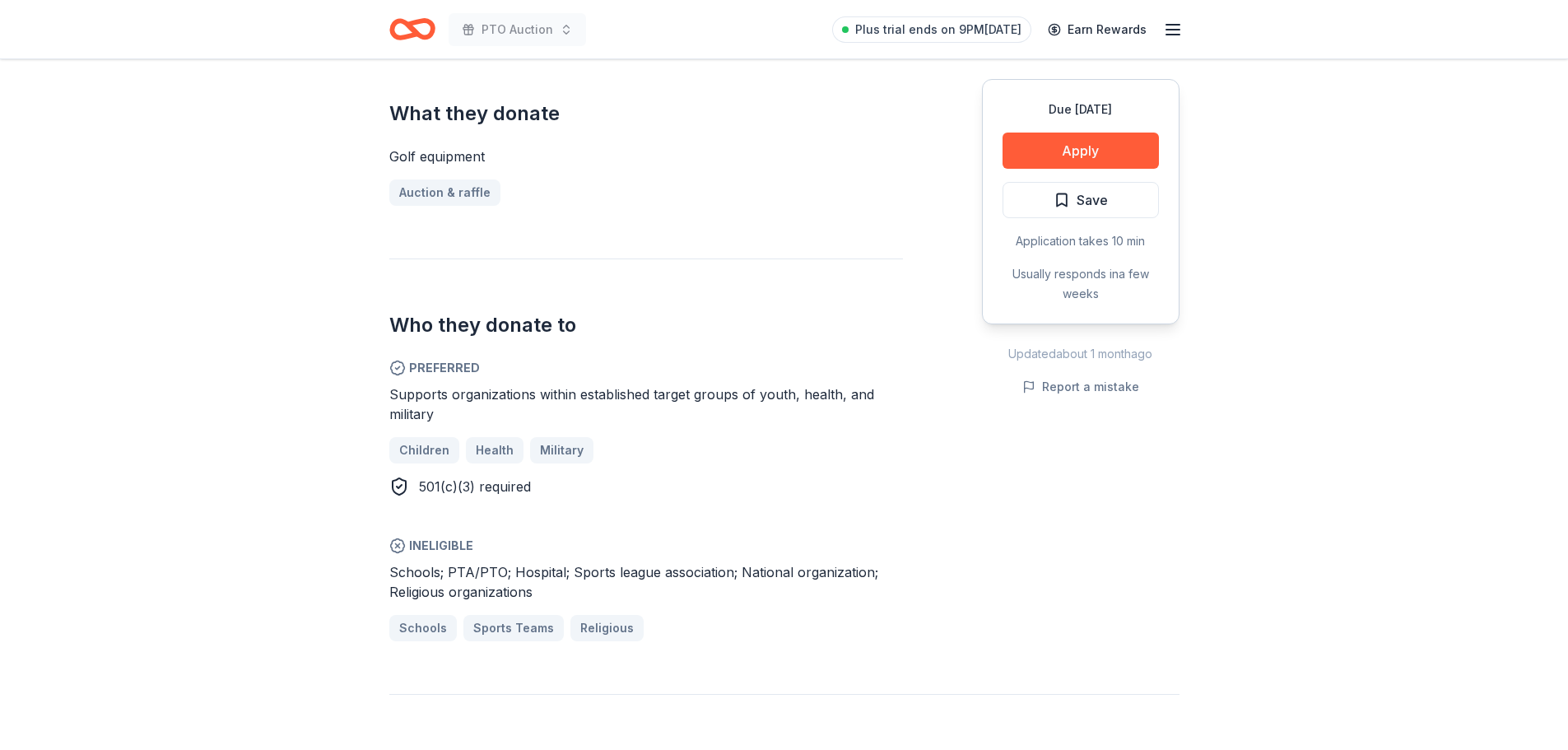
scroll to position [659, 0]
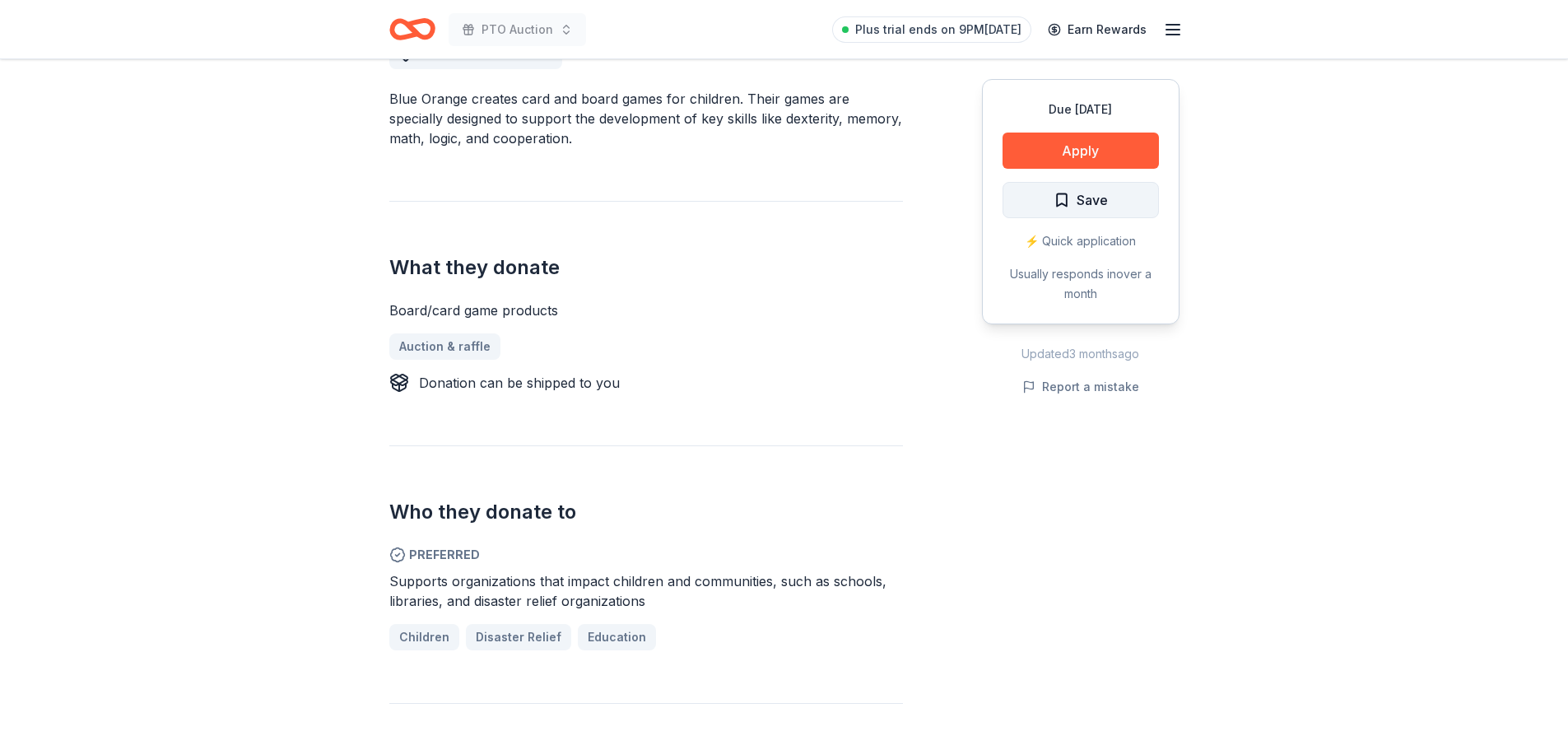
scroll to position [494, 0]
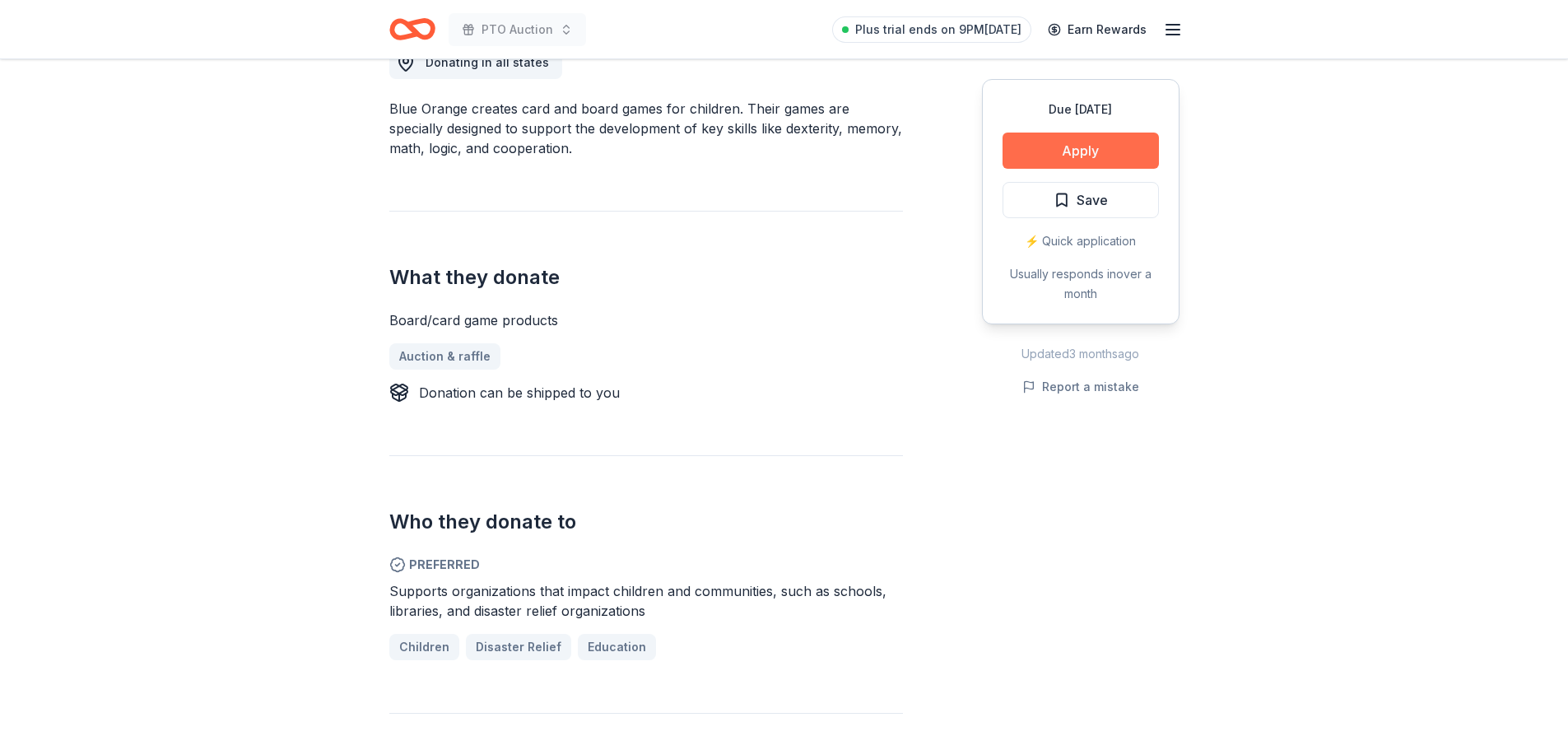
click at [1115, 145] on button "Apply" at bounding box center [1081, 151] width 157 height 37
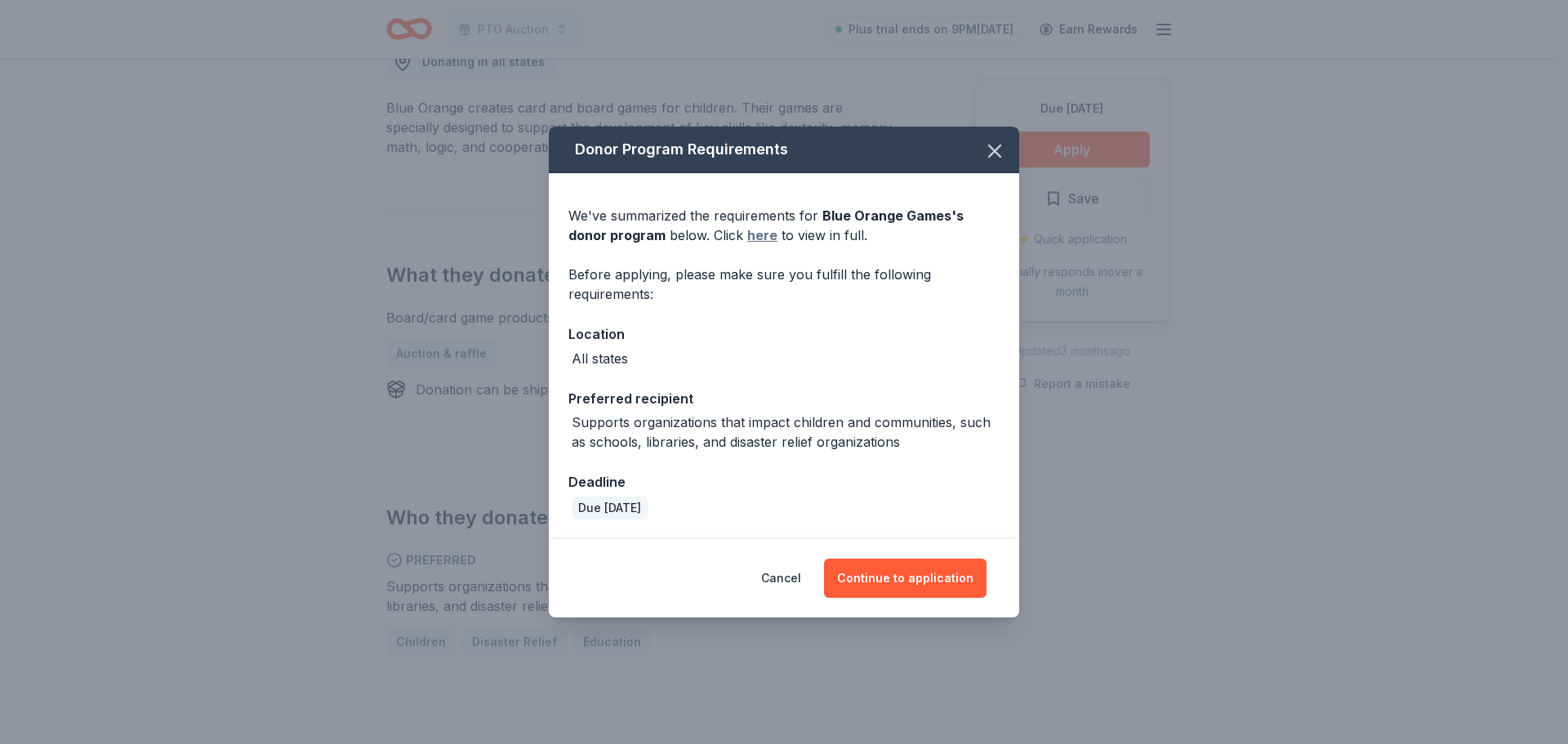
click at [748, 238] on link "here" at bounding box center [762, 235] width 30 height 20
click at [985, 164] on span at bounding box center [995, 151] width 36 height 36
click at [992, 150] on icon "button" at bounding box center [994, 150] width 11 height 11
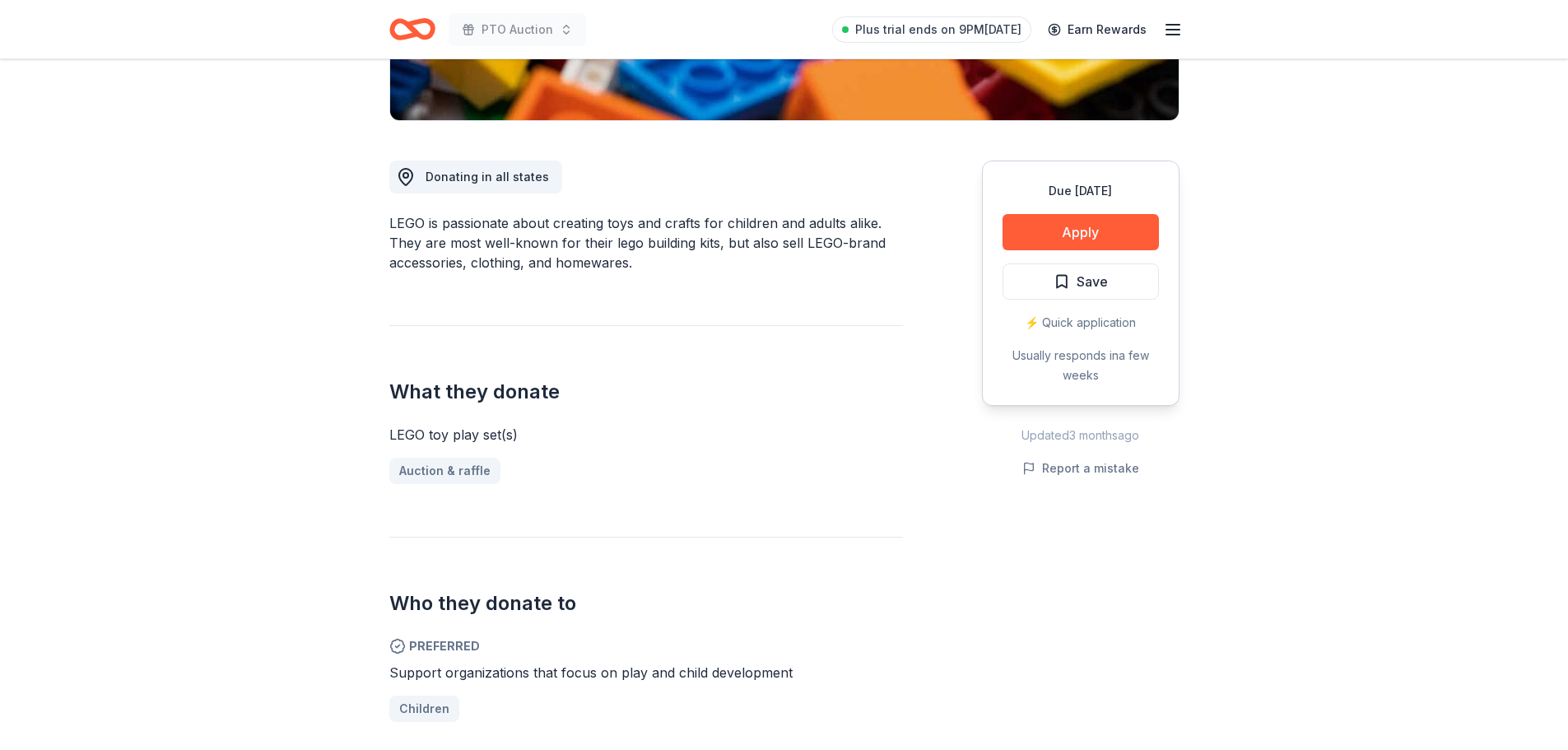
scroll to position [329, 0]
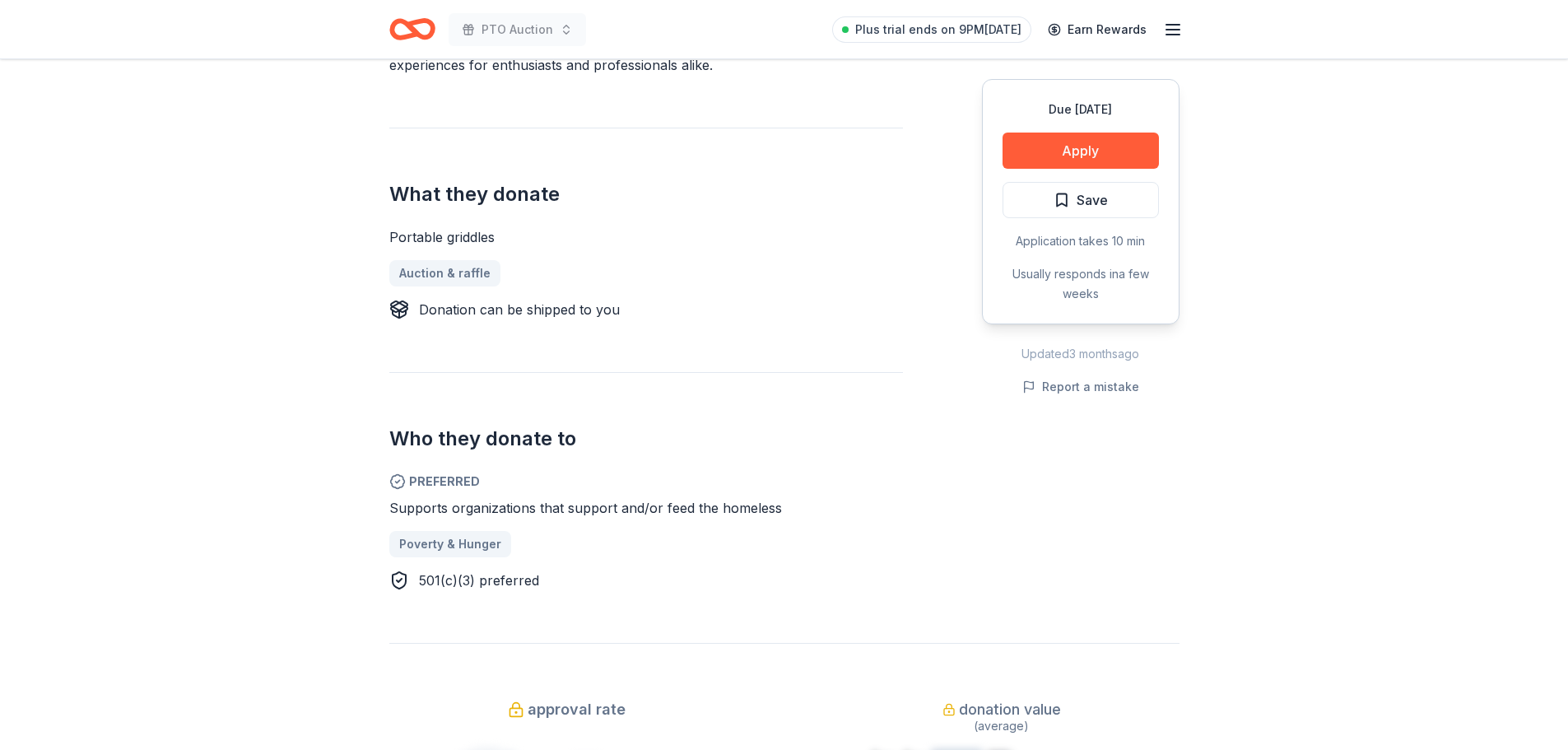
scroll to position [576, 0]
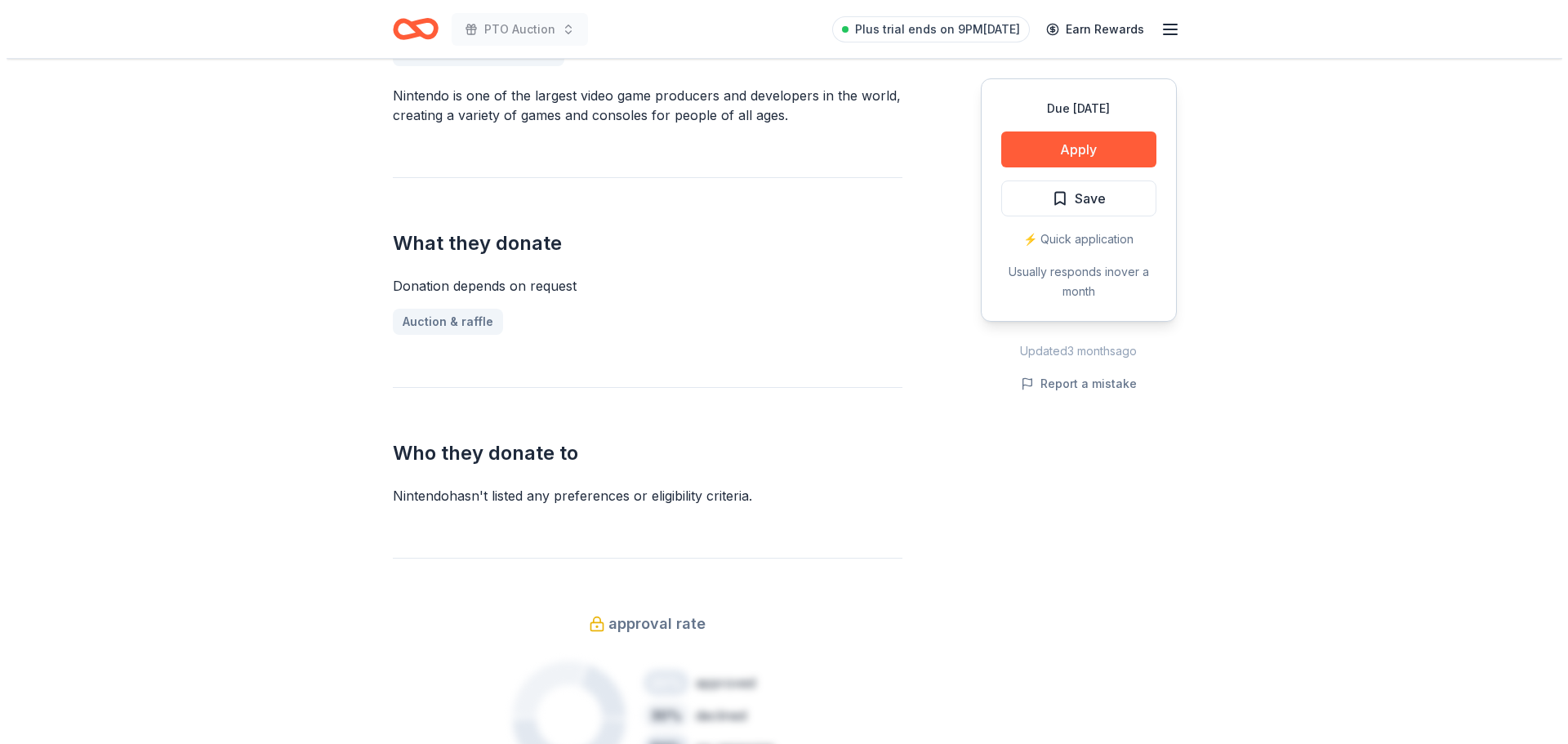
scroll to position [408, 0]
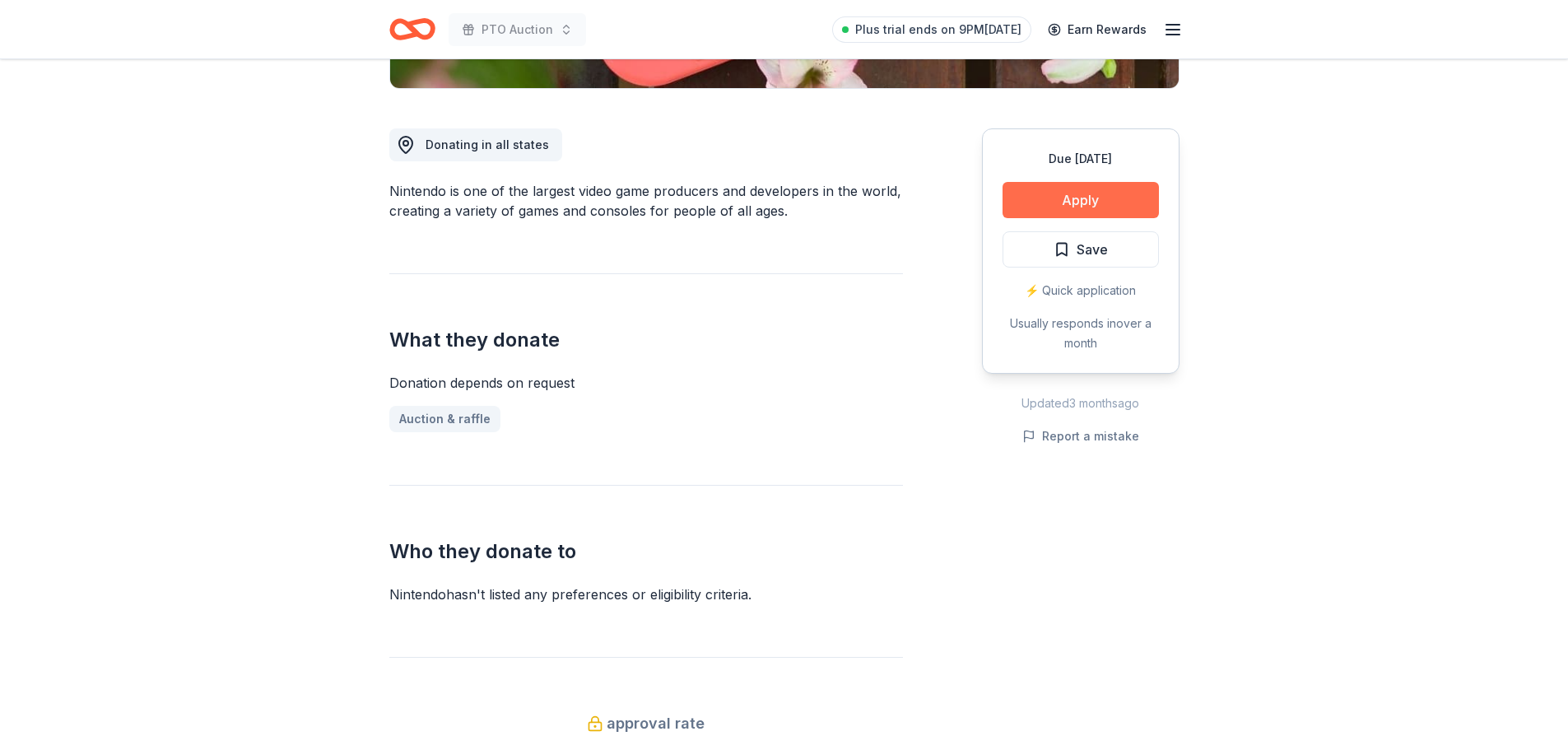
click at [1064, 187] on button "Apply" at bounding box center [1081, 200] width 157 height 37
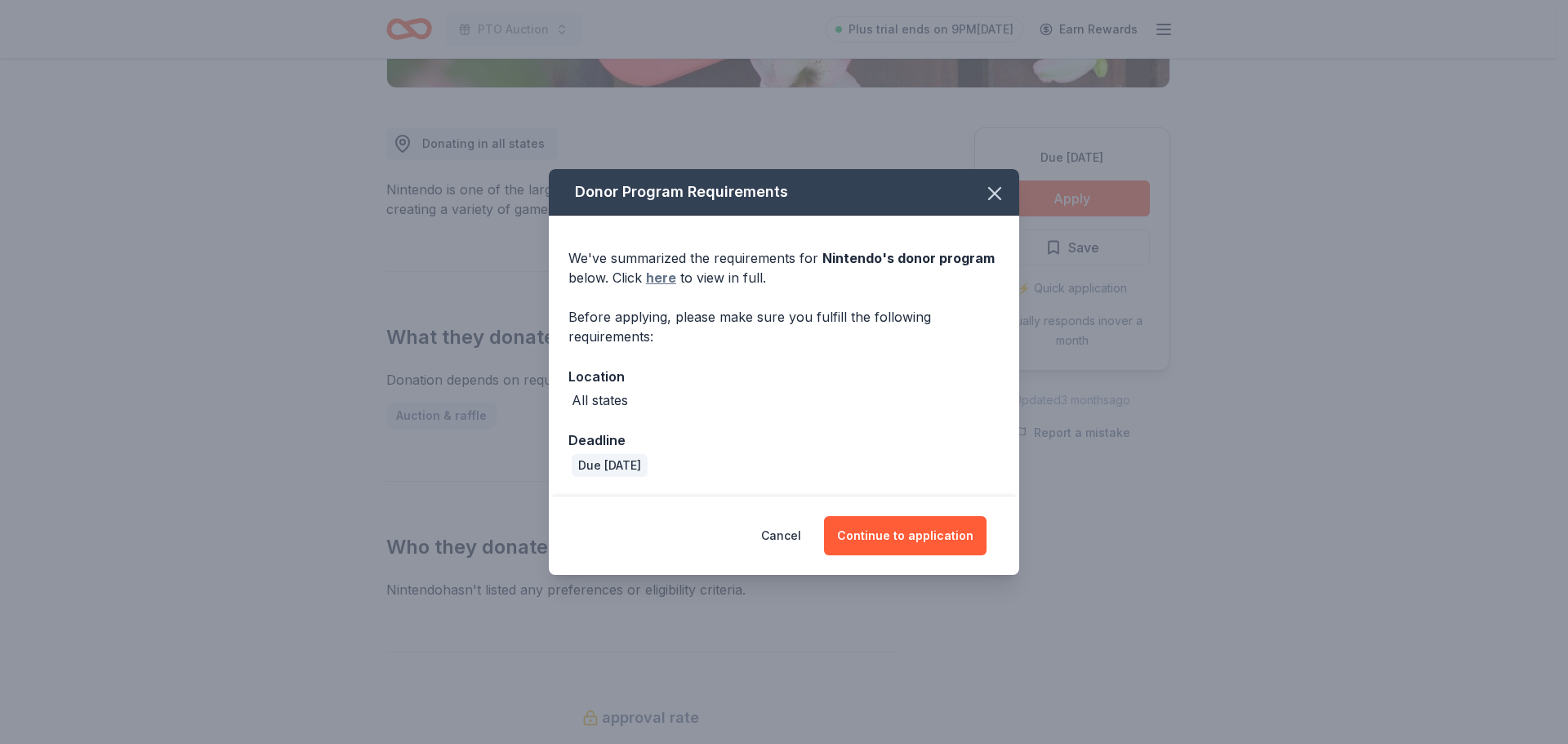
click at [670, 283] on link "here" at bounding box center [660, 277] width 30 height 20
click at [923, 531] on button "Continue to application" at bounding box center [905, 535] width 163 height 39
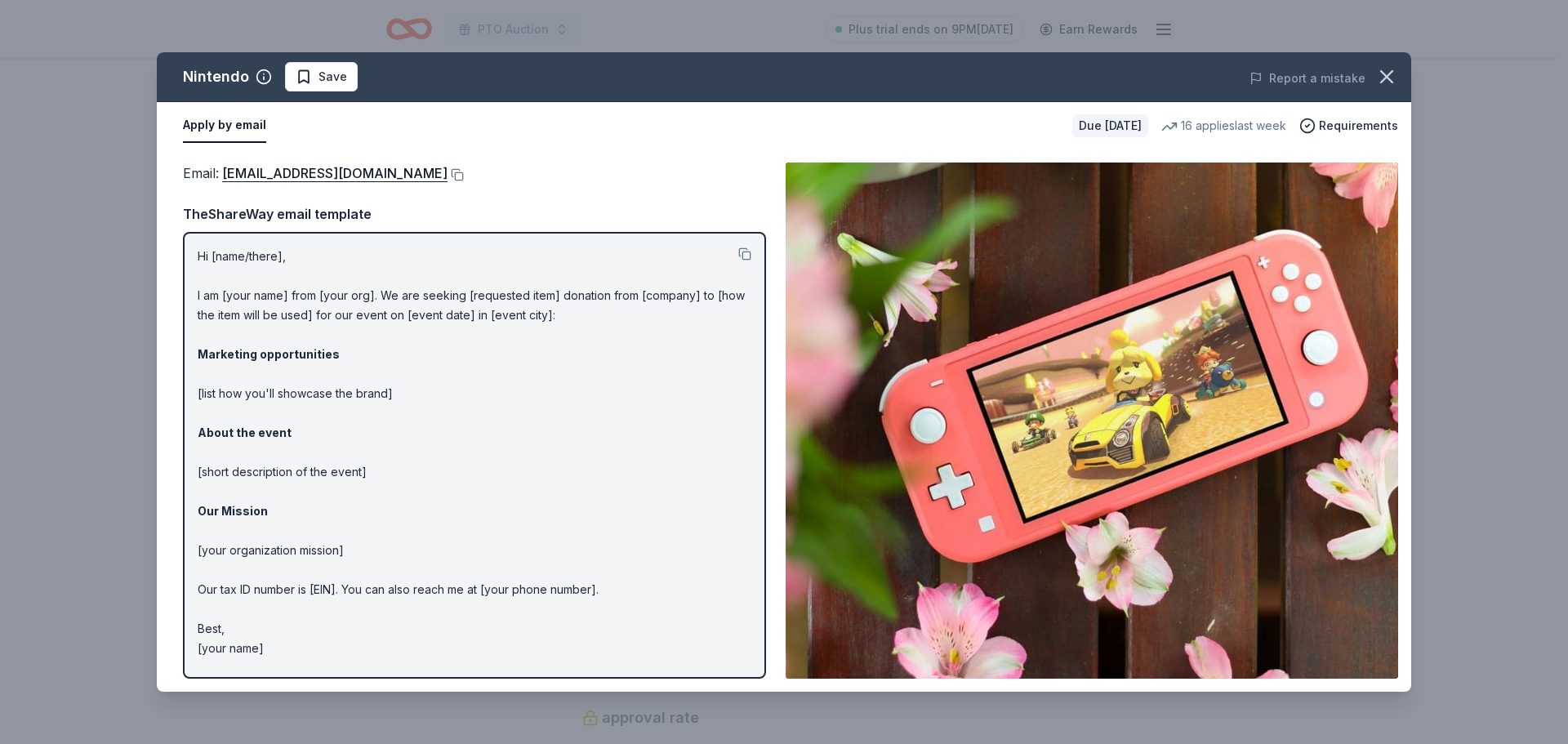
drag, startPoint x: 193, startPoint y: 256, endPoint x: 347, endPoint y: 348, distance: 179.4
click at [347, 348] on div "Hi [name/there], I am [your name] from [your org]. We are seeking [requested it…" at bounding box center [475, 455] width 583 height 447
click at [742, 251] on button at bounding box center [744, 253] width 13 height 13
click at [464, 171] on button at bounding box center [456, 175] width 16 height 13
